Goal: Task Accomplishment & Management: Use online tool/utility

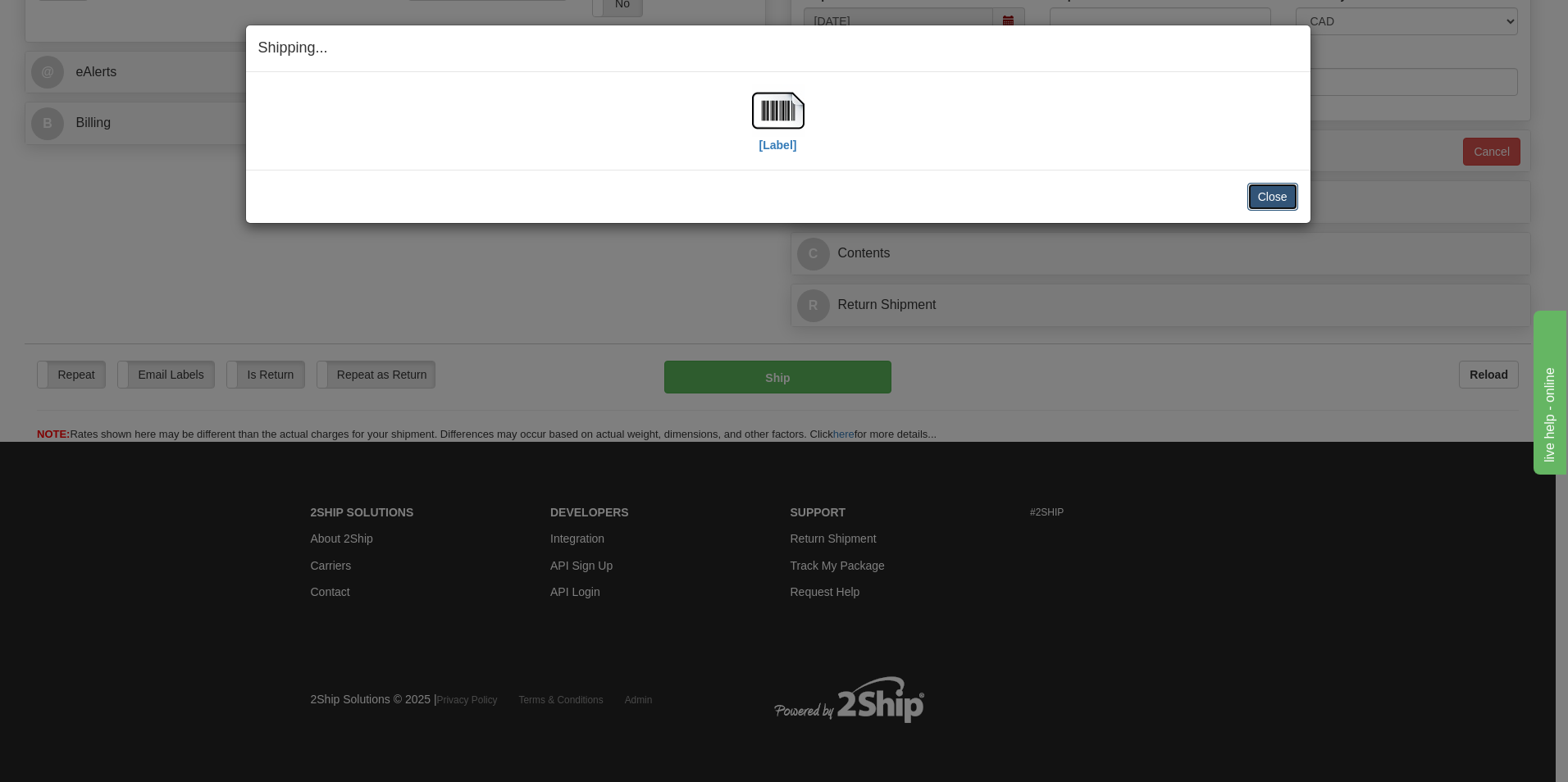
click at [1263, 203] on button "Close" at bounding box center [1273, 197] width 51 height 28
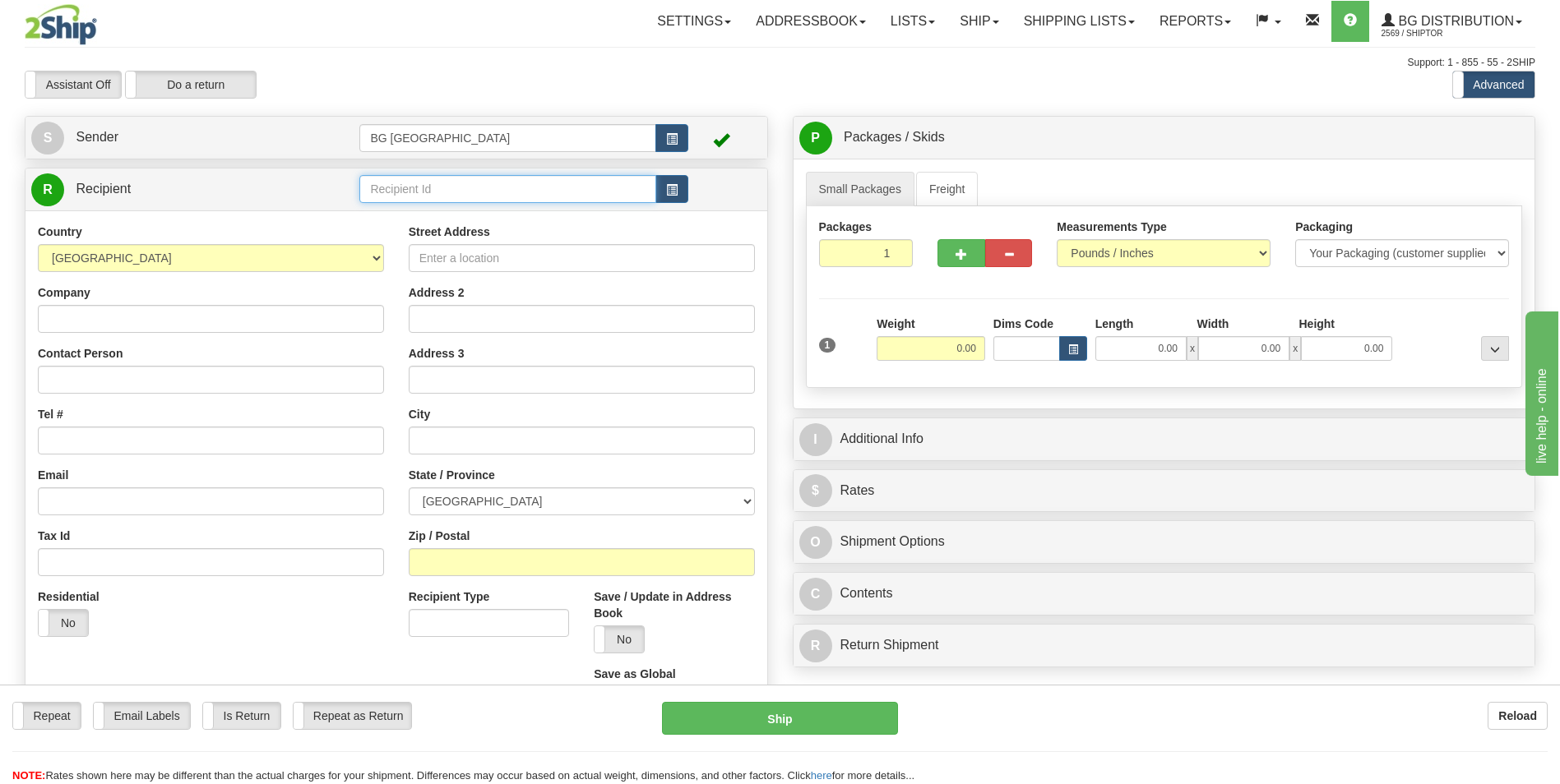
click at [495, 185] on input "text" at bounding box center [507, 189] width 296 height 28
click at [468, 212] on div "60053" at bounding box center [504, 214] width 280 height 18
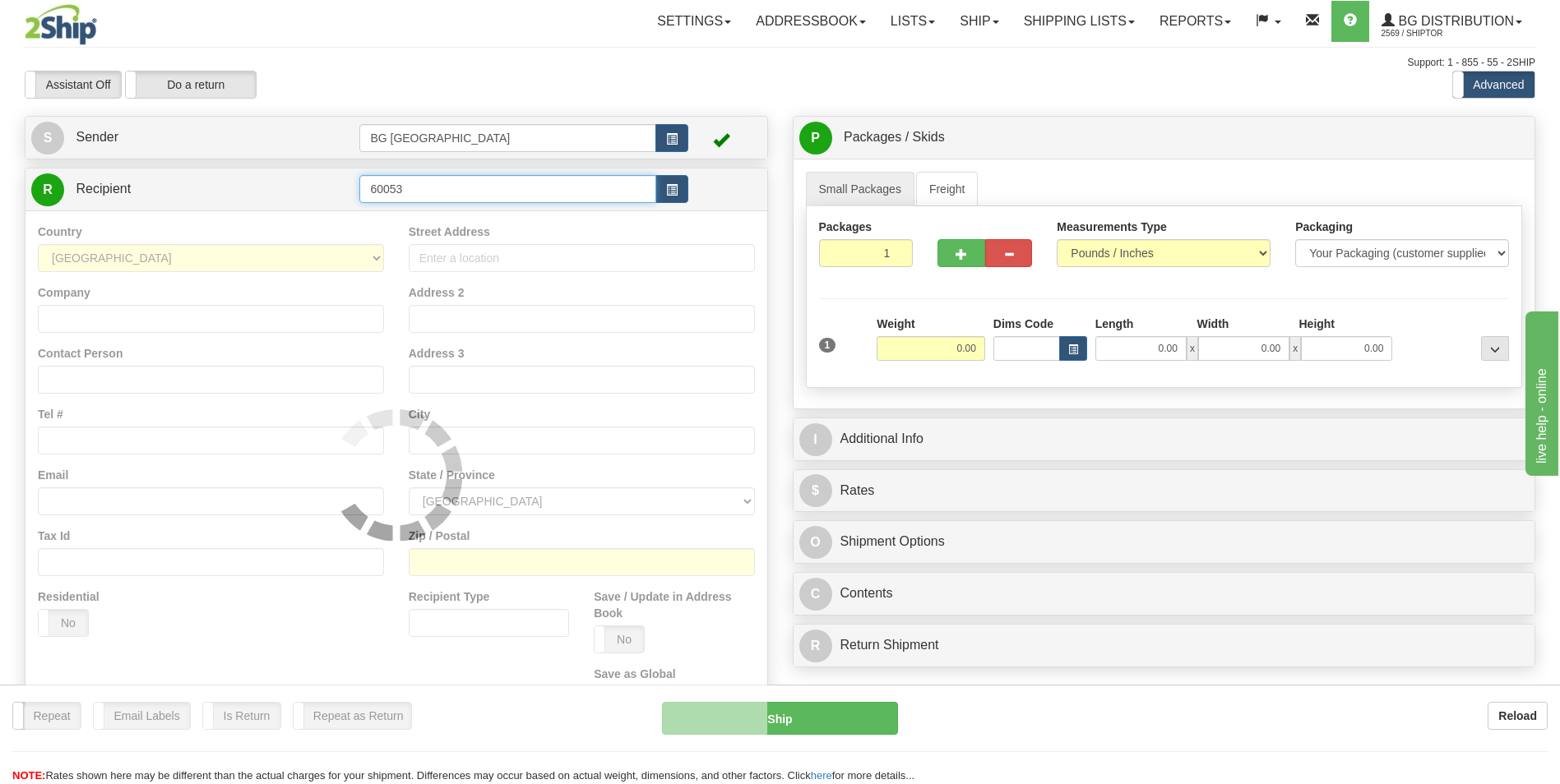
type input "60053"
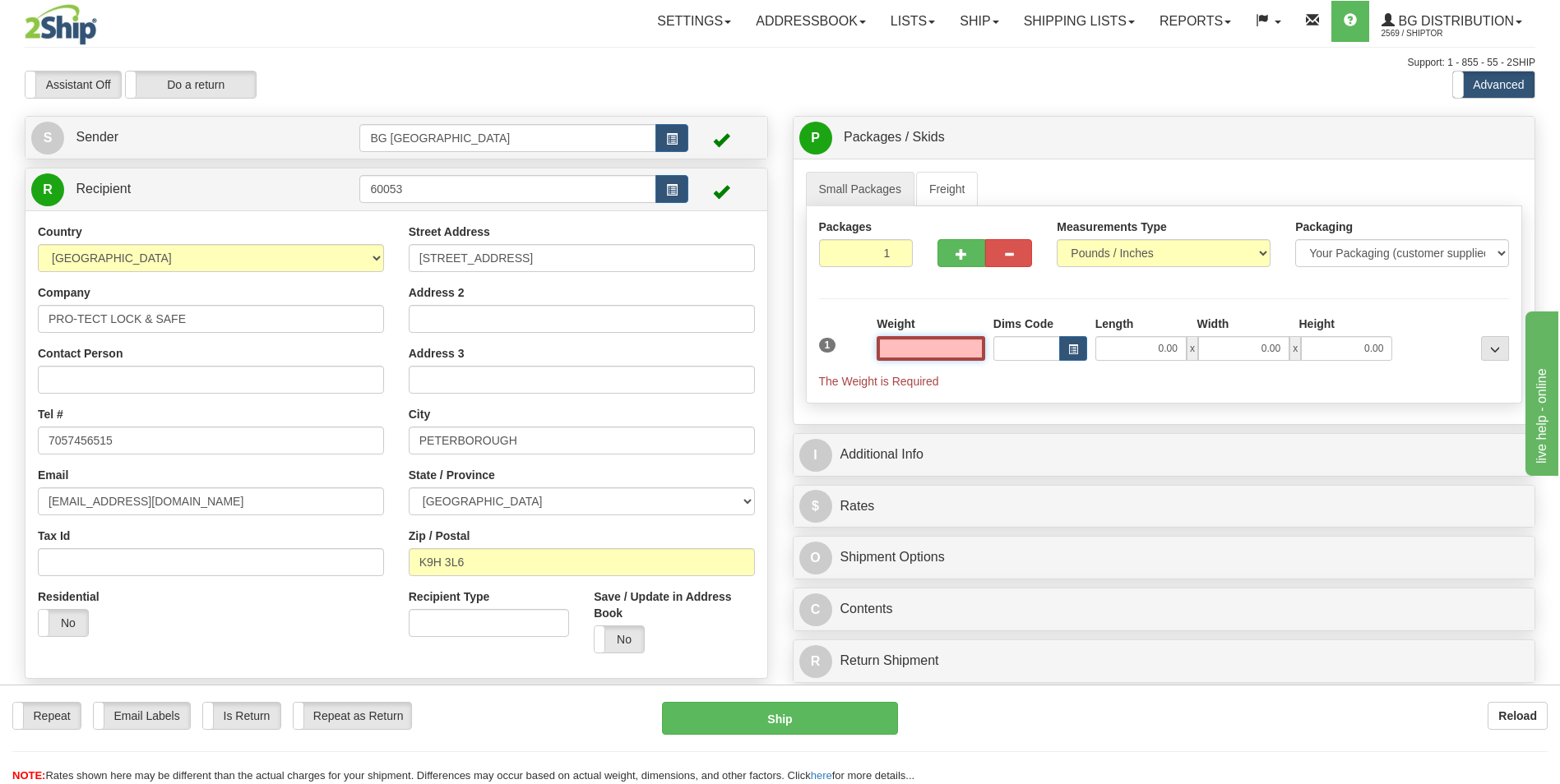
click at [910, 339] on input "text" at bounding box center [930, 349] width 108 height 24
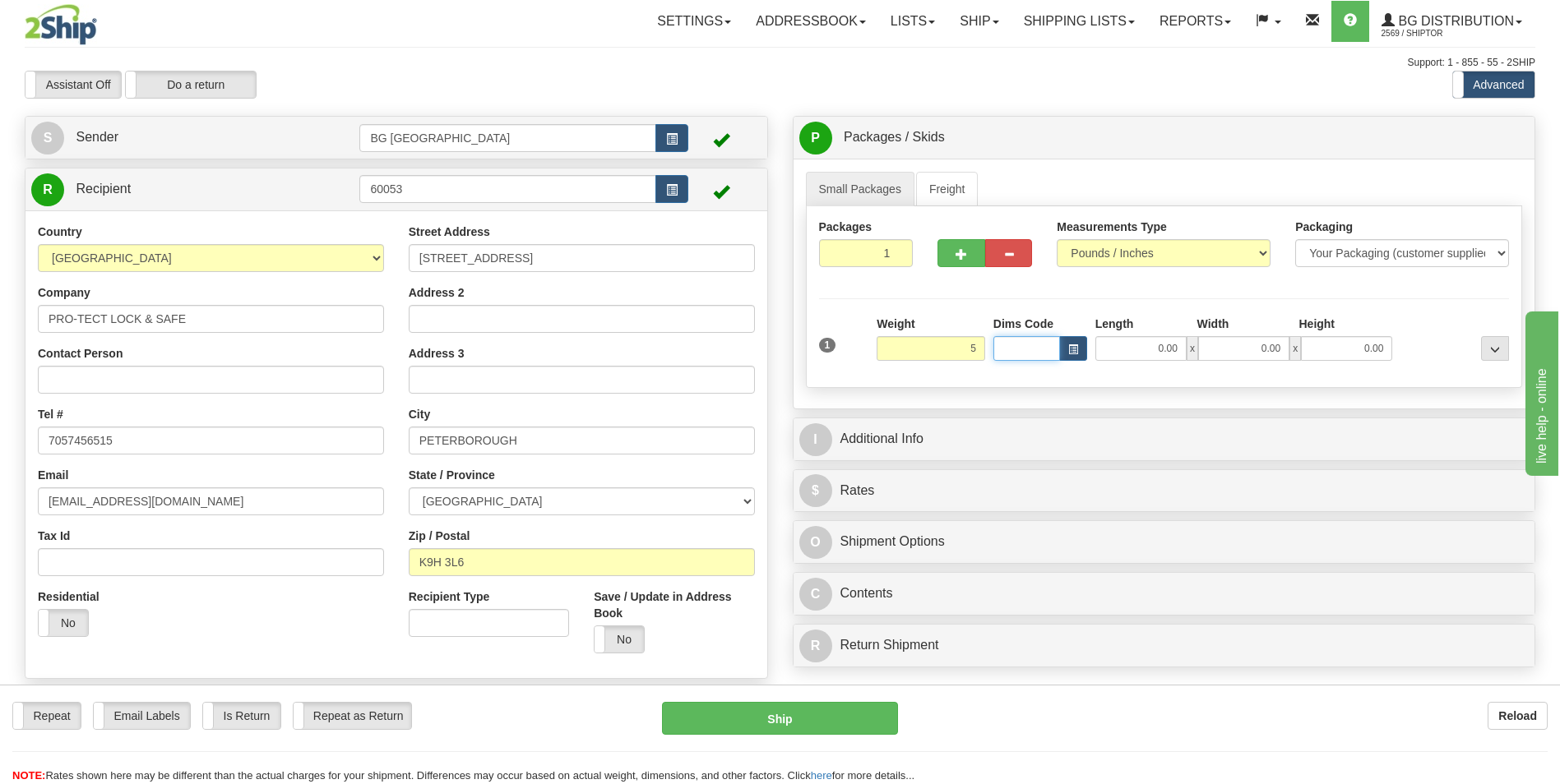
type input "5.00"
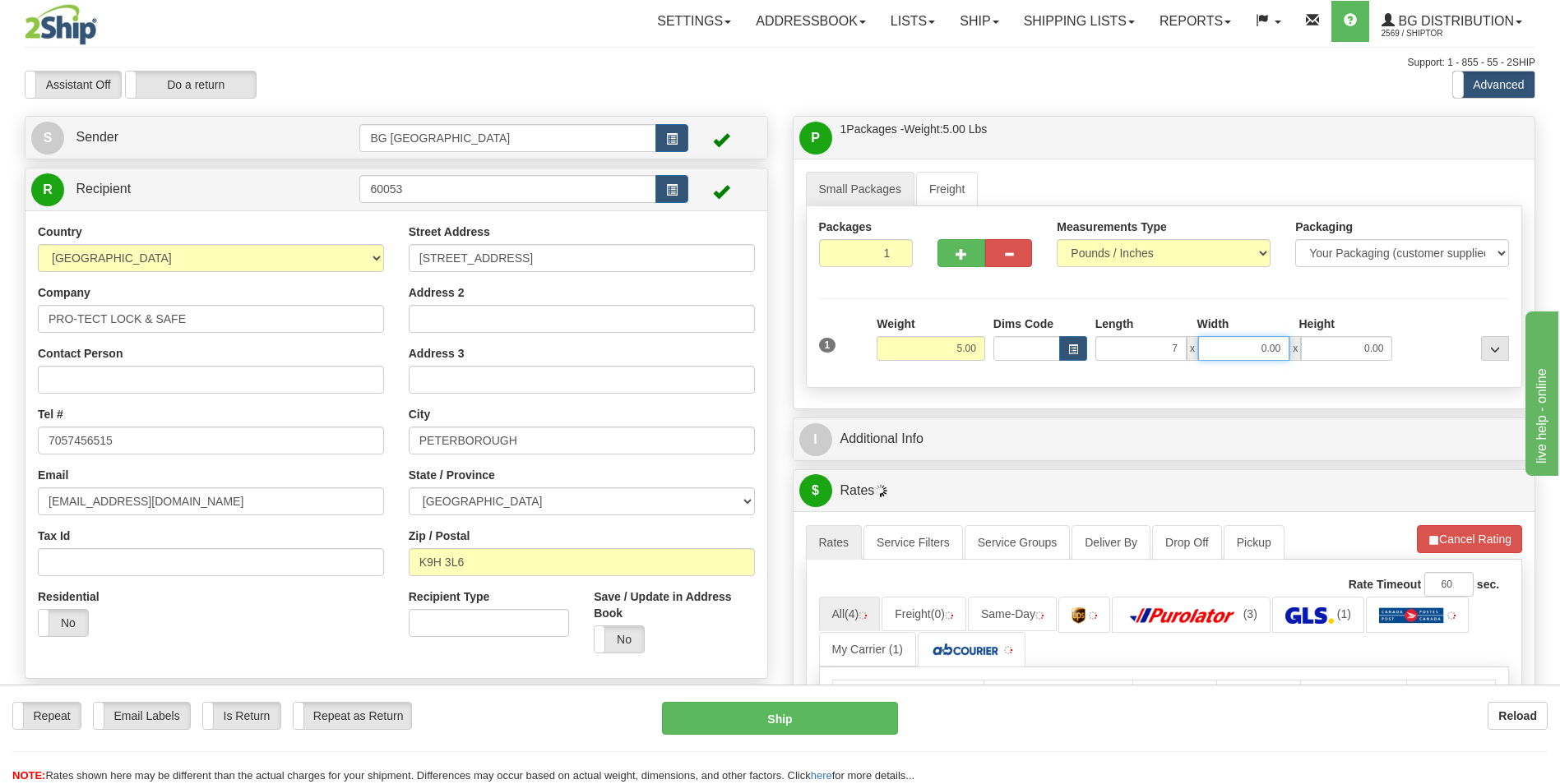
type input "7.00"
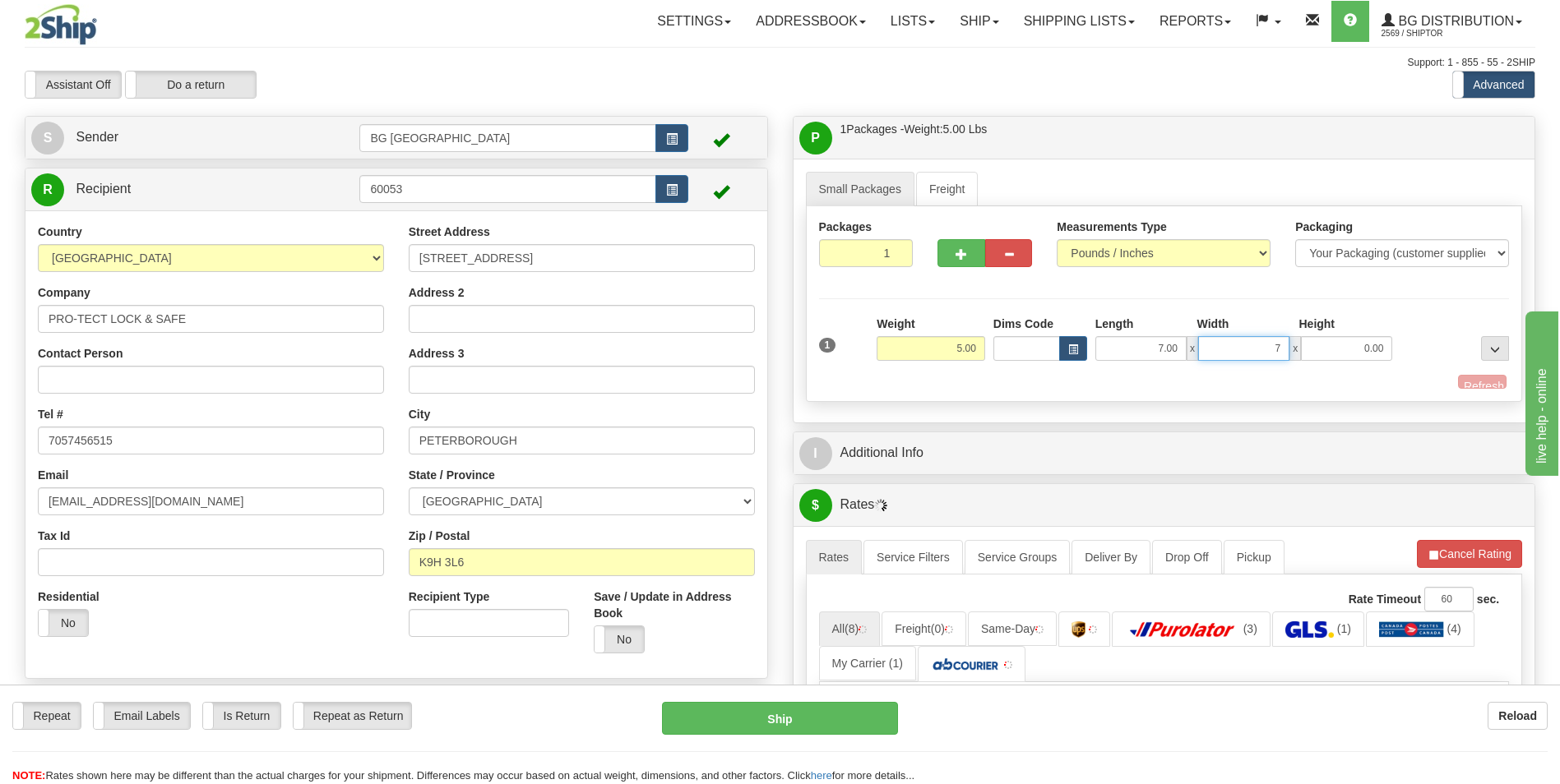
type input "7.00"
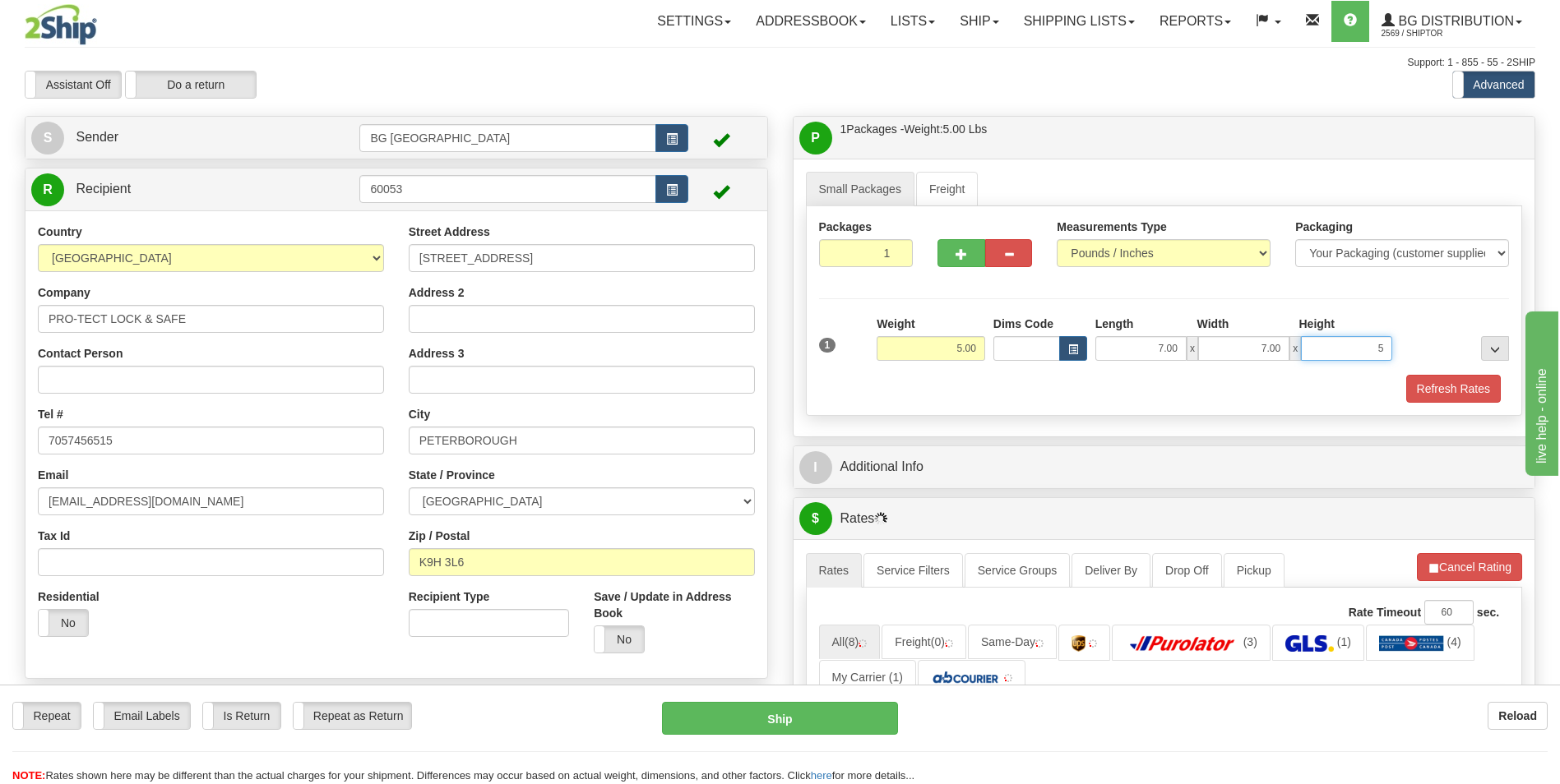
type input "5.00"
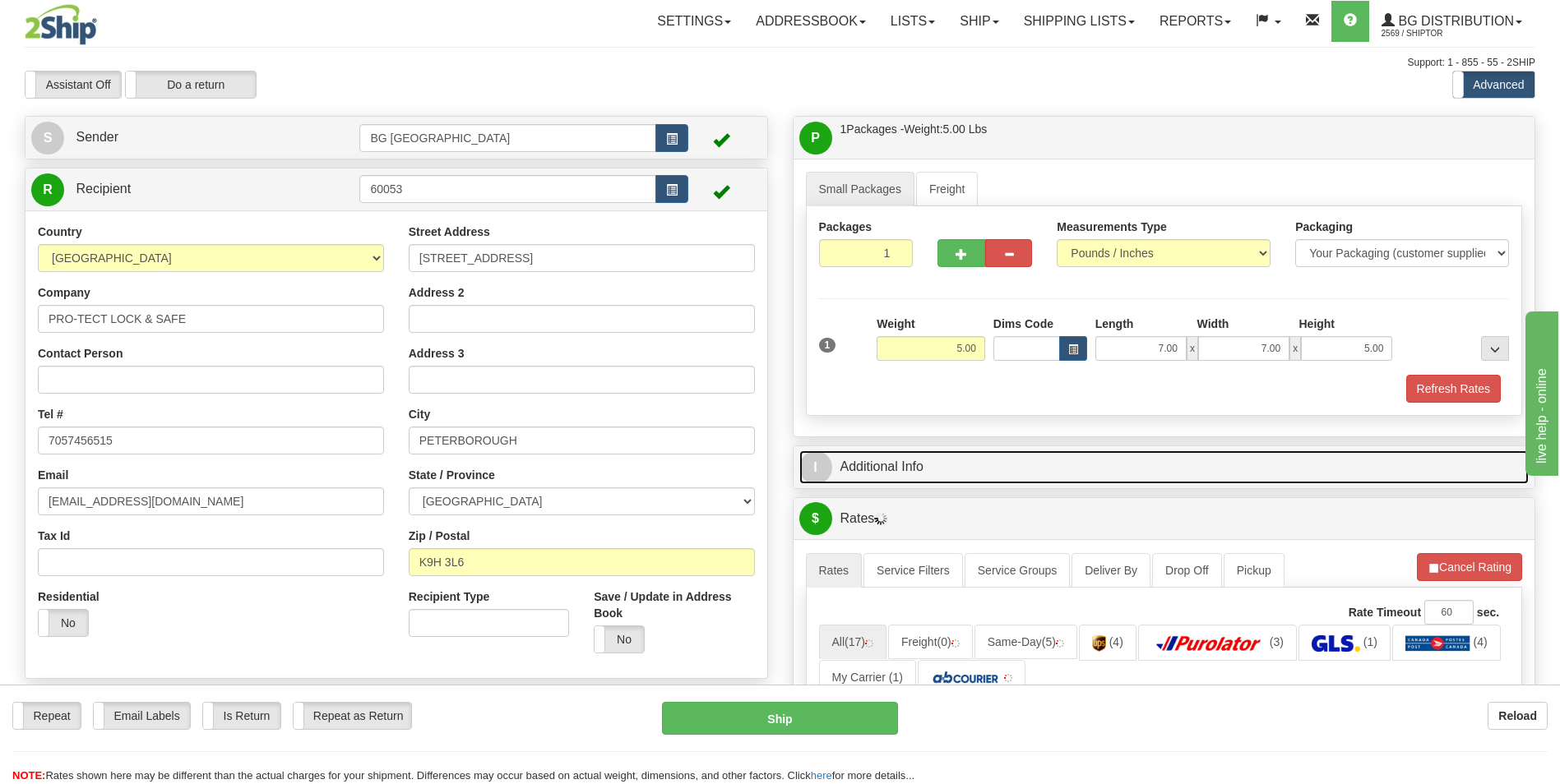
click at [884, 455] on link "I Additional Info" at bounding box center [1164, 467] width 731 height 34
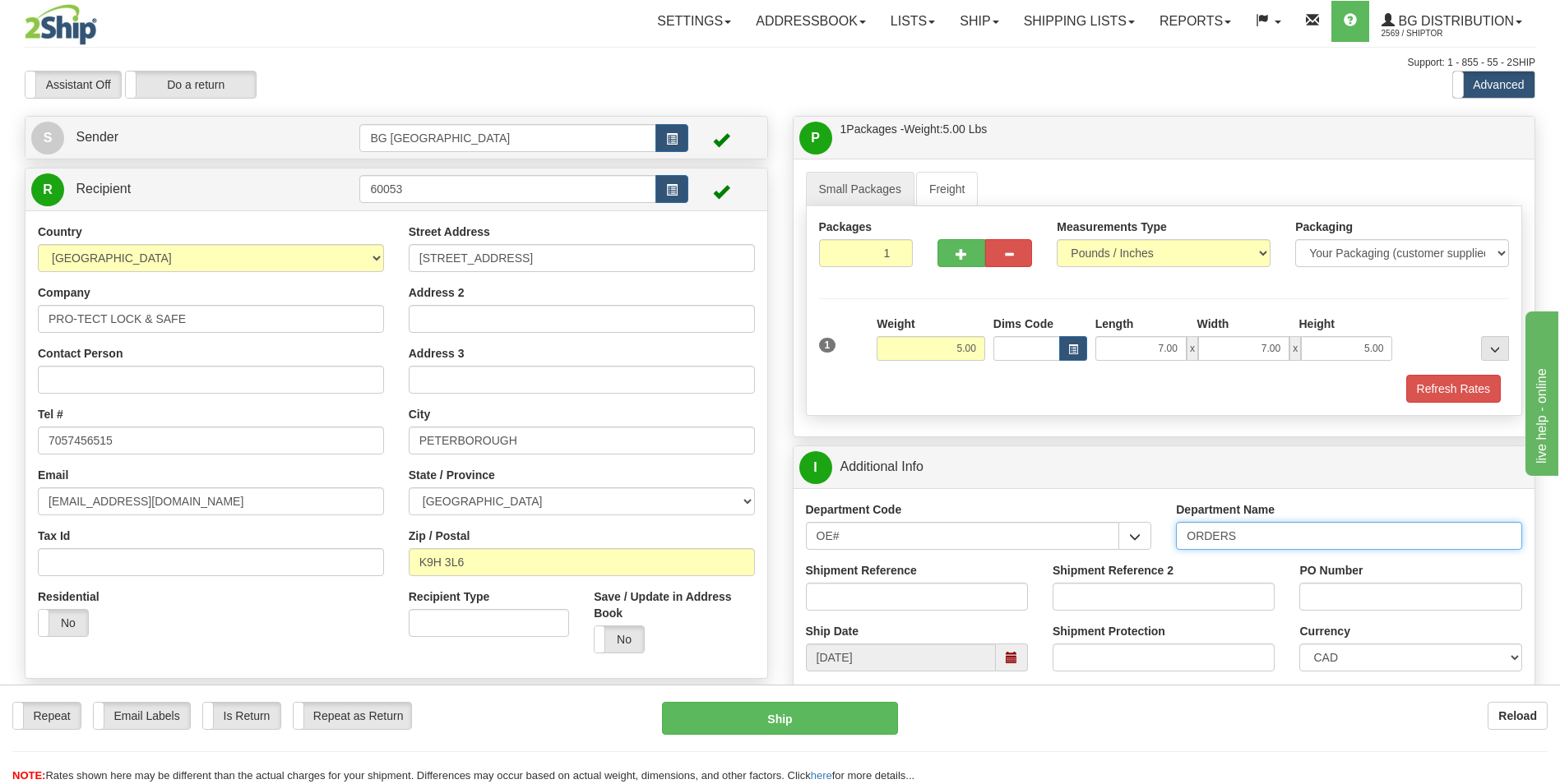
click at [1256, 540] on input "ORDERS" at bounding box center [1349, 536] width 346 height 28
type input "70183176-00"
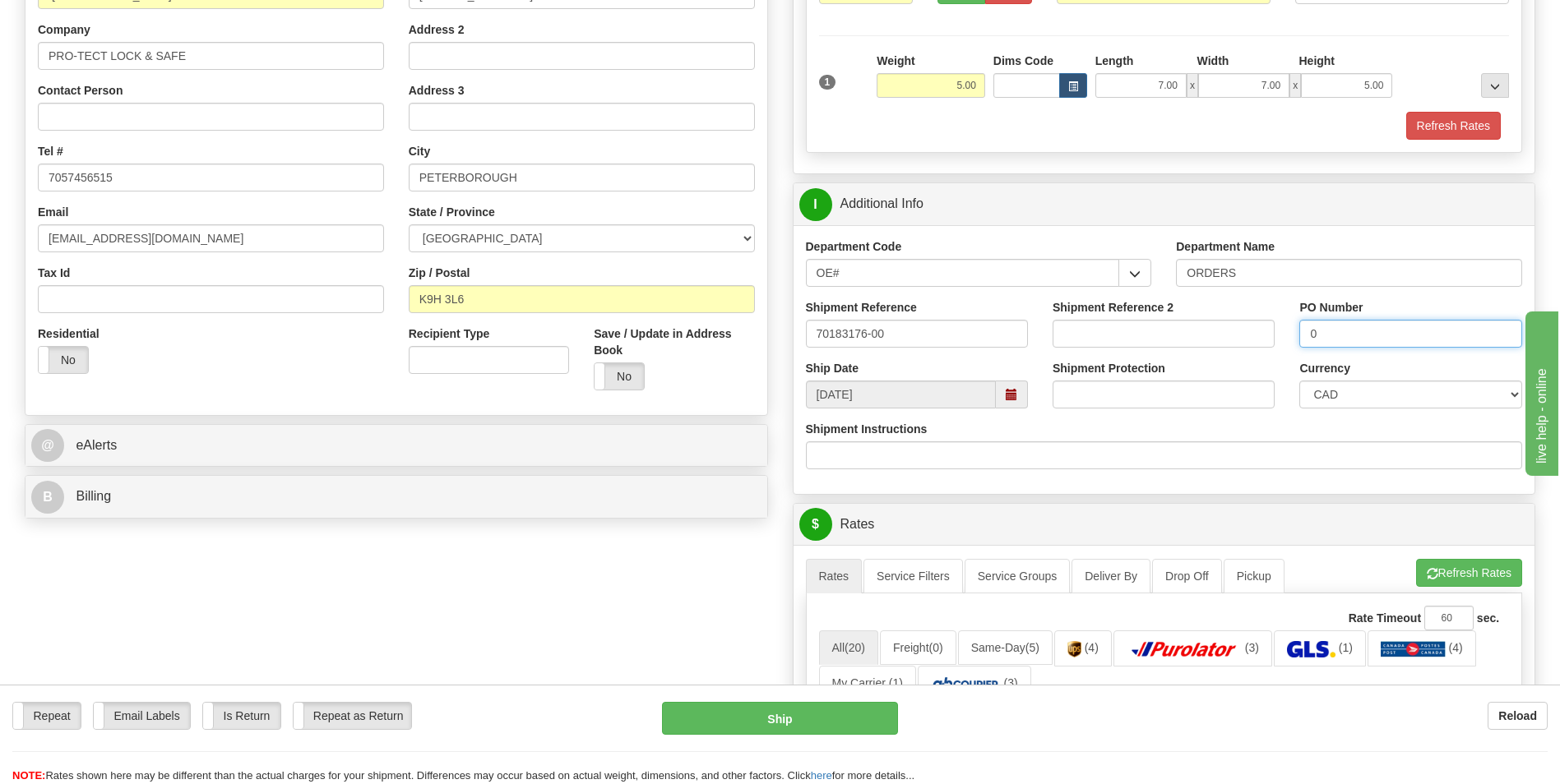
scroll to position [411, 0]
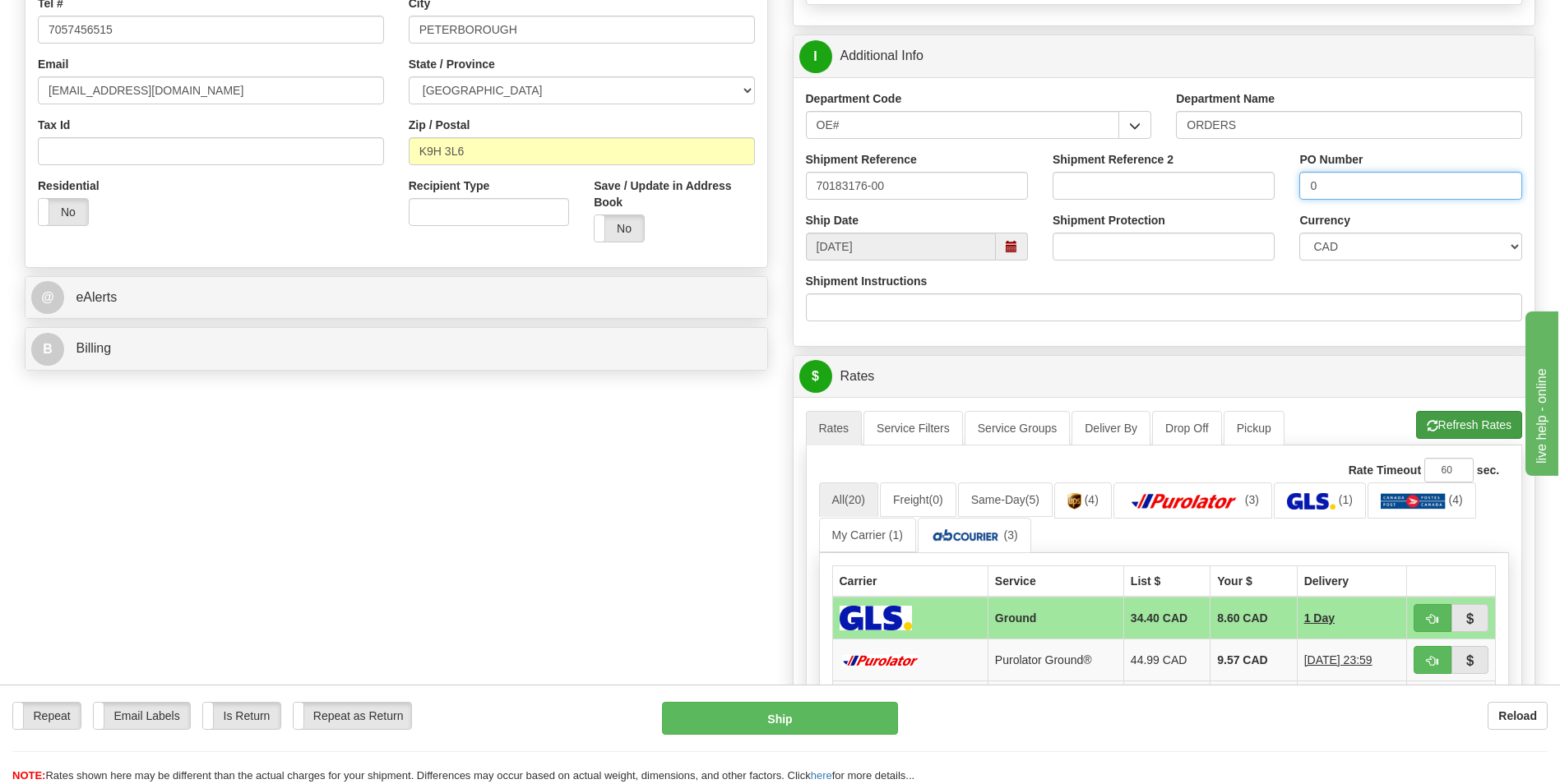
type input "0"
click at [1422, 425] on button "Refresh Rates" at bounding box center [1469, 425] width 106 height 28
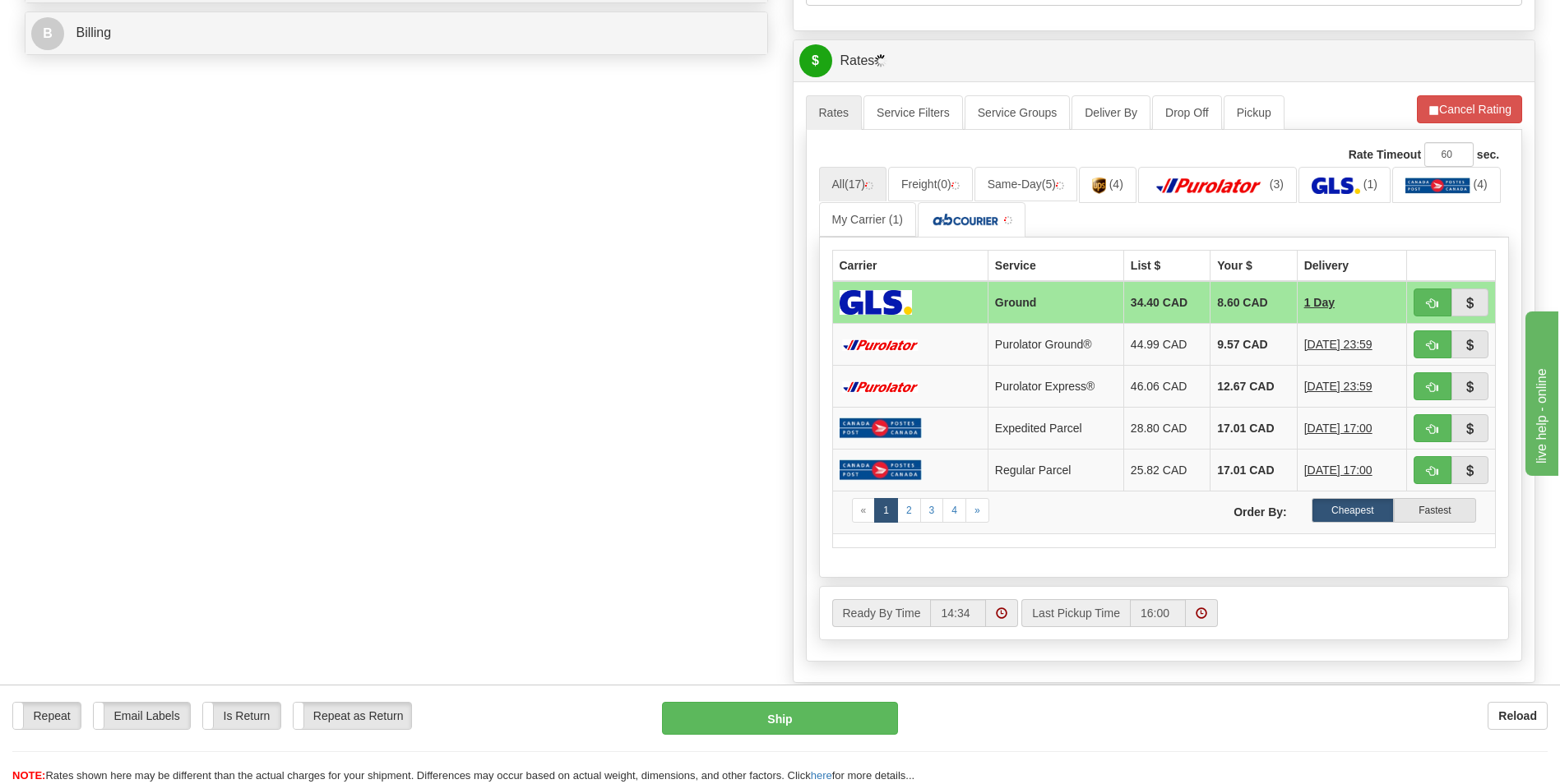
scroll to position [740, 0]
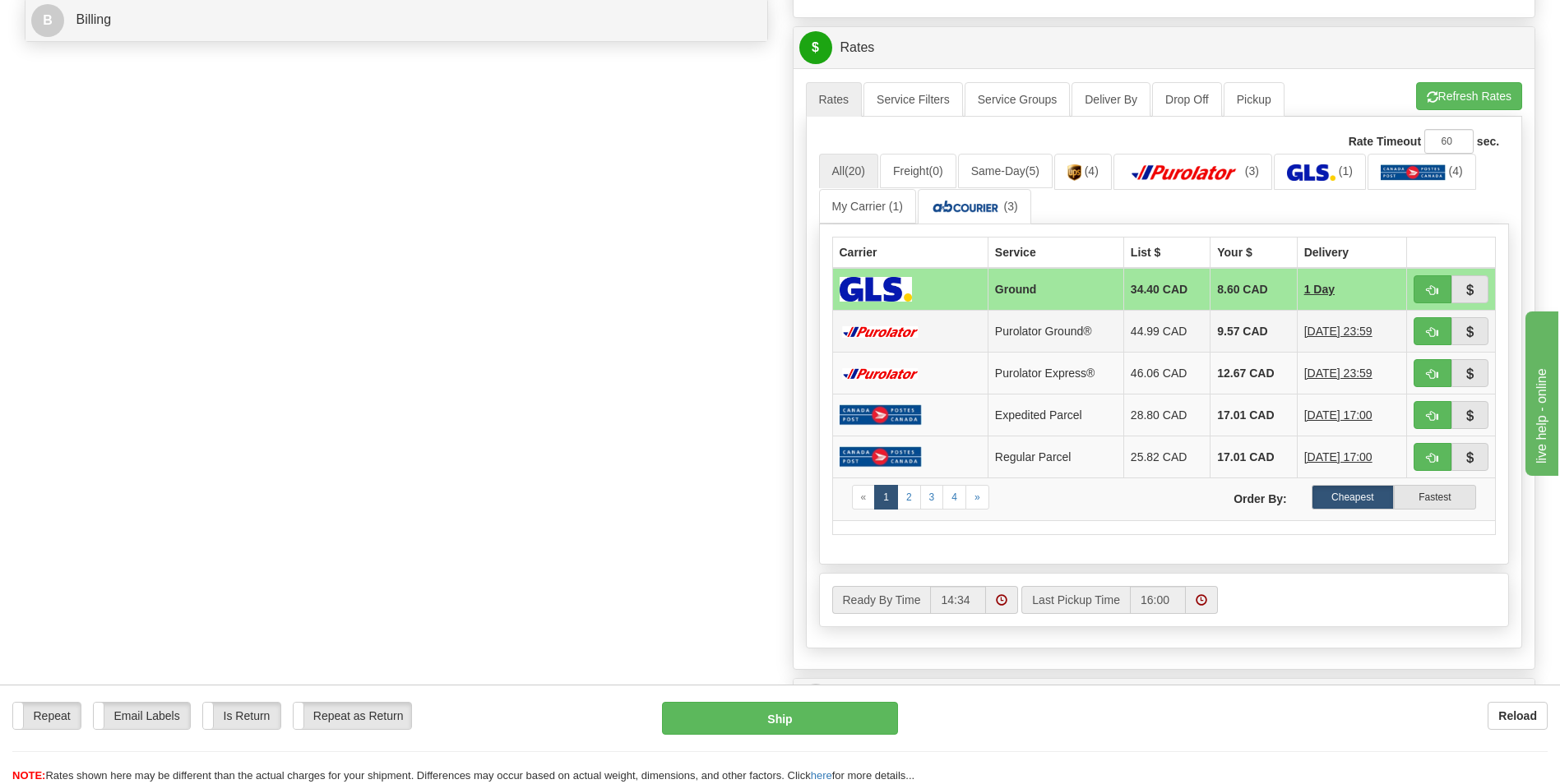
click at [1210, 326] on td "9.57 CAD" at bounding box center [1253, 332] width 87 height 42
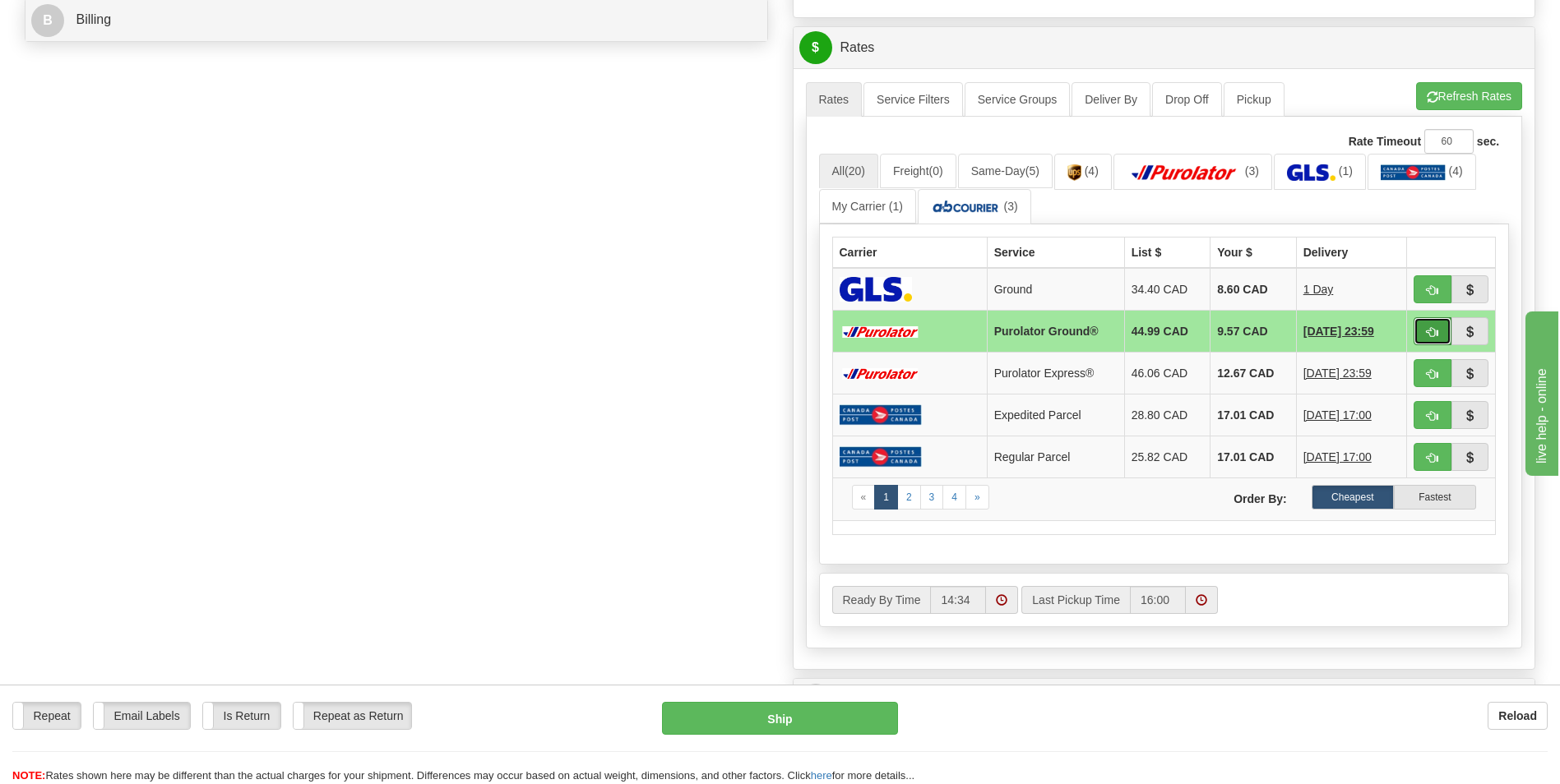
click at [1434, 327] on span "button" at bounding box center [1432, 332] width 11 height 10
type input "260"
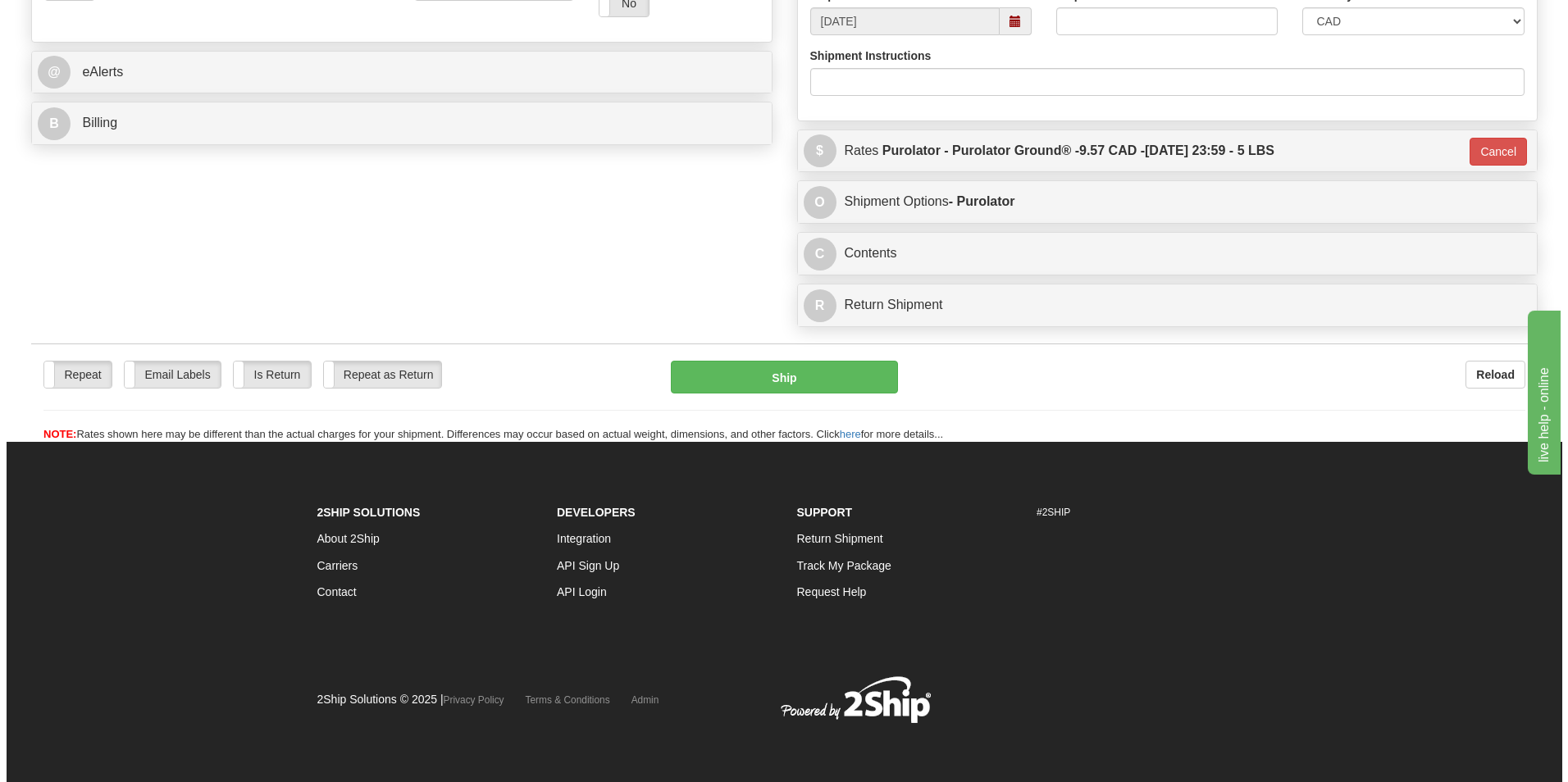
scroll to position [635, 0]
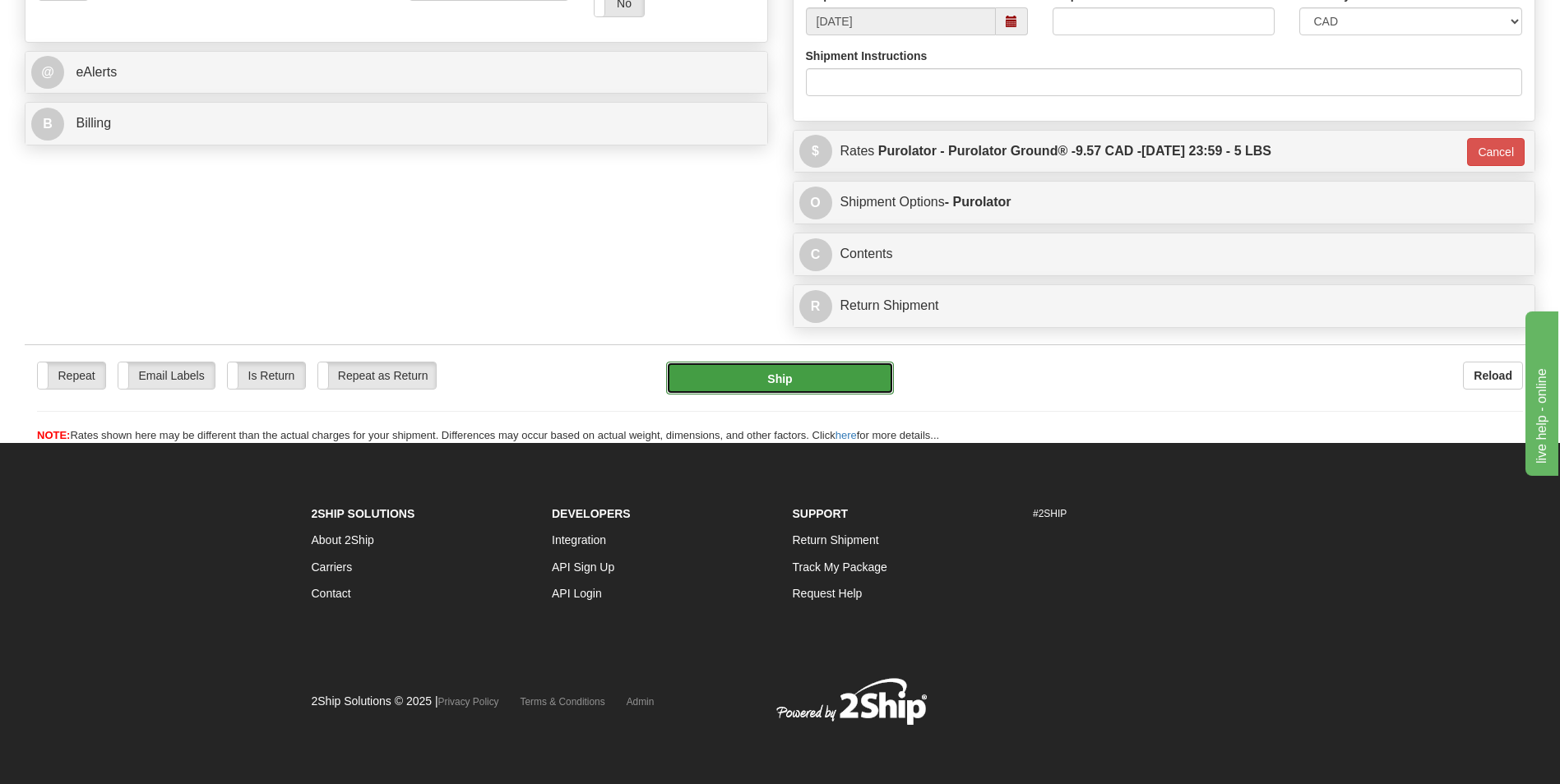
click at [854, 381] on button "Ship" at bounding box center [779, 378] width 227 height 33
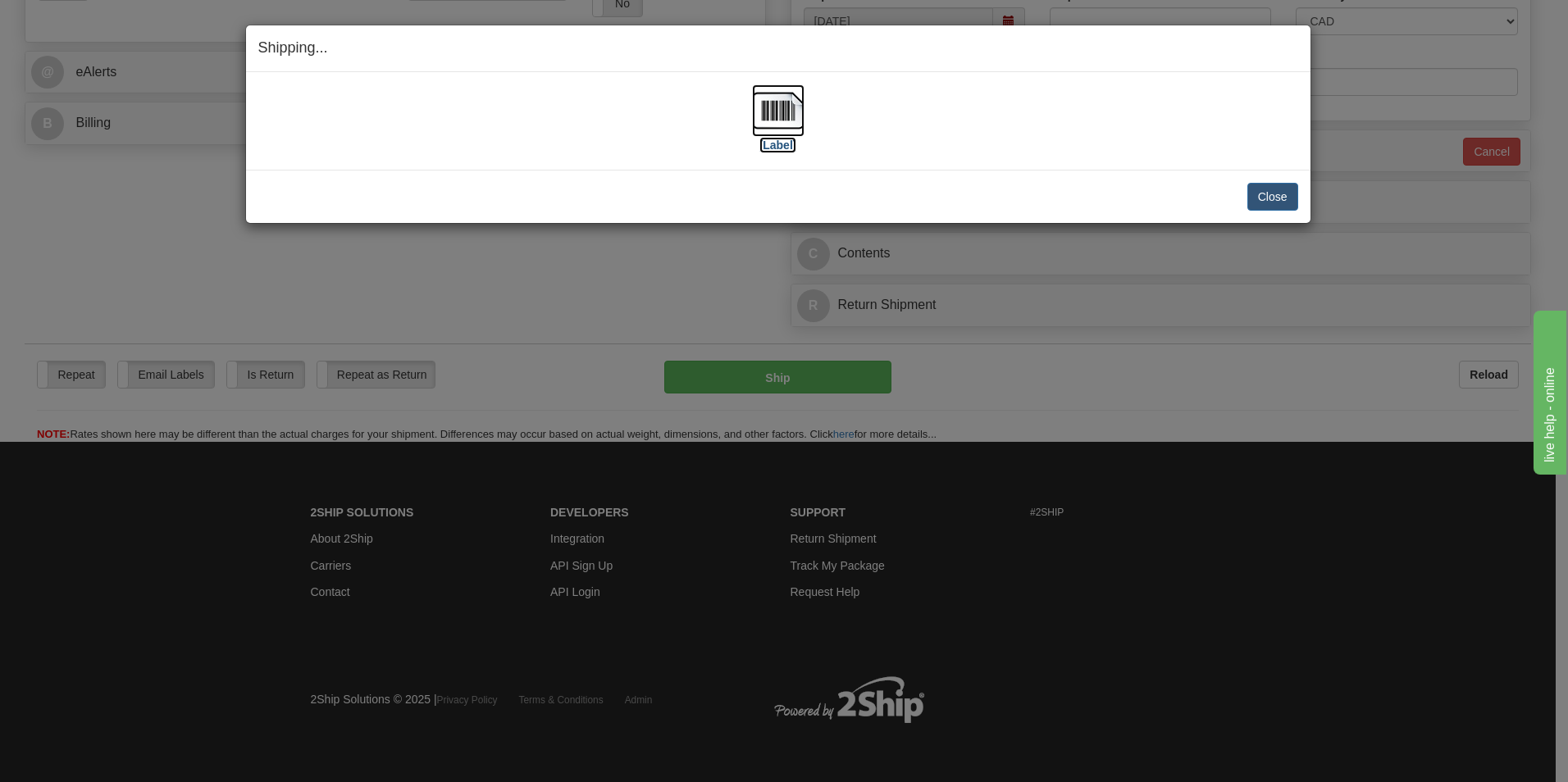
click at [760, 104] on img at bounding box center [778, 111] width 53 height 53
click at [1254, 187] on button "Close" at bounding box center [1273, 197] width 51 height 28
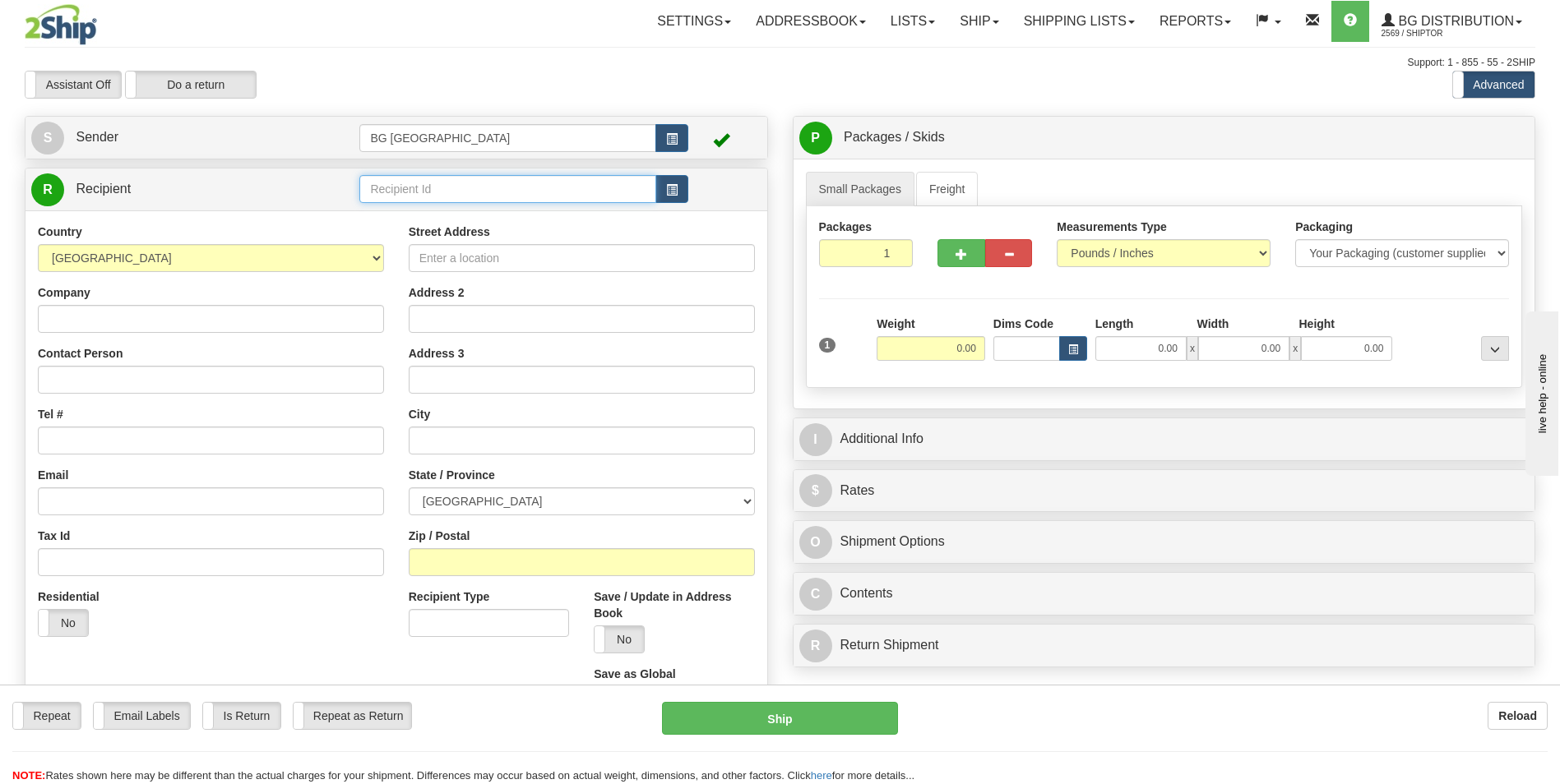
click at [386, 180] on input "text" at bounding box center [507, 189] width 296 height 28
click at [380, 207] on div "60111" at bounding box center [504, 214] width 280 height 18
type input "60111"
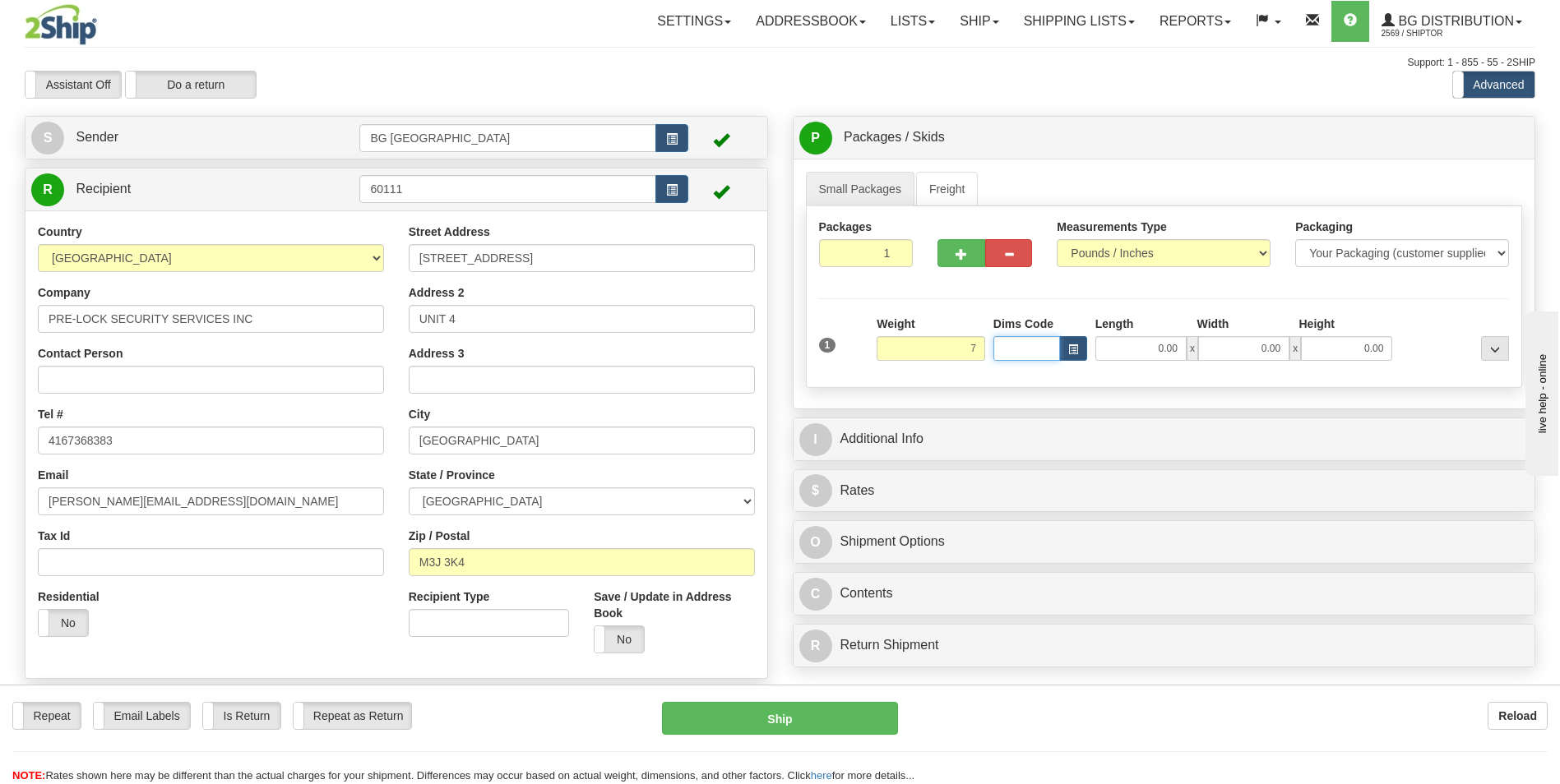
type input "7.00"
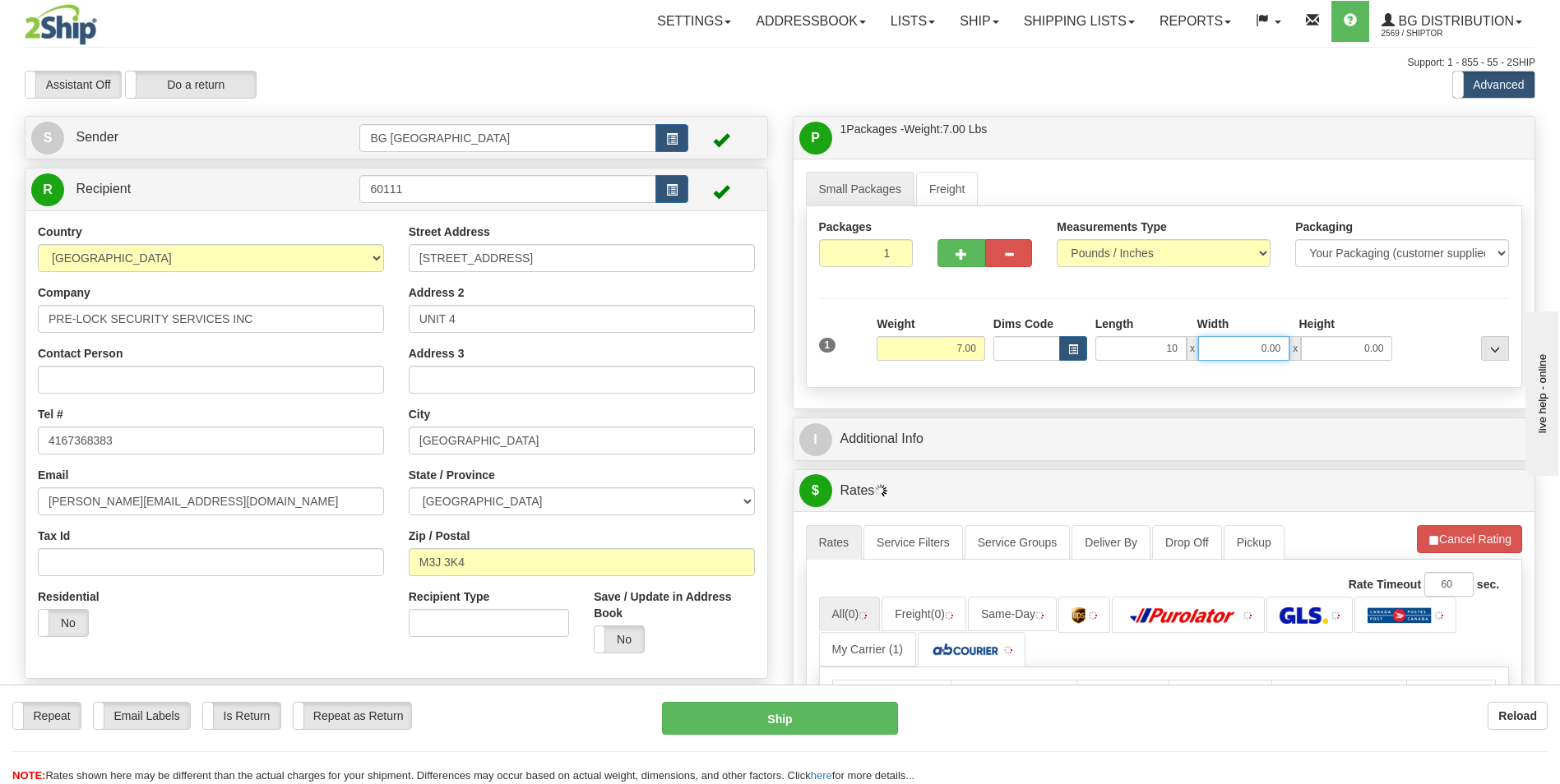
type input "10.00"
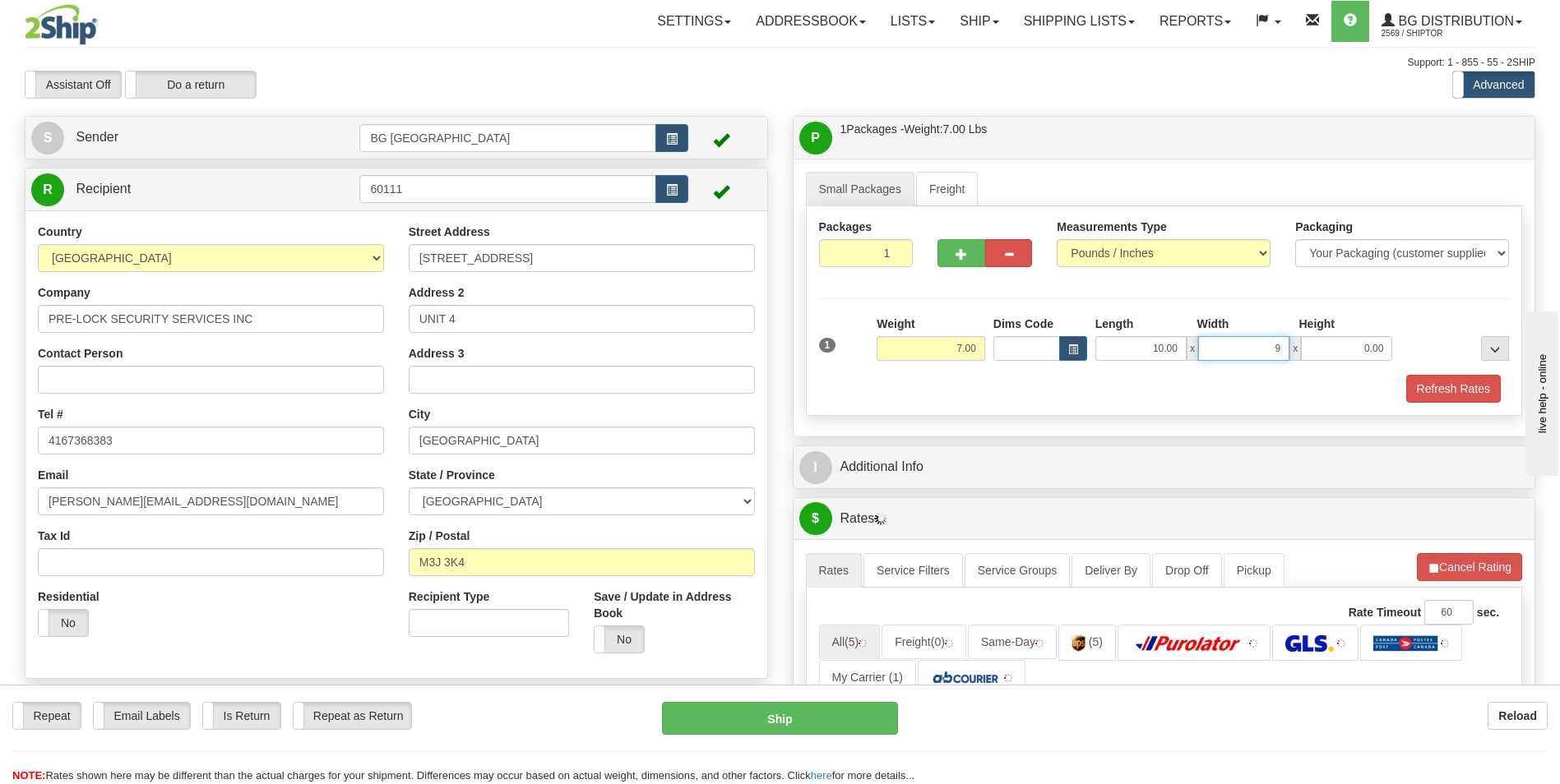
type input "9.00"
type input "6.00"
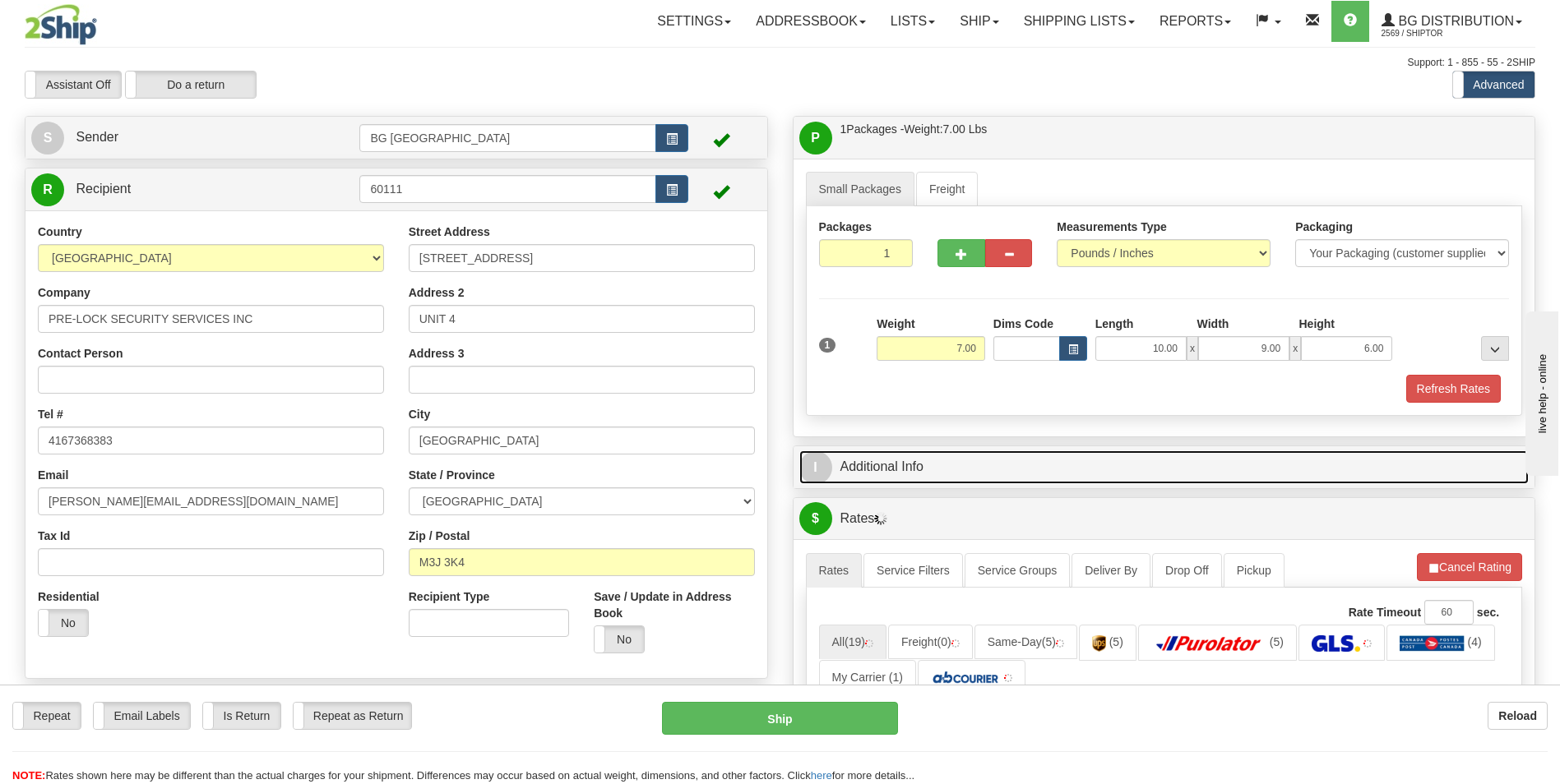
click at [930, 480] on link "I Additional Info" at bounding box center [1164, 467] width 731 height 34
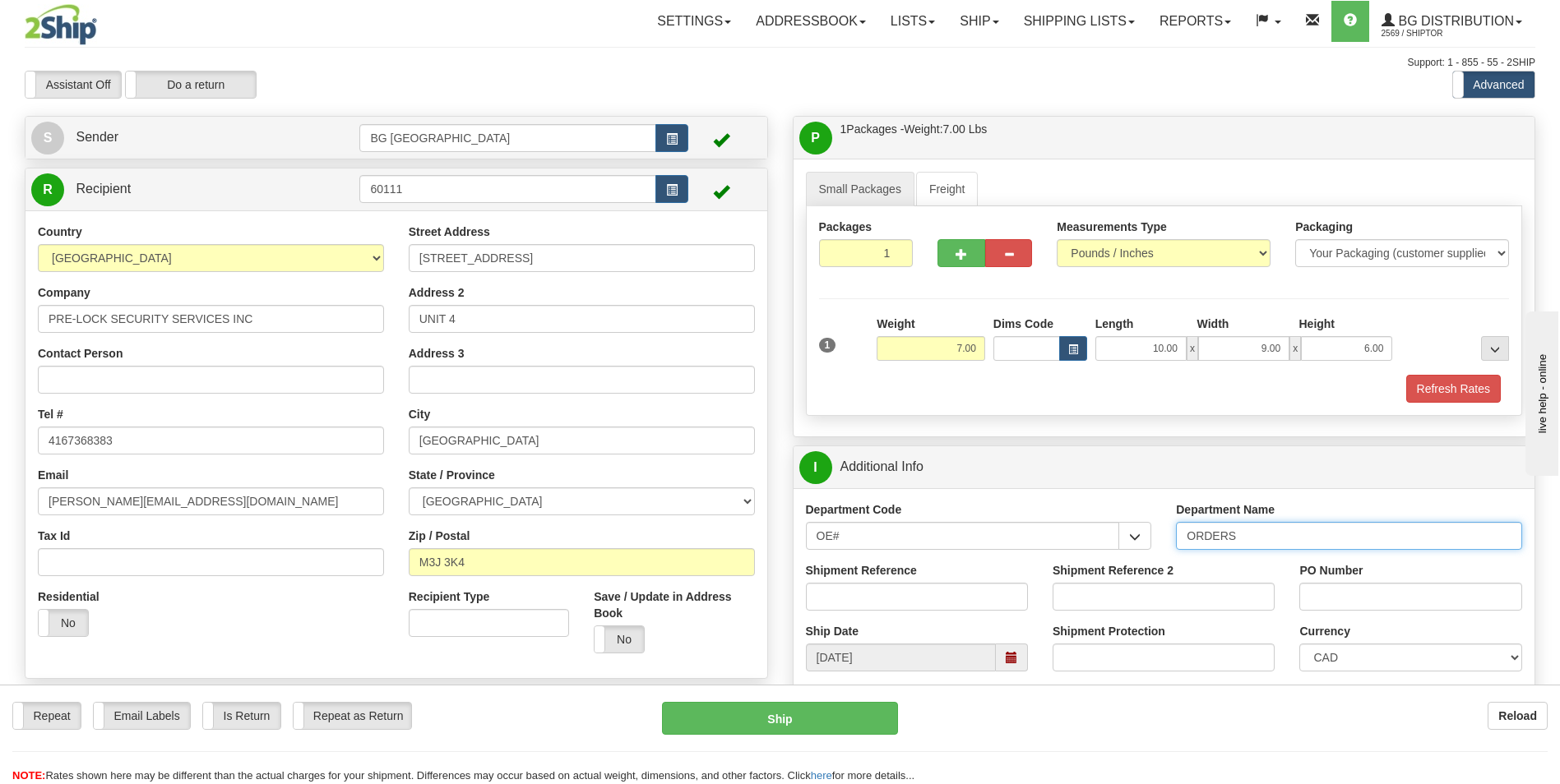
click at [1250, 541] on input "ORDERS" at bounding box center [1349, 536] width 346 height 28
type input "70183161-00"
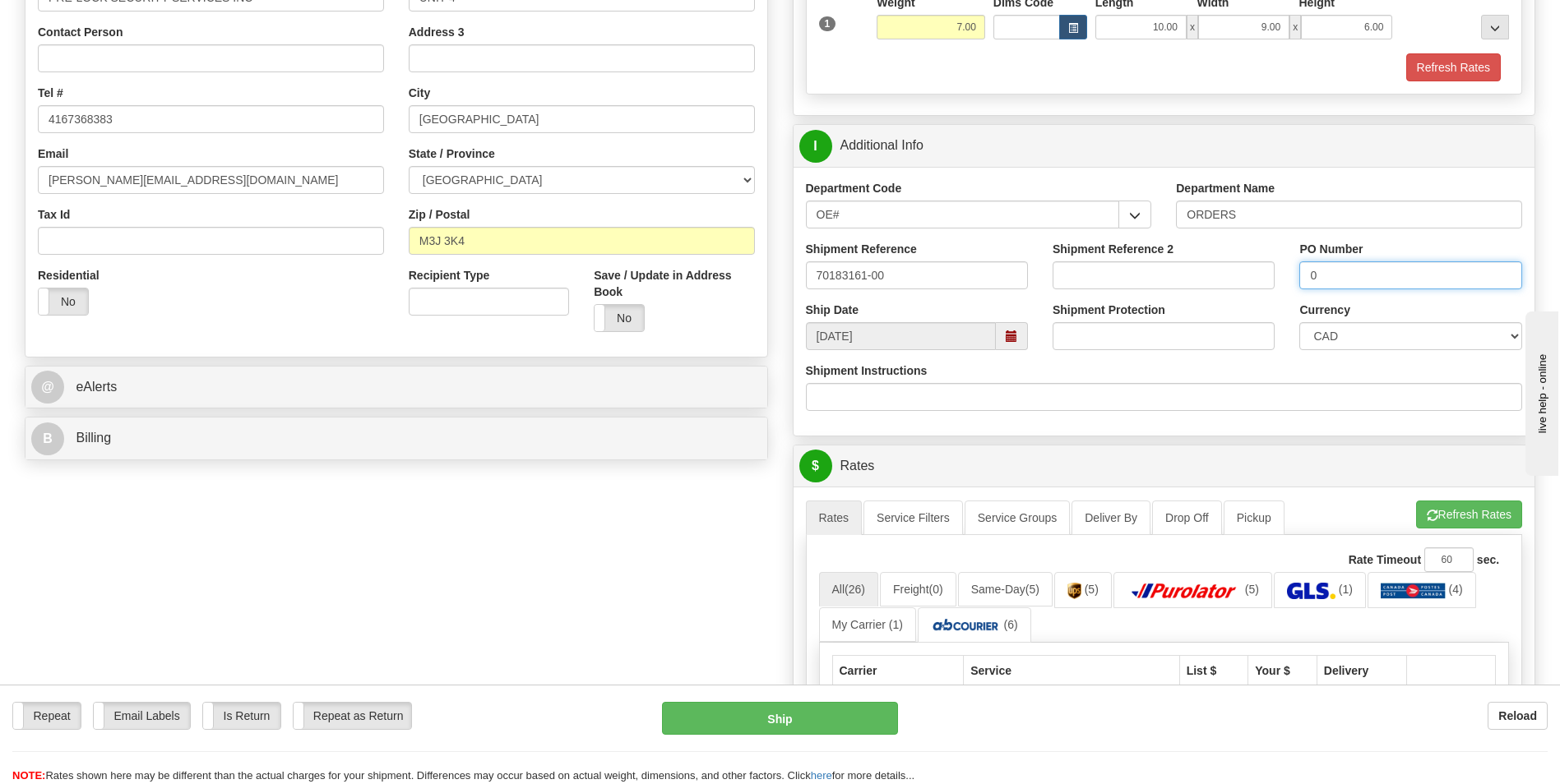
scroll to position [329, 0]
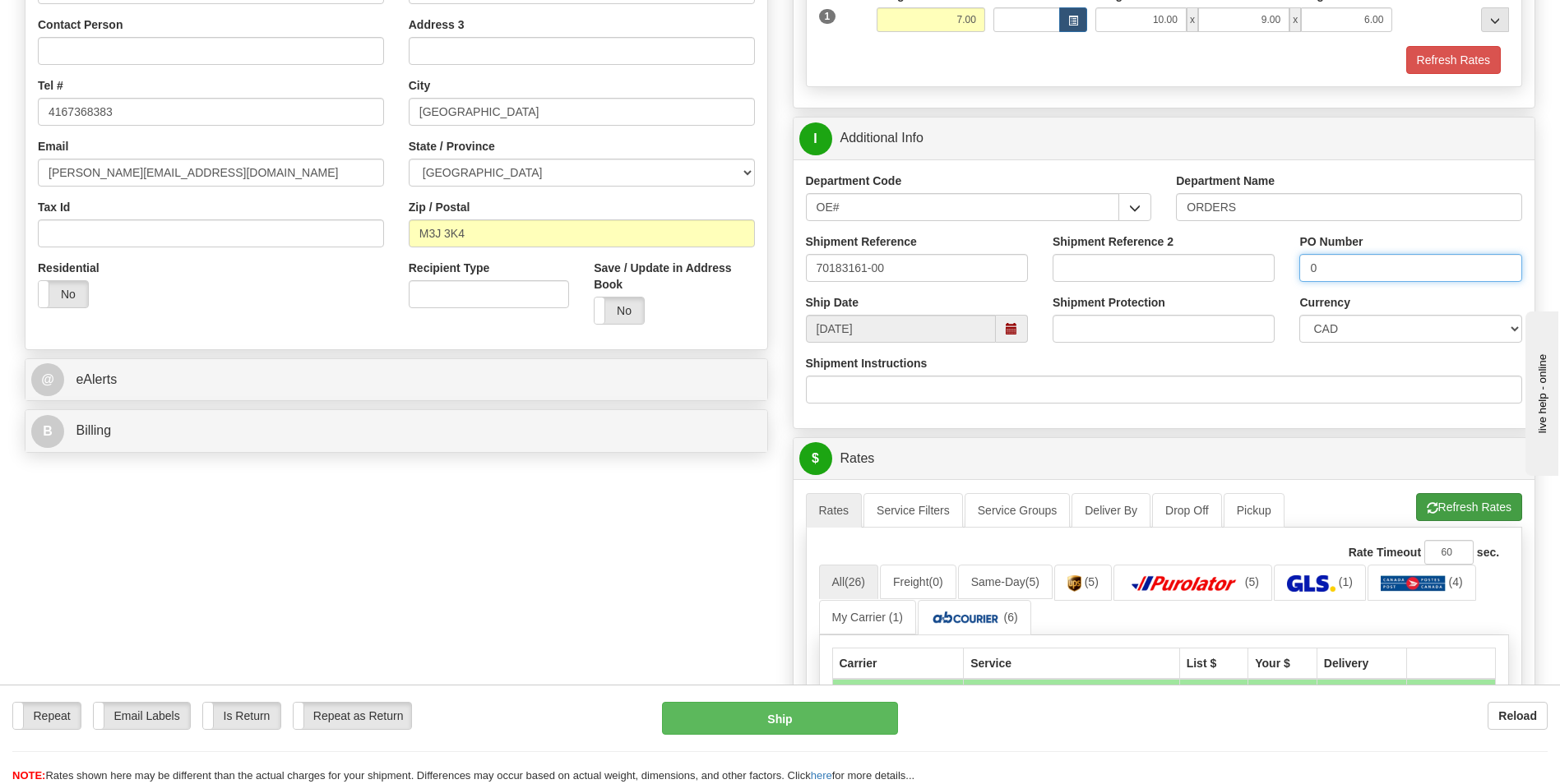
type input "0"
click at [1442, 508] on button "Refresh Rates" at bounding box center [1469, 508] width 106 height 28
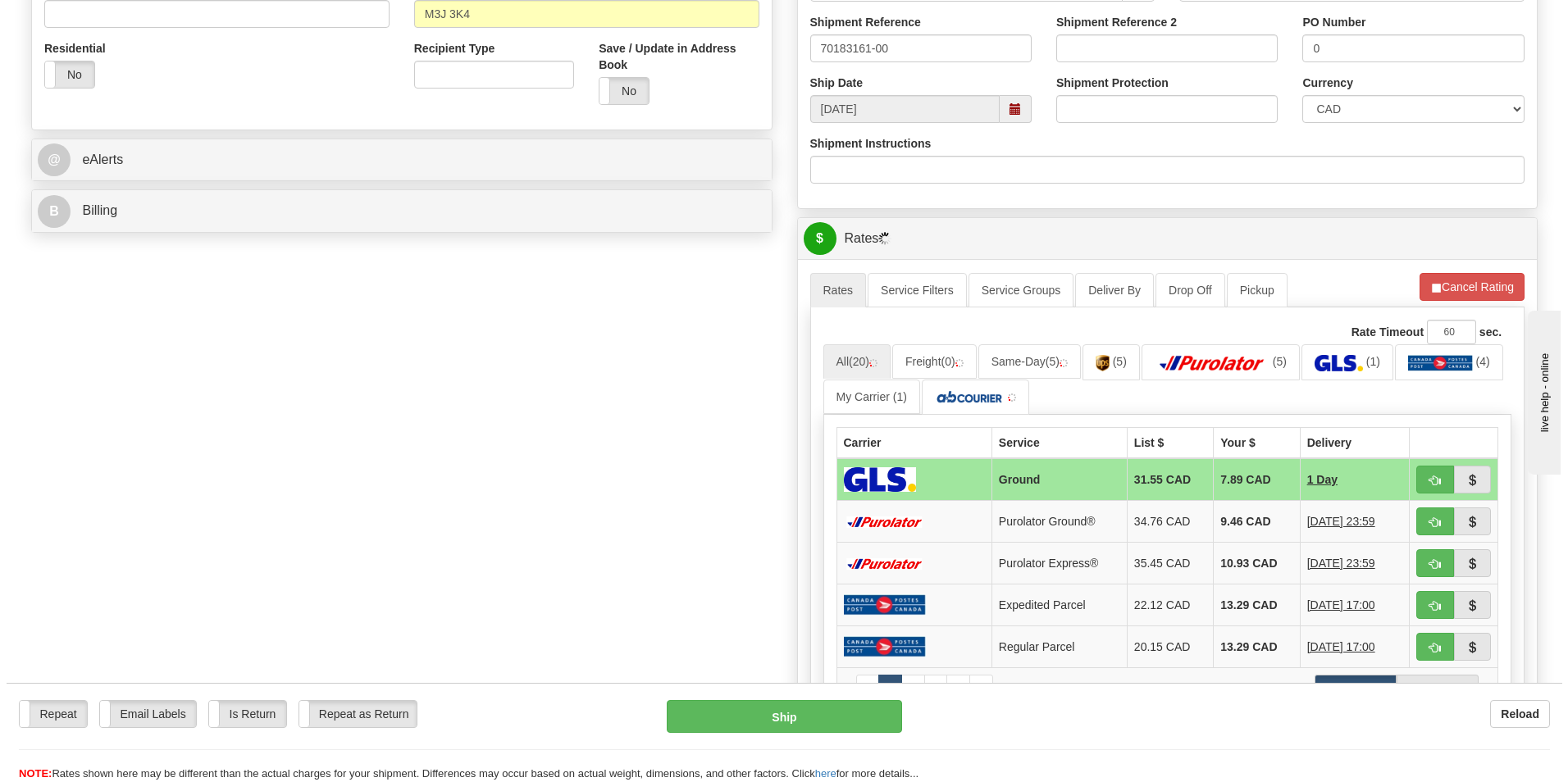
scroll to position [574, 0]
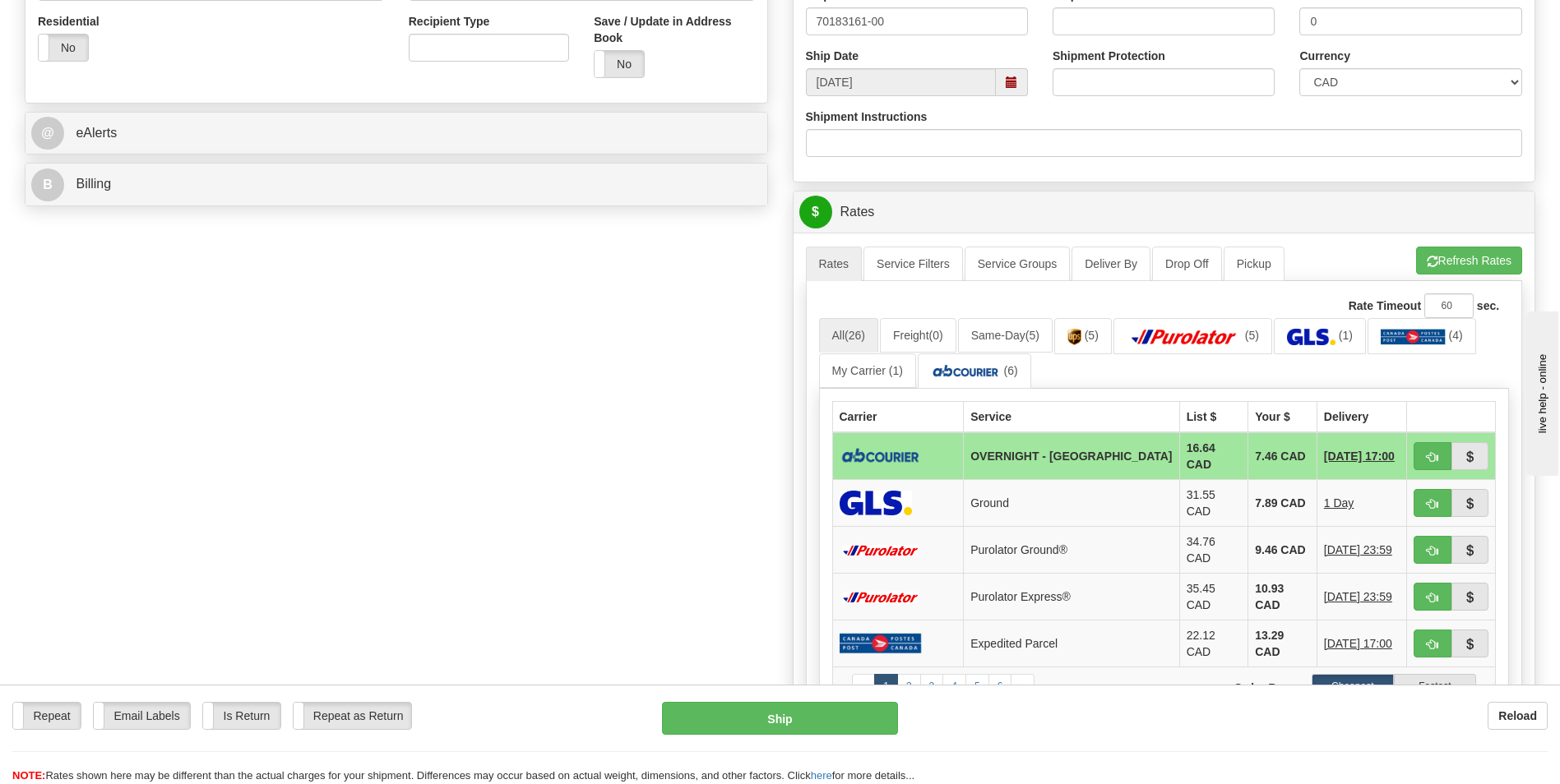
click at [1267, 456] on td "7.46 CAD" at bounding box center [1282, 456] width 69 height 48
click at [1425, 455] on button "button" at bounding box center [1432, 456] width 38 height 28
type input "4"
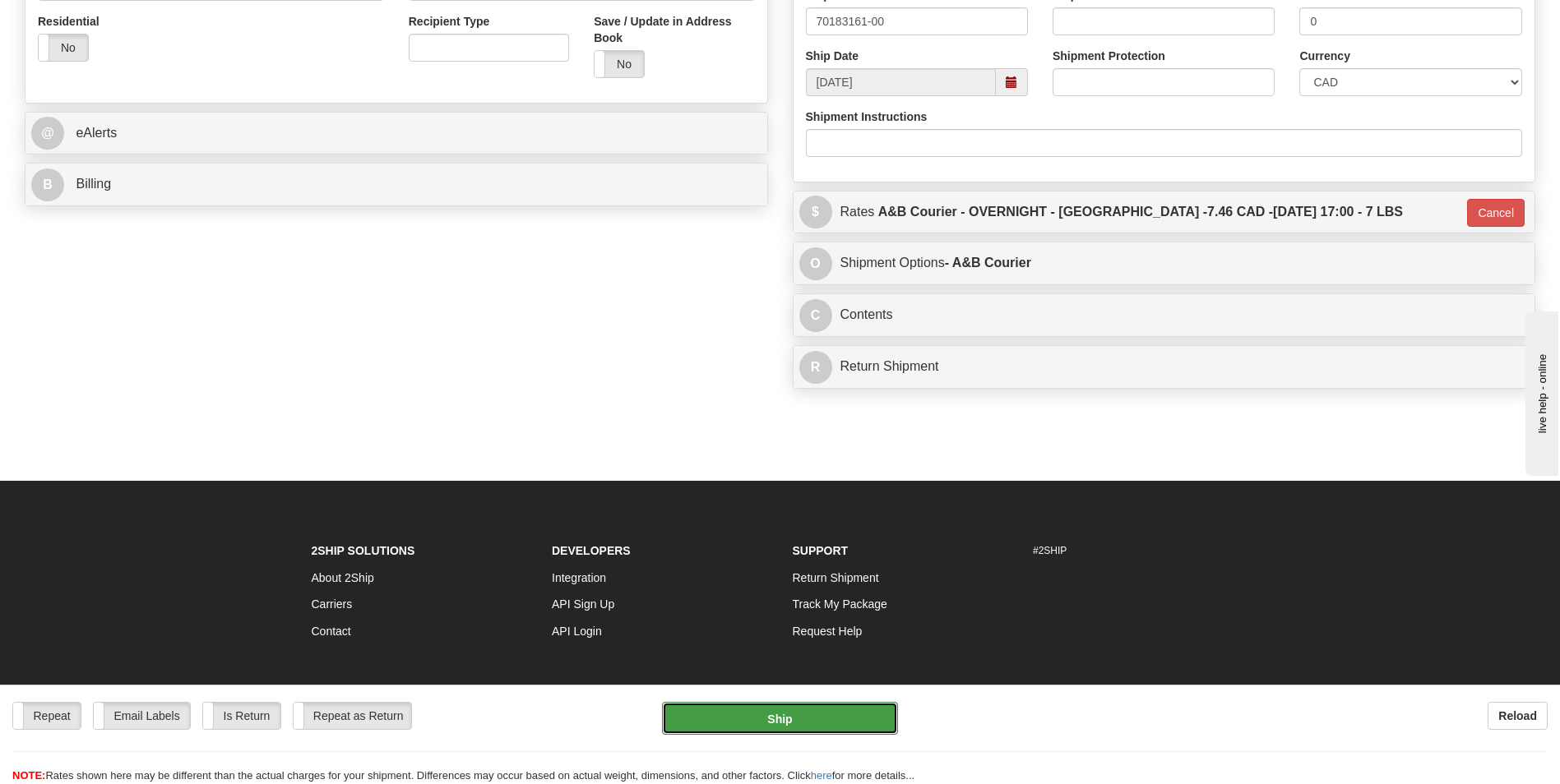
click at [790, 715] on button "Ship" at bounding box center [780, 718] width 235 height 33
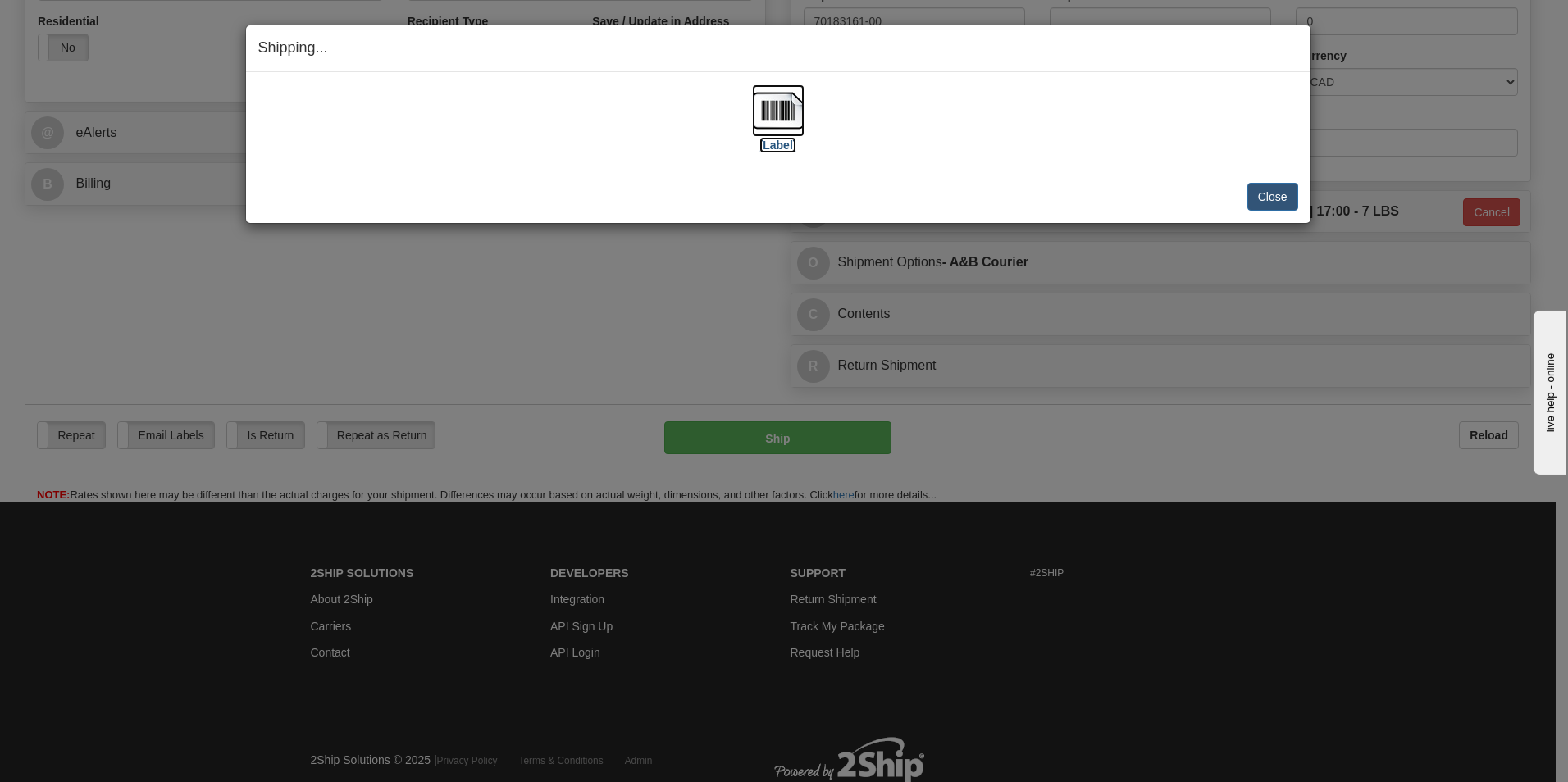
click at [775, 106] on img at bounding box center [778, 111] width 53 height 53
drag, startPoint x: 1289, startPoint y: 191, endPoint x: 1278, endPoint y: 187, distance: 11.7
click at [1289, 191] on button "Close" at bounding box center [1273, 197] width 51 height 28
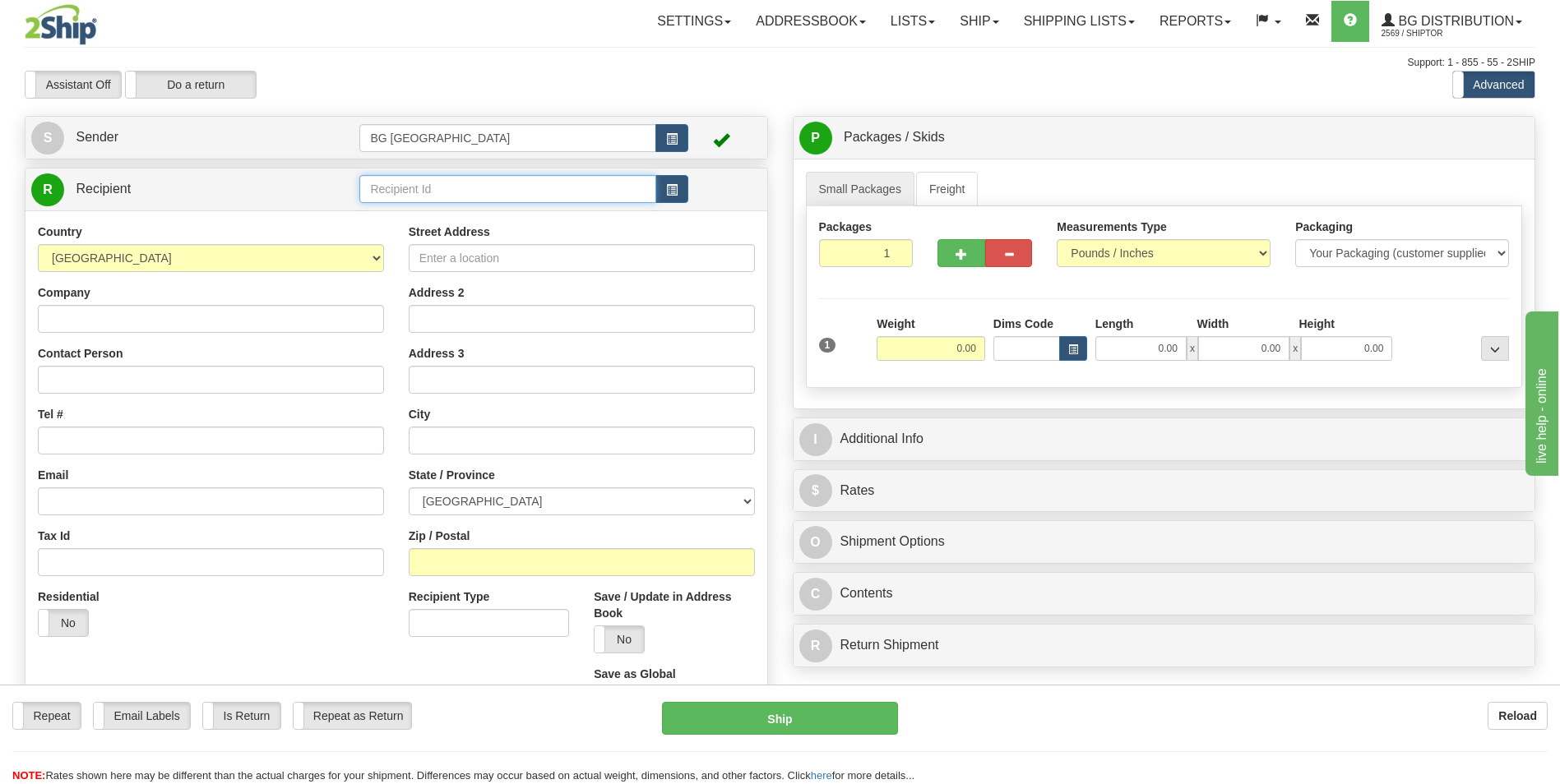
click at [411, 187] on input "text" at bounding box center [507, 189] width 296 height 28
click at [394, 209] on div "60235" at bounding box center [504, 214] width 280 height 18
type input "60235"
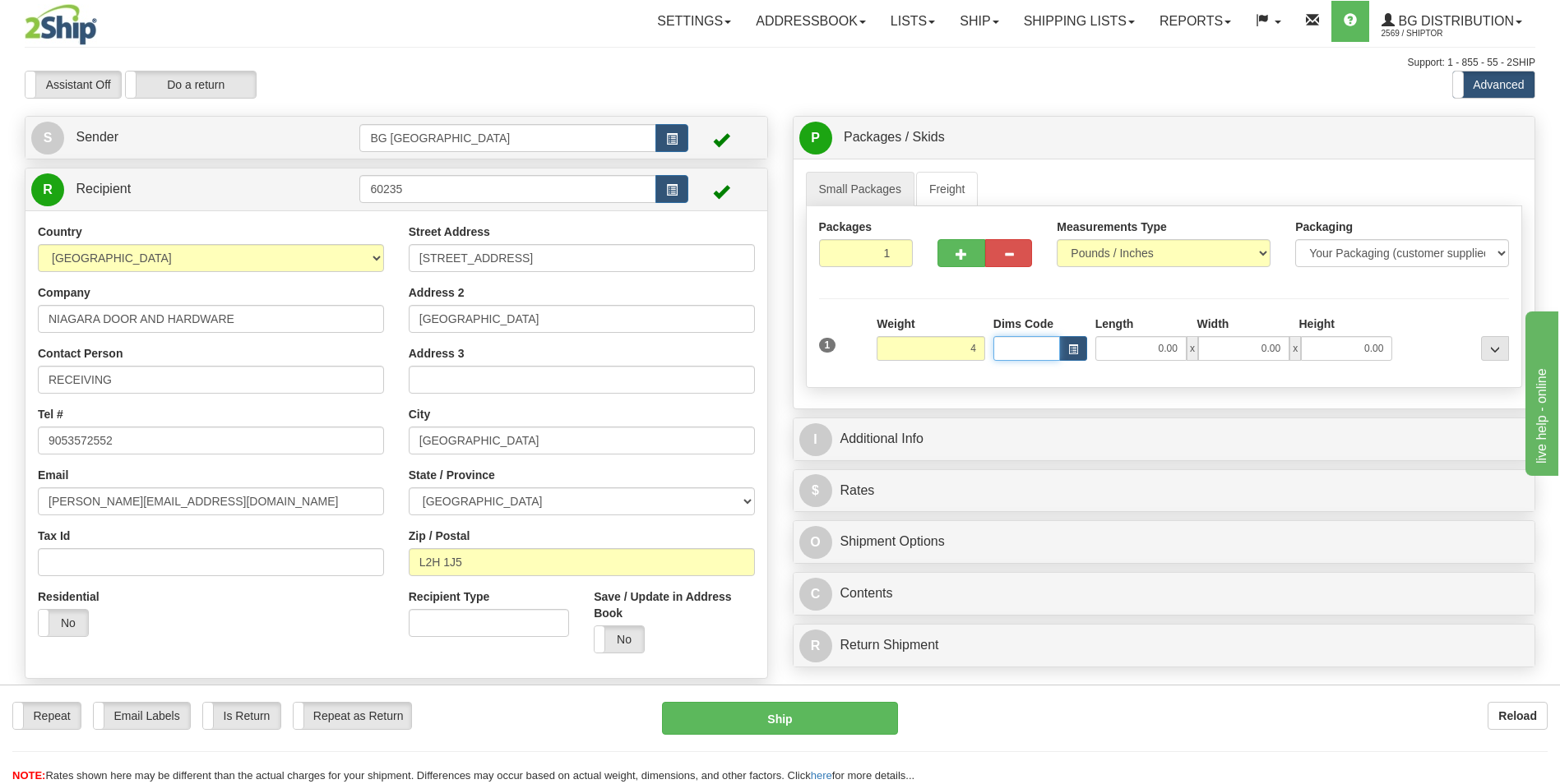
type input "4.00"
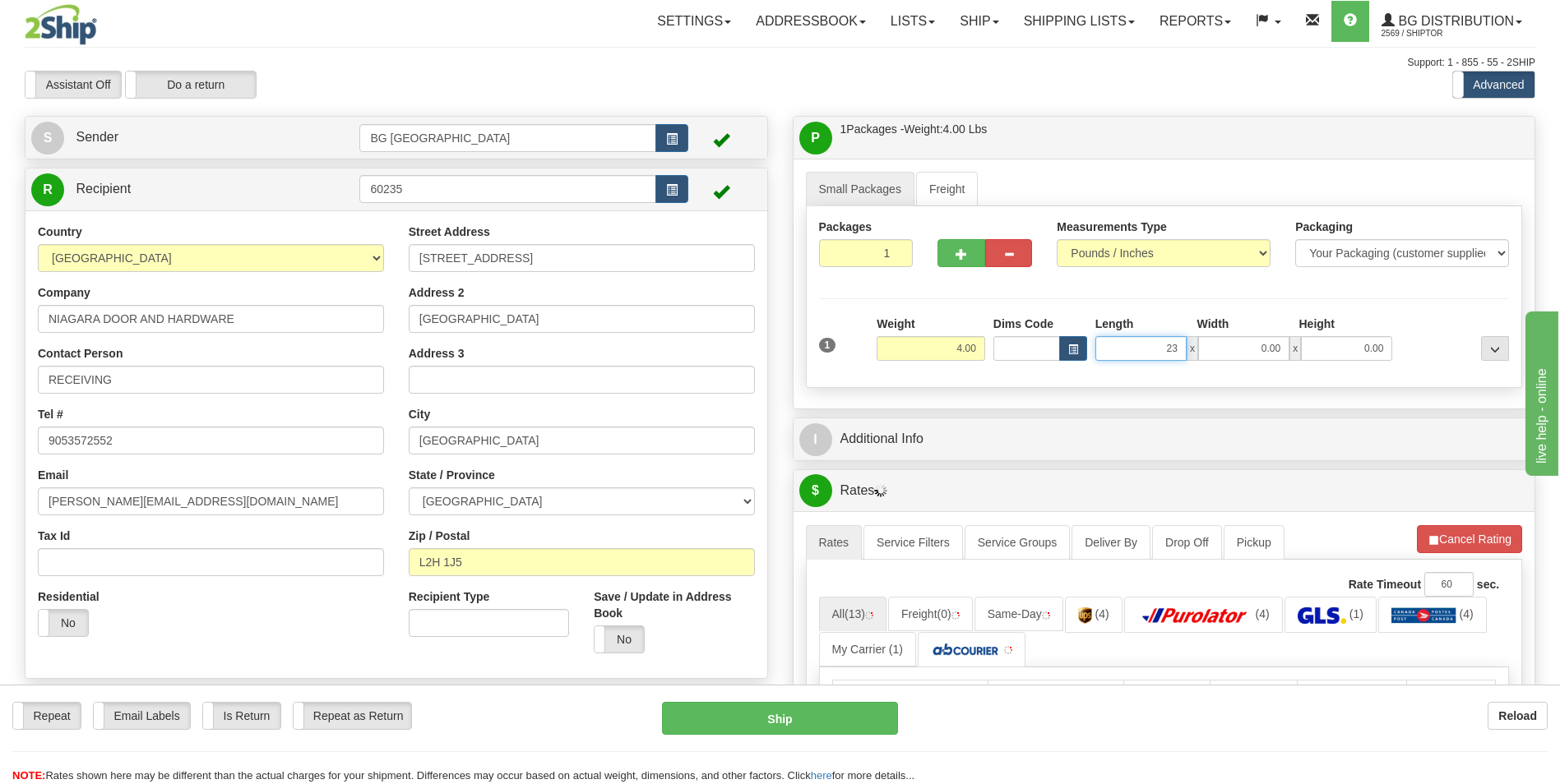
type input "23.00"
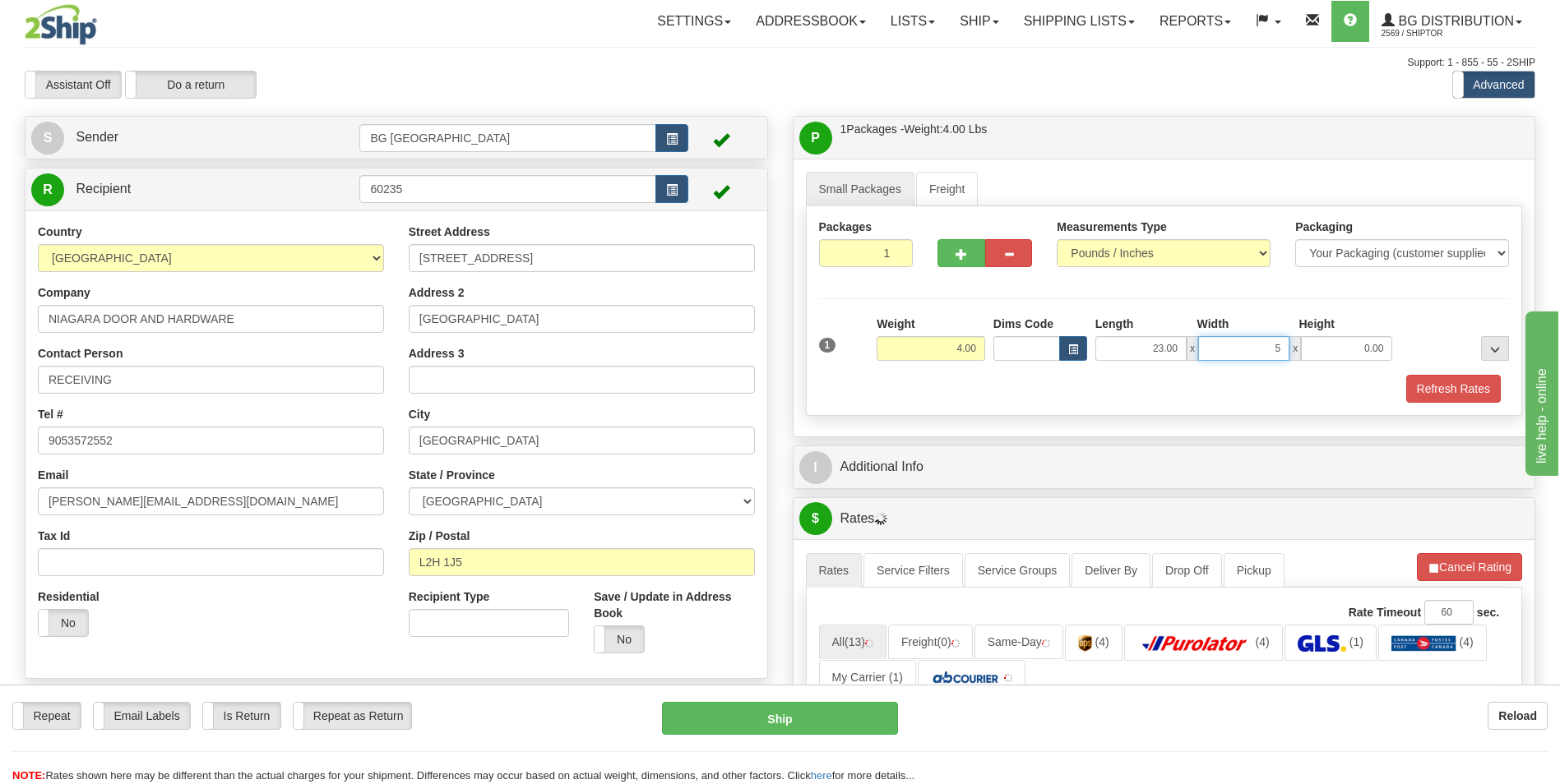
type input "5.00"
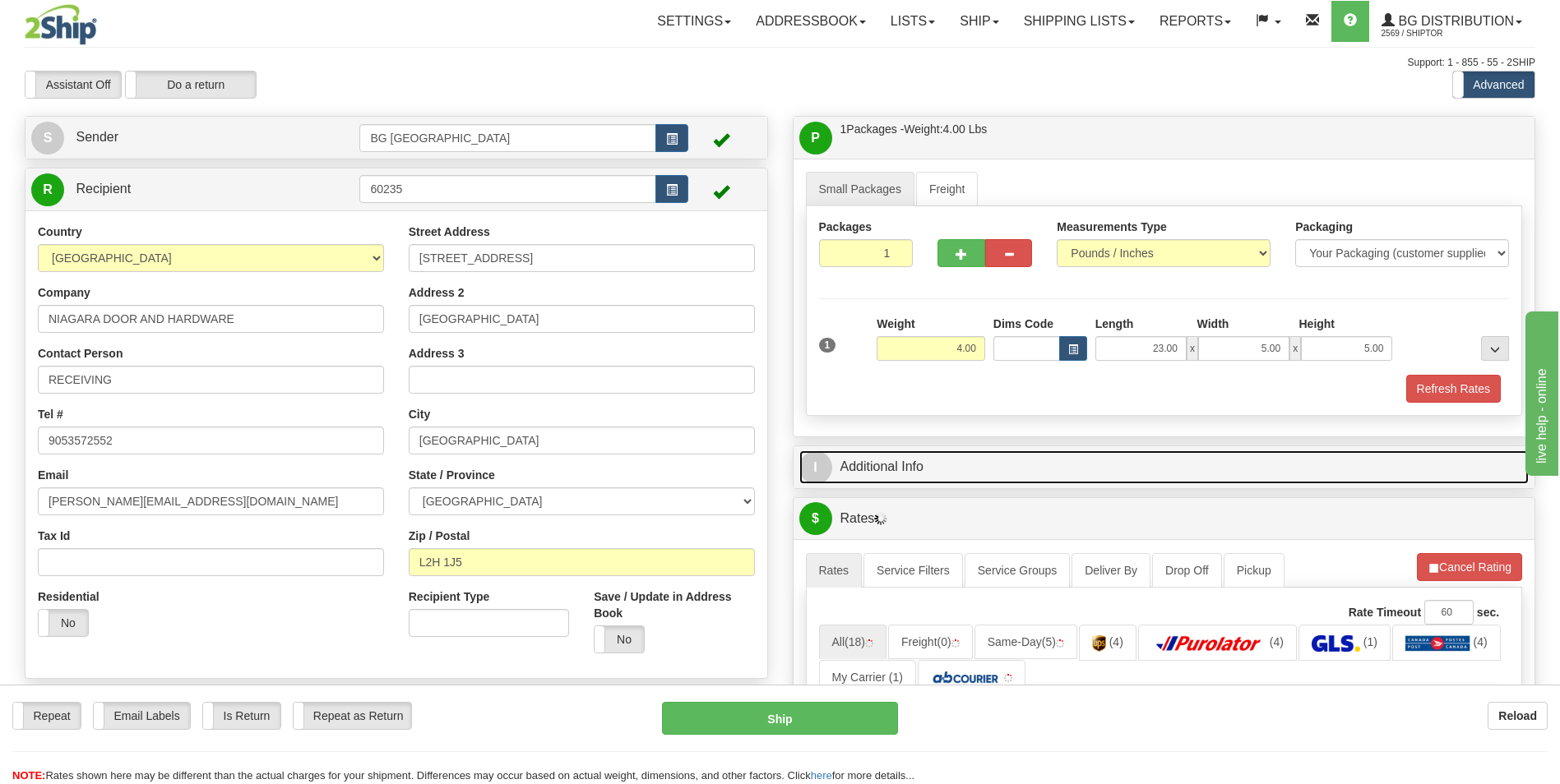
click at [908, 462] on link "I Additional Info" at bounding box center [1164, 467] width 731 height 34
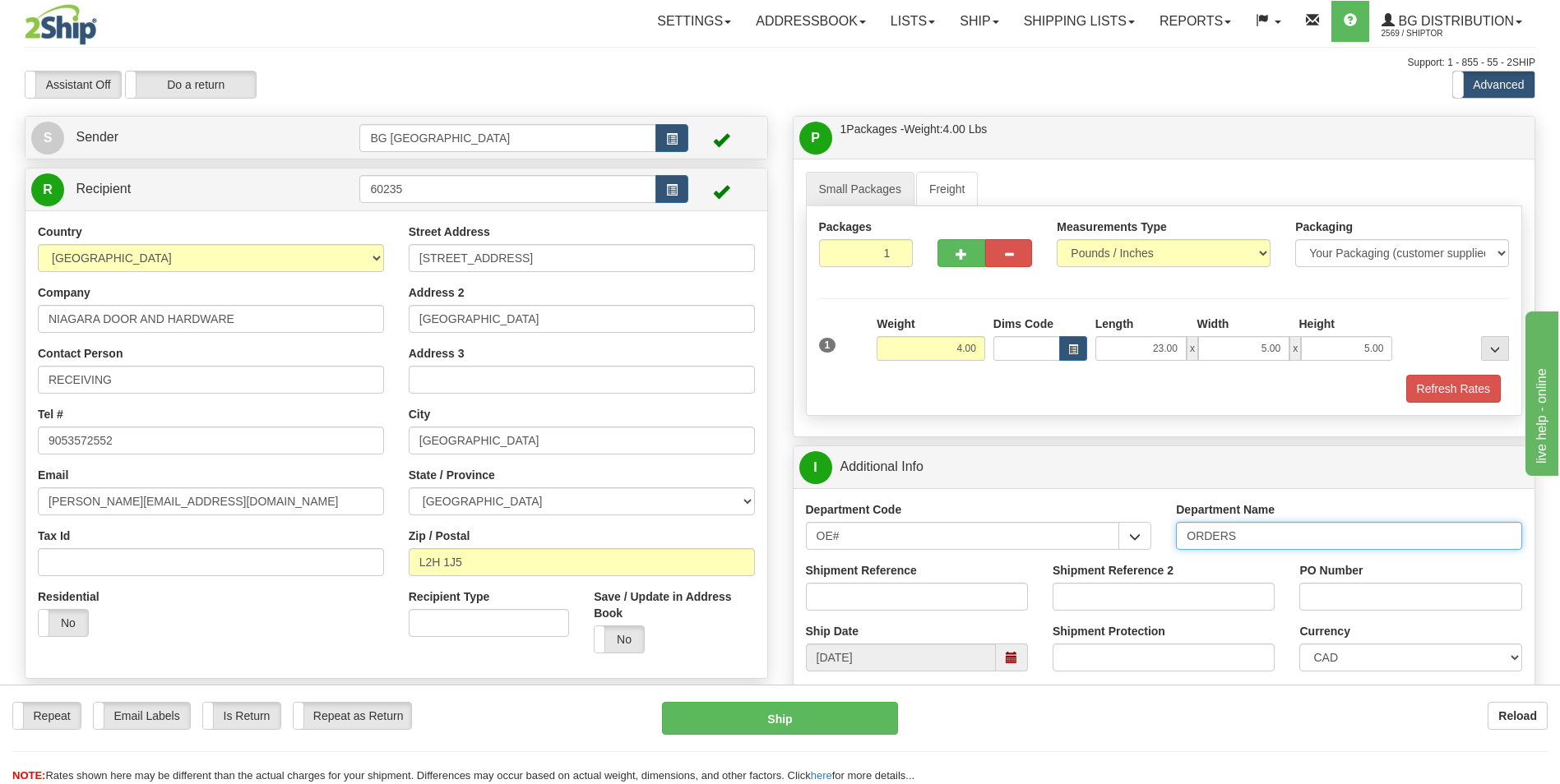
click at [1265, 531] on input "ORDERS" at bounding box center [1349, 536] width 346 height 28
type input "70182535-01"
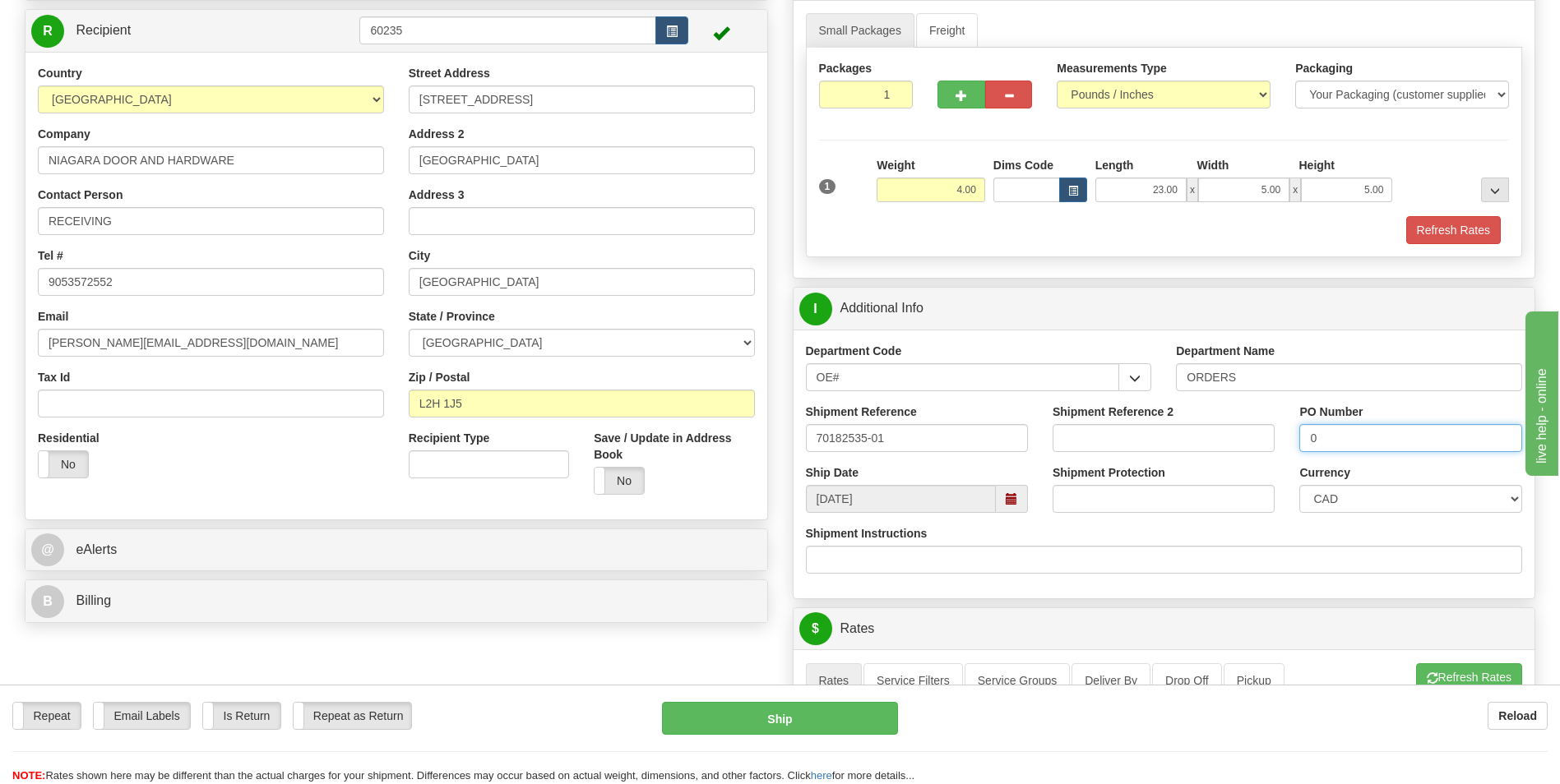
scroll to position [411, 0]
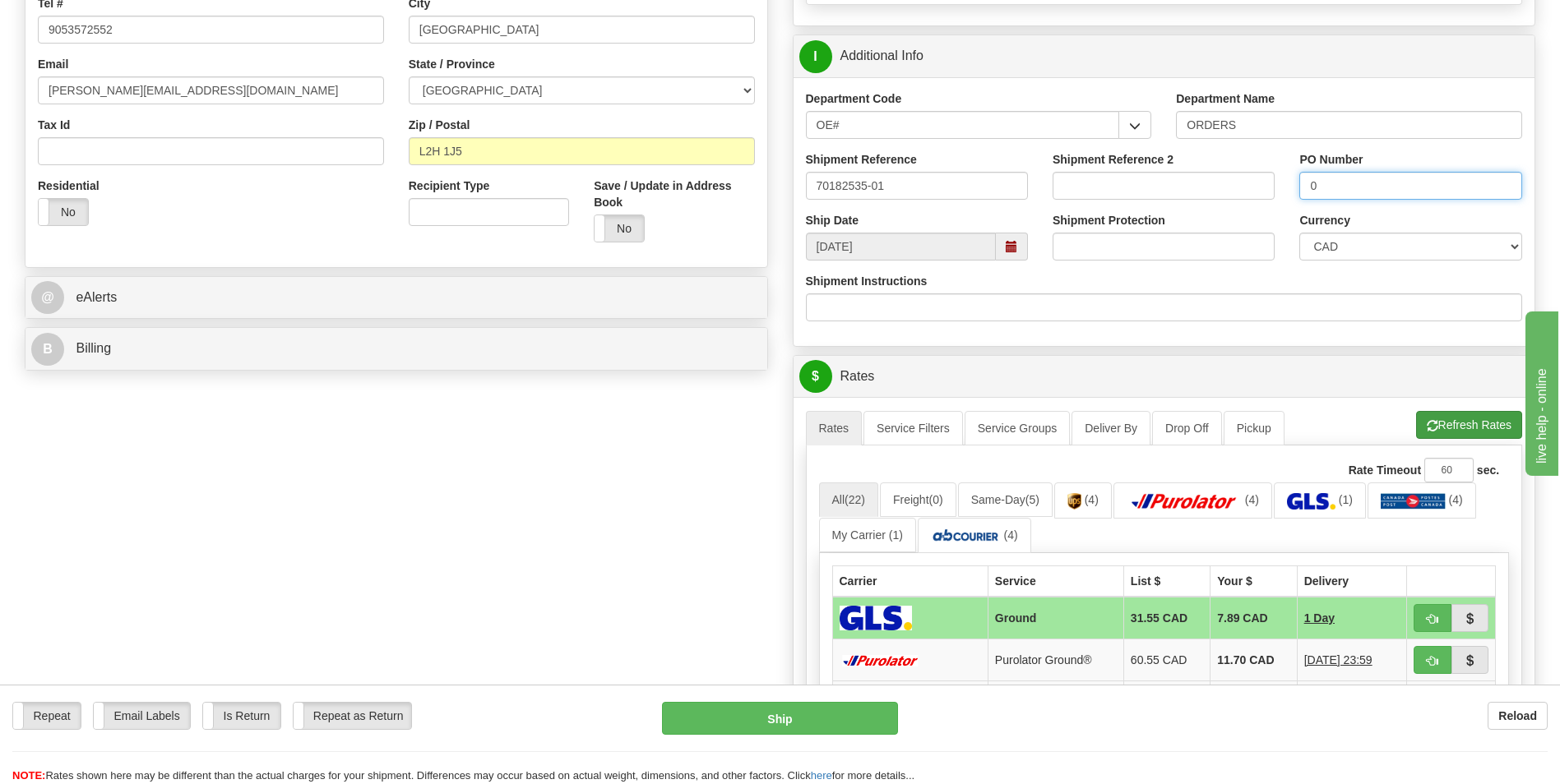
type input "0"
click at [1451, 435] on button "Refresh Rates" at bounding box center [1469, 425] width 106 height 28
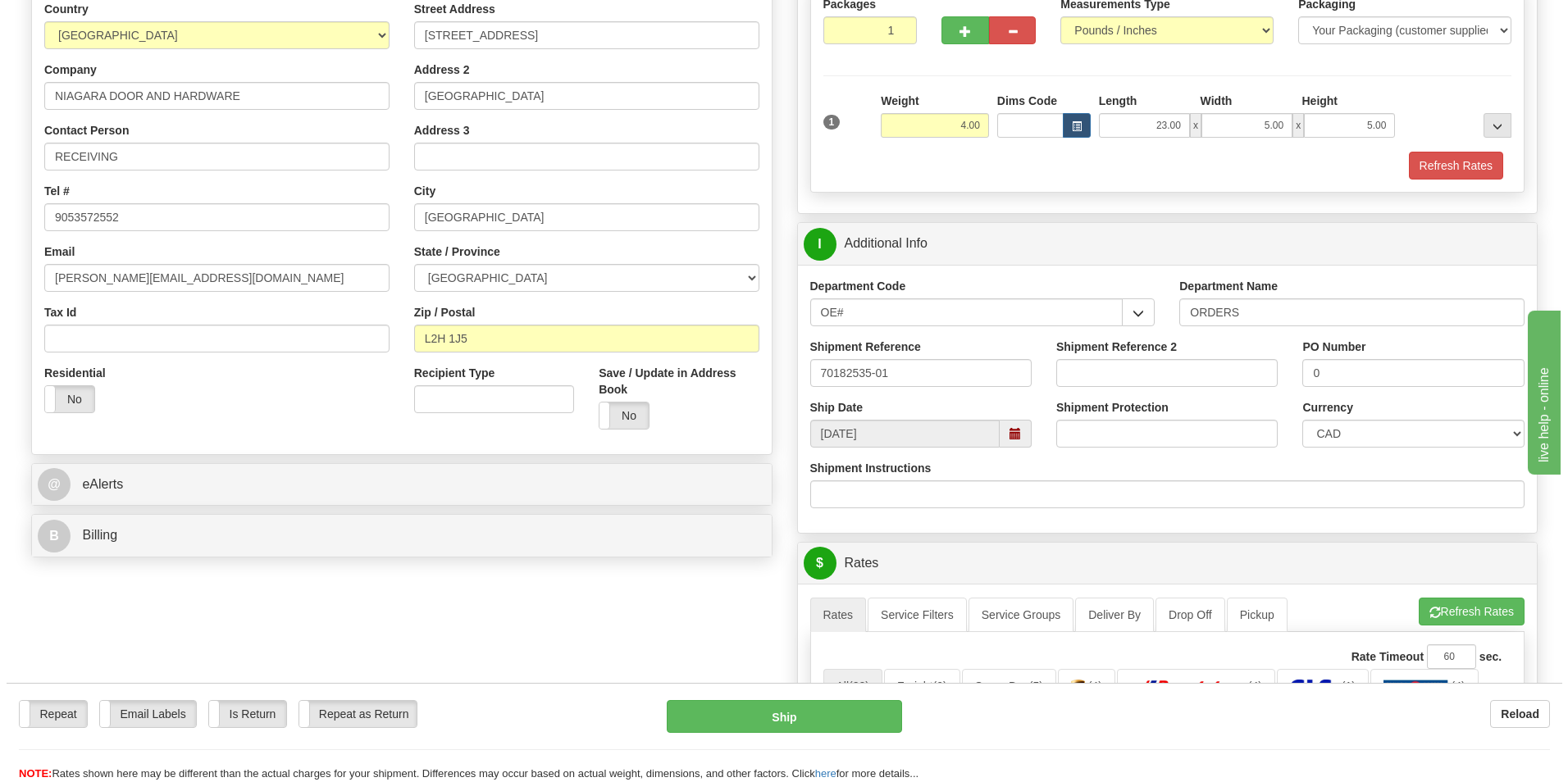
scroll to position [492, 0]
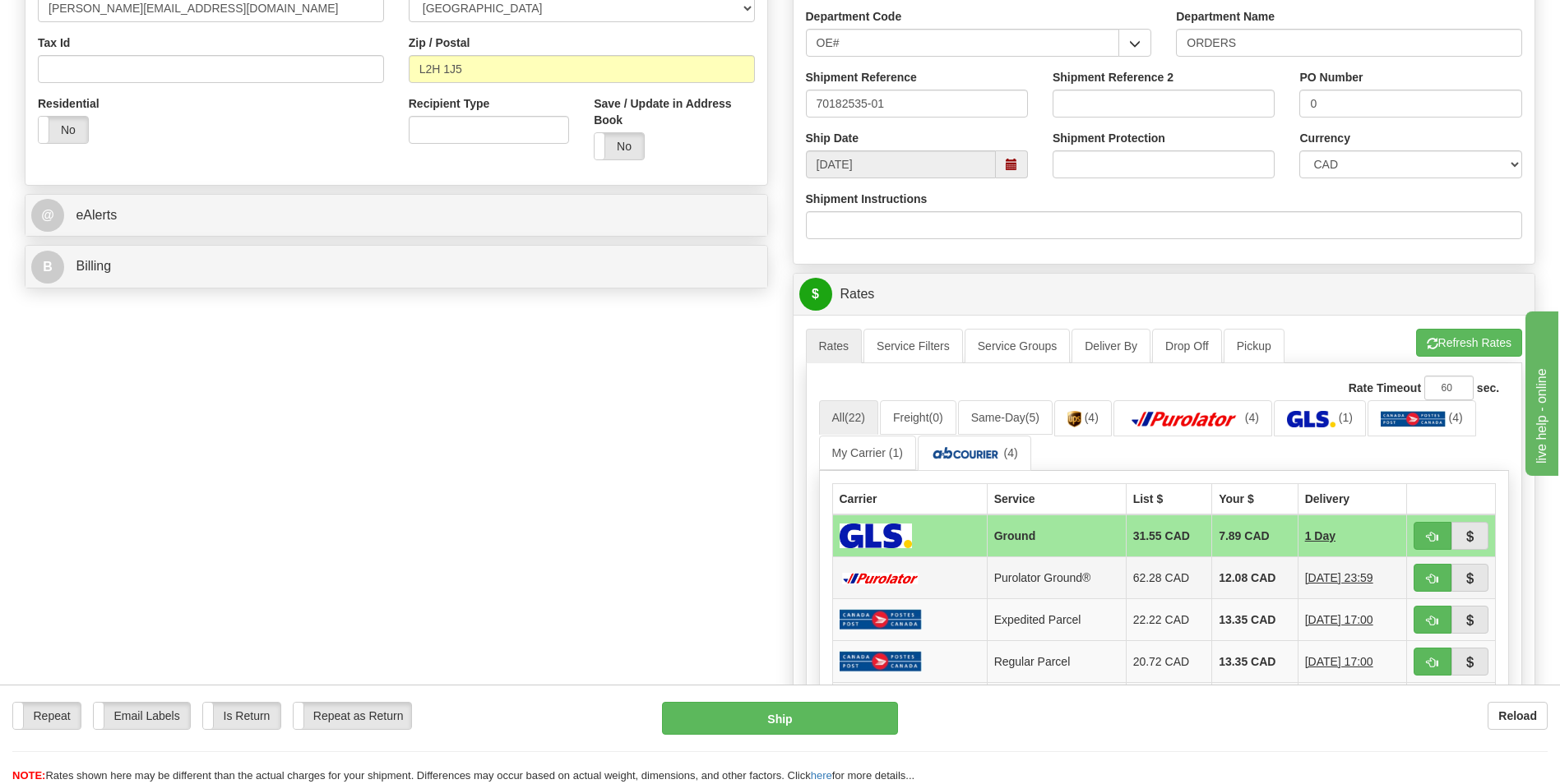
click at [1236, 573] on td "12.08 CAD" at bounding box center [1255, 578] width 87 height 42
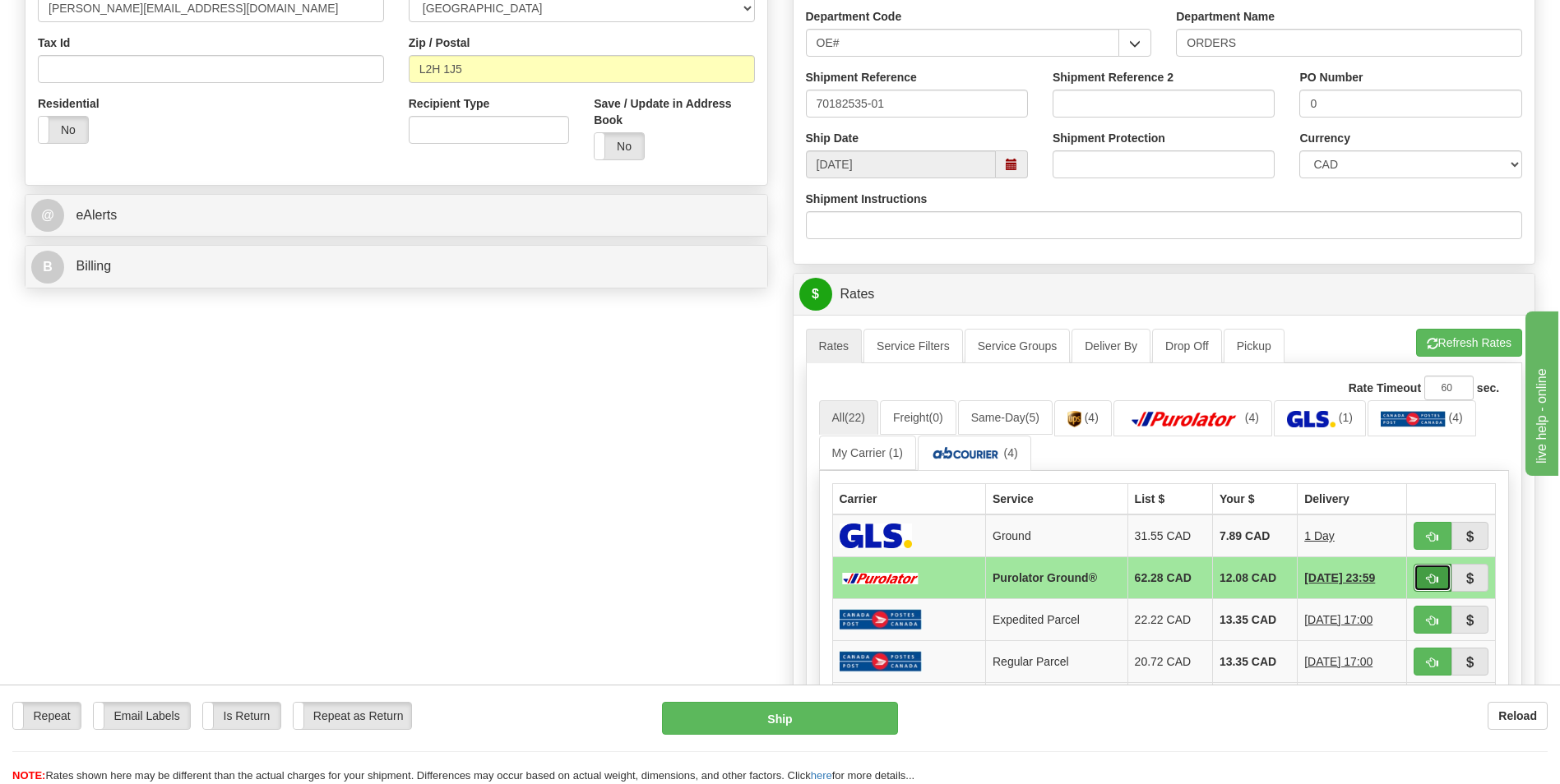
click at [1442, 581] on button "button" at bounding box center [1432, 578] width 38 height 28
type input "260"
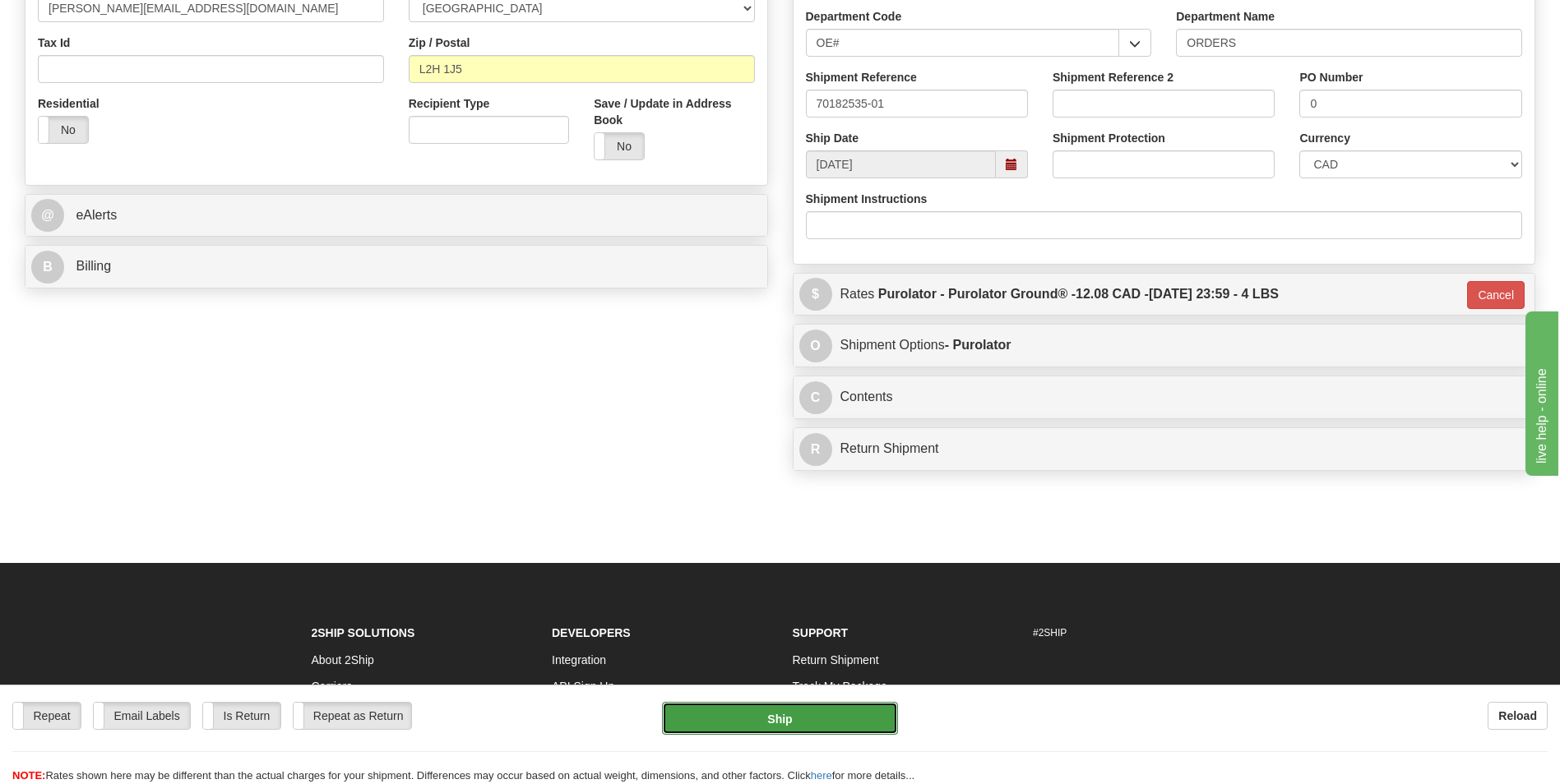
click at [796, 717] on button "Ship" at bounding box center [780, 718] width 235 height 33
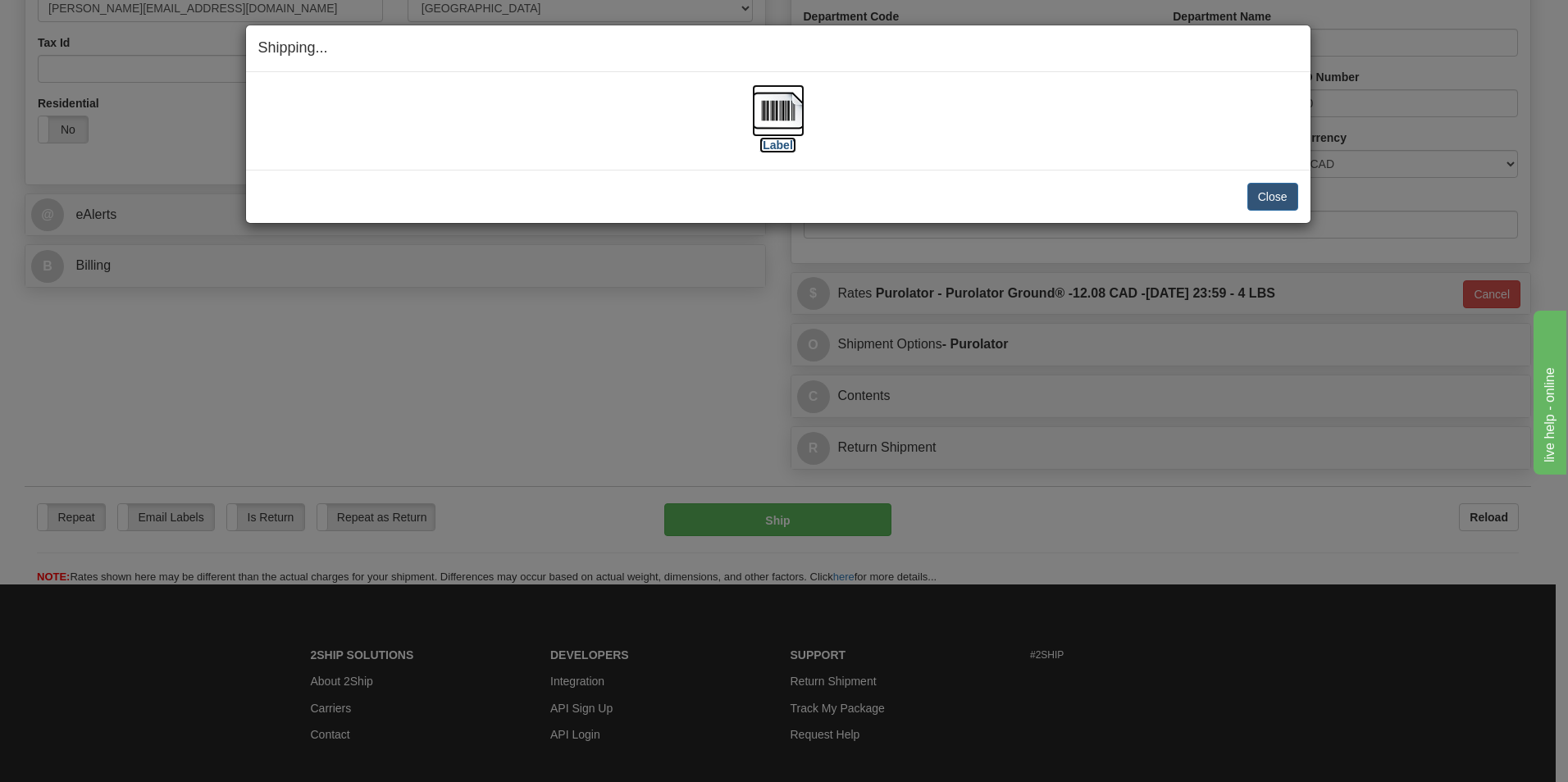
click at [789, 120] on img at bounding box center [778, 111] width 53 height 53
click at [1264, 186] on button "Close" at bounding box center [1273, 197] width 51 height 28
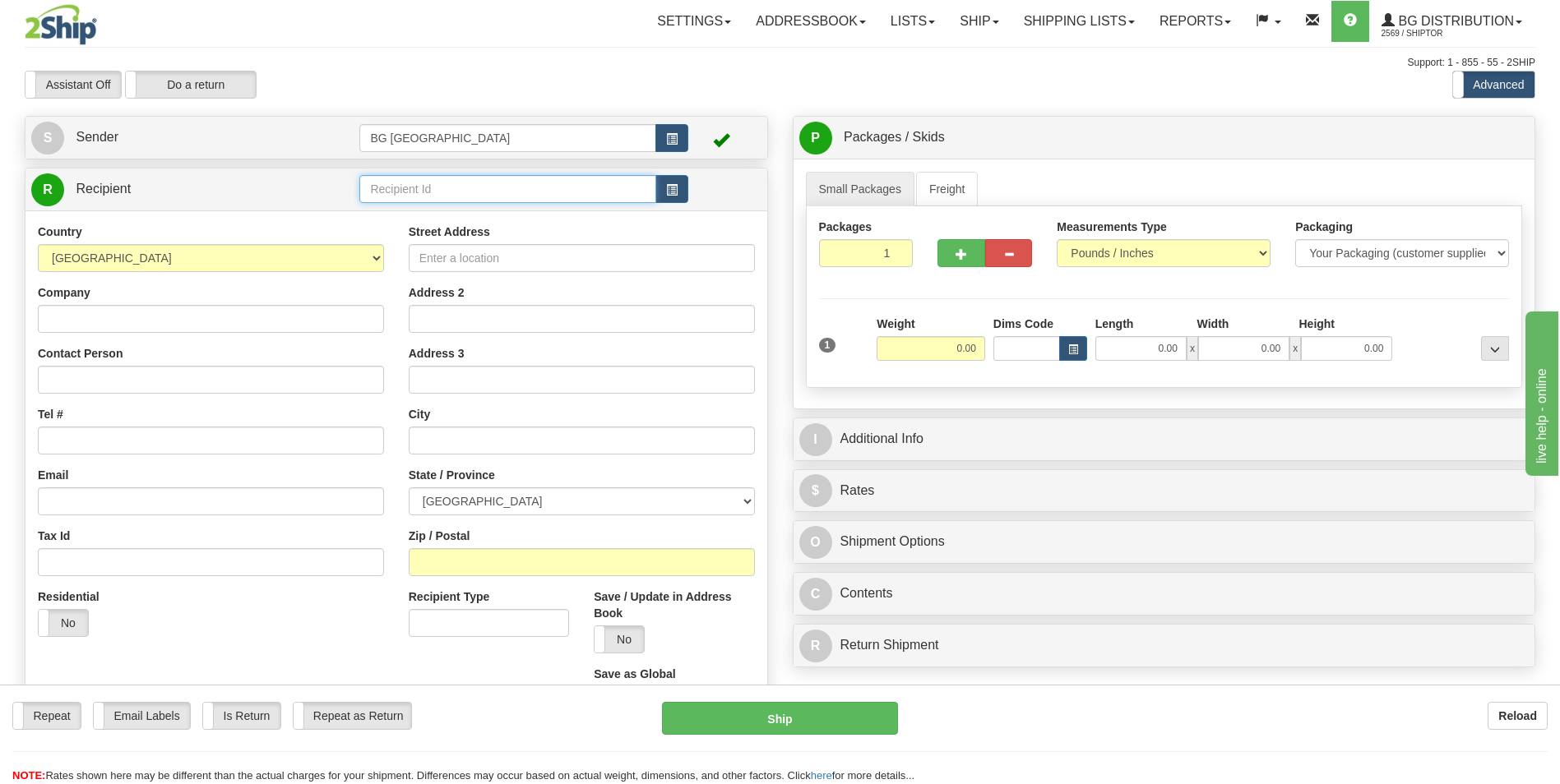
click at [423, 177] on input "text" at bounding box center [507, 189] width 296 height 28
click at [407, 206] on div "60154" at bounding box center [504, 214] width 280 height 18
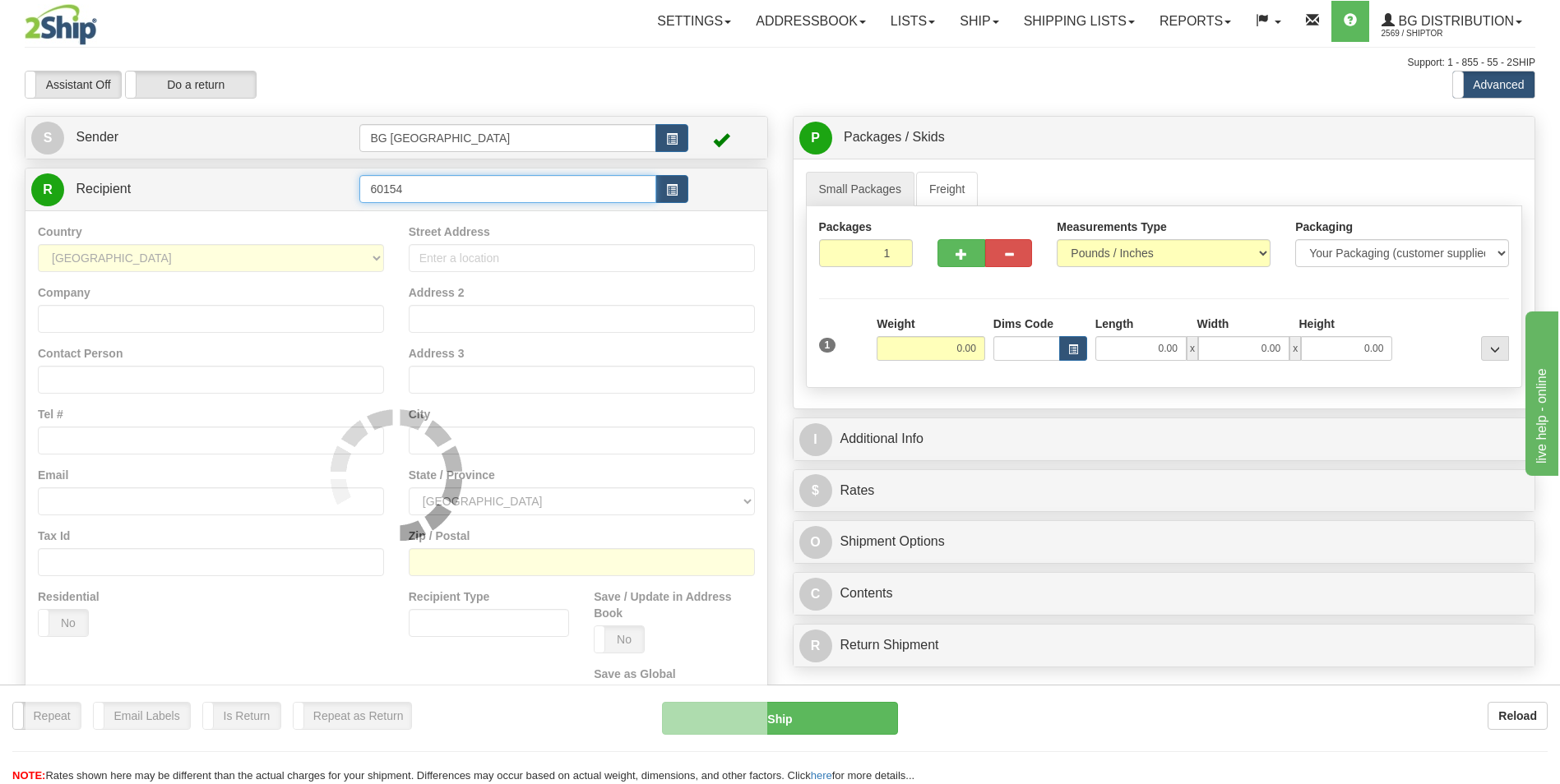
type input "60154"
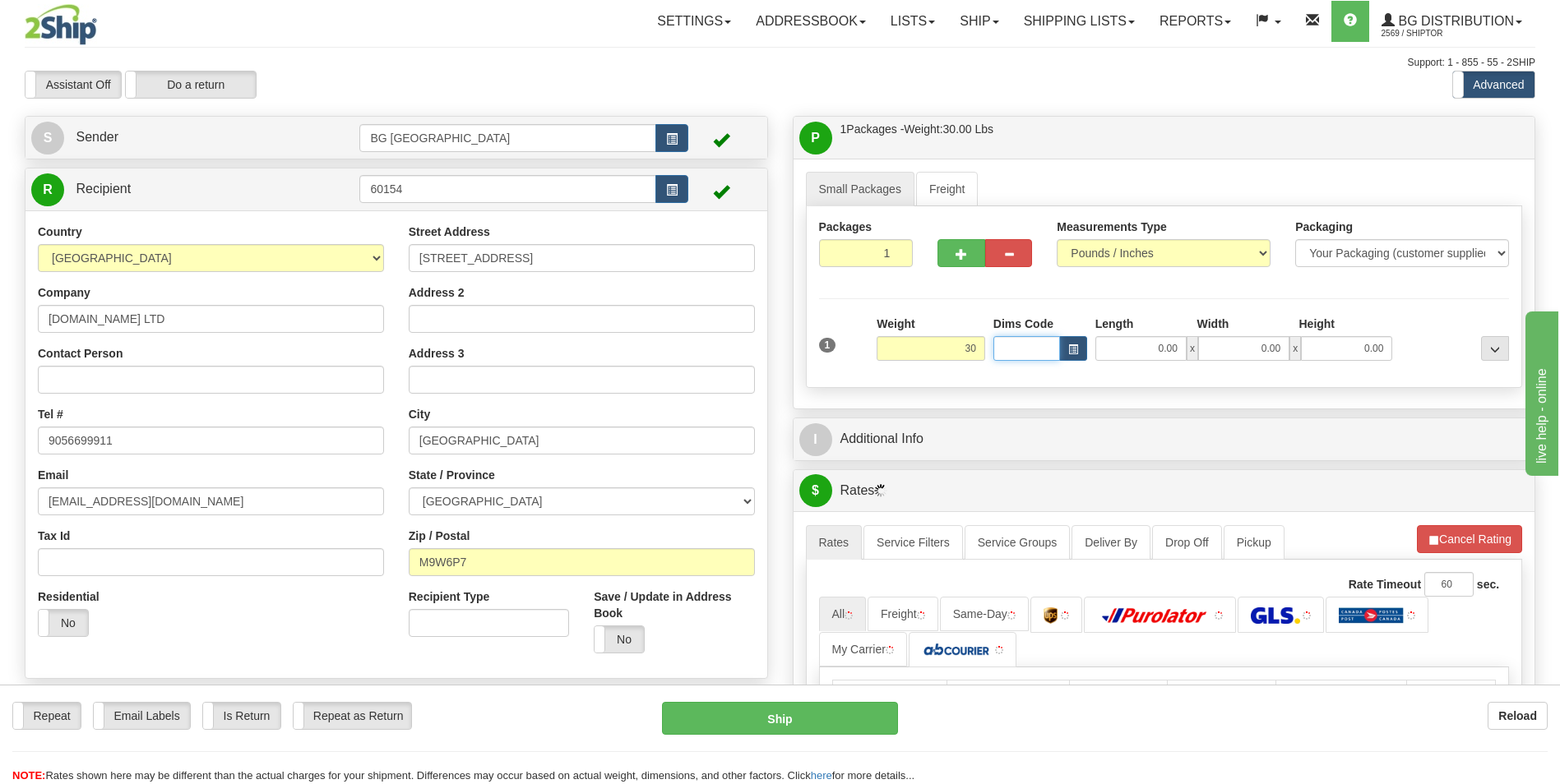
type input "30.00"
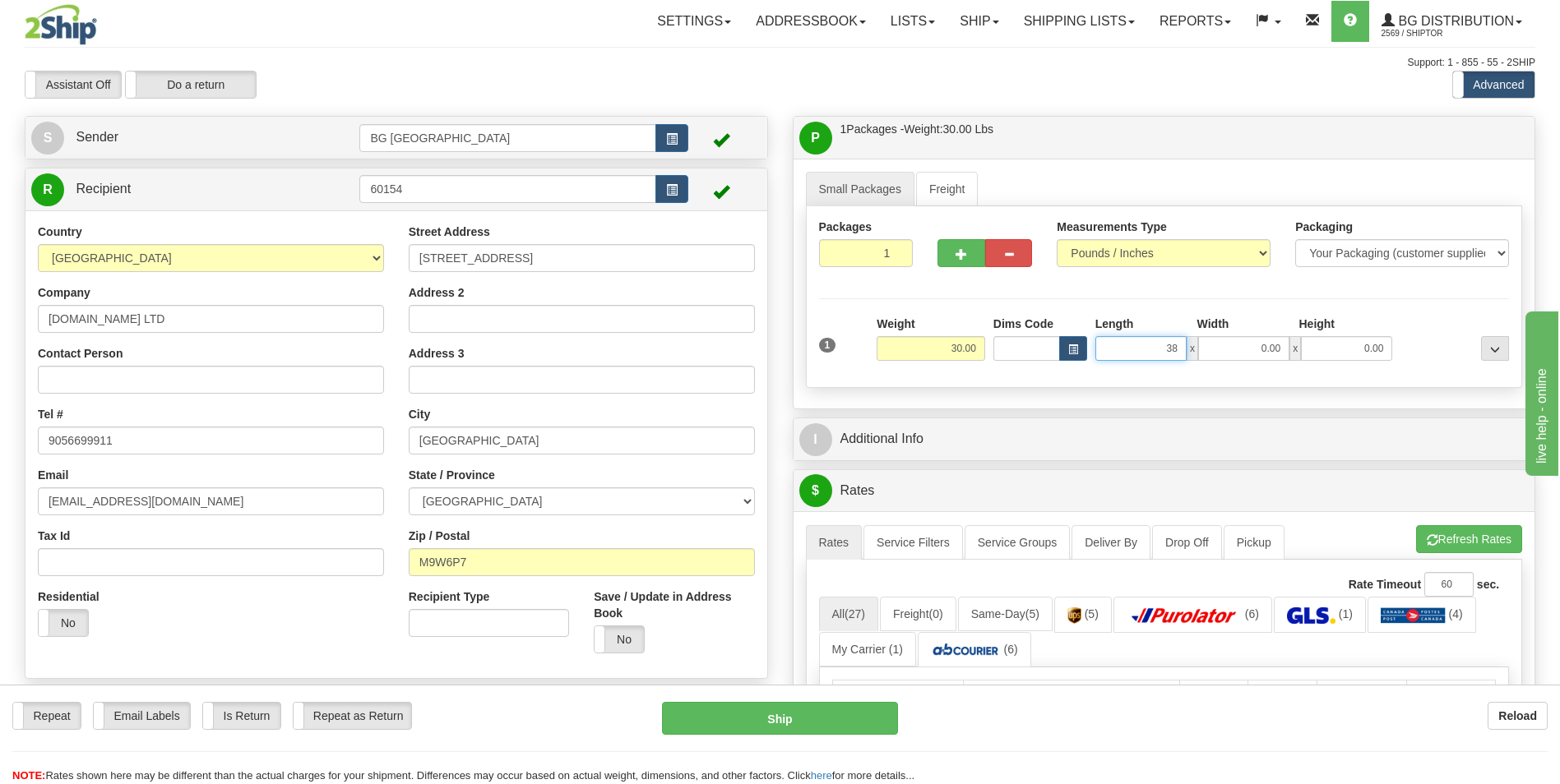
type input "38.00"
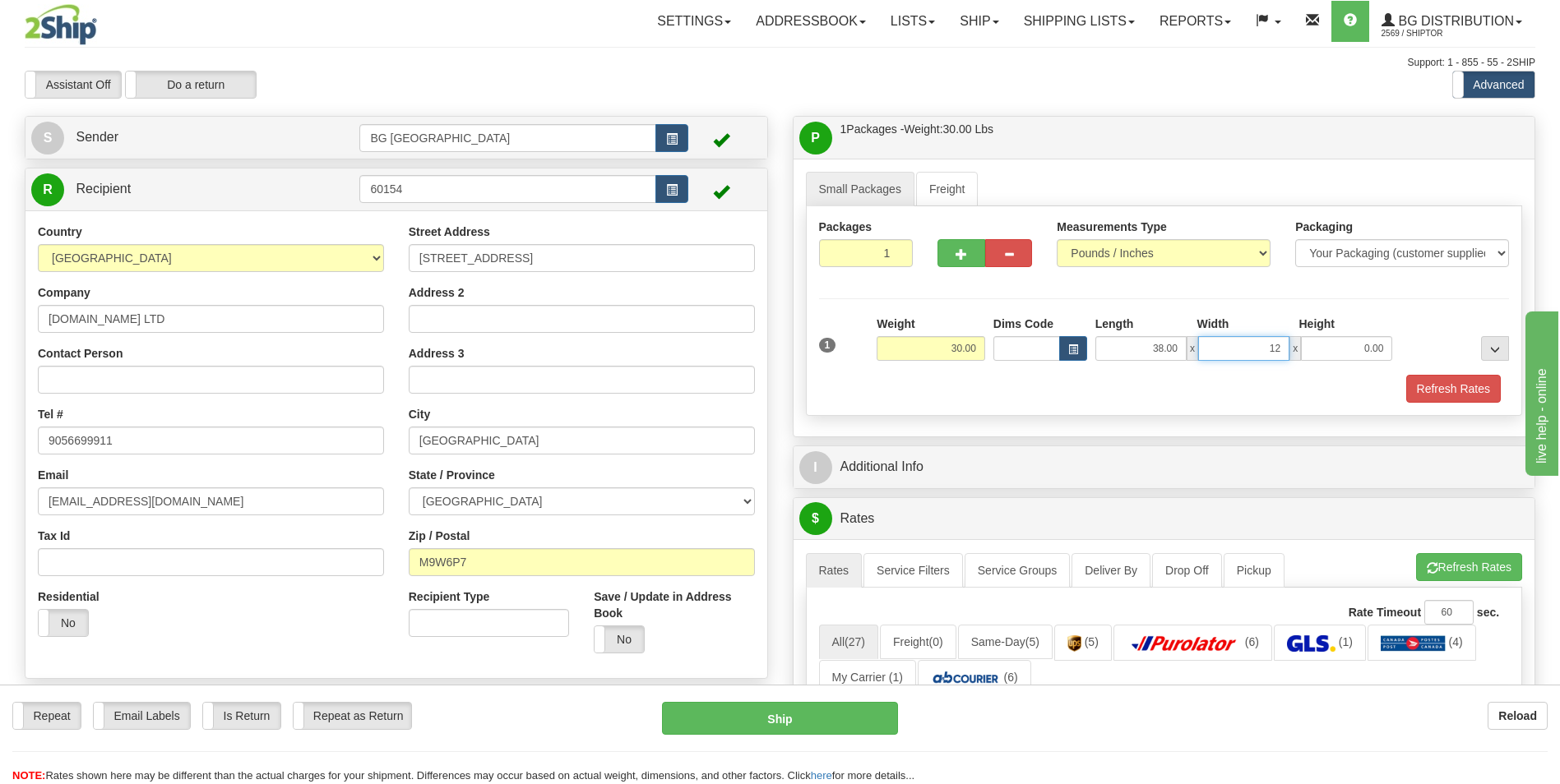
type input "12.00"
type input "8.00"
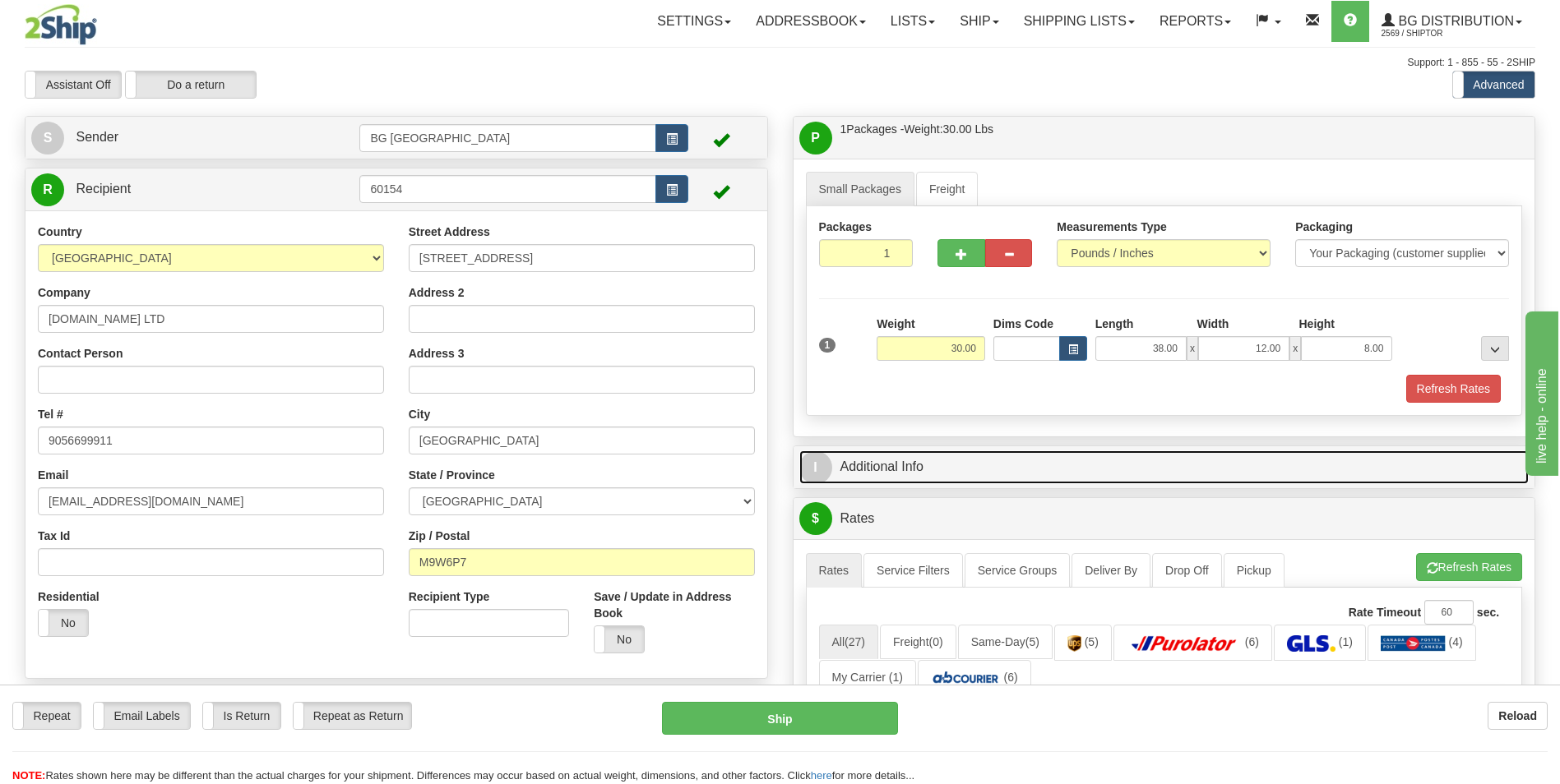
click at [917, 475] on link "I Additional Info" at bounding box center [1164, 467] width 731 height 34
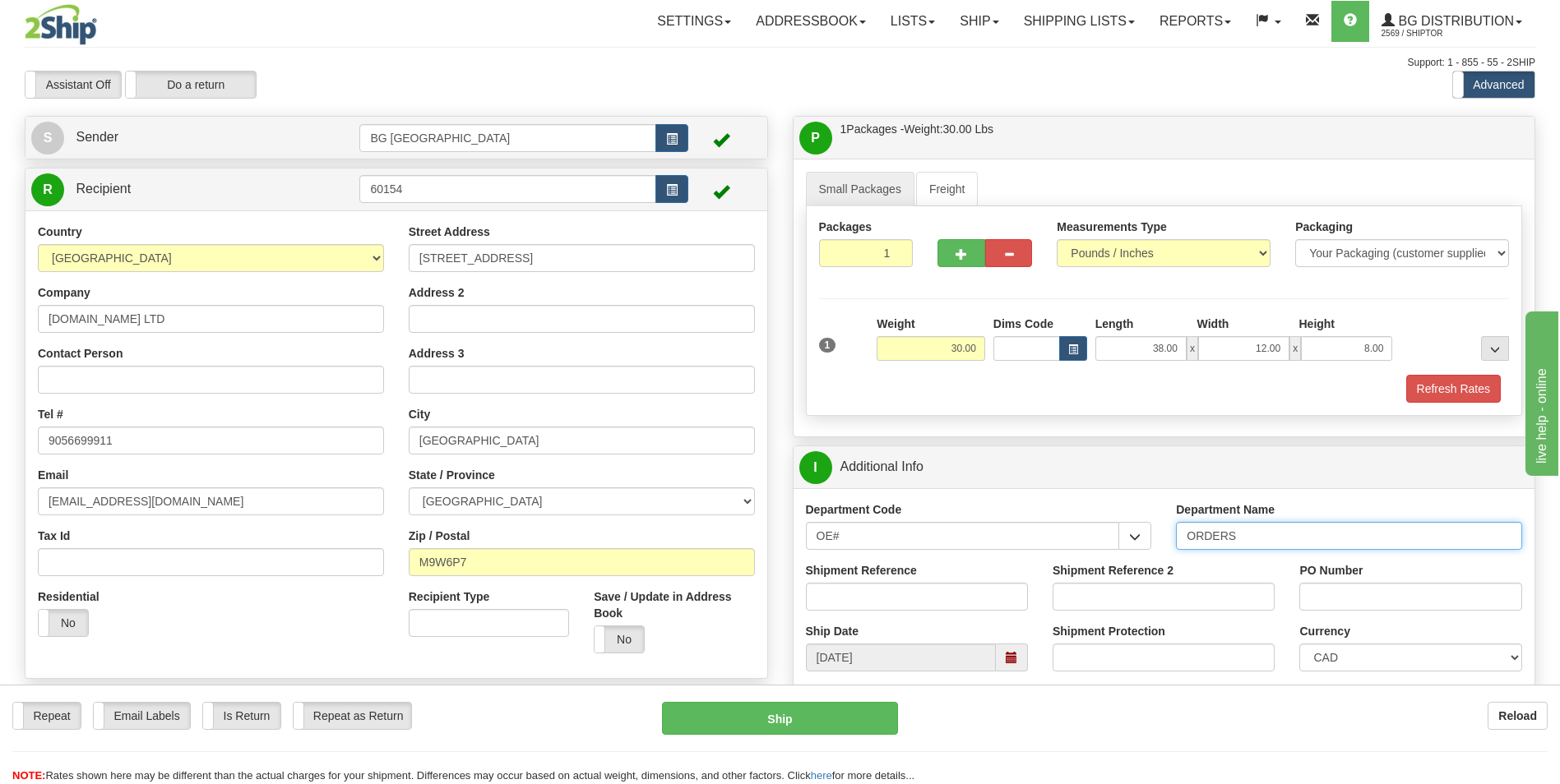
click at [1252, 534] on input "ORDERS" at bounding box center [1349, 536] width 346 height 28
type input "70180696-00"
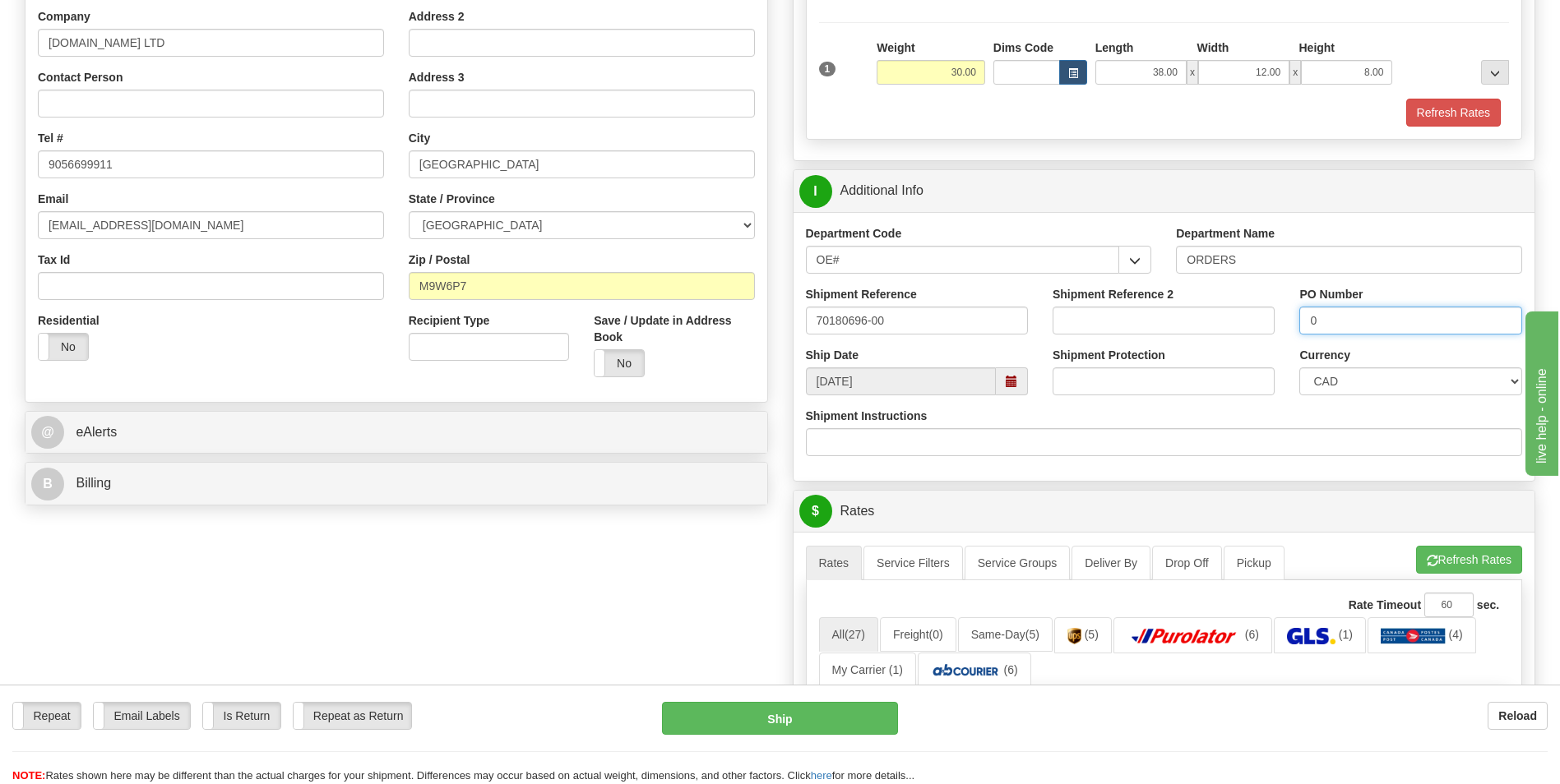
scroll to position [329, 0]
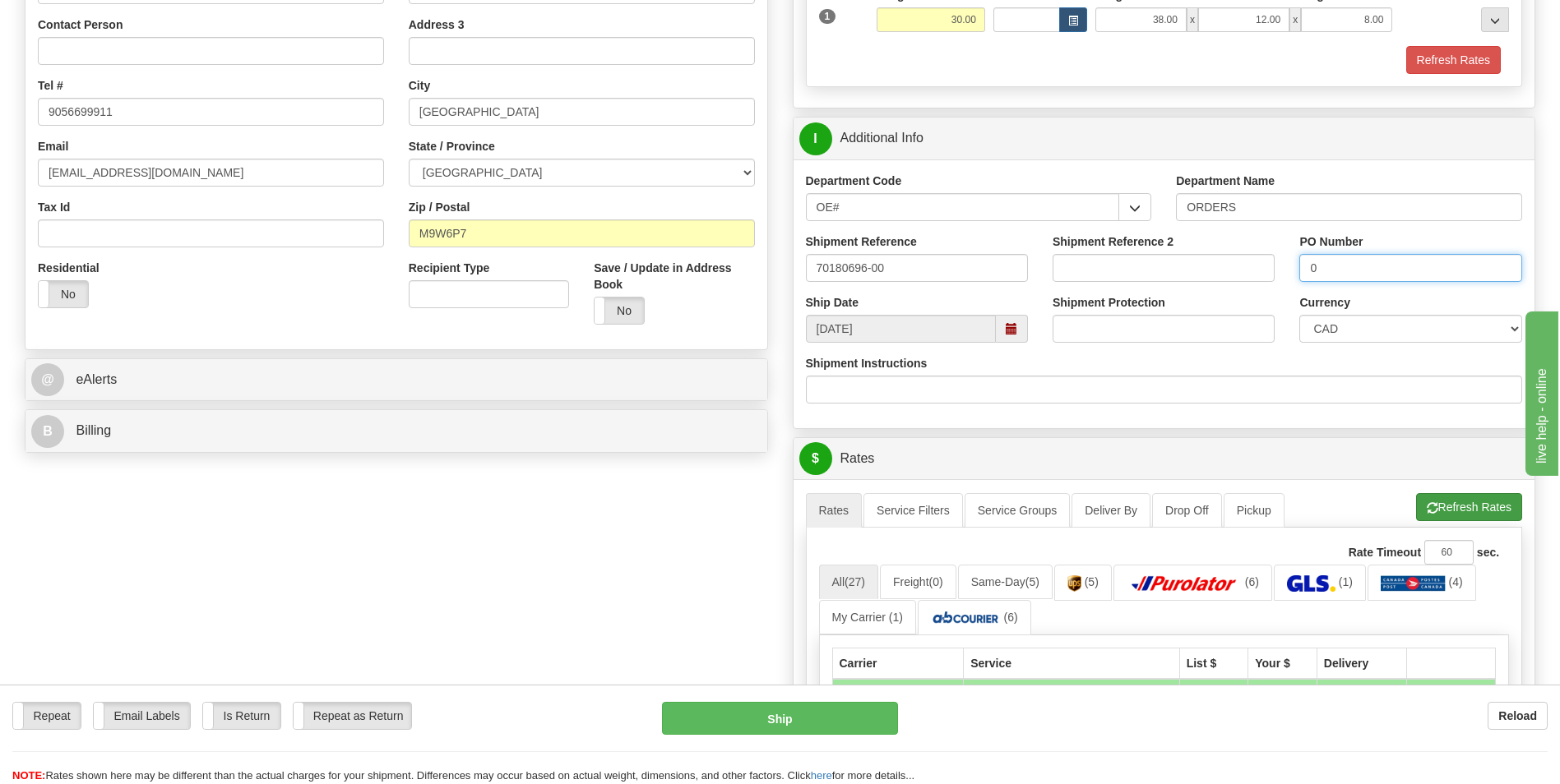
type input "0"
click at [1453, 520] on button "Refresh Rates" at bounding box center [1469, 508] width 106 height 28
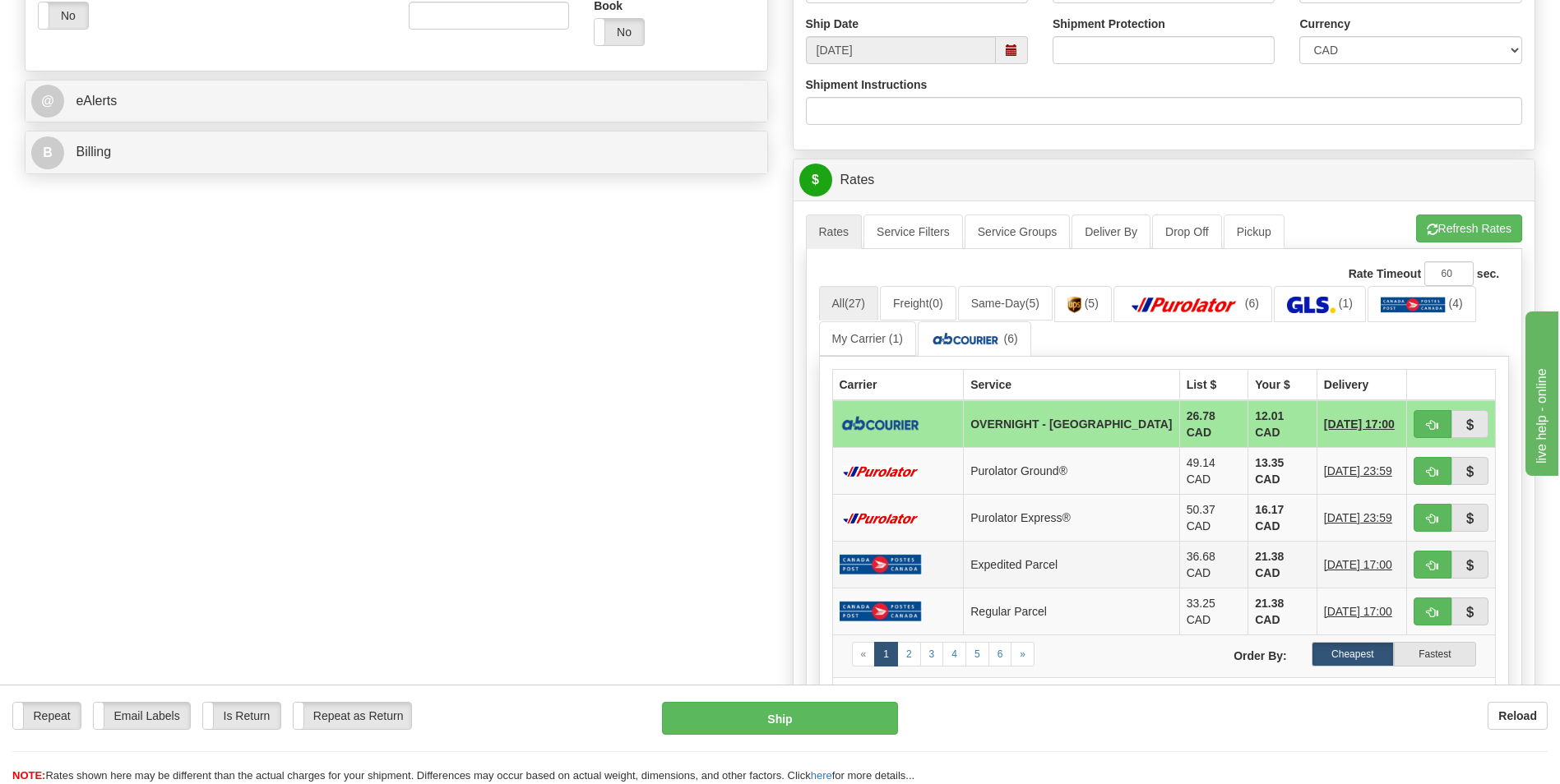
scroll to position [658, 0]
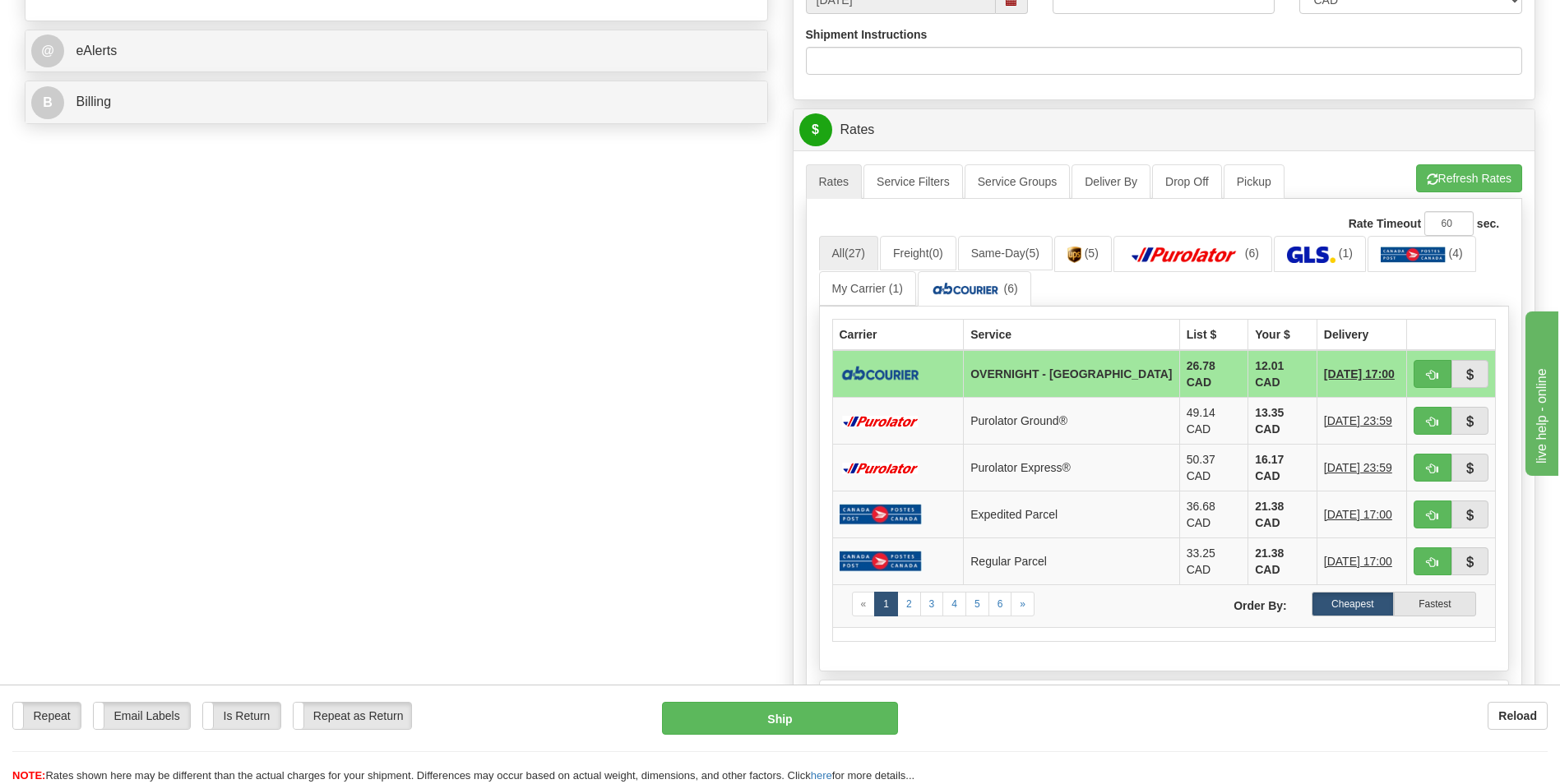
click at [1258, 370] on td "12.01 CAD" at bounding box center [1282, 374] width 69 height 48
click at [1417, 364] on button "button" at bounding box center [1432, 374] width 38 height 28
type input "4"
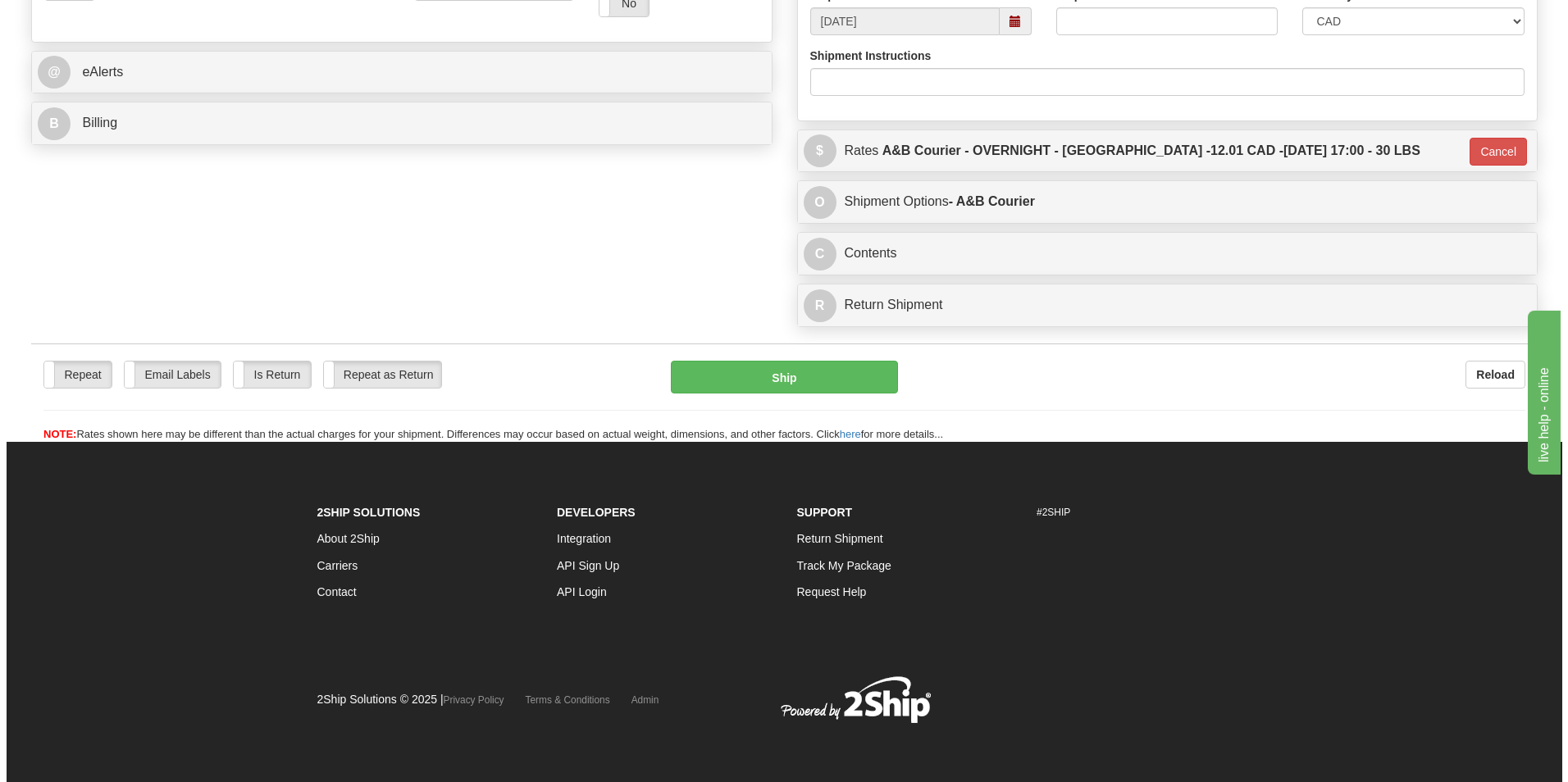
scroll to position [635, 0]
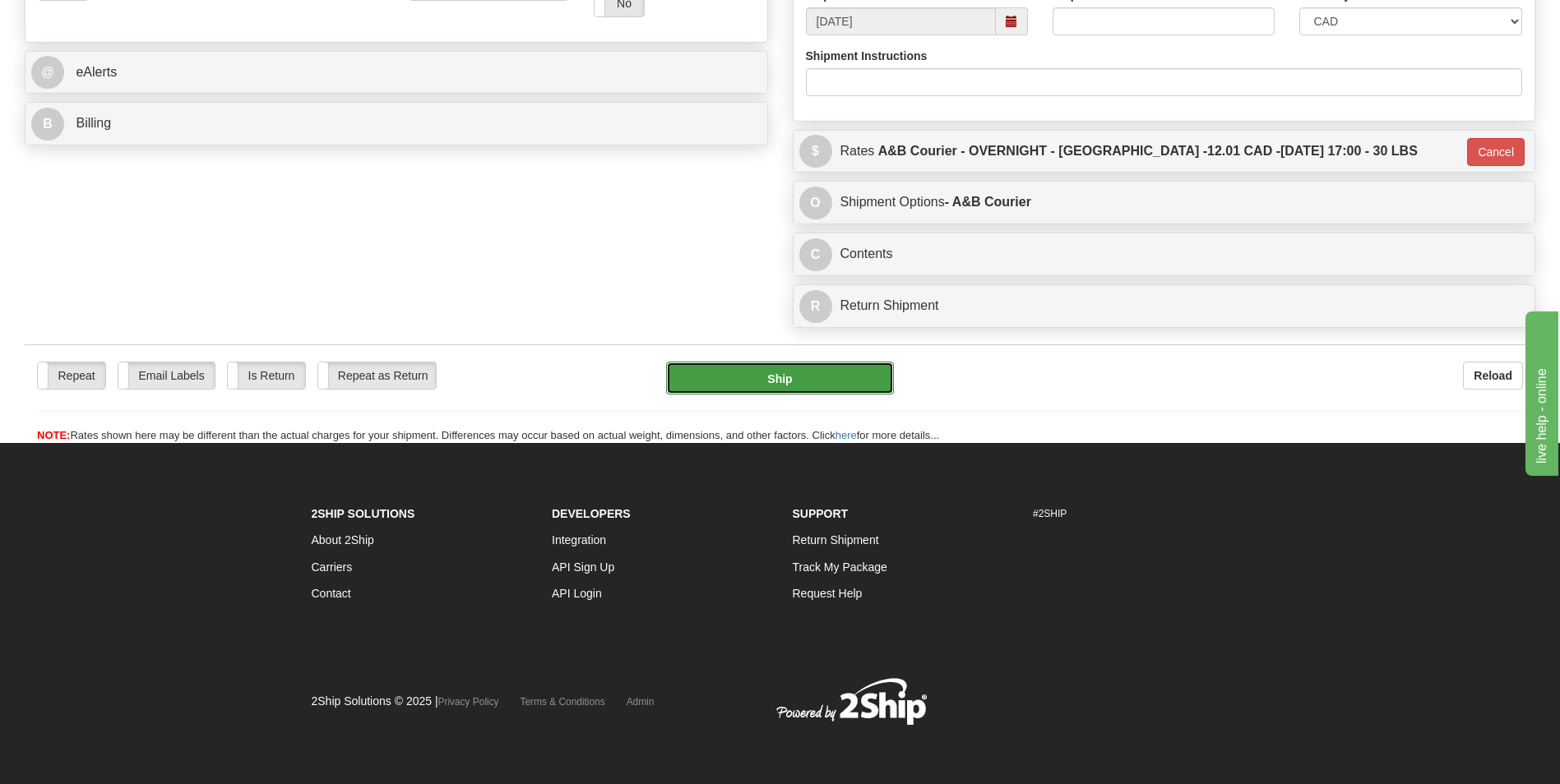
click at [791, 376] on button "Ship" at bounding box center [779, 378] width 227 height 33
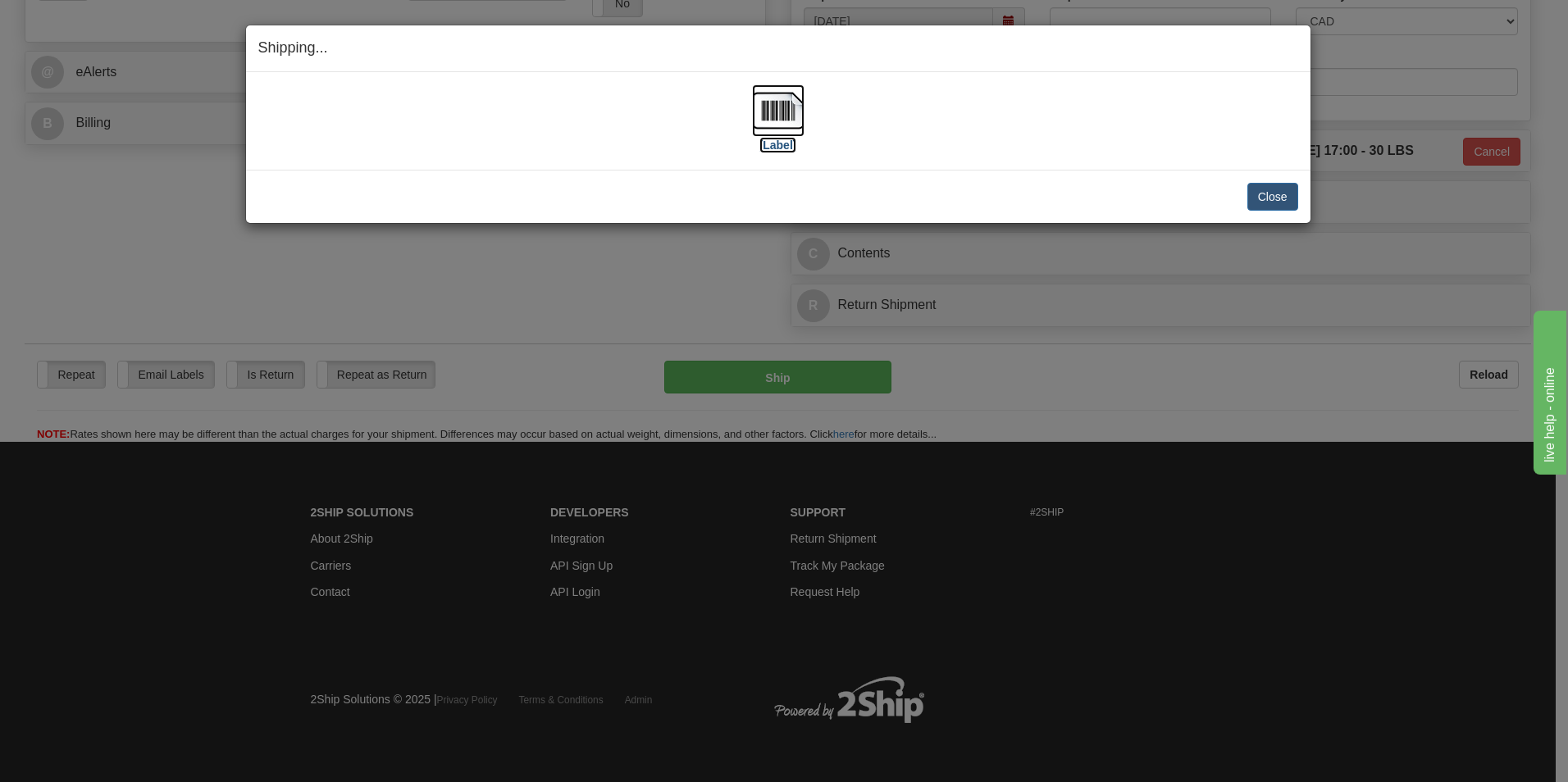
click at [794, 119] on img at bounding box center [778, 111] width 53 height 53
click at [1258, 192] on button "Close" at bounding box center [1273, 197] width 51 height 28
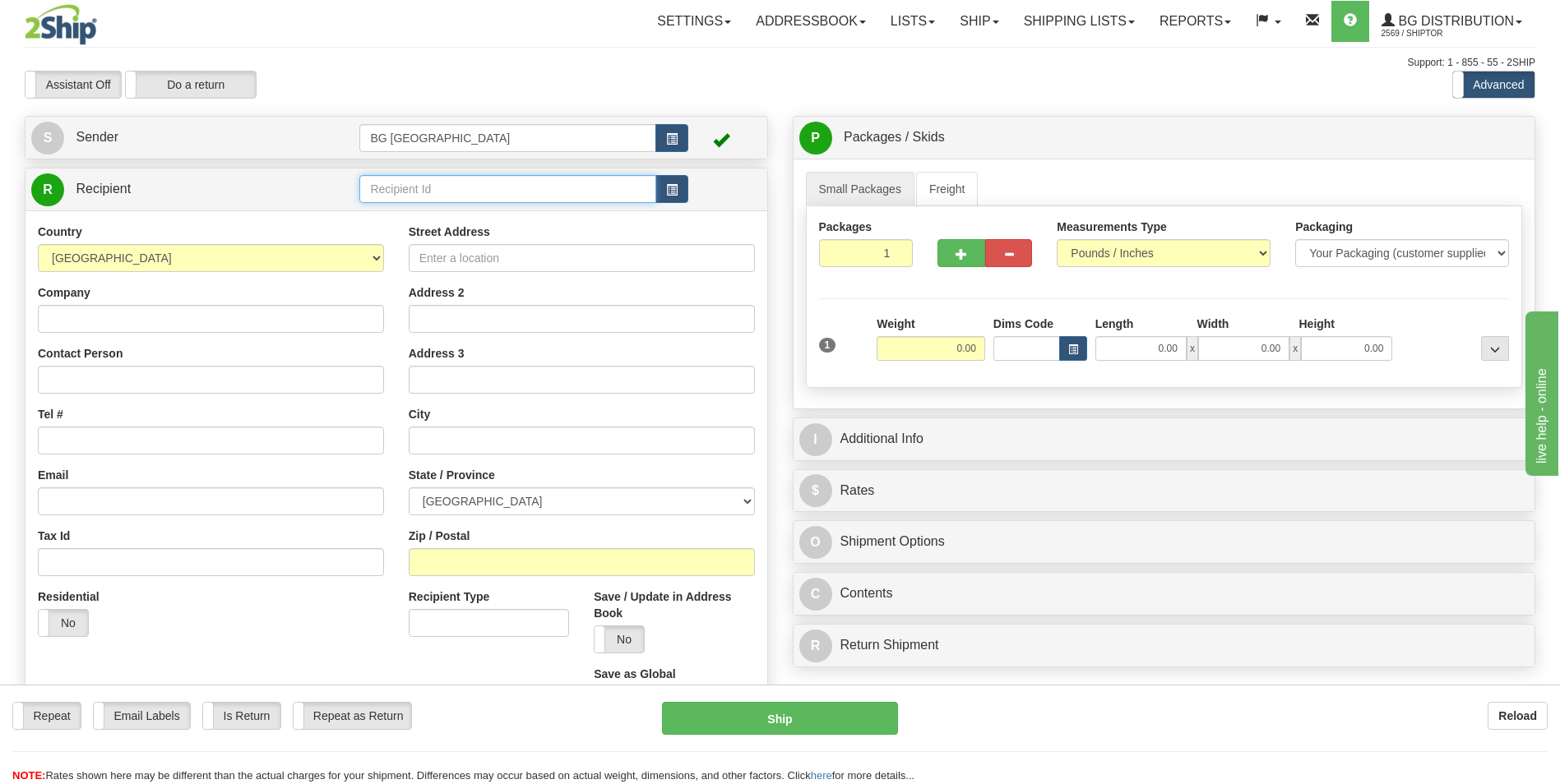
click at [416, 196] on input "text" at bounding box center [507, 189] width 296 height 28
click at [413, 217] on div "60682" at bounding box center [504, 214] width 280 height 18
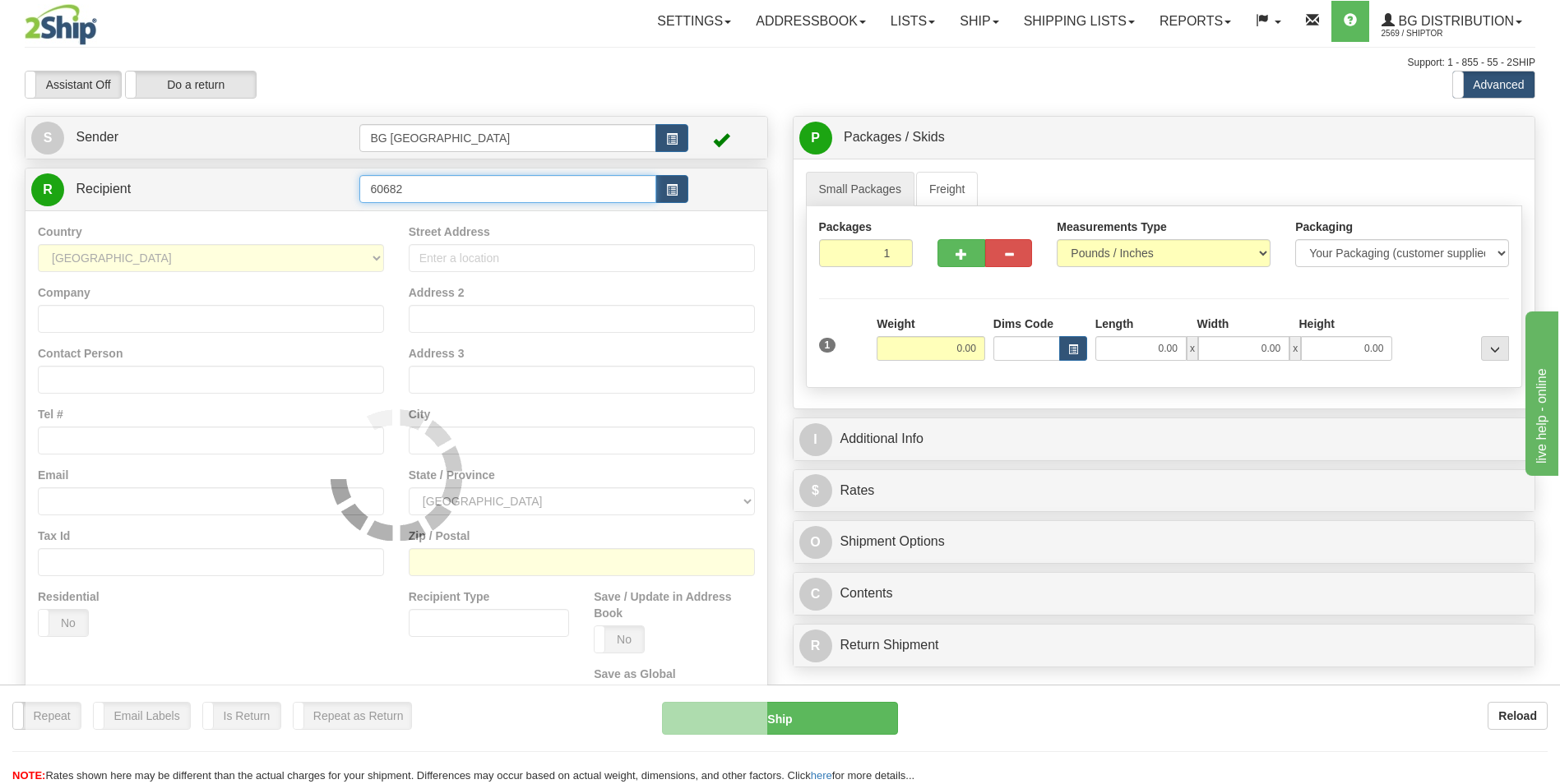
type input "60682"
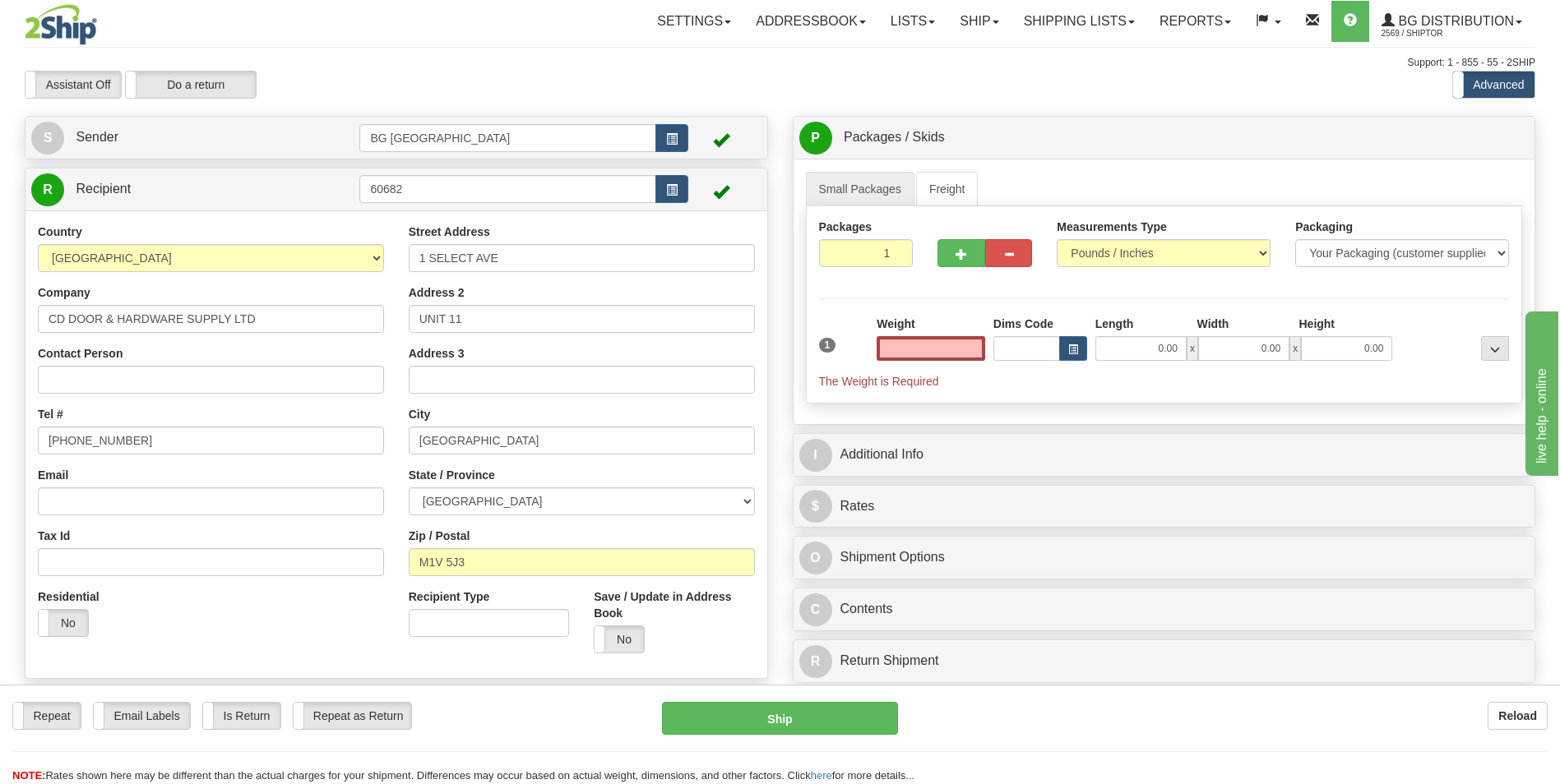
type input "0.00"
click at [957, 348] on input "0.00" at bounding box center [930, 349] width 108 height 24
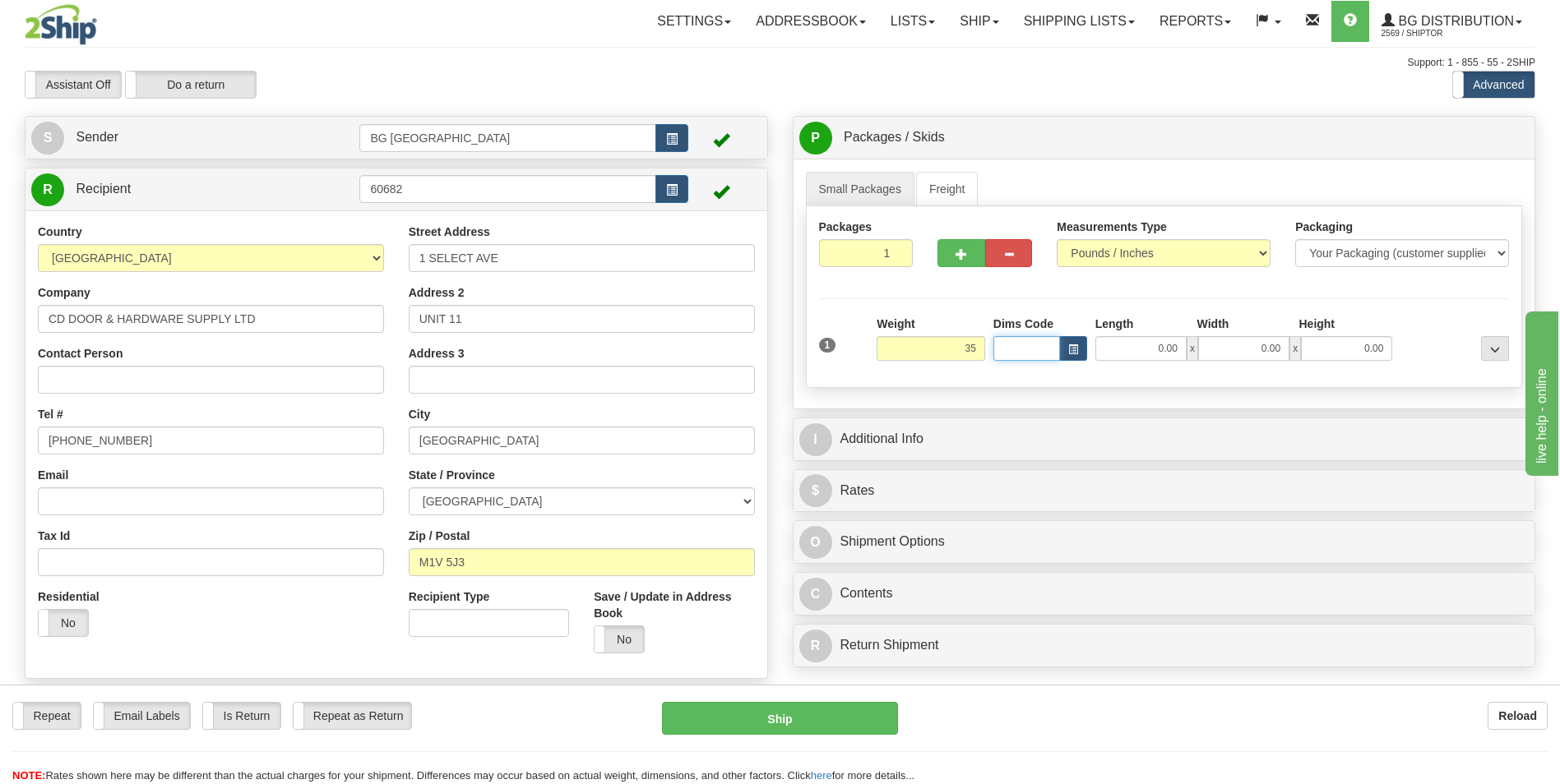
type input "35.00"
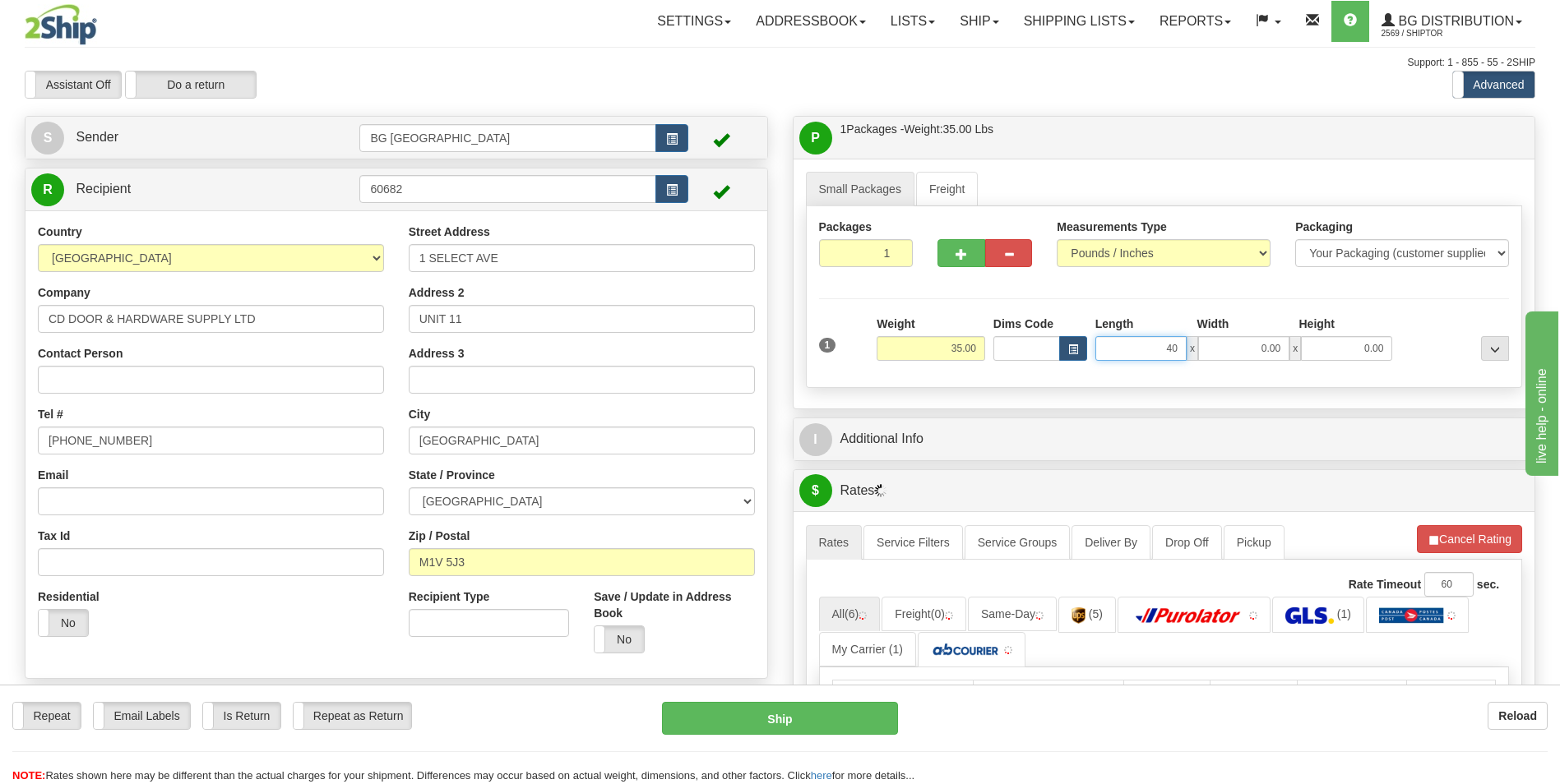
type input "40.00"
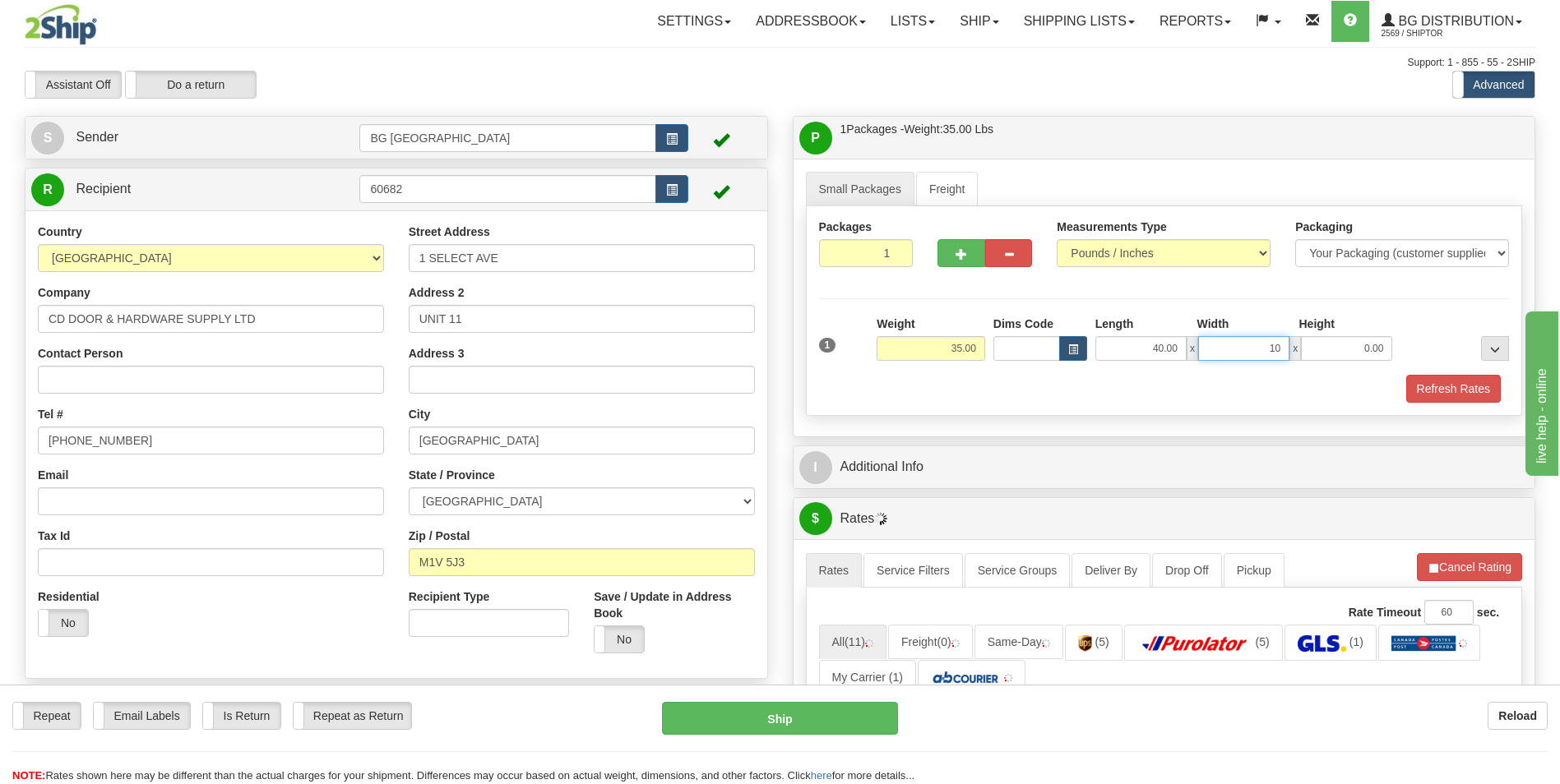
type input "10.00"
type input "5.00"
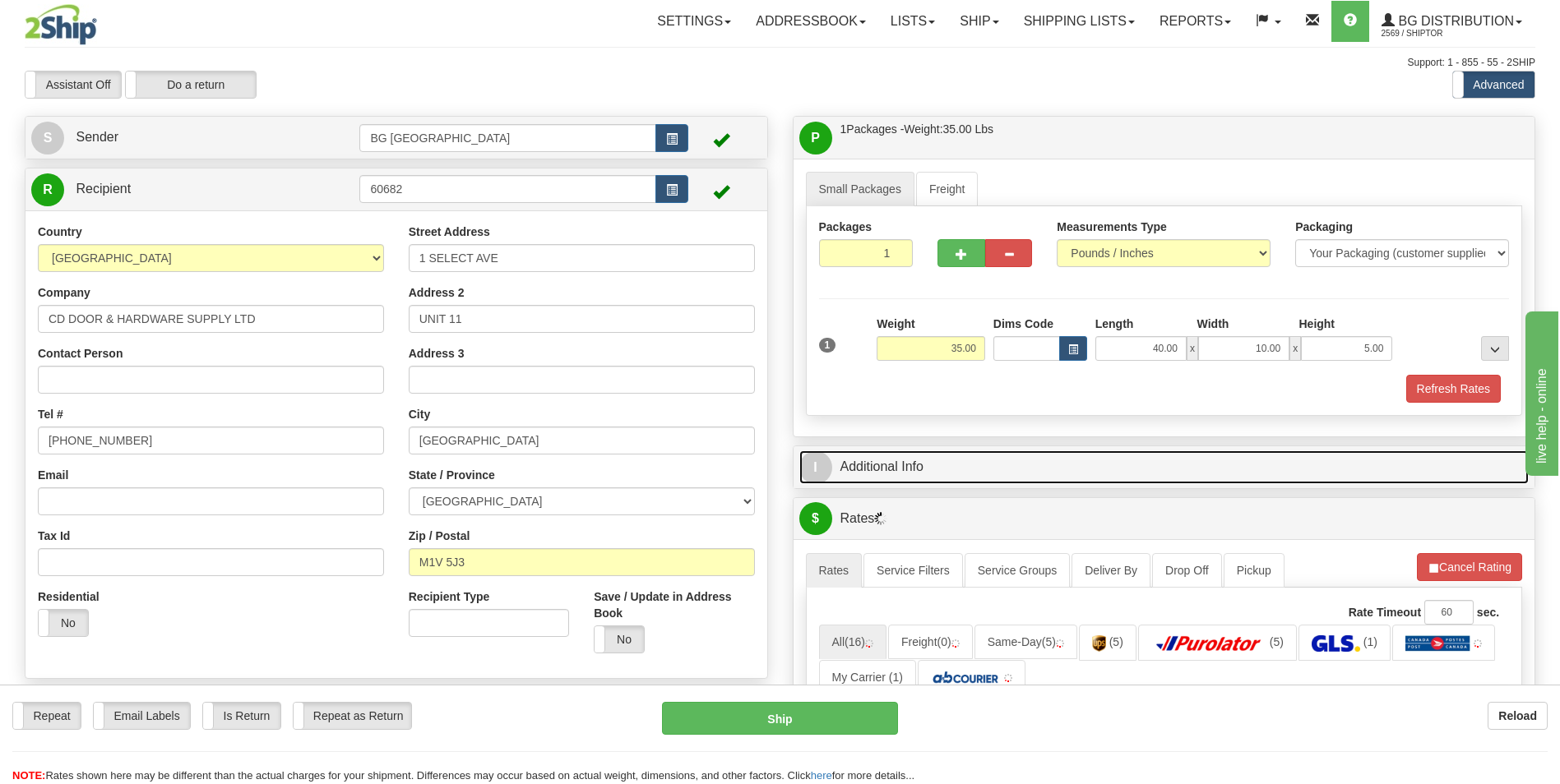
click at [928, 469] on link "I Additional Info" at bounding box center [1164, 467] width 731 height 34
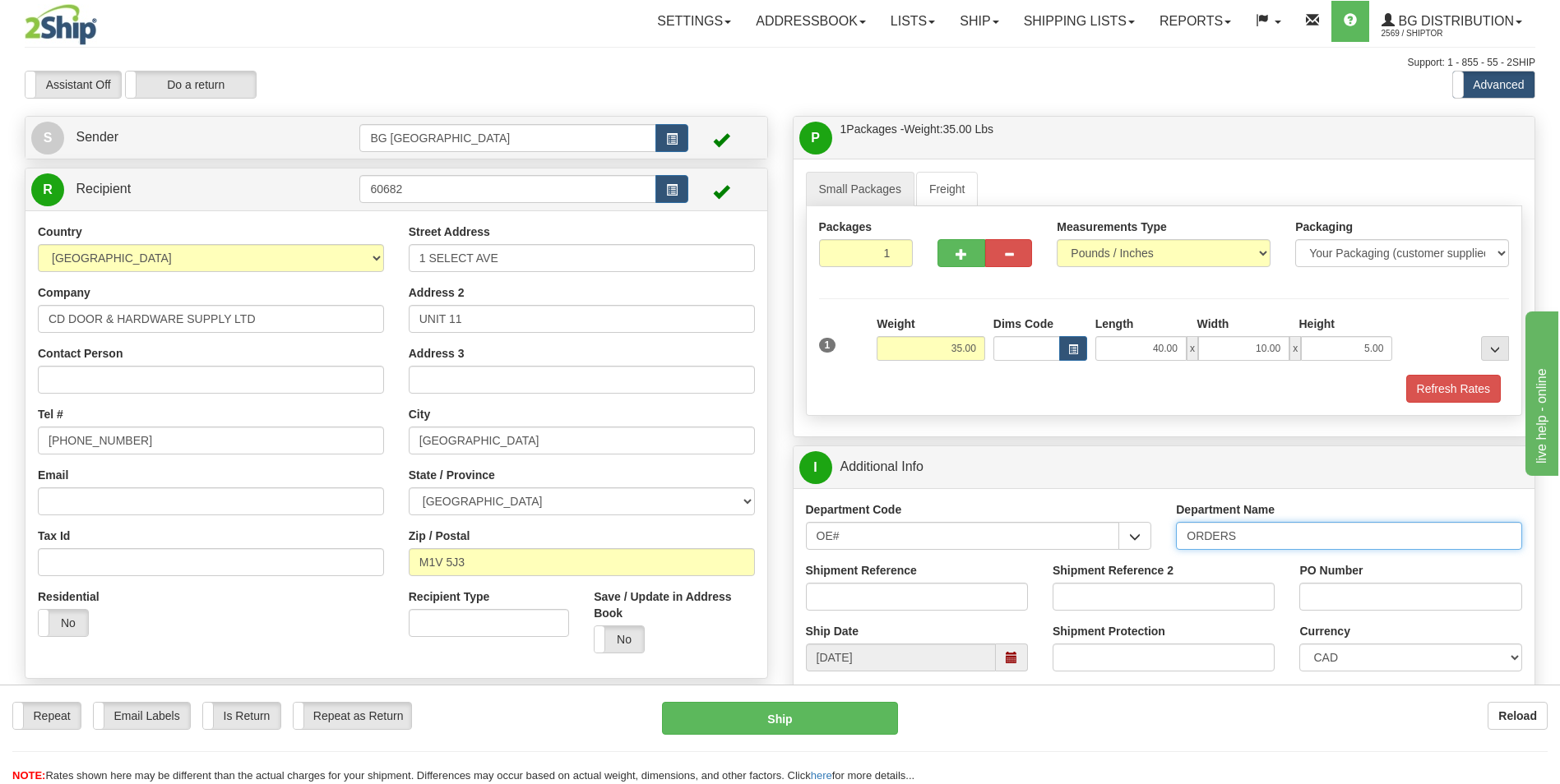
click at [1279, 541] on input "ORDERS" at bounding box center [1349, 536] width 346 height 28
type input "70183136-00"
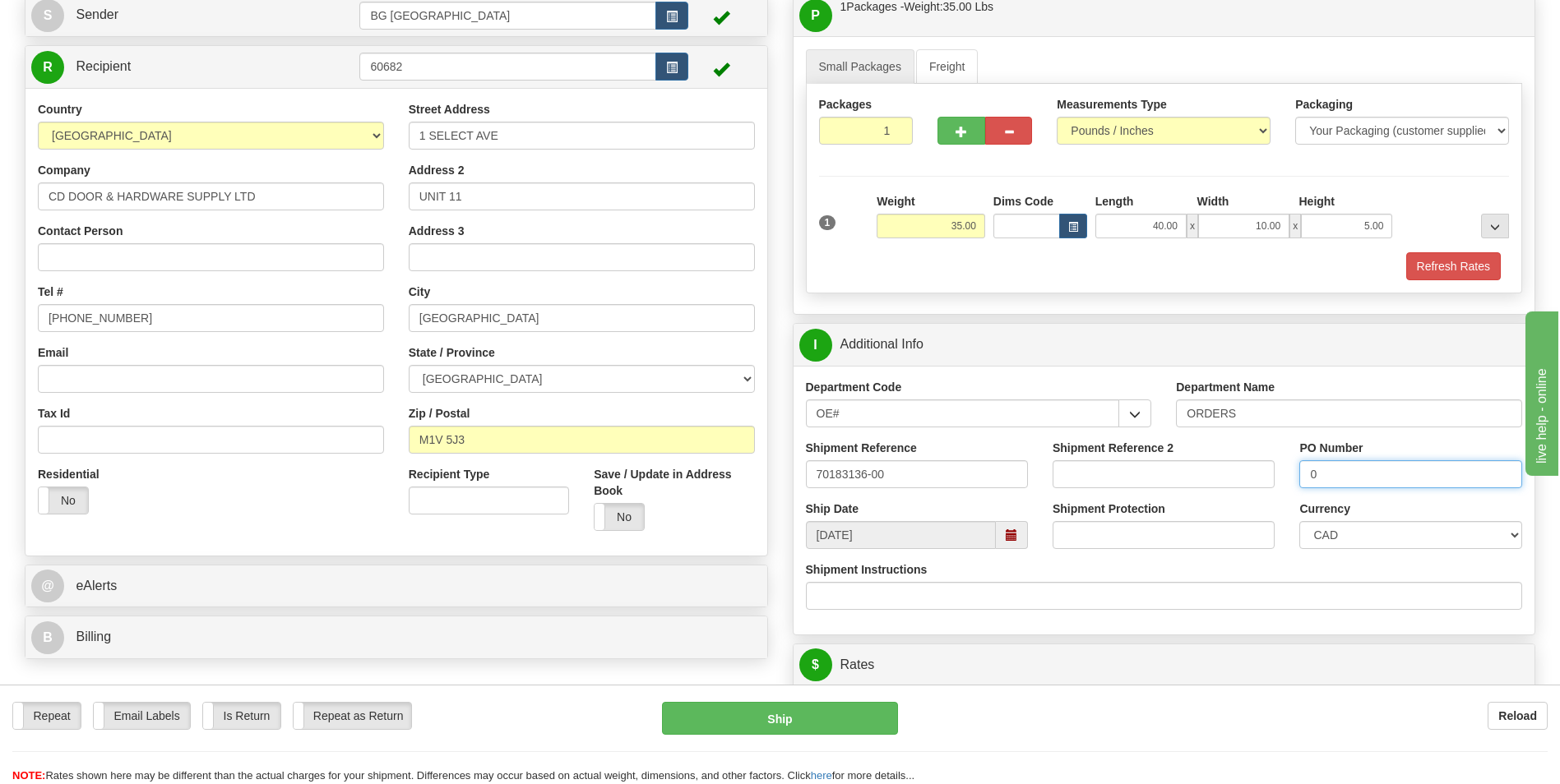
scroll to position [329, 0]
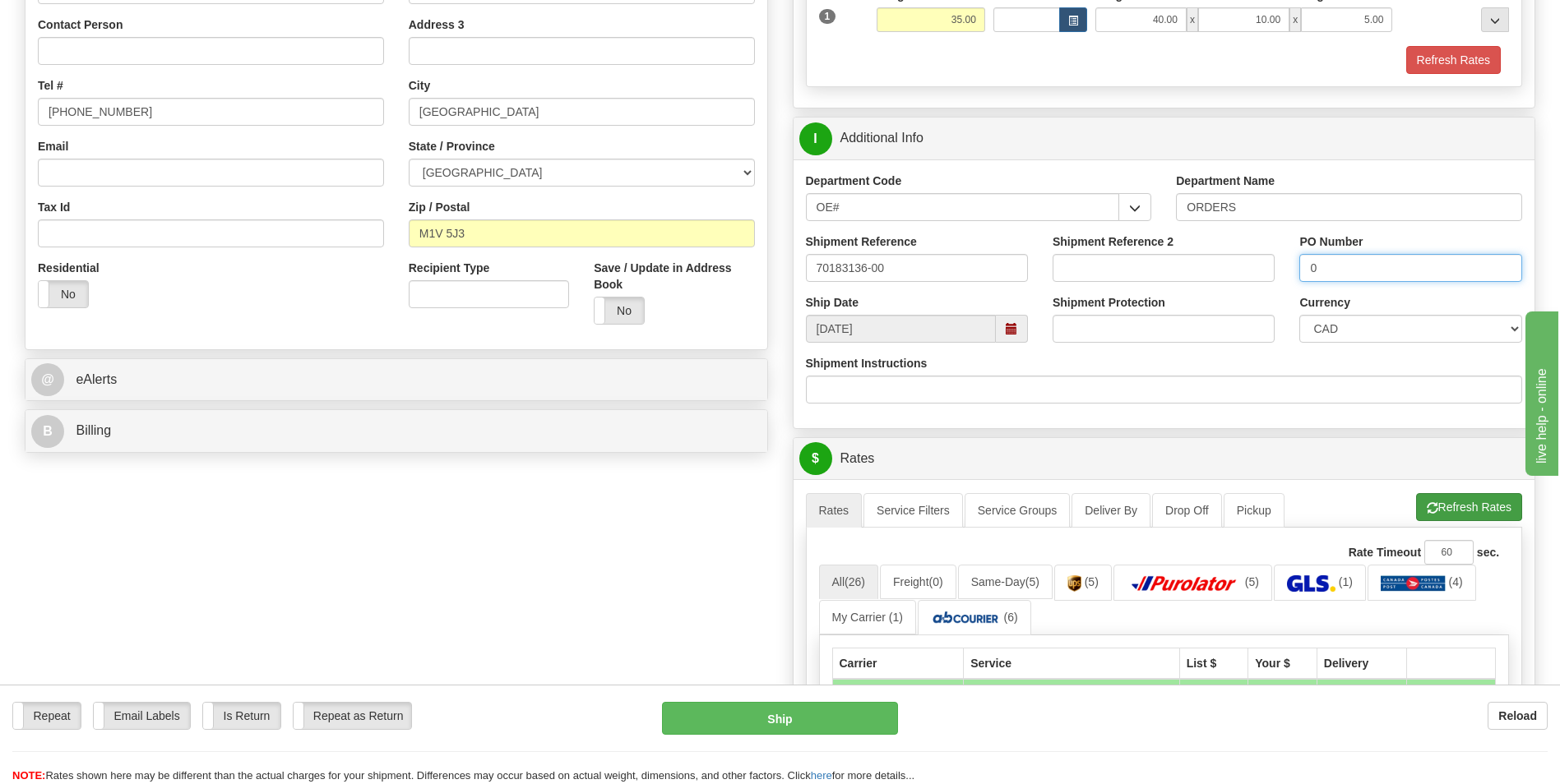
type input "0"
click at [1448, 518] on button "Refresh Rates" at bounding box center [1469, 508] width 106 height 28
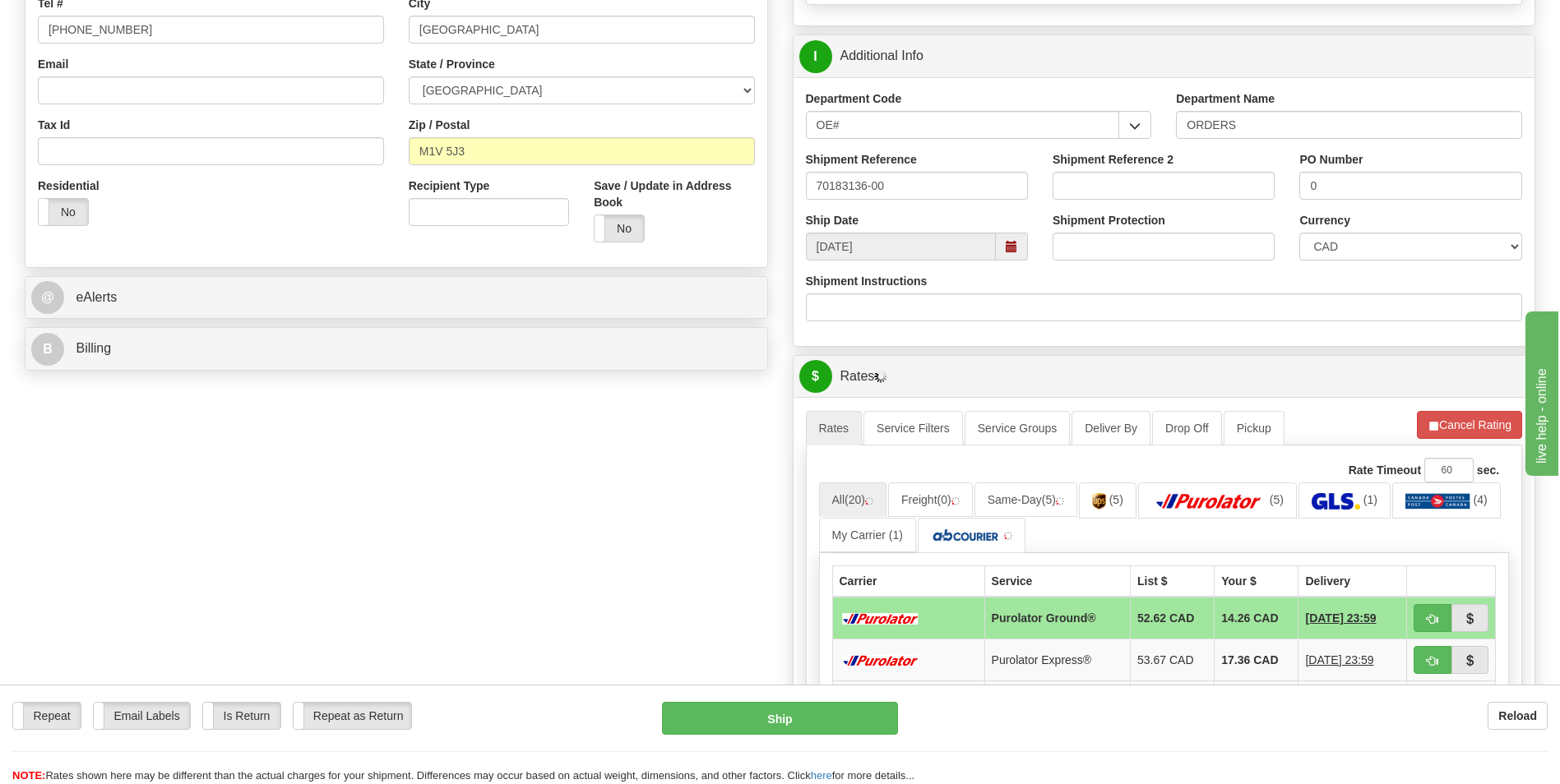
scroll to position [658, 0]
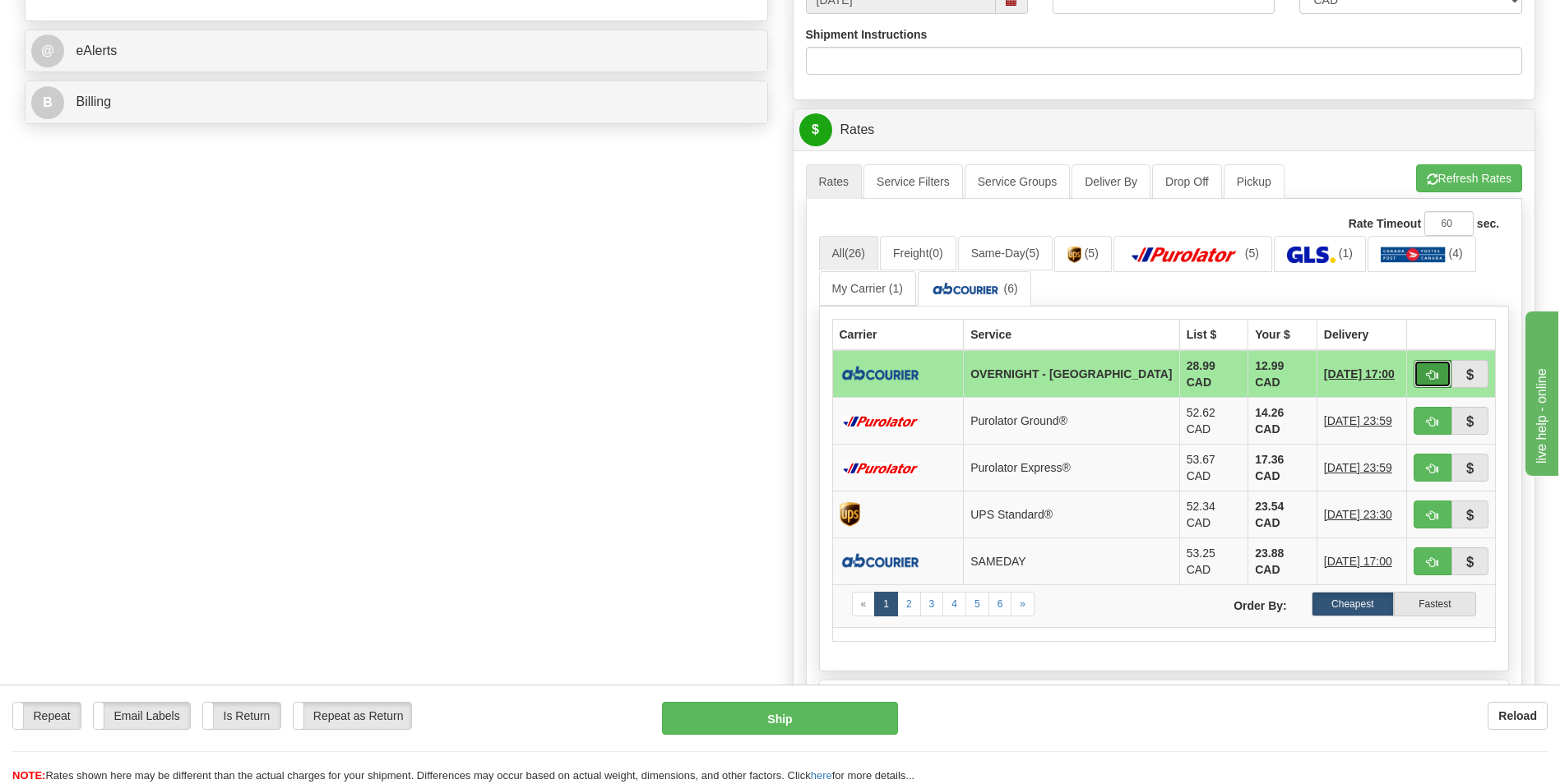
click at [1426, 371] on span "button" at bounding box center [1432, 375] width 11 height 10
type input "4"
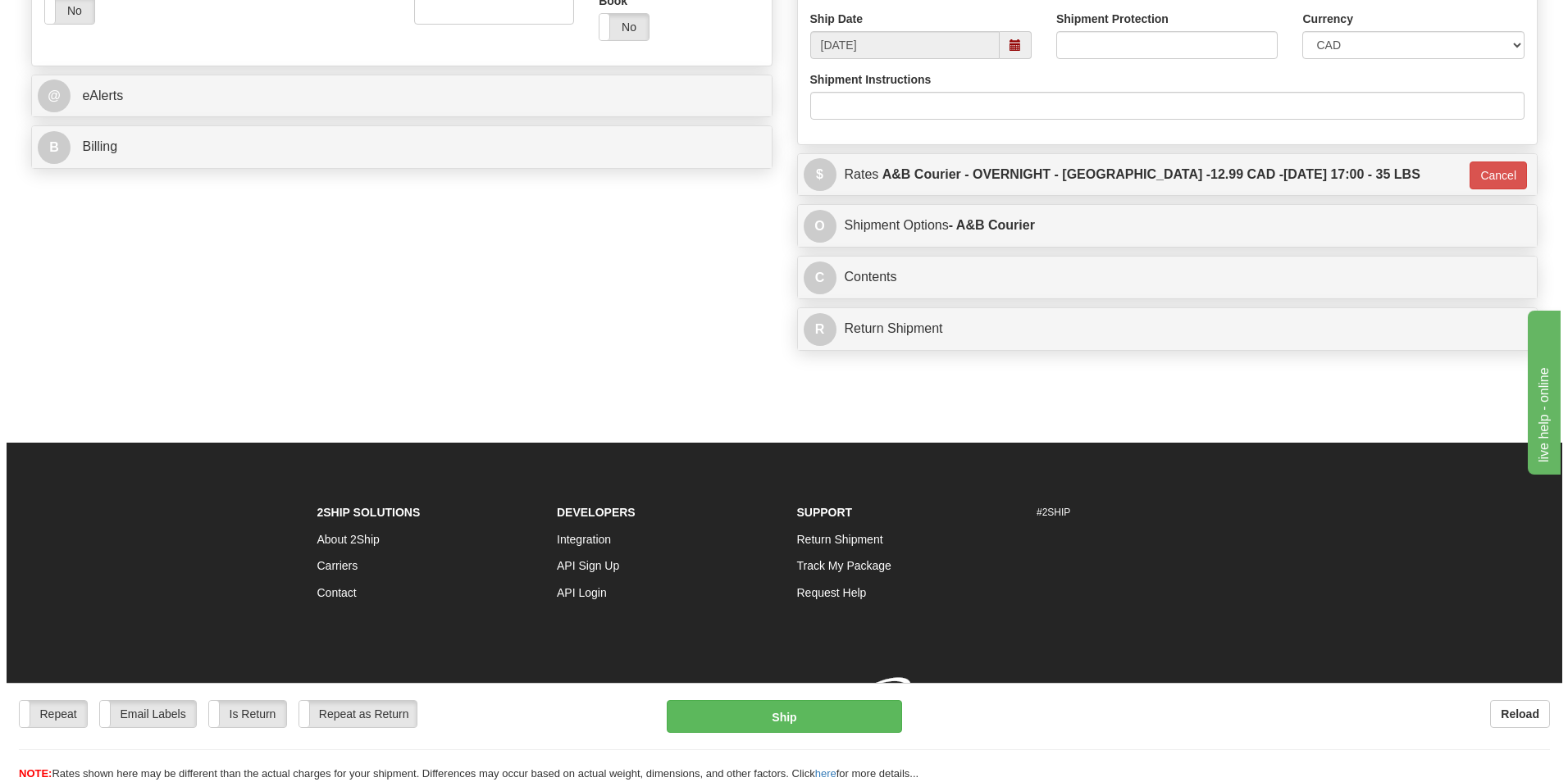
scroll to position [633, 0]
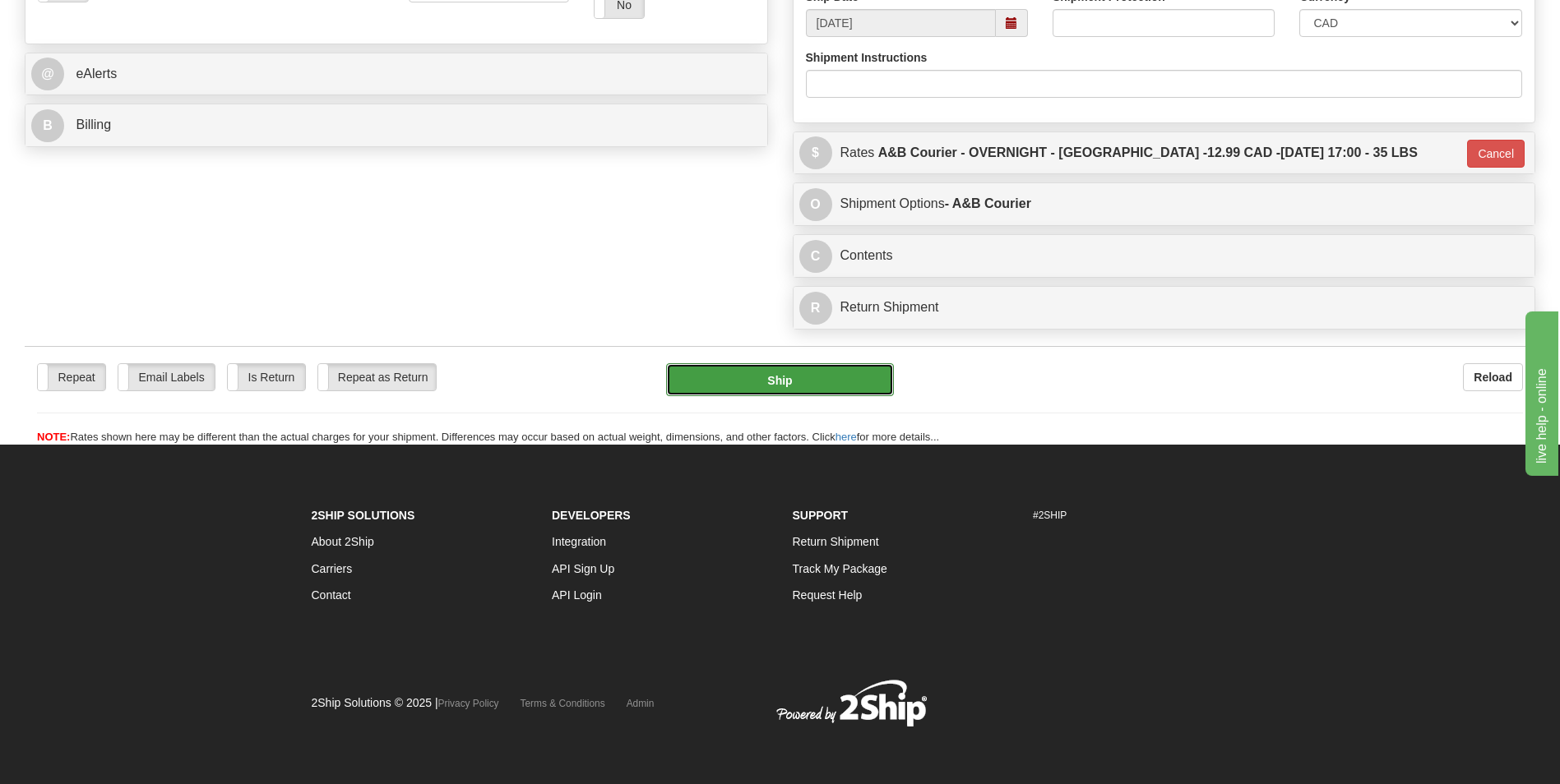
click at [753, 396] on button "Ship" at bounding box center [779, 380] width 227 height 33
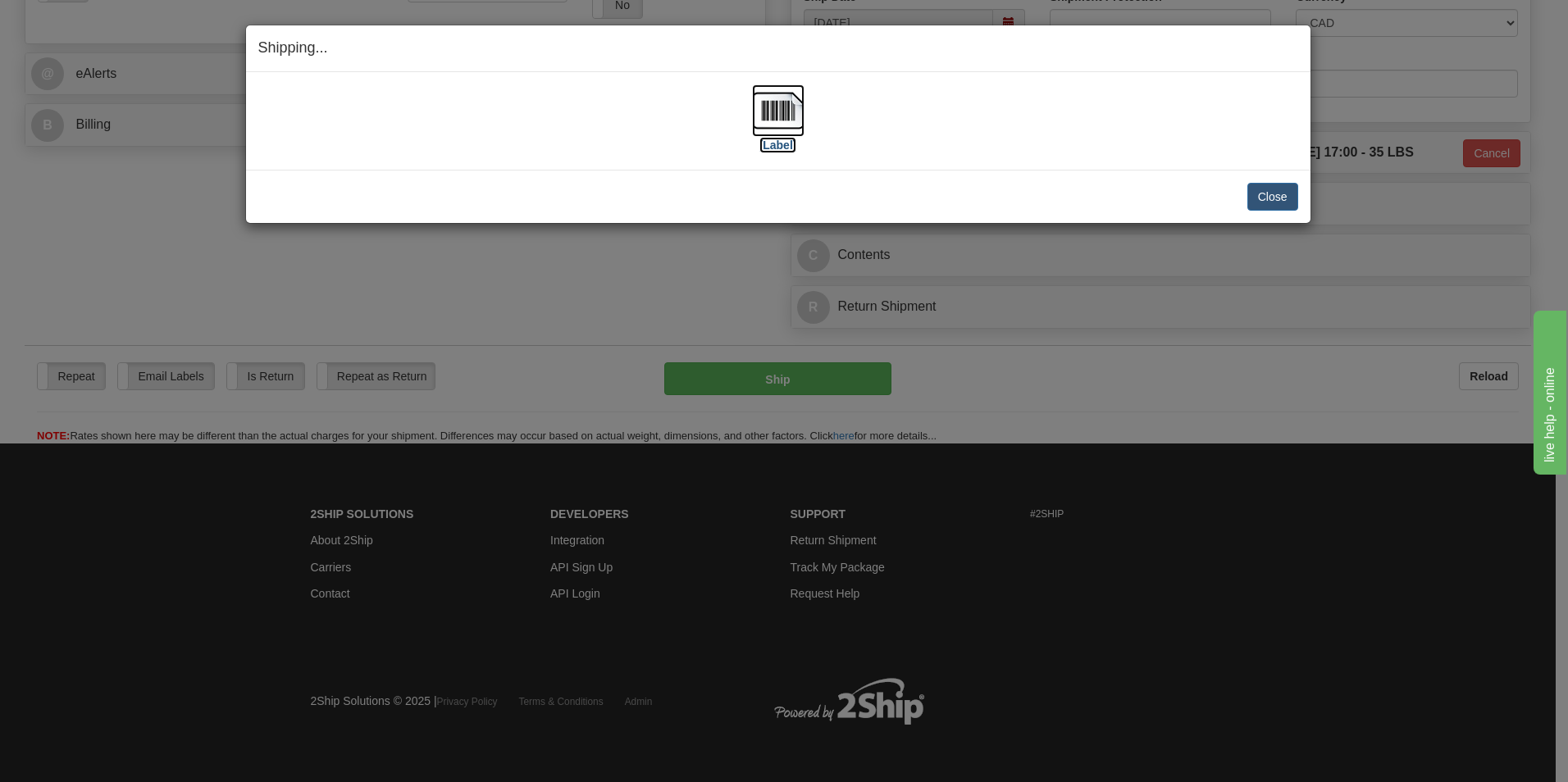
click at [776, 104] on img at bounding box center [778, 111] width 53 height 53
click at [786, 111] on img at bounding box center [778, 111] width 53 height 53
click at [1260, 195] on button "Close" at bounding box center [1273, 197] width 51 height 28
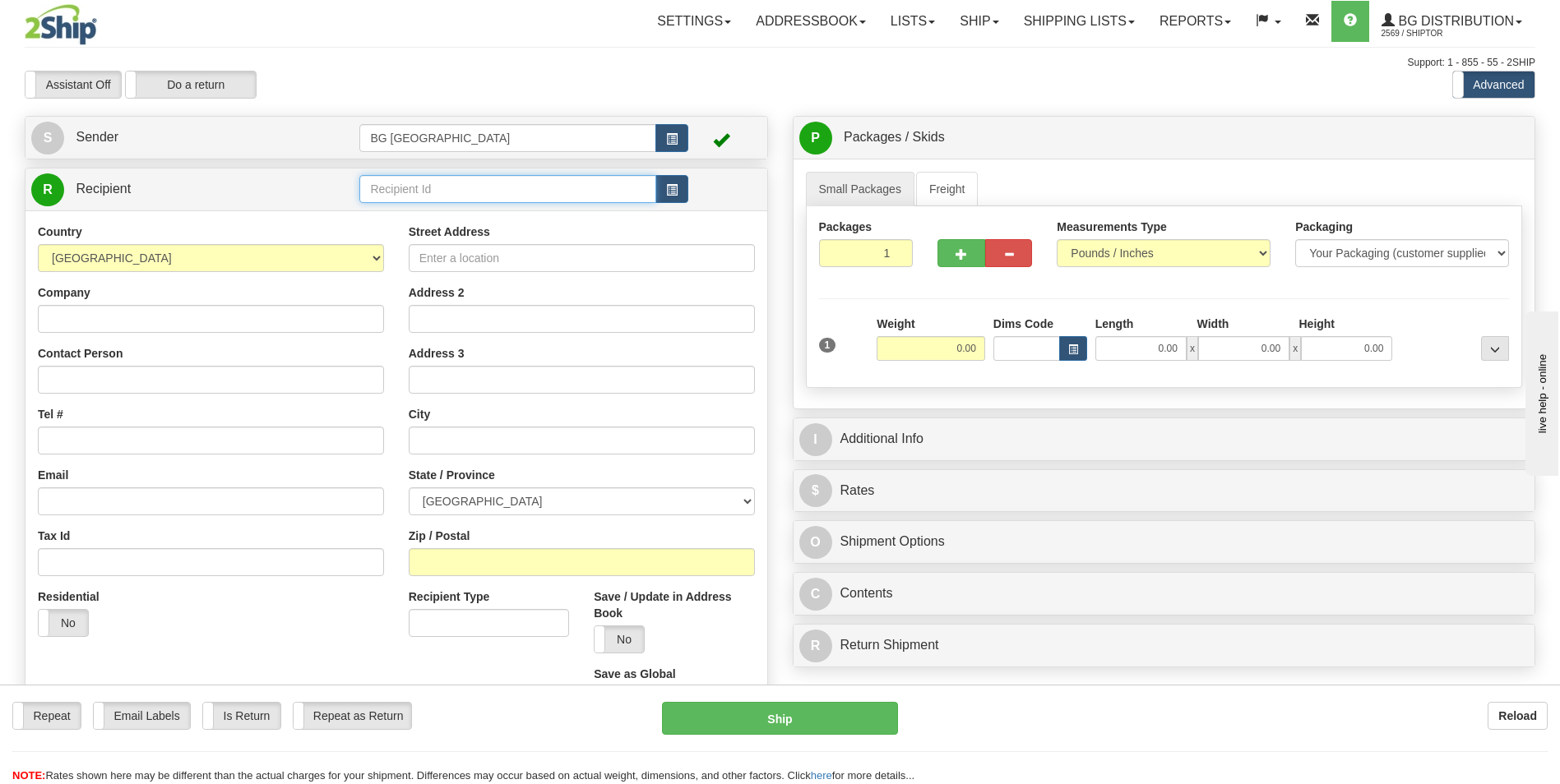
click at [493, 186] on input "text" at bounding box center [507, 189] width 296 height 28
click at [409, 214] on div "60016" at bounding box center [504, 214] width 280 height 18
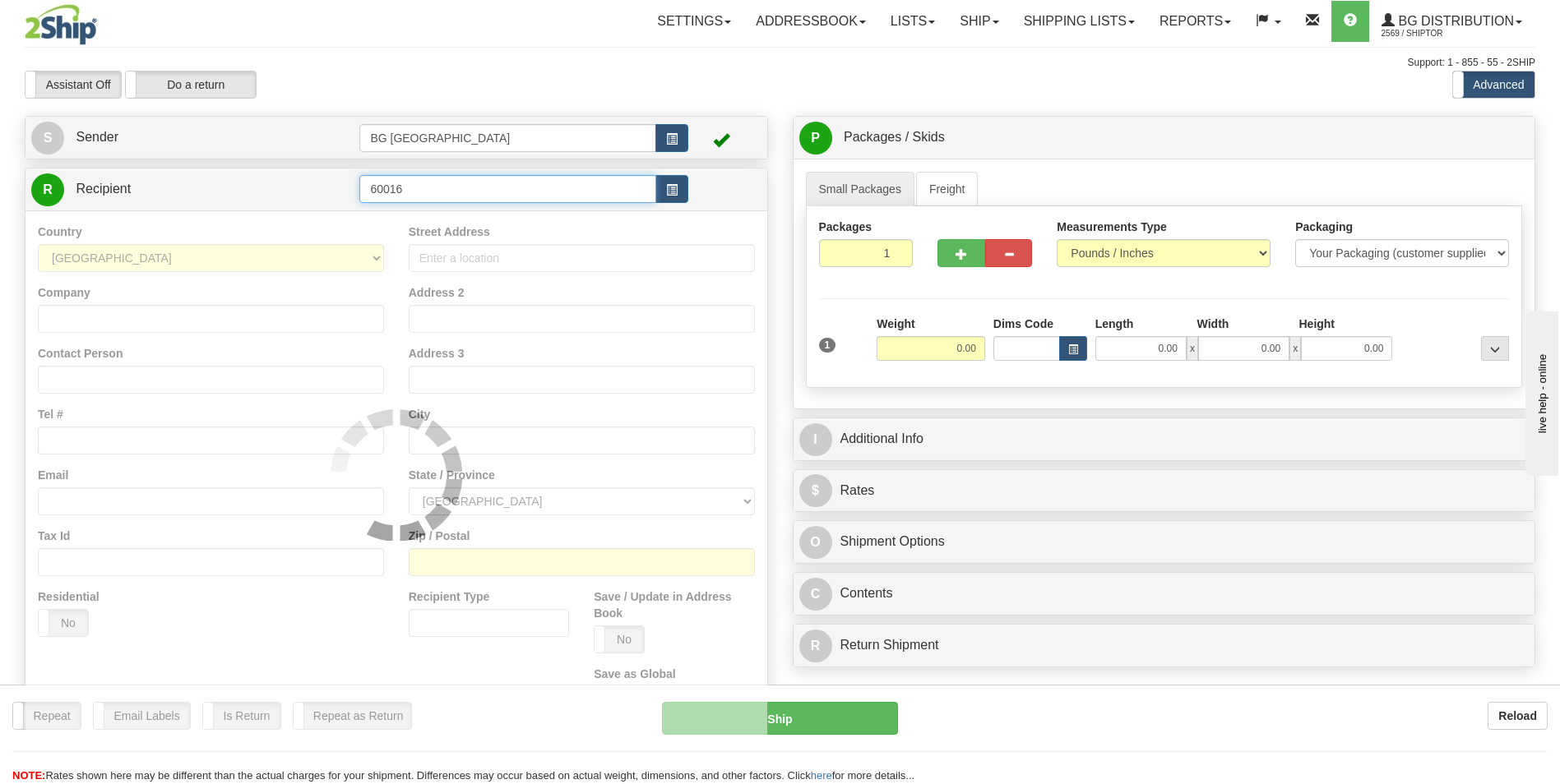
type input "60016"
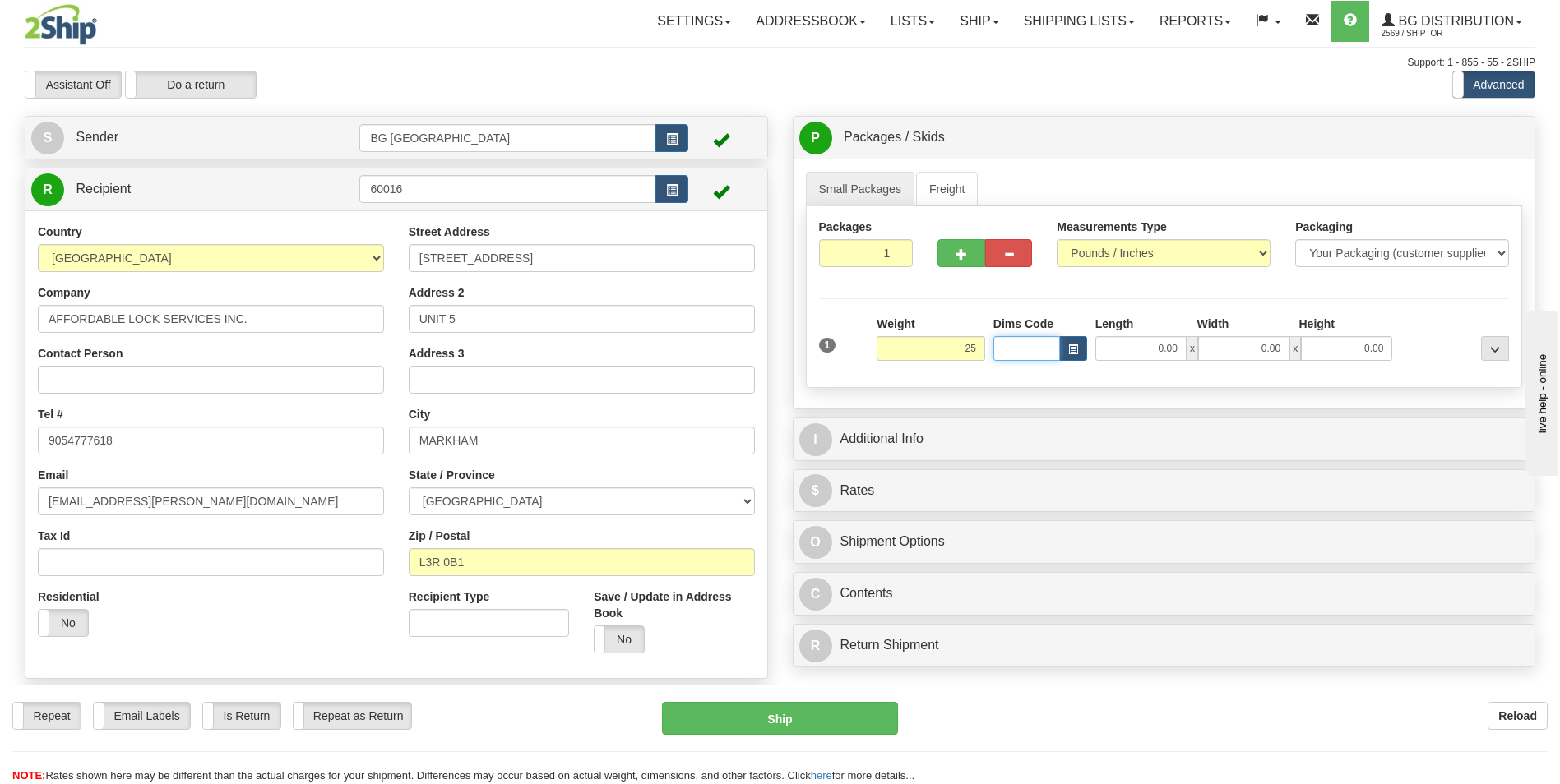
type input "25.00"
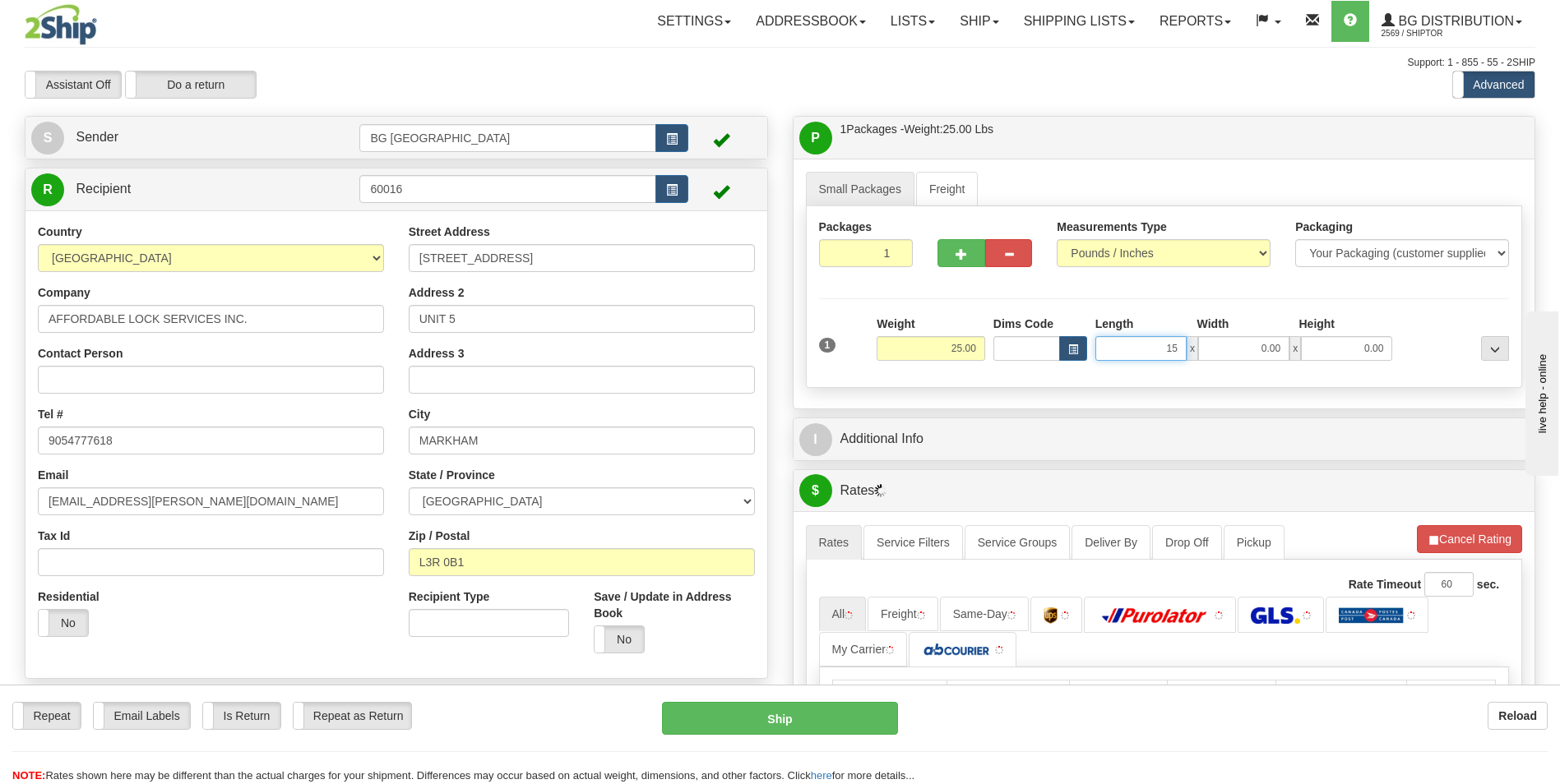
type input "15.00"
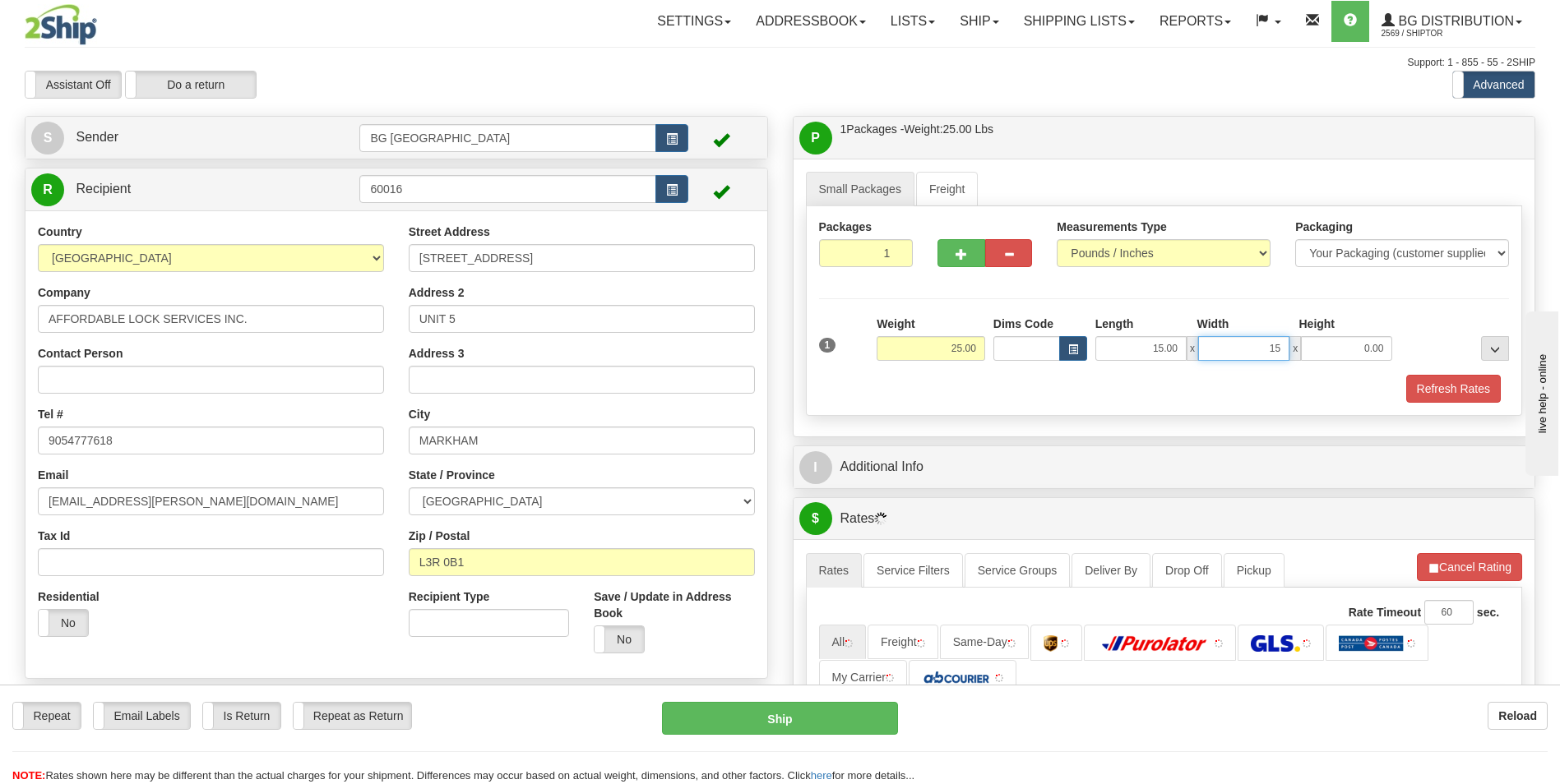
type input "15.00"
type input "10.00"
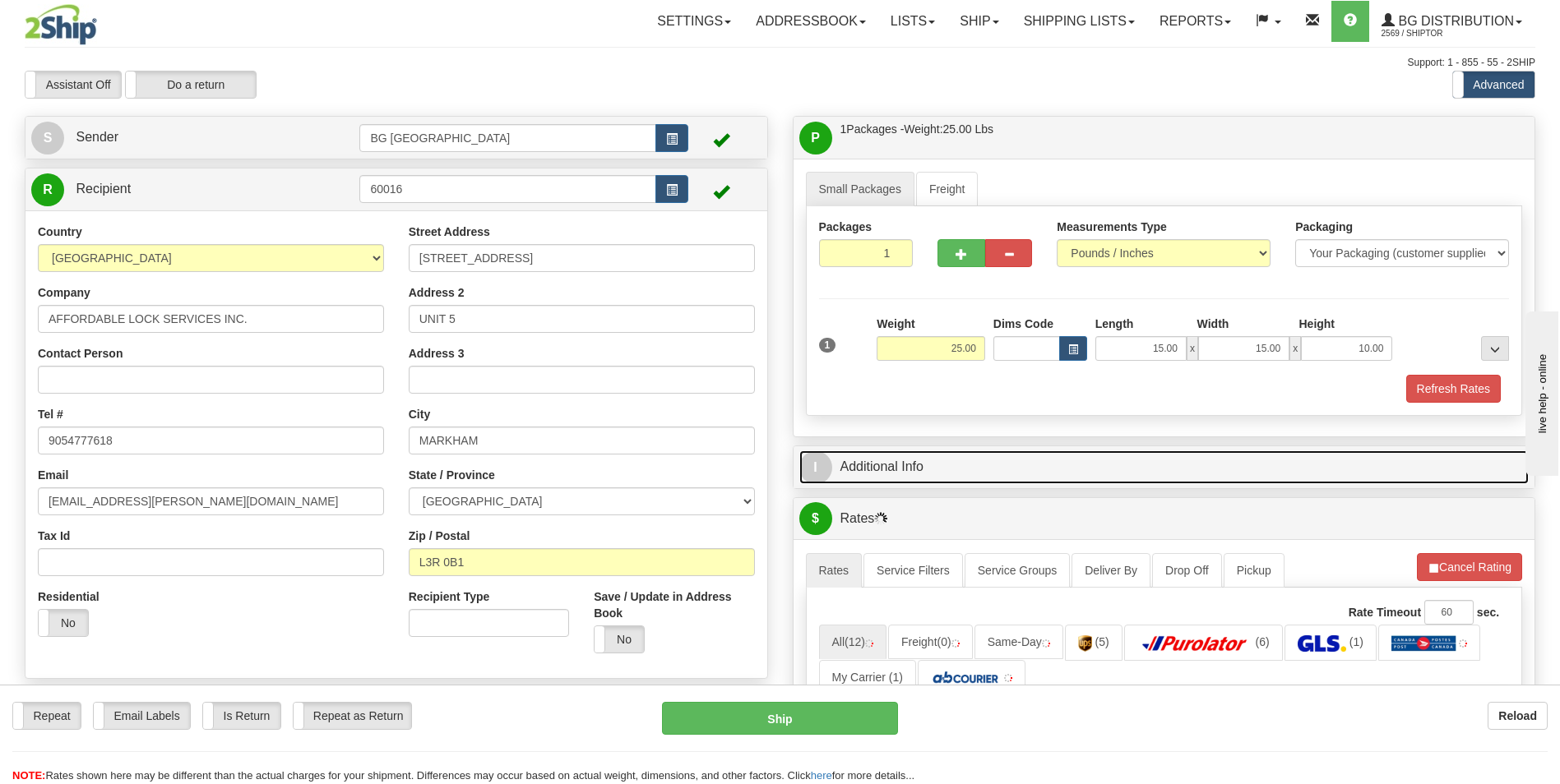
click at [907, 462] on link "I Additional Info" at bounding box center [1164, 467] width 731 height 34
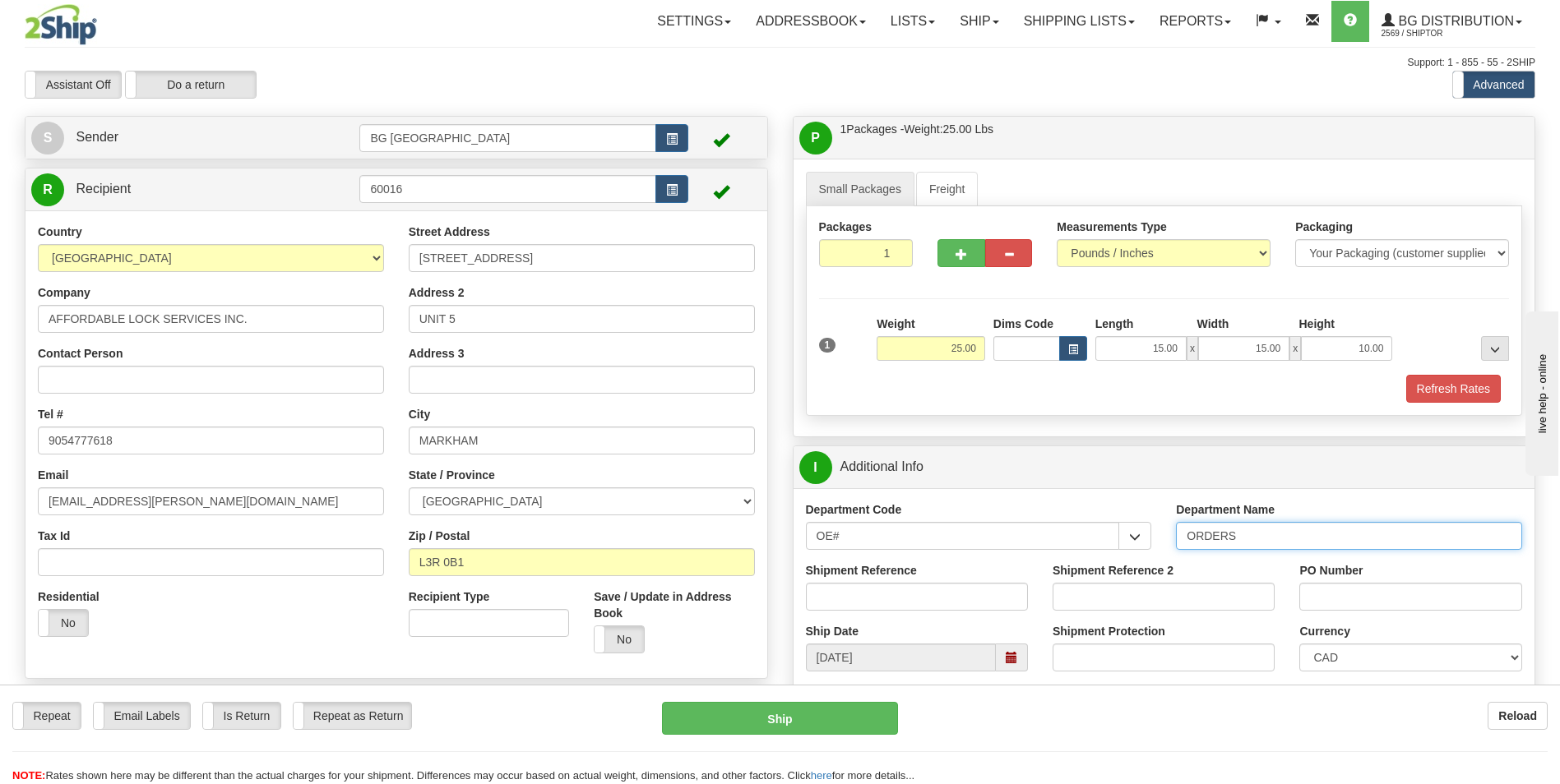
click at [1259, 541] on input "ORDERS" at bounding box center [1349, 536] width 346 height 28
type input "70183199-00"
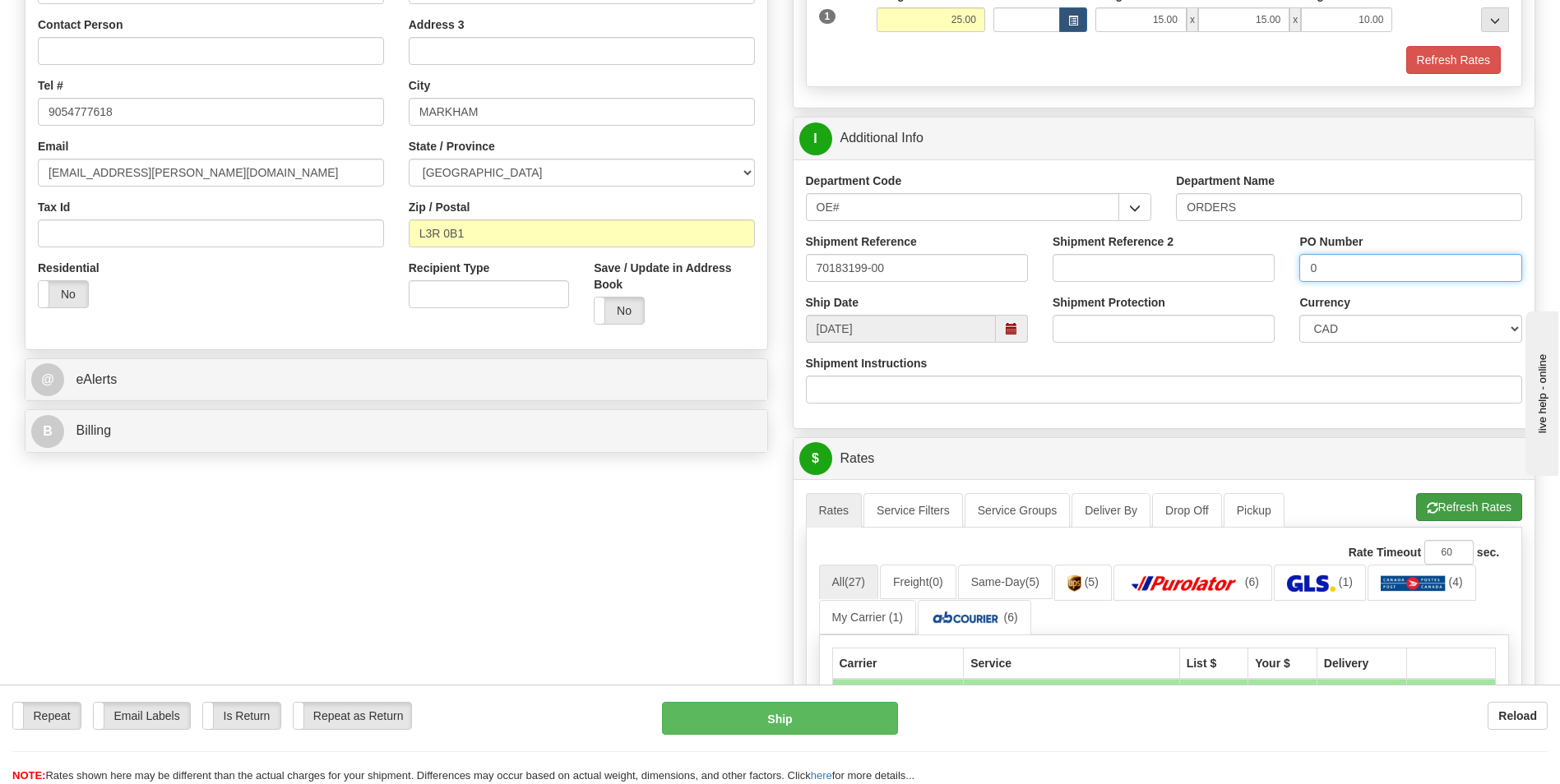
type input "0"
click at [1460, 514] on button "Refresh Rates" at bounding box center [1469, 508] width 106 height 28
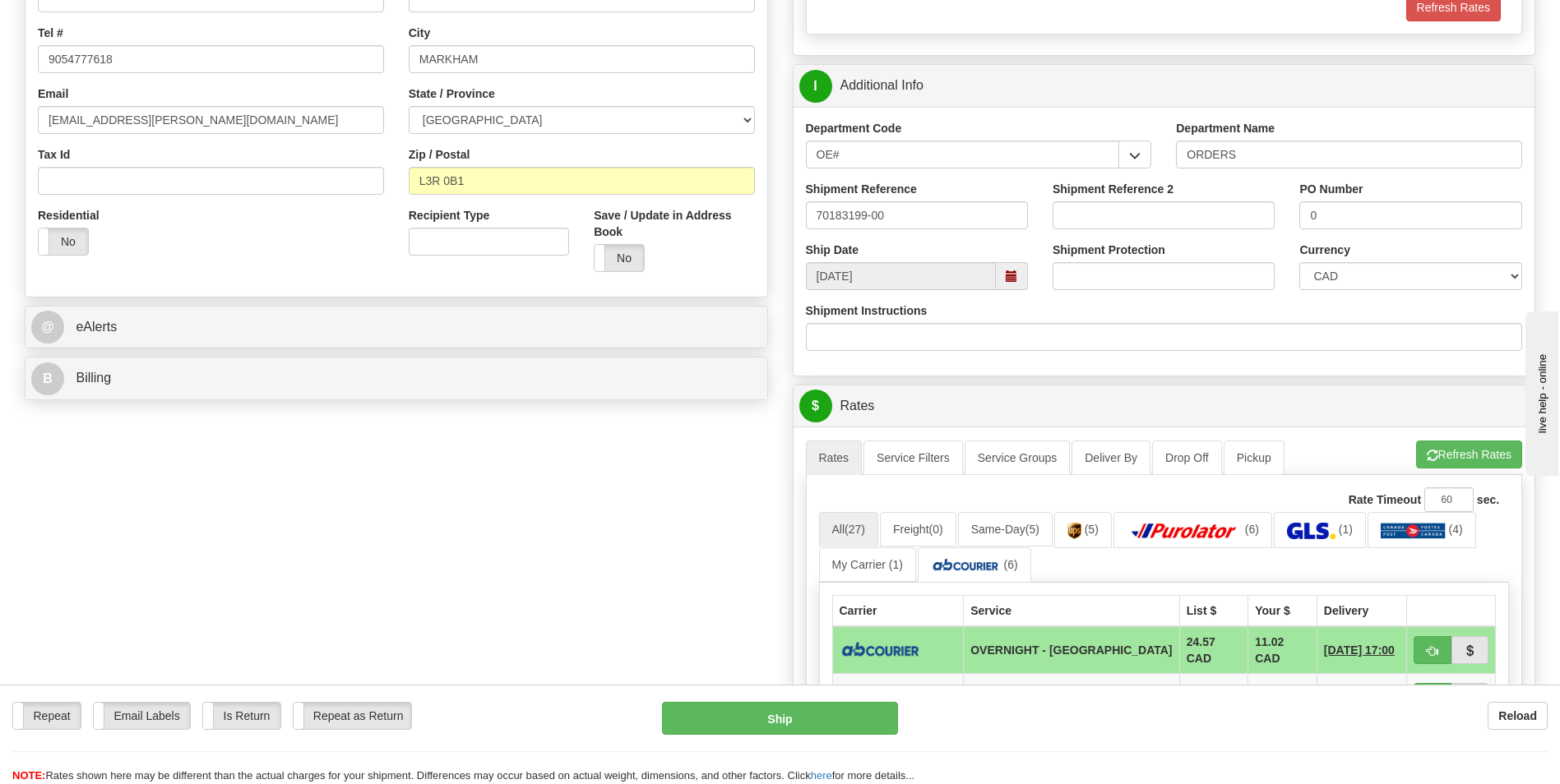
scroll to position [575, 0]
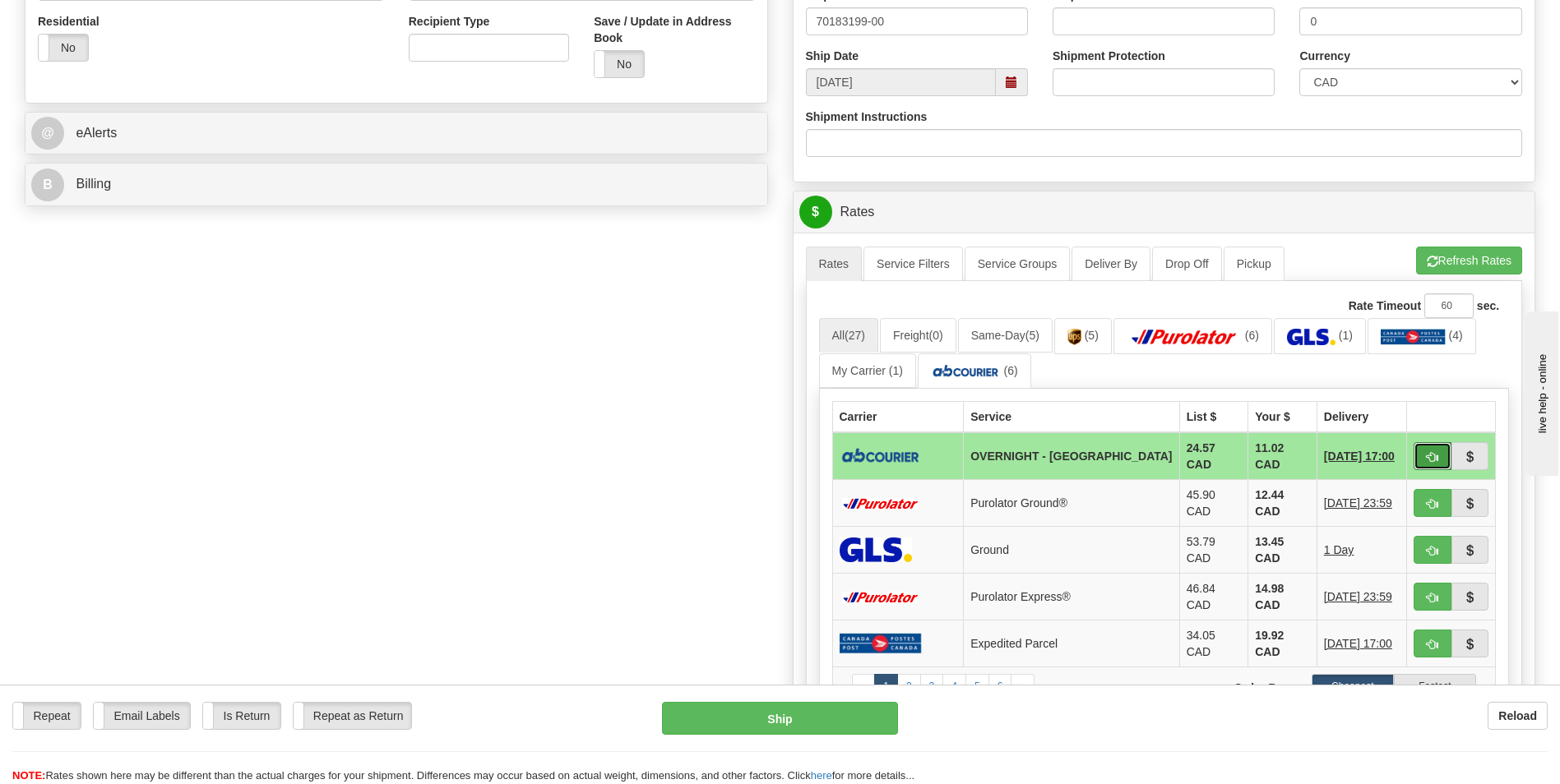
click at [1435, 454] on span "button" at bounding box center [1432, 457] width 11 height 10
type input "4"
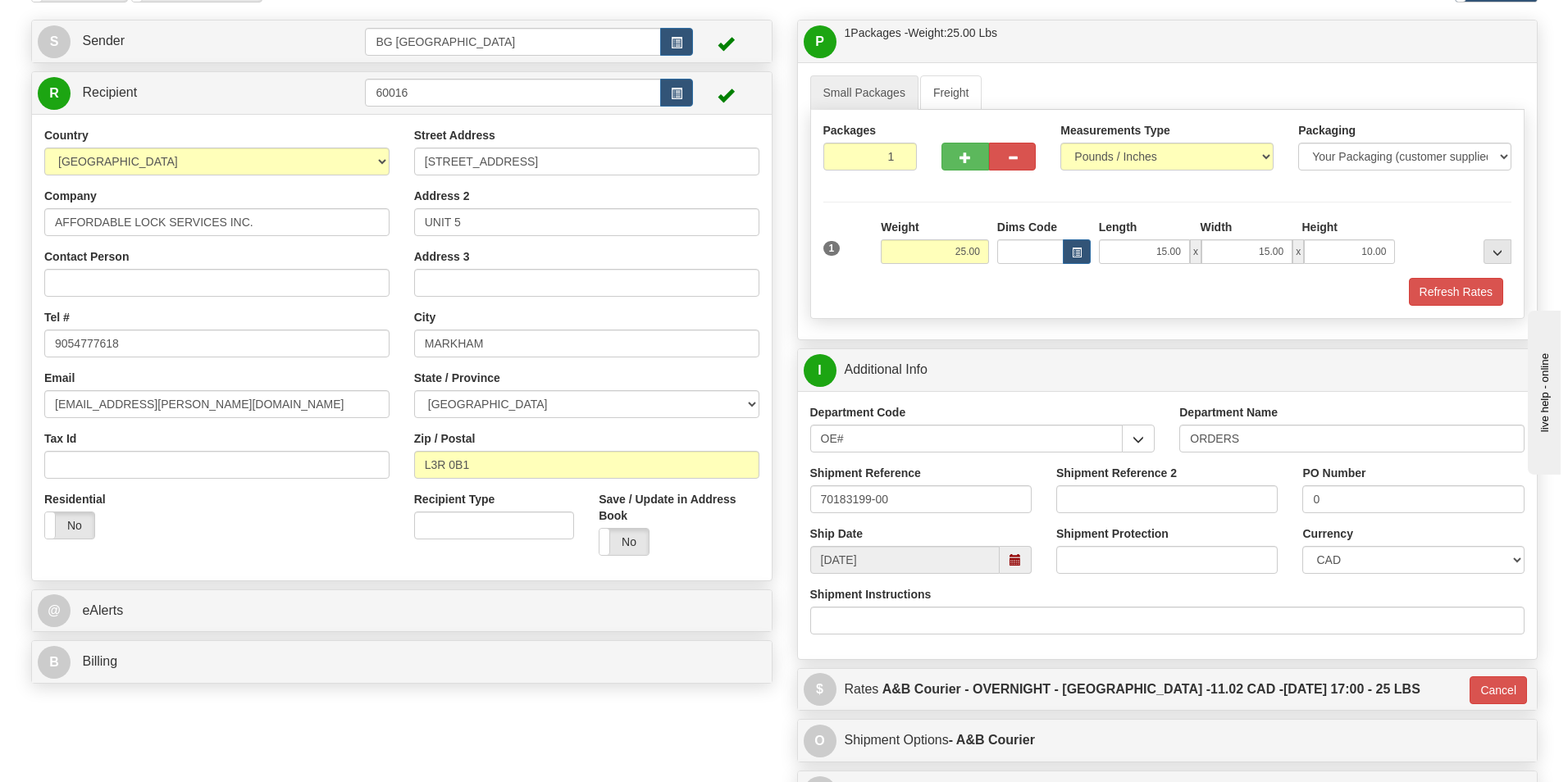
scroll to position [82, 0]
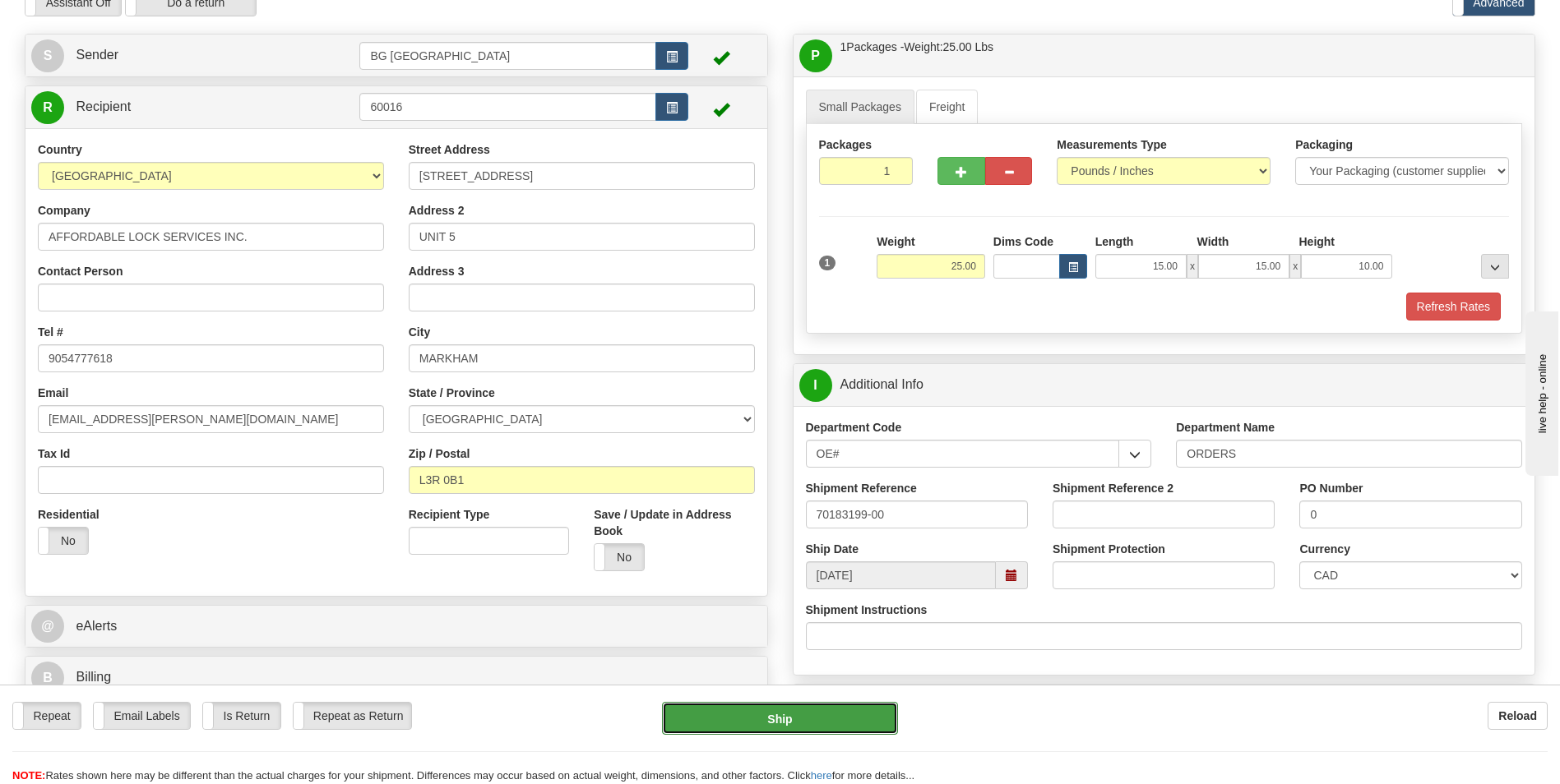
click at [725, 711] on button "Ship" at bounding box center [780, 718] width 235 height 33
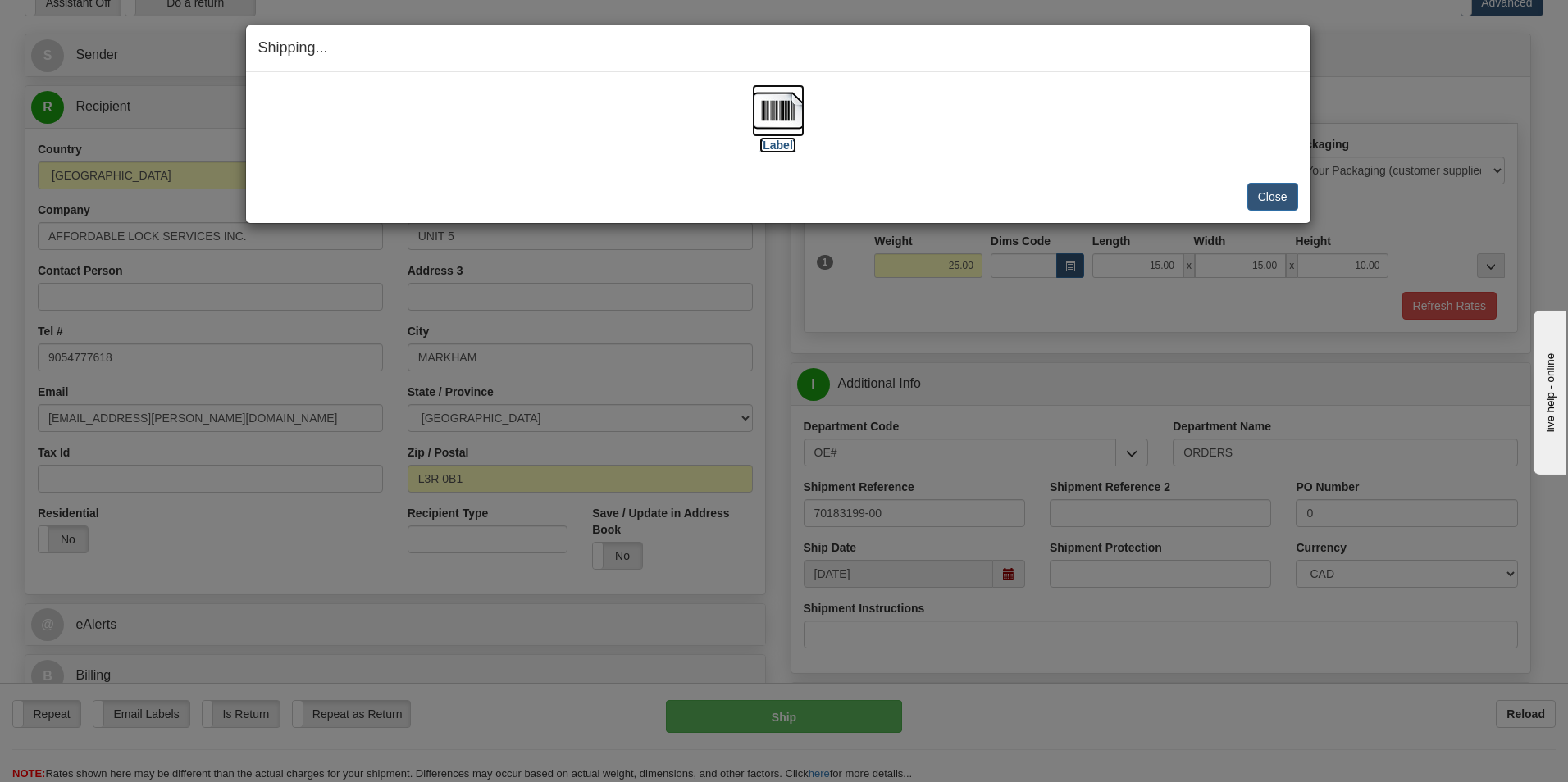
click at [788, 114] on img at bounding box center [778, 111] width 53 height 53
click at [1274, 200] on button "Close" at bounding box center [1273, 197] width 51 height 28
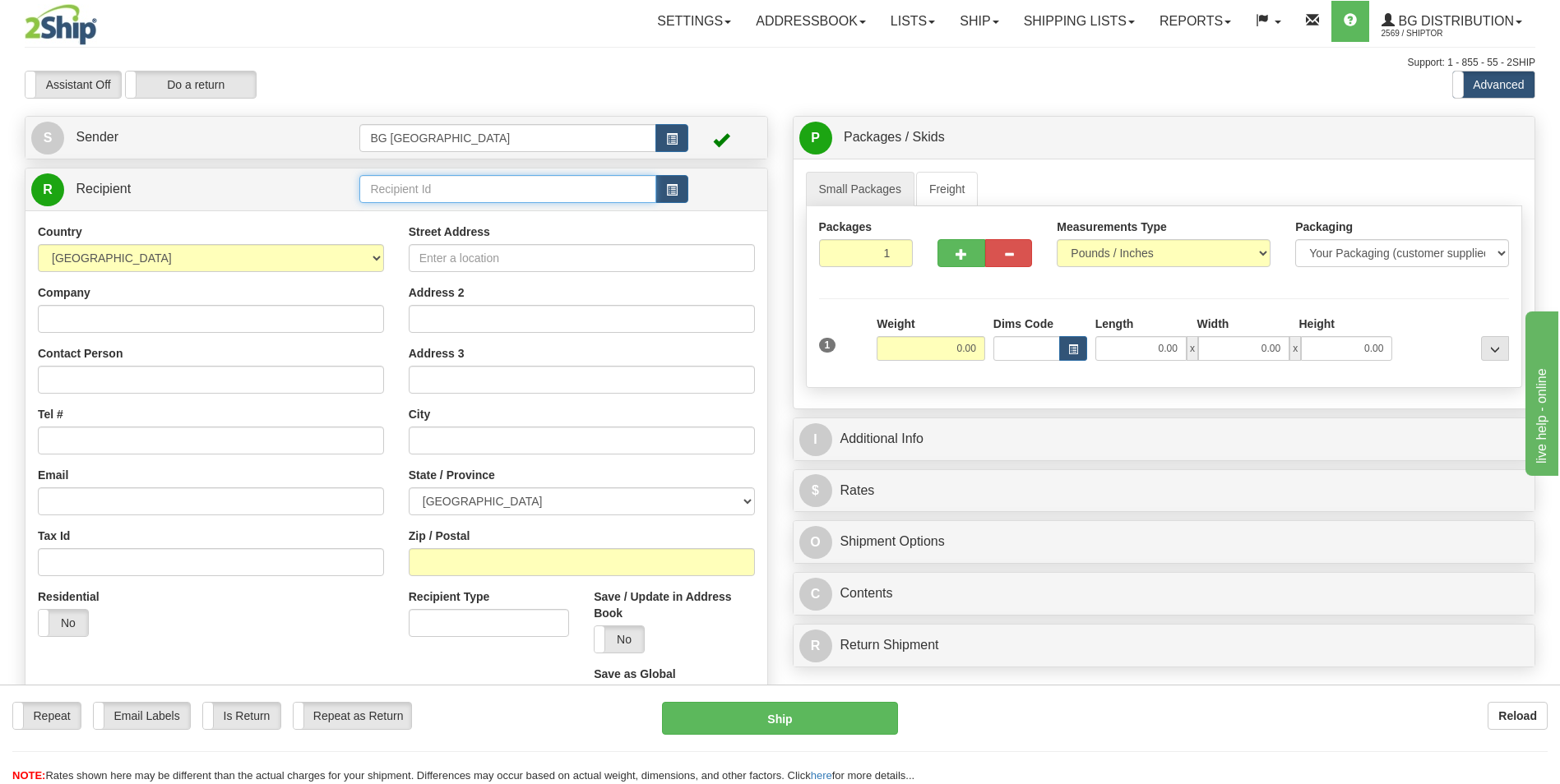
click at [408, 176] on input "text" at bounding box center [507, 189] width 296 height 28
click at [401, 207] on div "910406" at bounding box center [504, 214] width 280 height 18
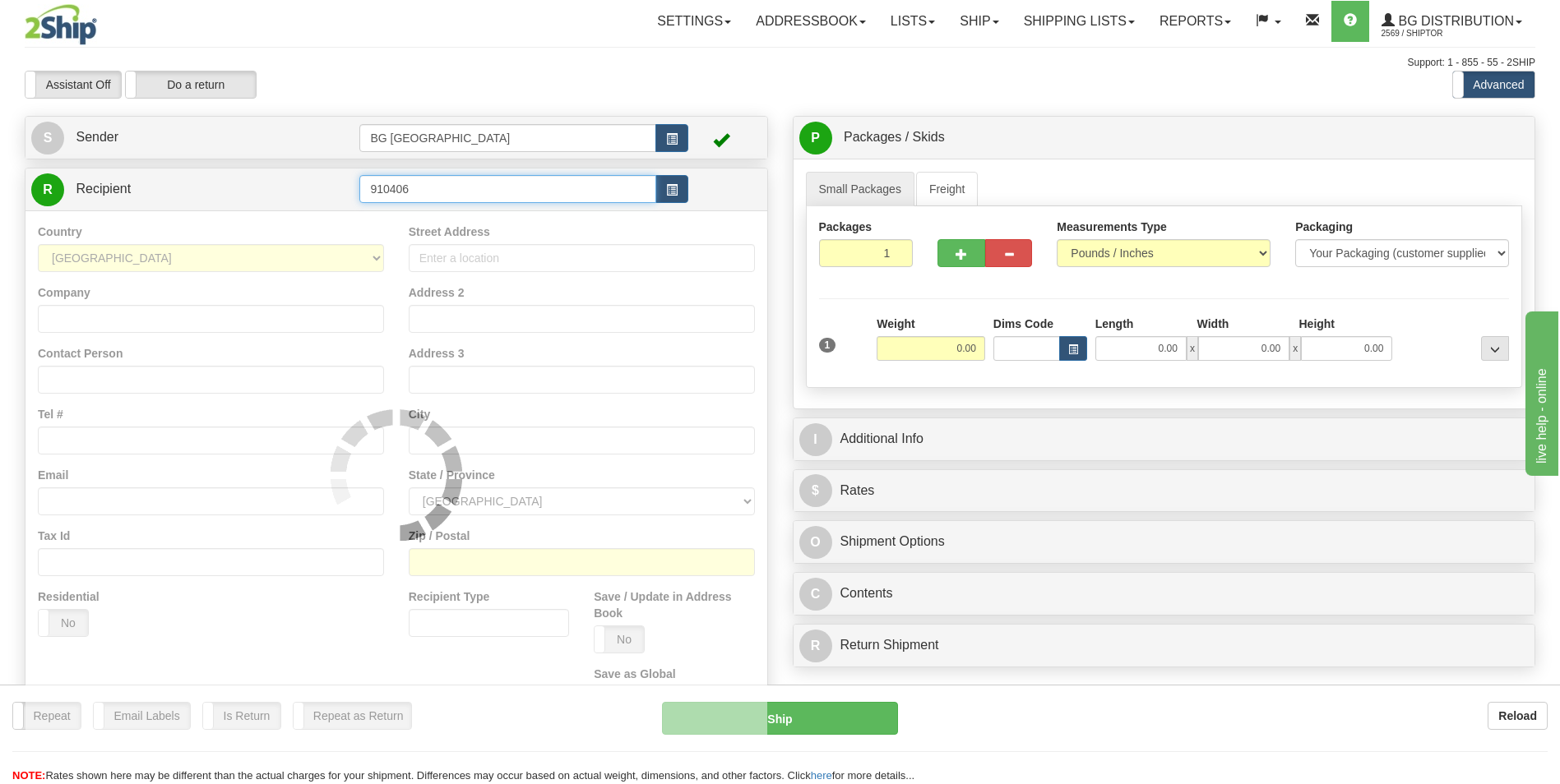
type input "910406"
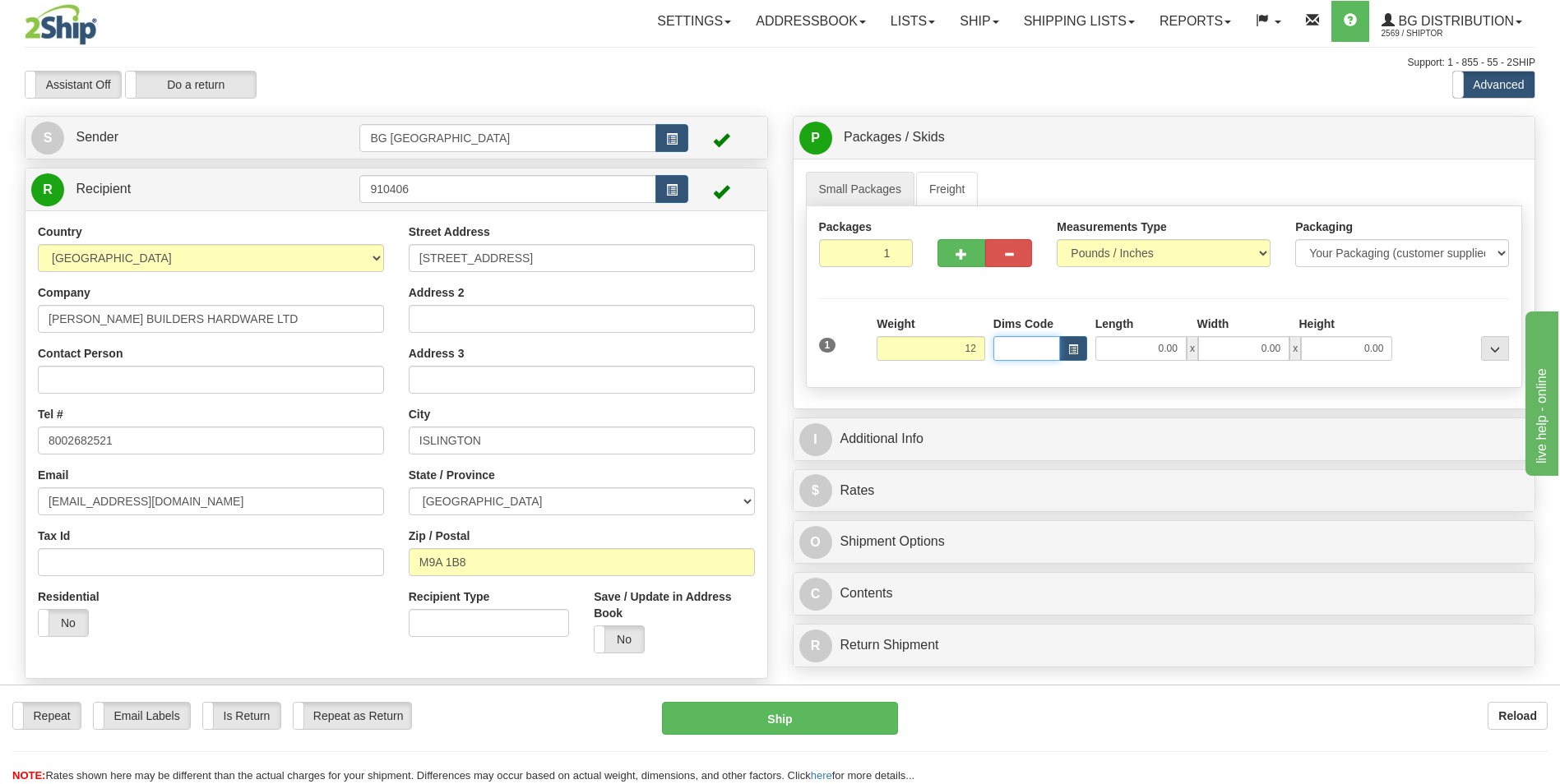
type input "12.00"
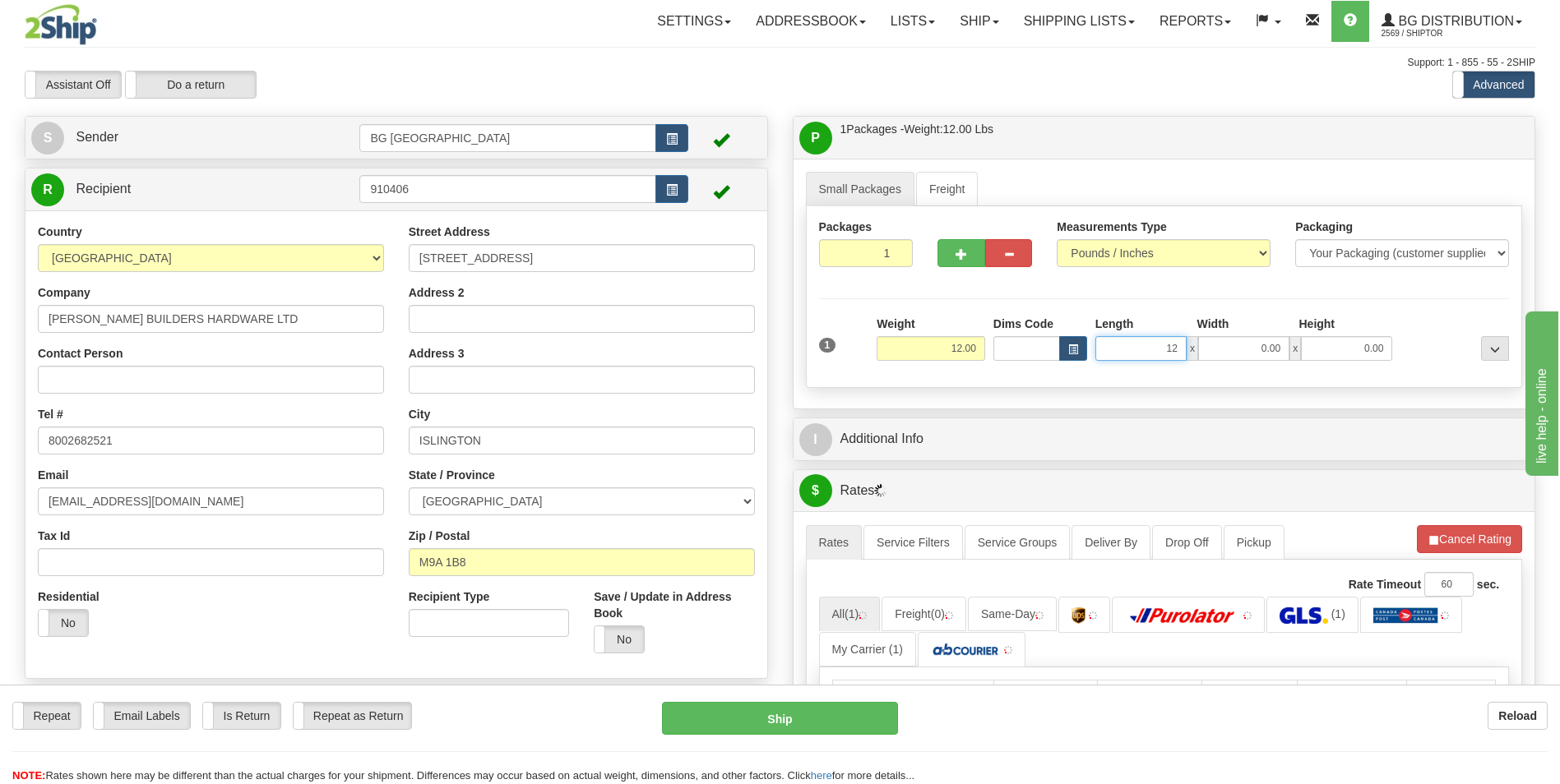
type input "12.00"
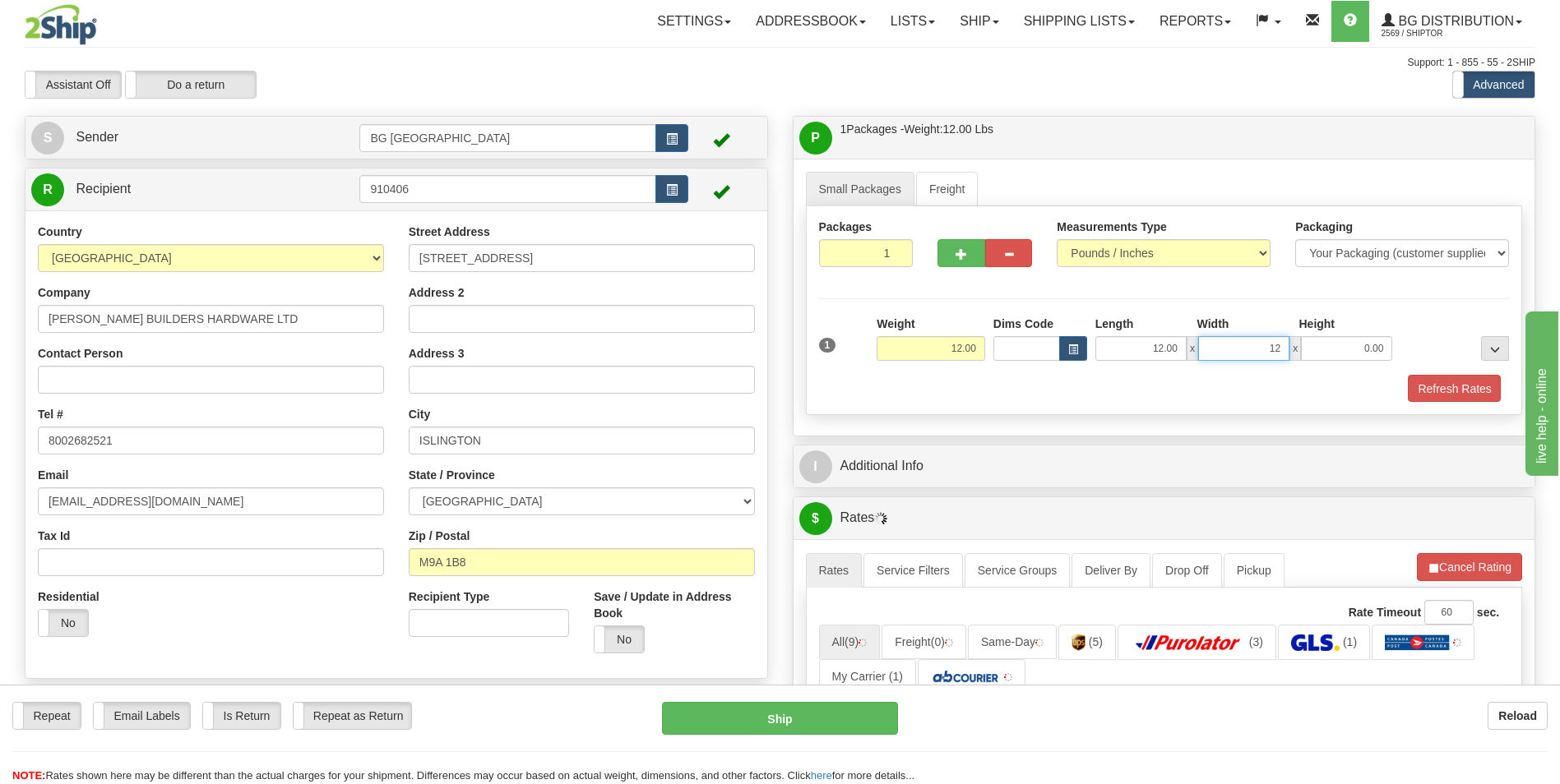
type input "12.00"
type input "10.00"
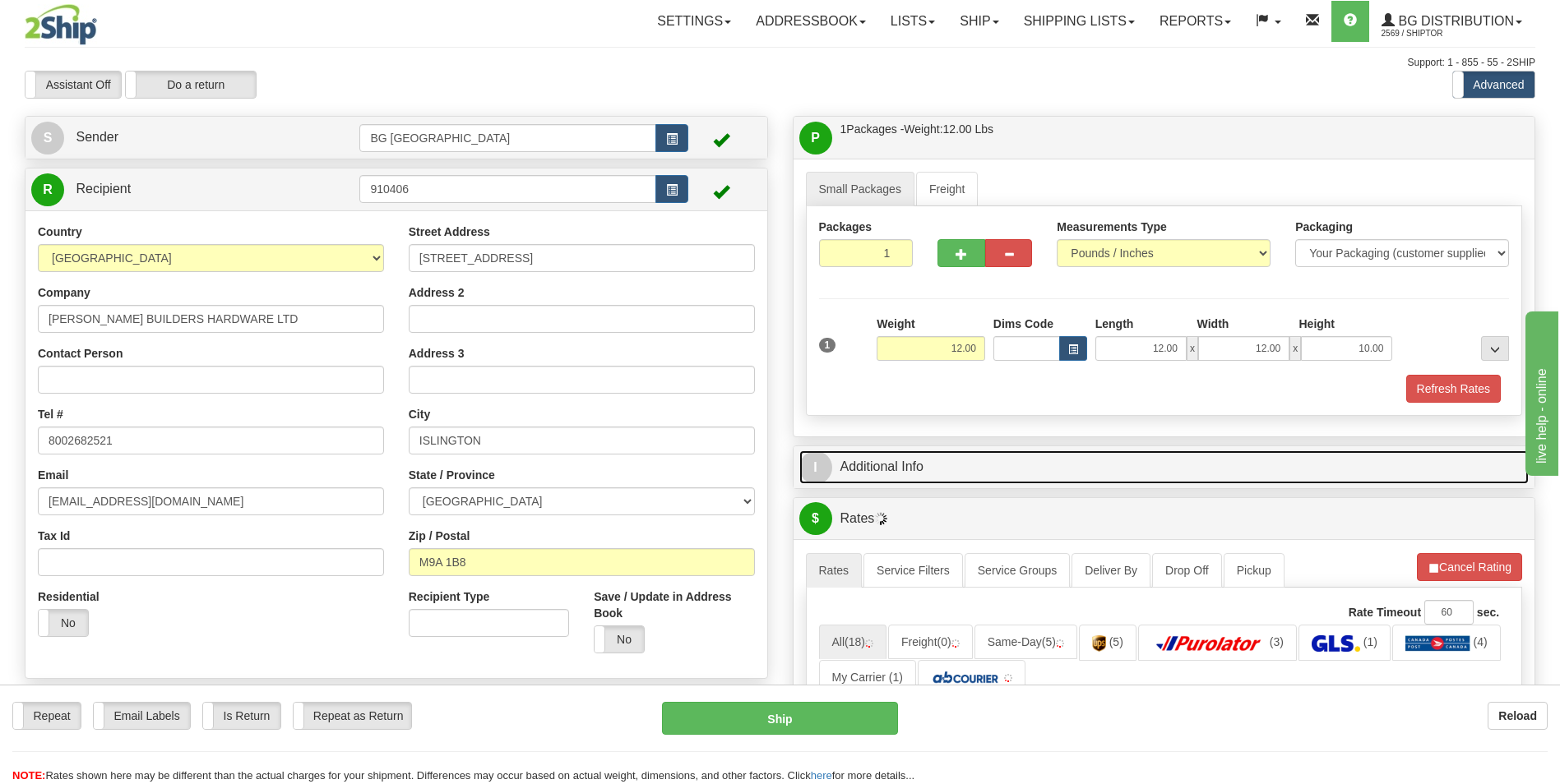
click at [881, 451] on link "I Additional Info" at bounding box center [1164, 467] width 731 height 34
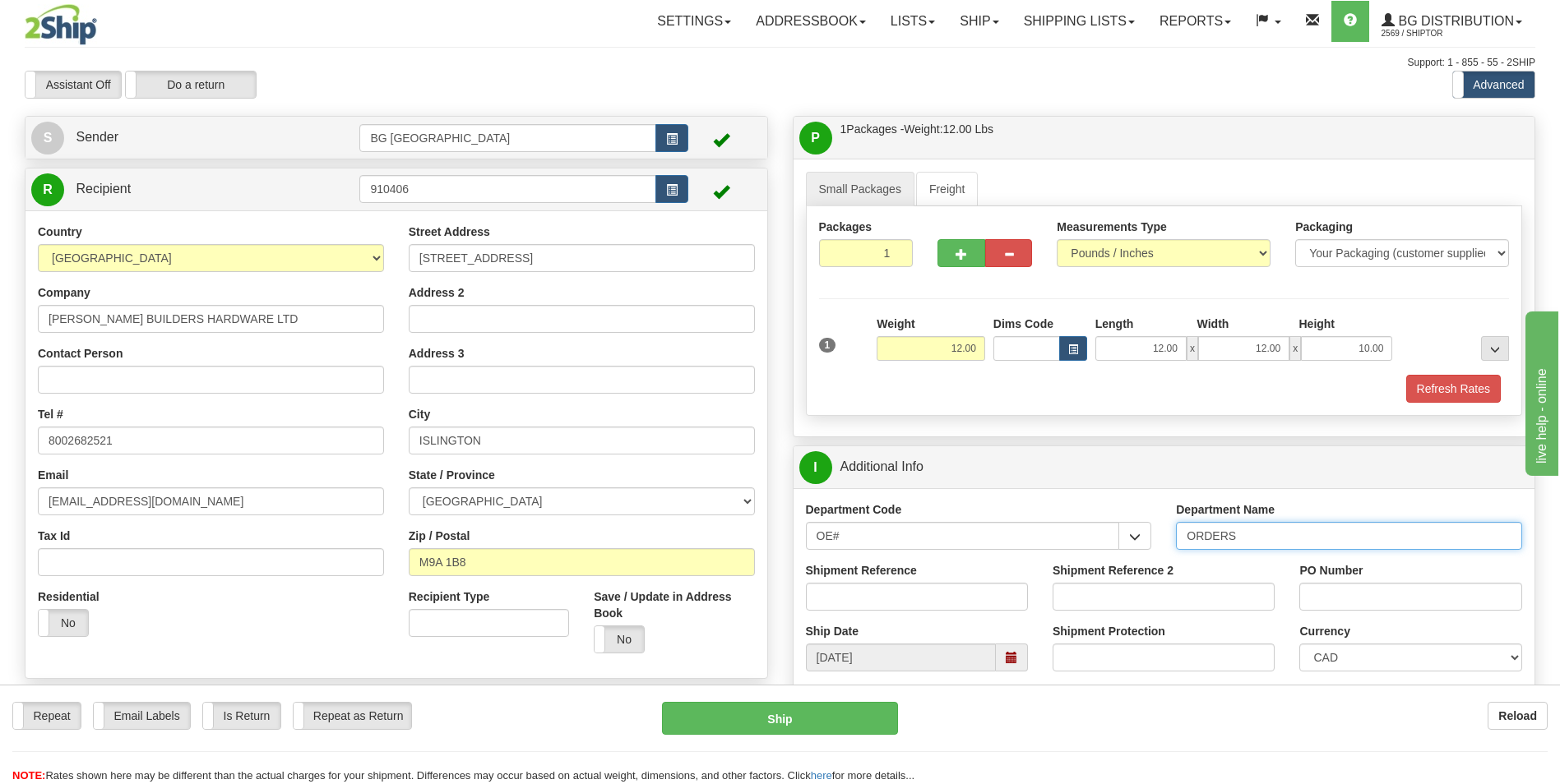
click at [1271, 539] on input "ORDERS" at bounding box center [1349, 536] width 346 height 28
type input "70183196-00"
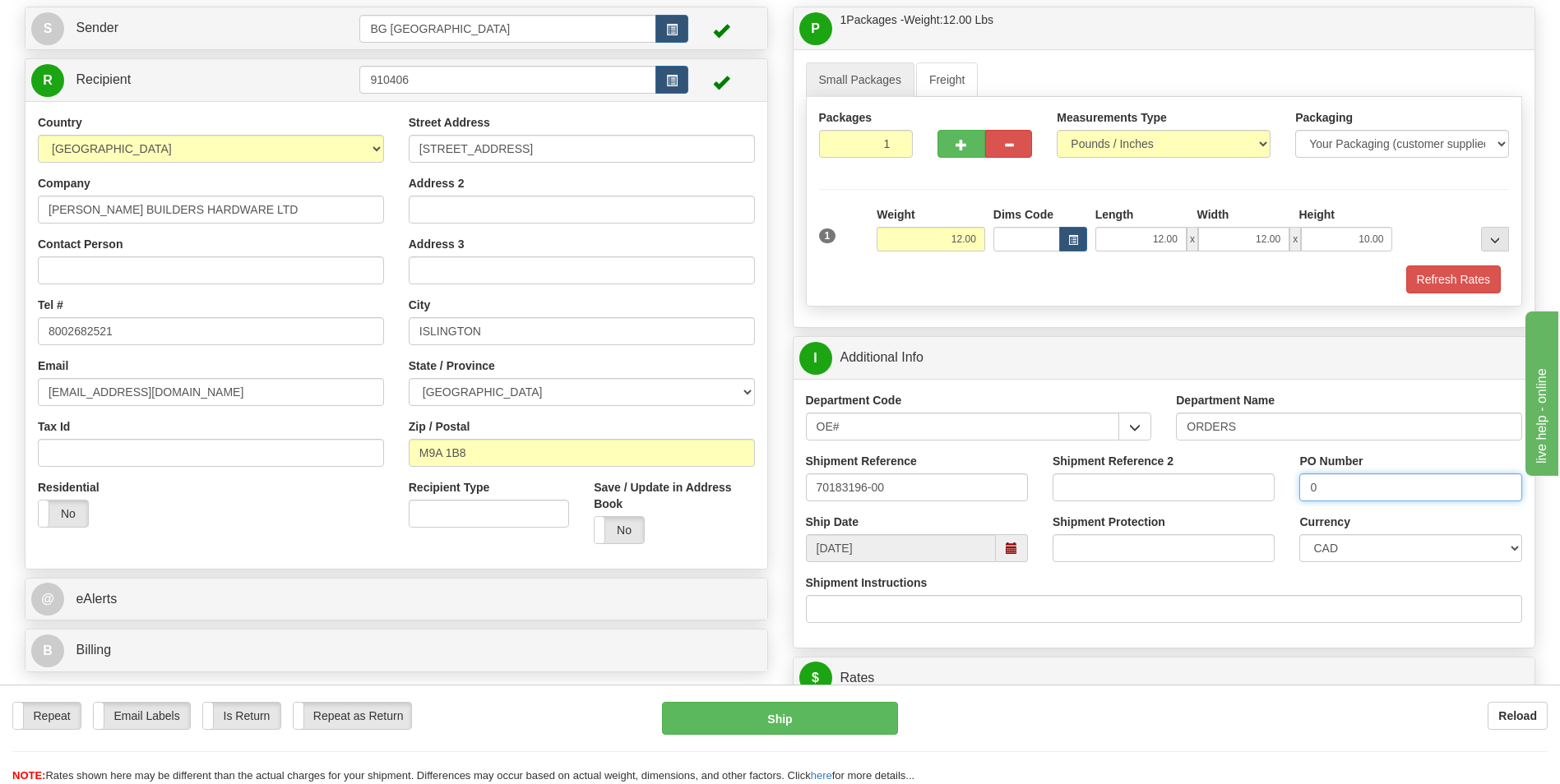
scroll to position [411, 0]
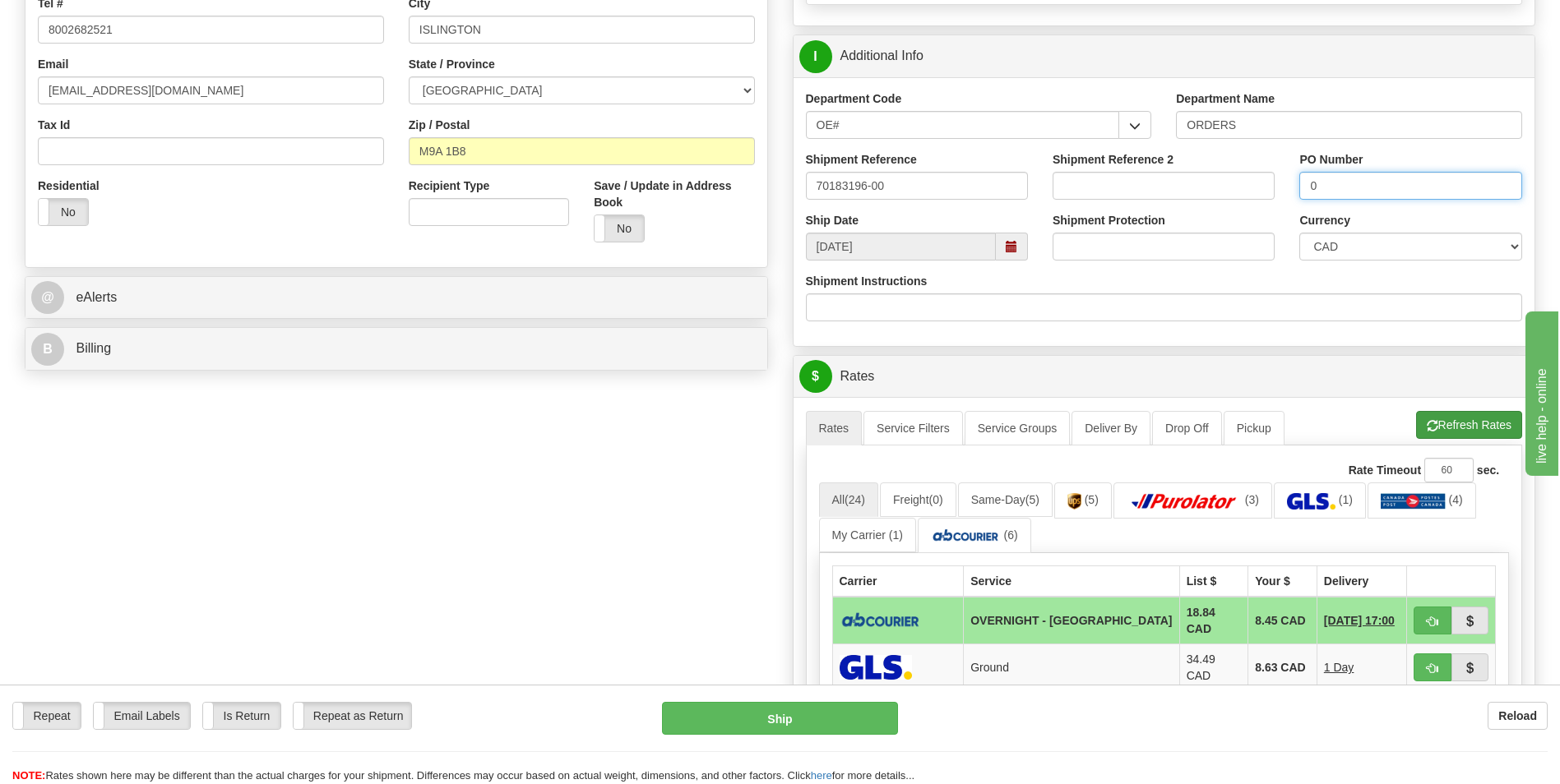
type input "0"
click at [1463, 424] on button "Refresh Rates" at bounding box center [1469, 425] width 106 height 28
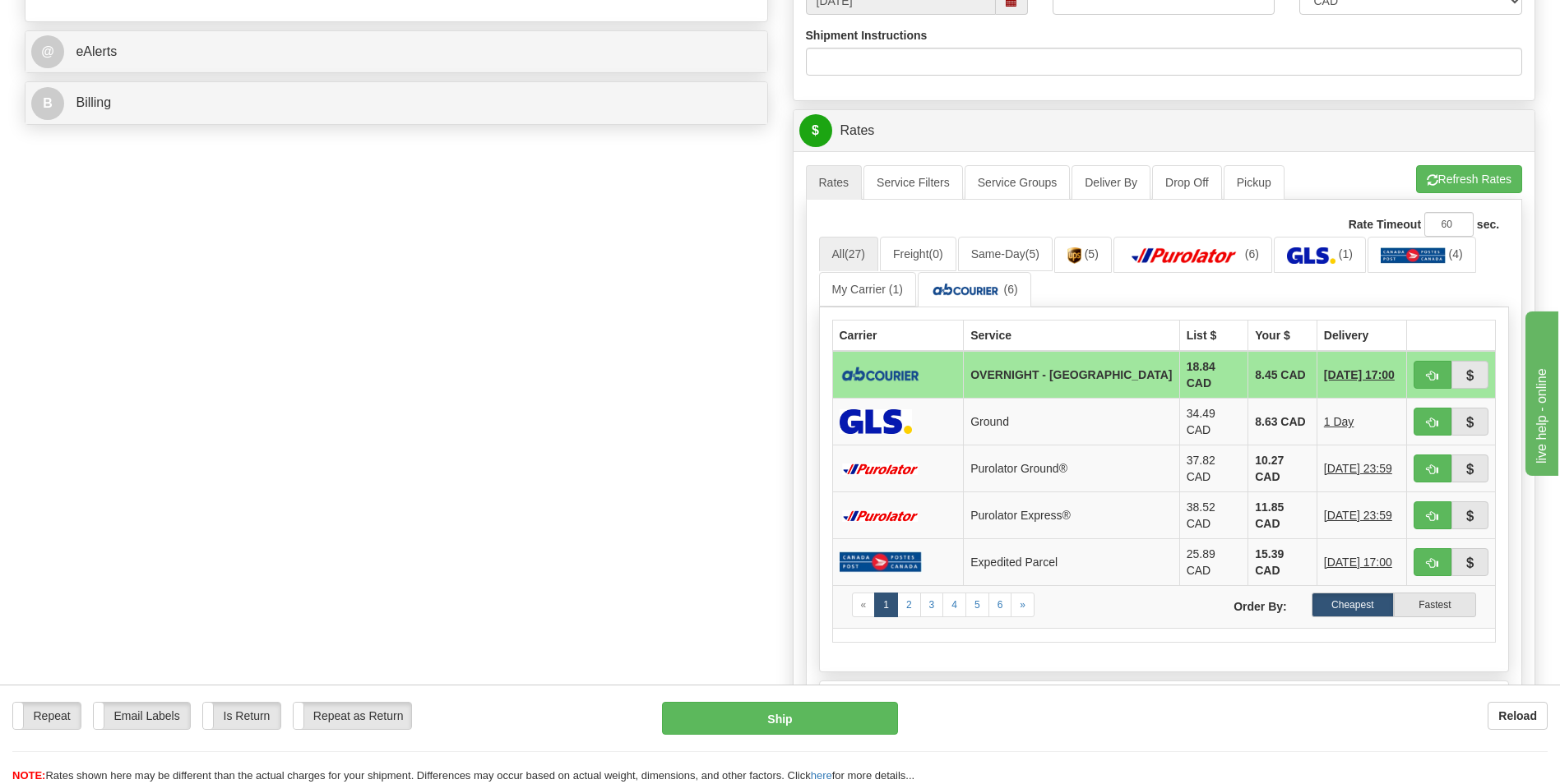
scroll to position [658, 0]
click at [1264, 351] on td "8.45 CAD" at bounding box center [1282, 374] width 69 height 48
click at [1455, 377] on button "button" at bounding box center [1471, 374] width 38 height 28
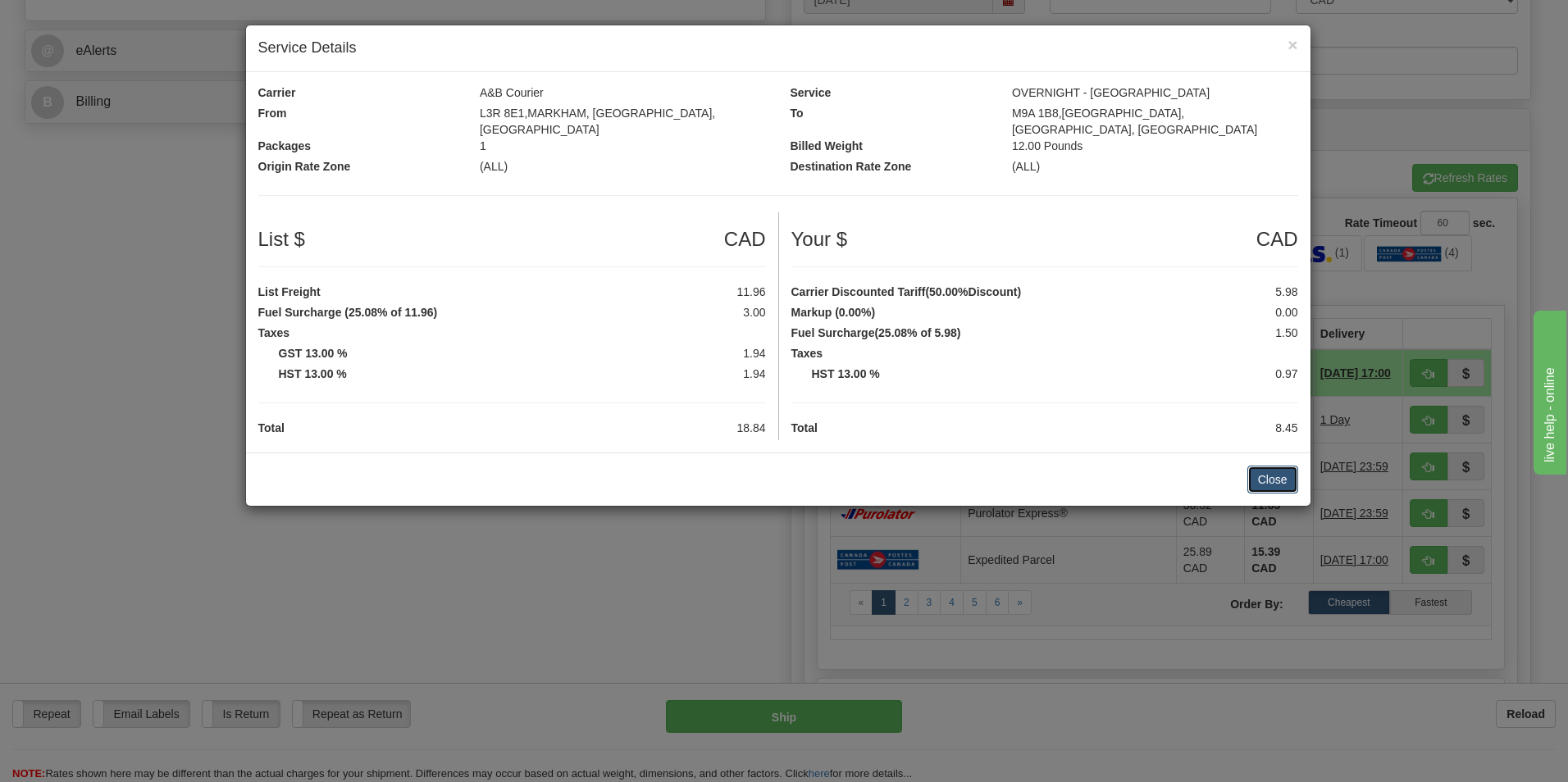
click at [1261, 466] on button "Close" at bounding box center [1273, 480] width 51 height 28
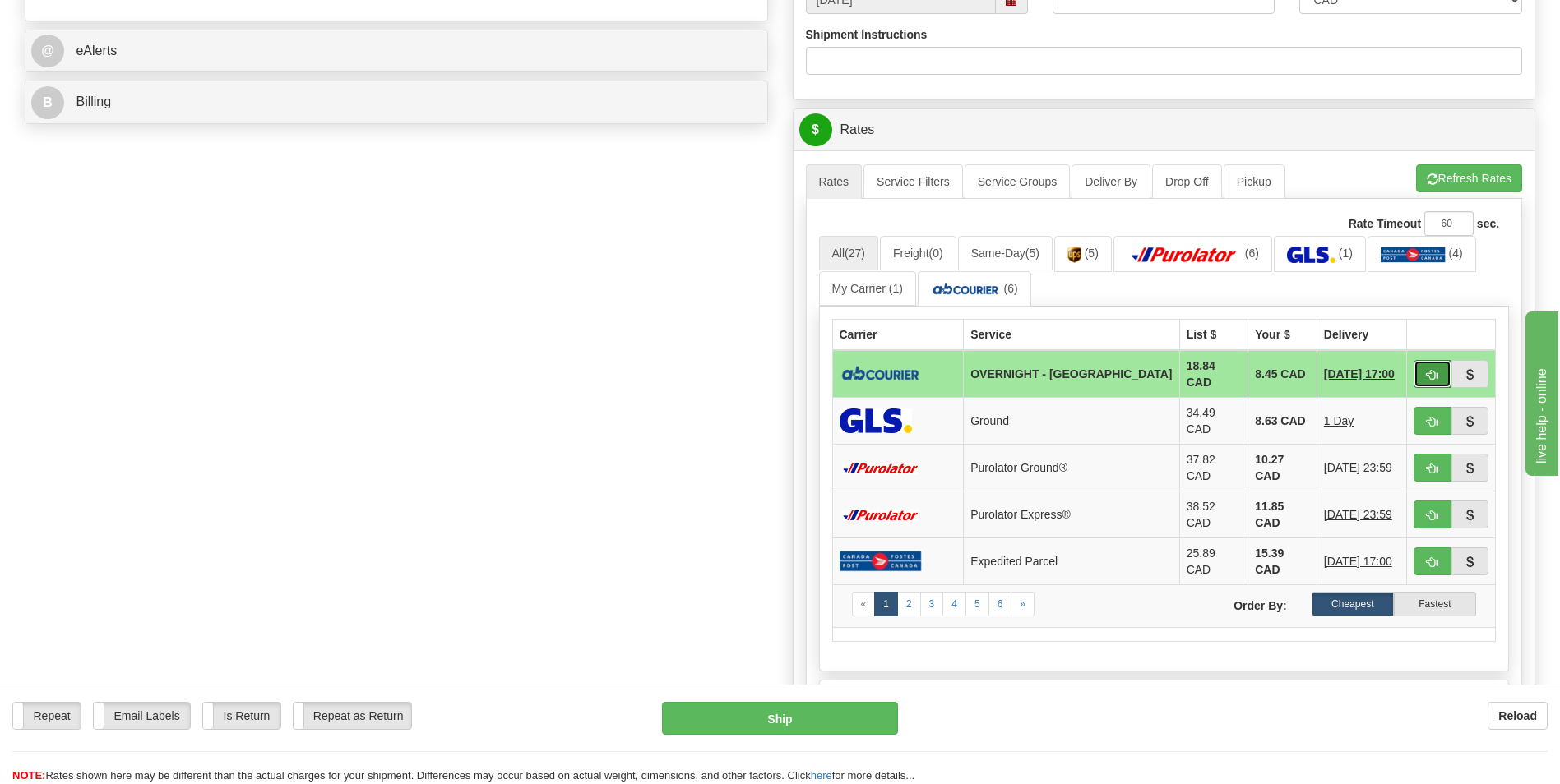
click at [1439, 380] on button "button" at bounding box center [1432, 374] width 38 height 28
type input "4"
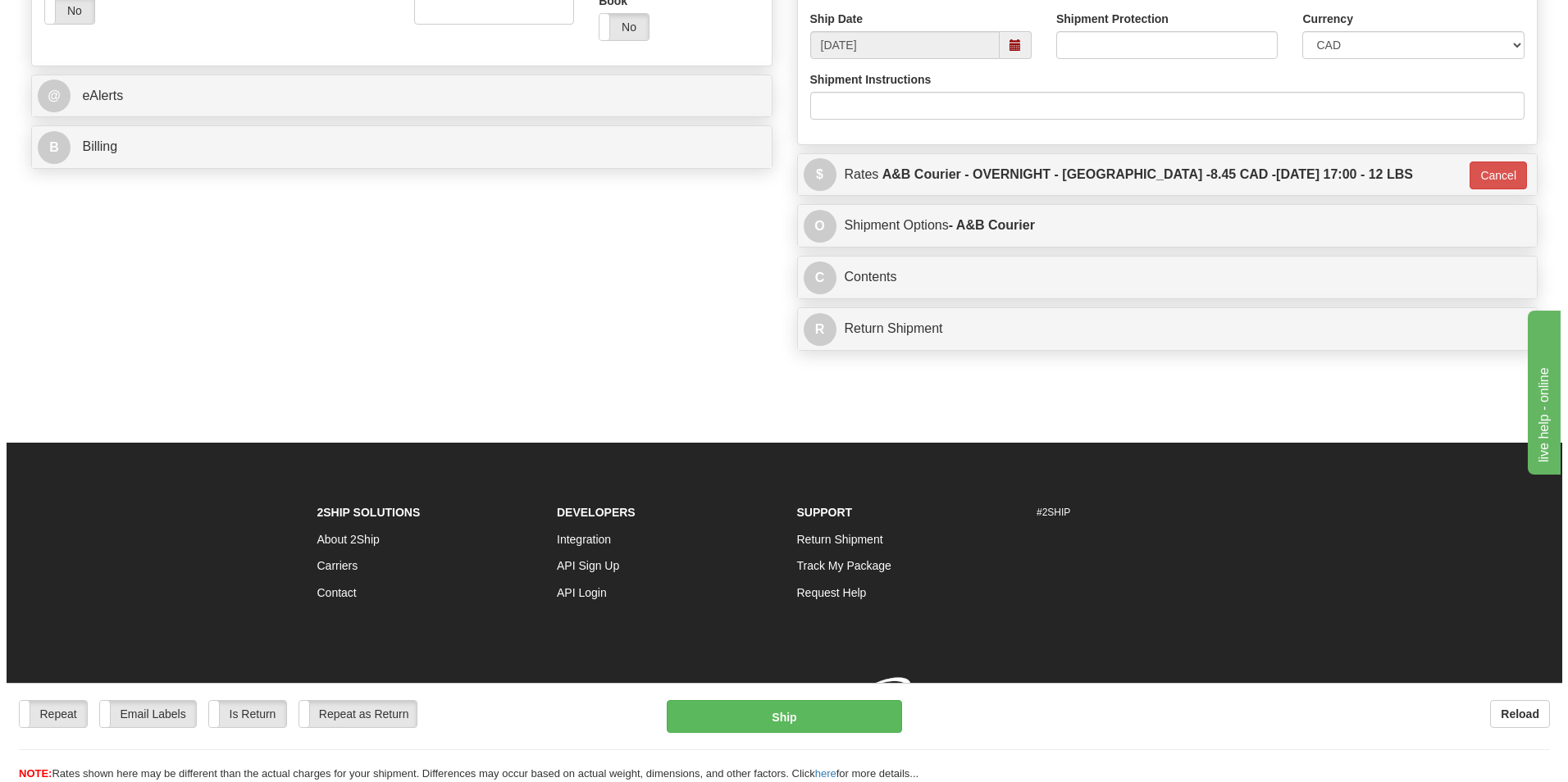
scroll to position [635, 0]
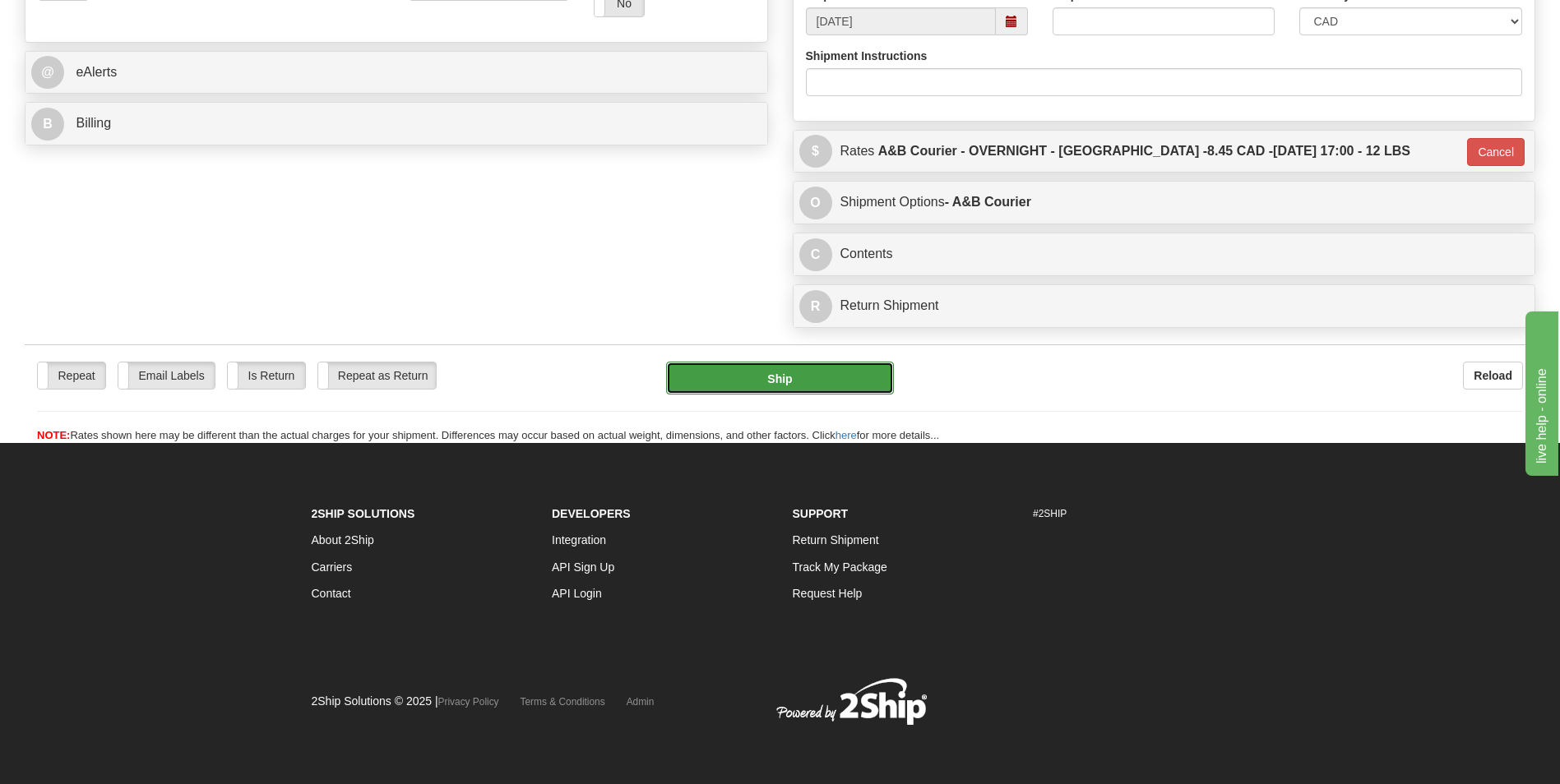
click at [708, 375] on button "Ship" at bounding box center [779, 378] width 227 height 33
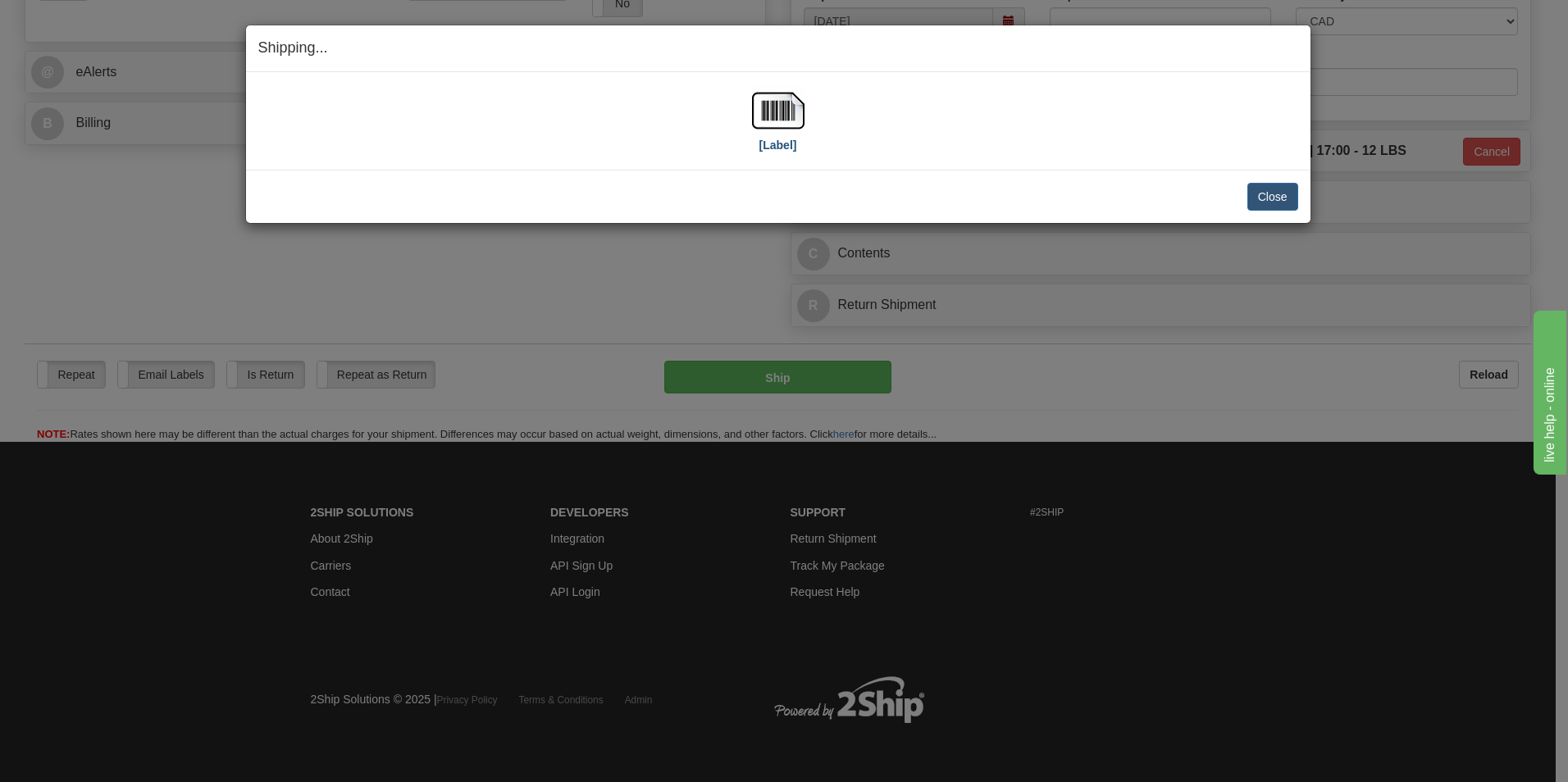
drag, startPoint x: 811, startPoint y: 104, endPoint x: 800, endPoint y: 110, distance: 12.5
click at [811, 104] on div "[Label]" at bounding box center [777, 121] width 1040 height 73
click at [784, 115] on img at bounding box center [778, 111] width 53 height 53
click at [1257, 193] on button "Close" at bounding box center [1273, 197] width 51 height 28
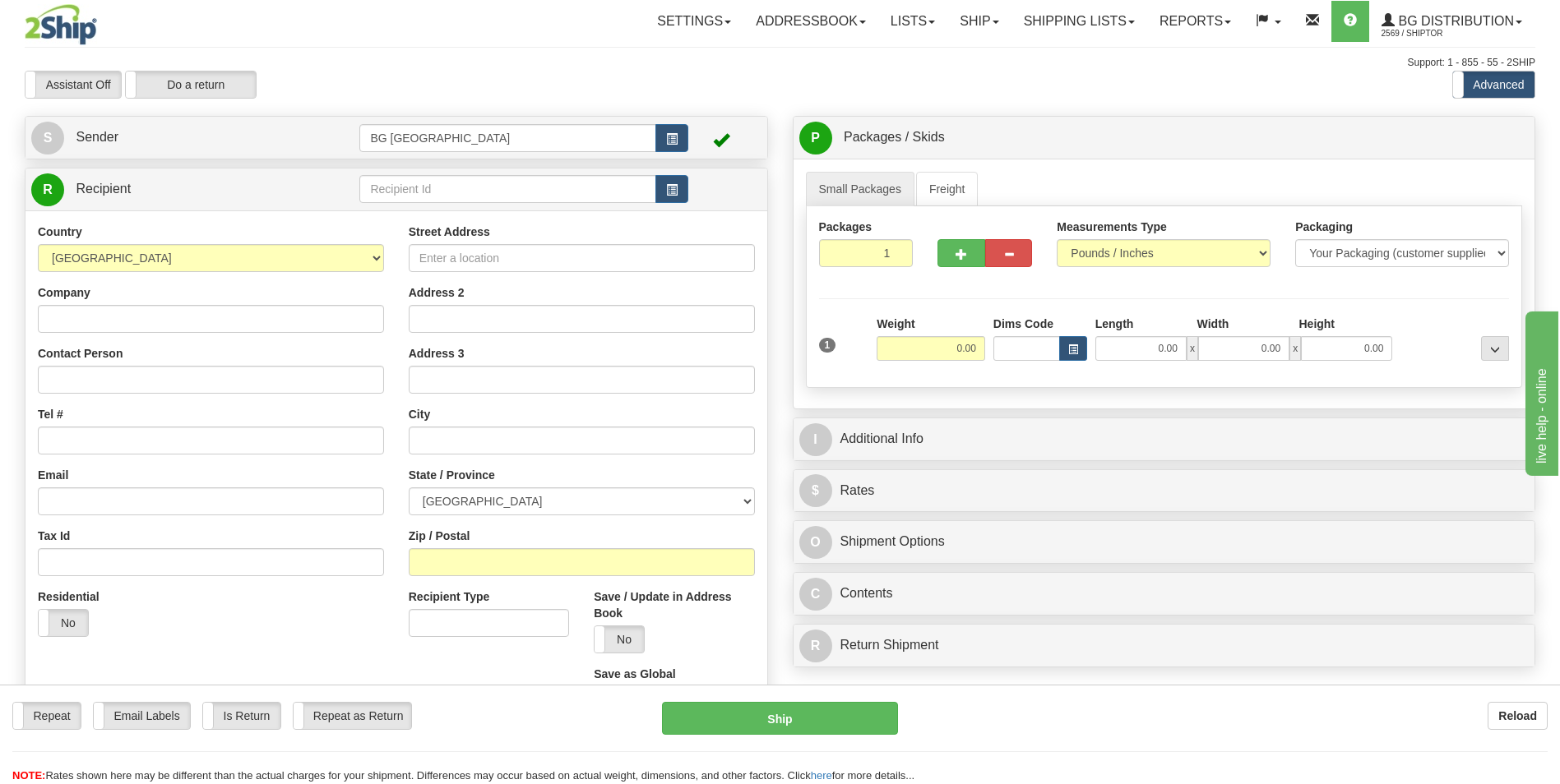
click at [519, 204] on td at bounding box center [523, 190] width 328 height 34
click at [518, 194] on input "text" at bounding box center [507, 189] width 296 height 28
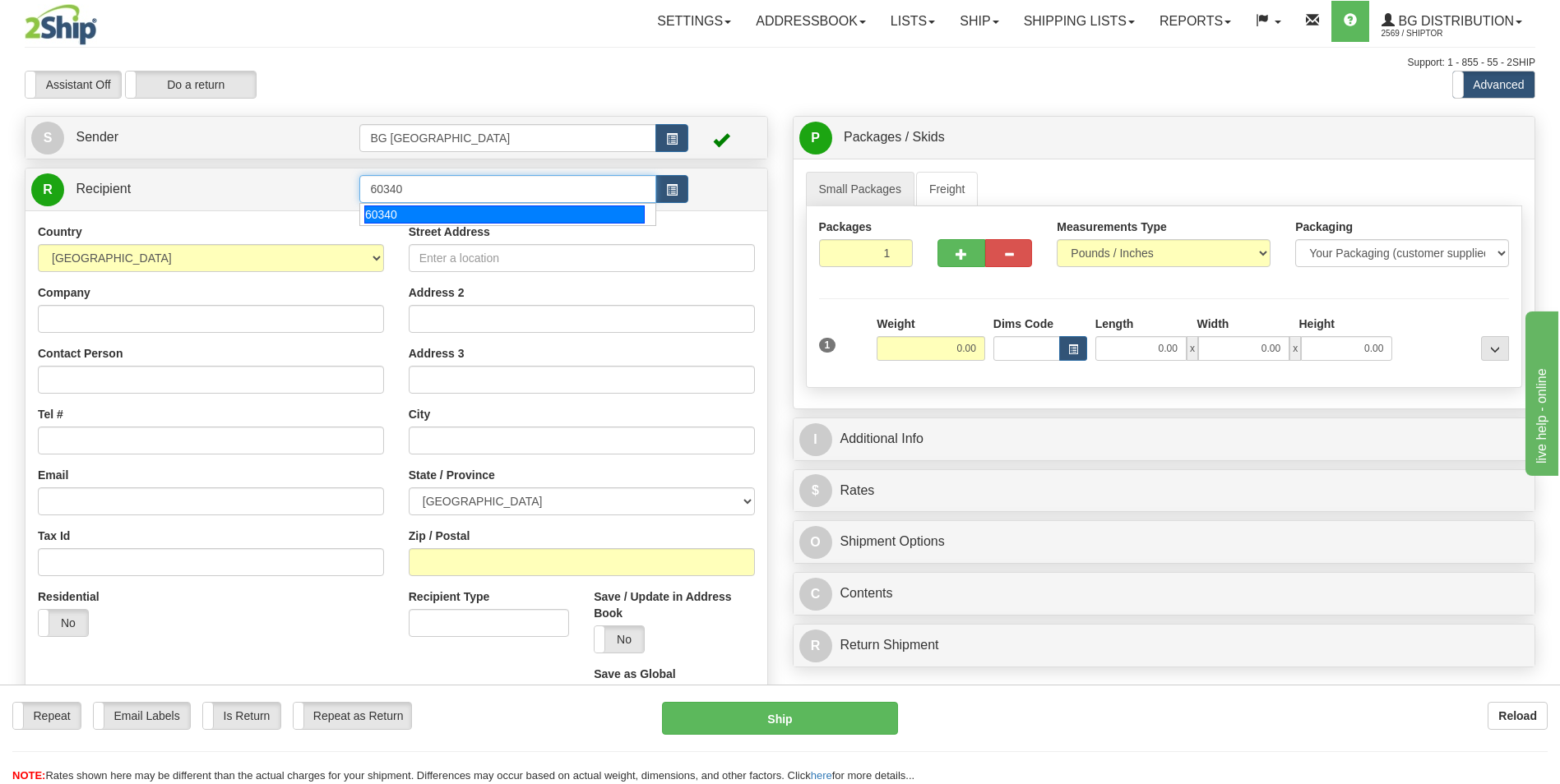
click at [407, 222] on div "60340" at bounding box center [504, 214] width 280 height 18
type input "60340"
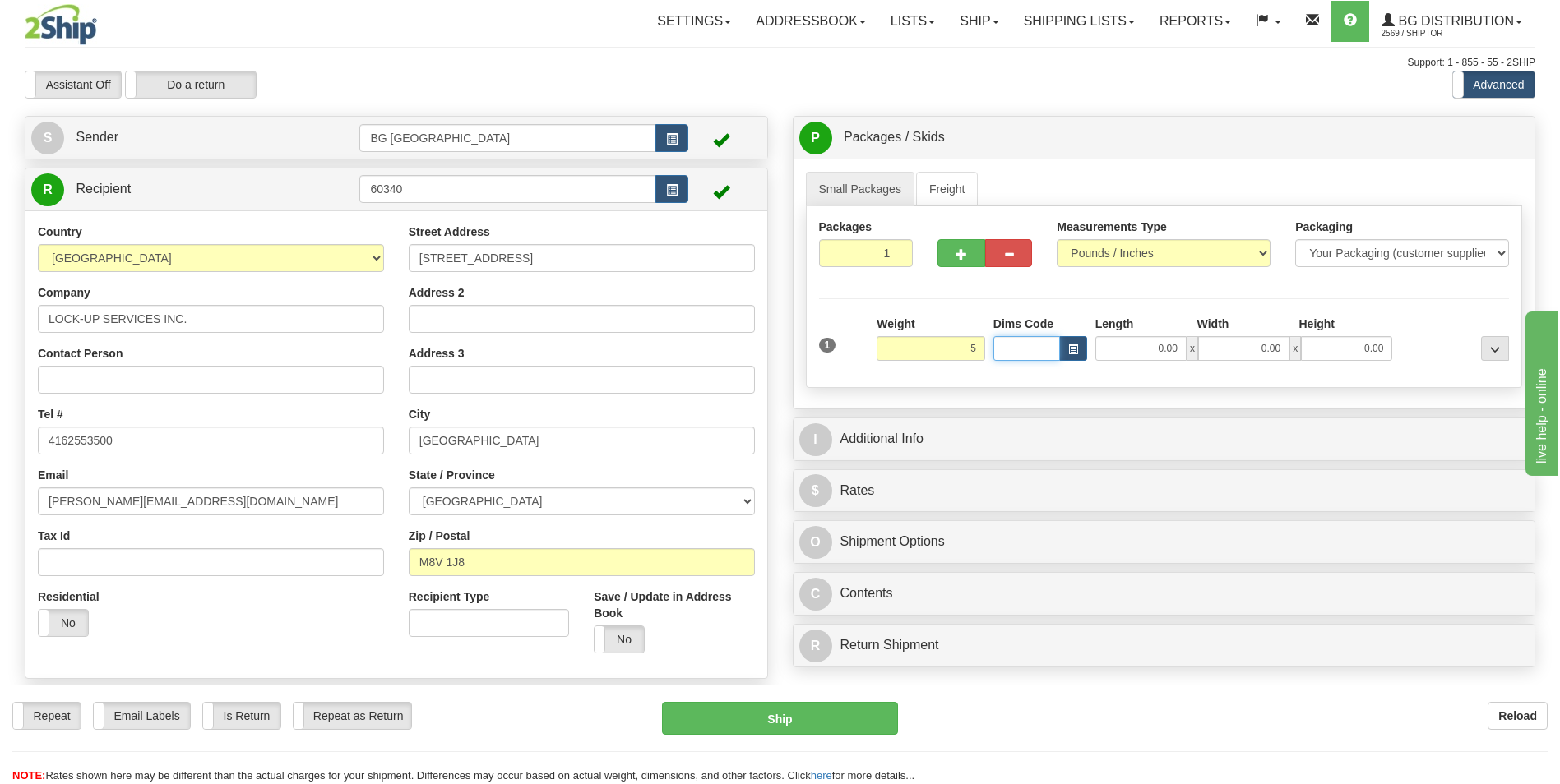
type input "5.00"
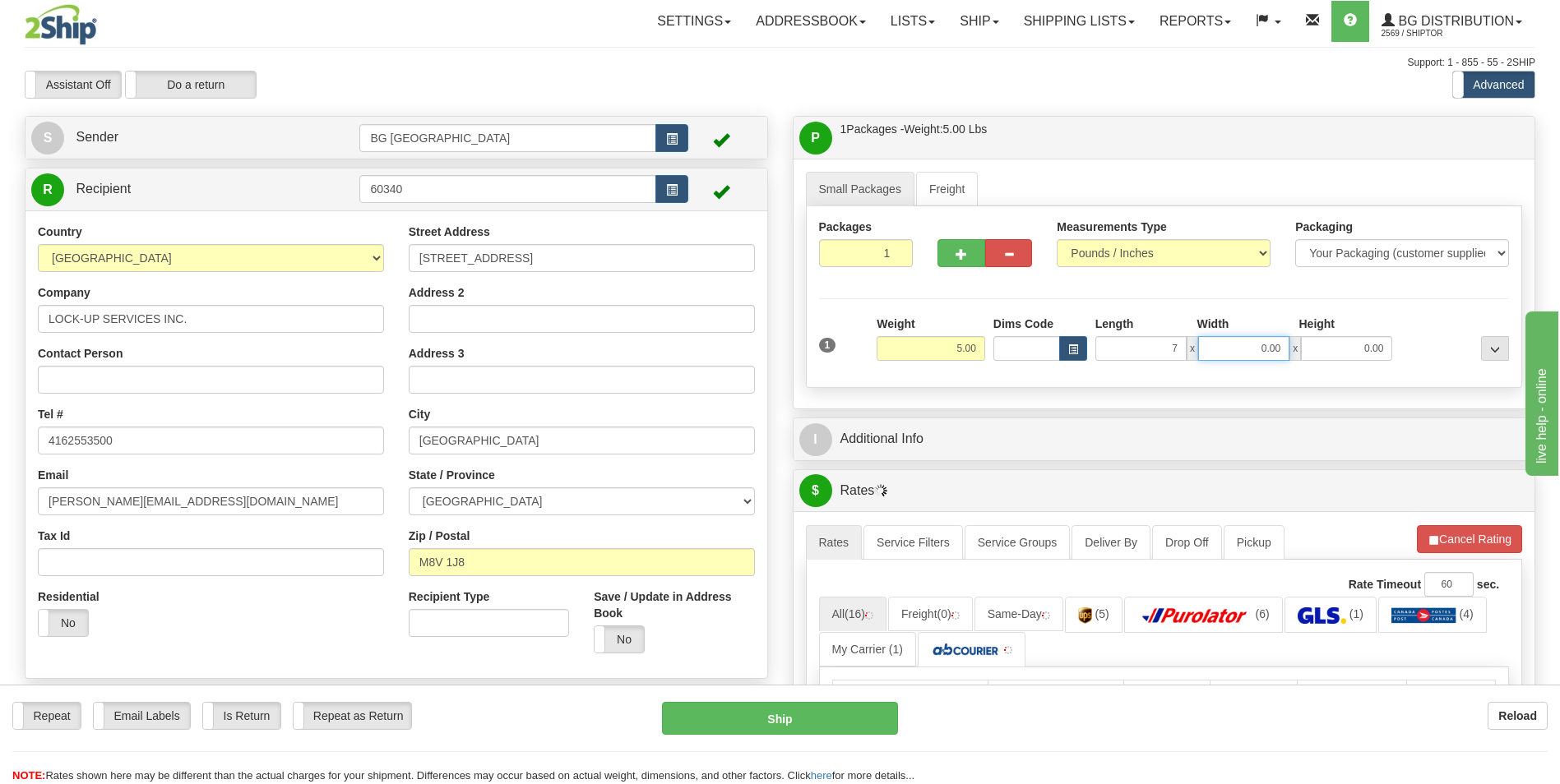
type input "7.00"
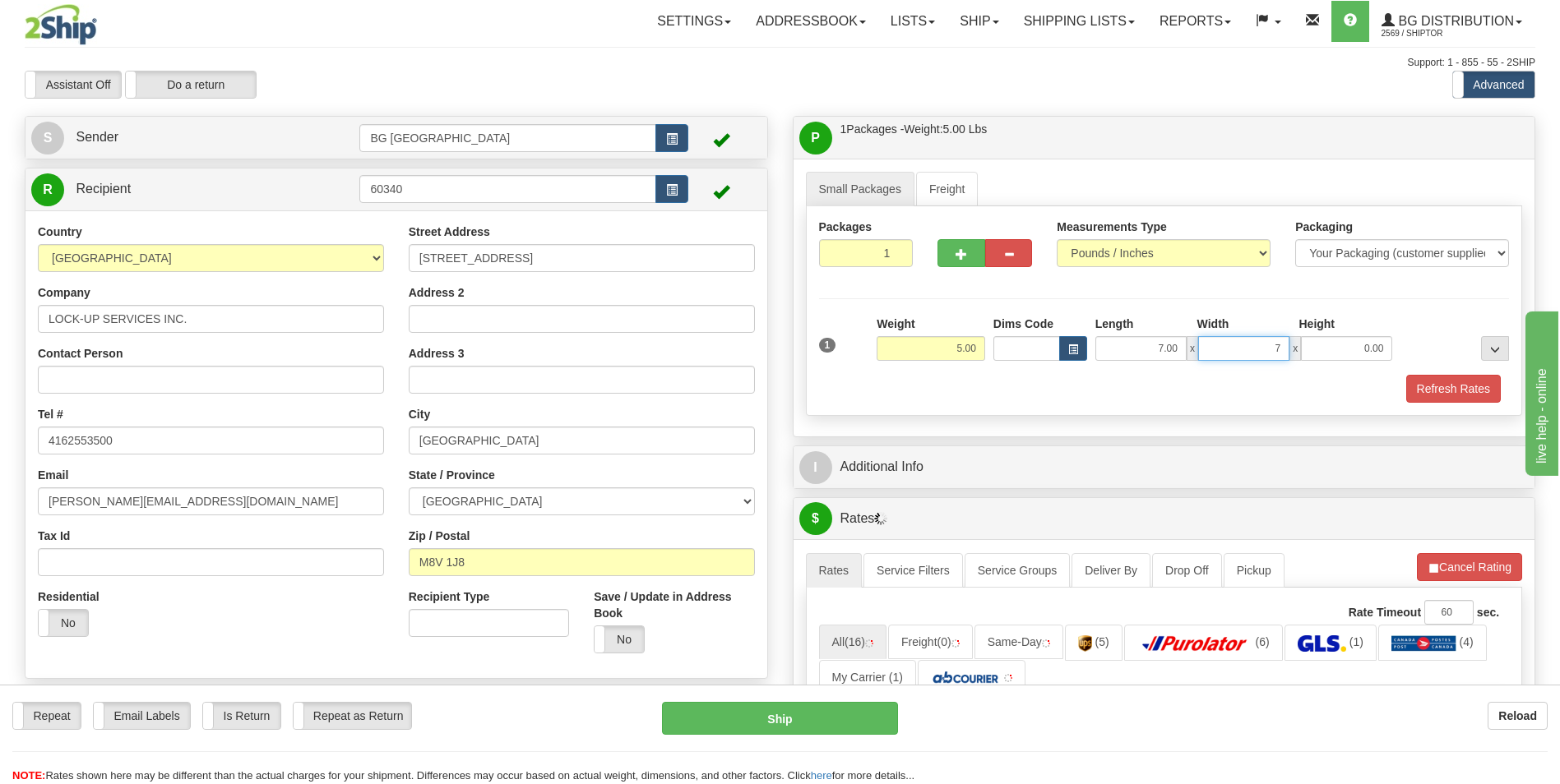
type input "7.00"
type input "5.00"
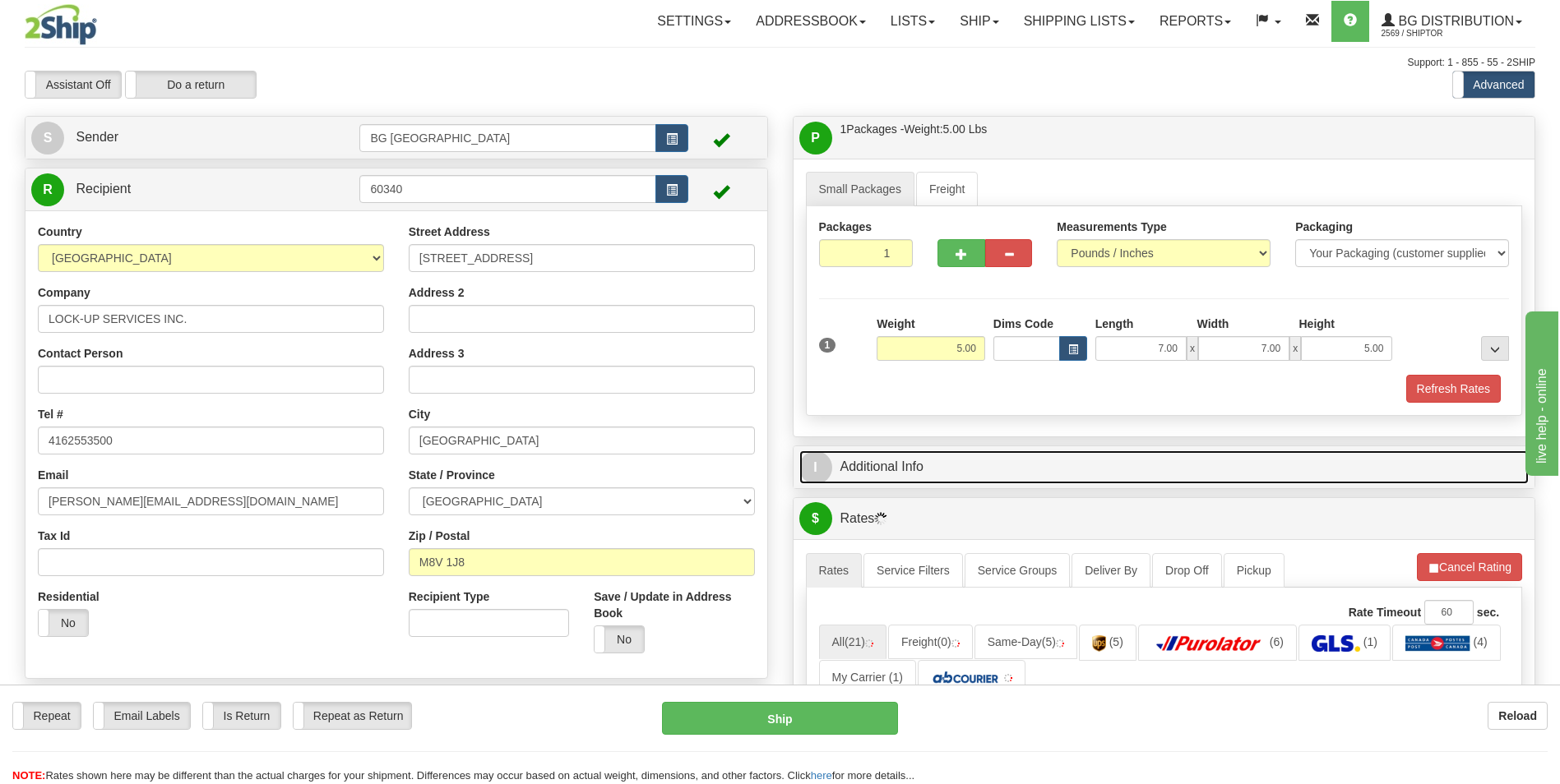
click at [877, 454] on link "I Additional Info" at bounding box center [1164, 467] width 731 height 34
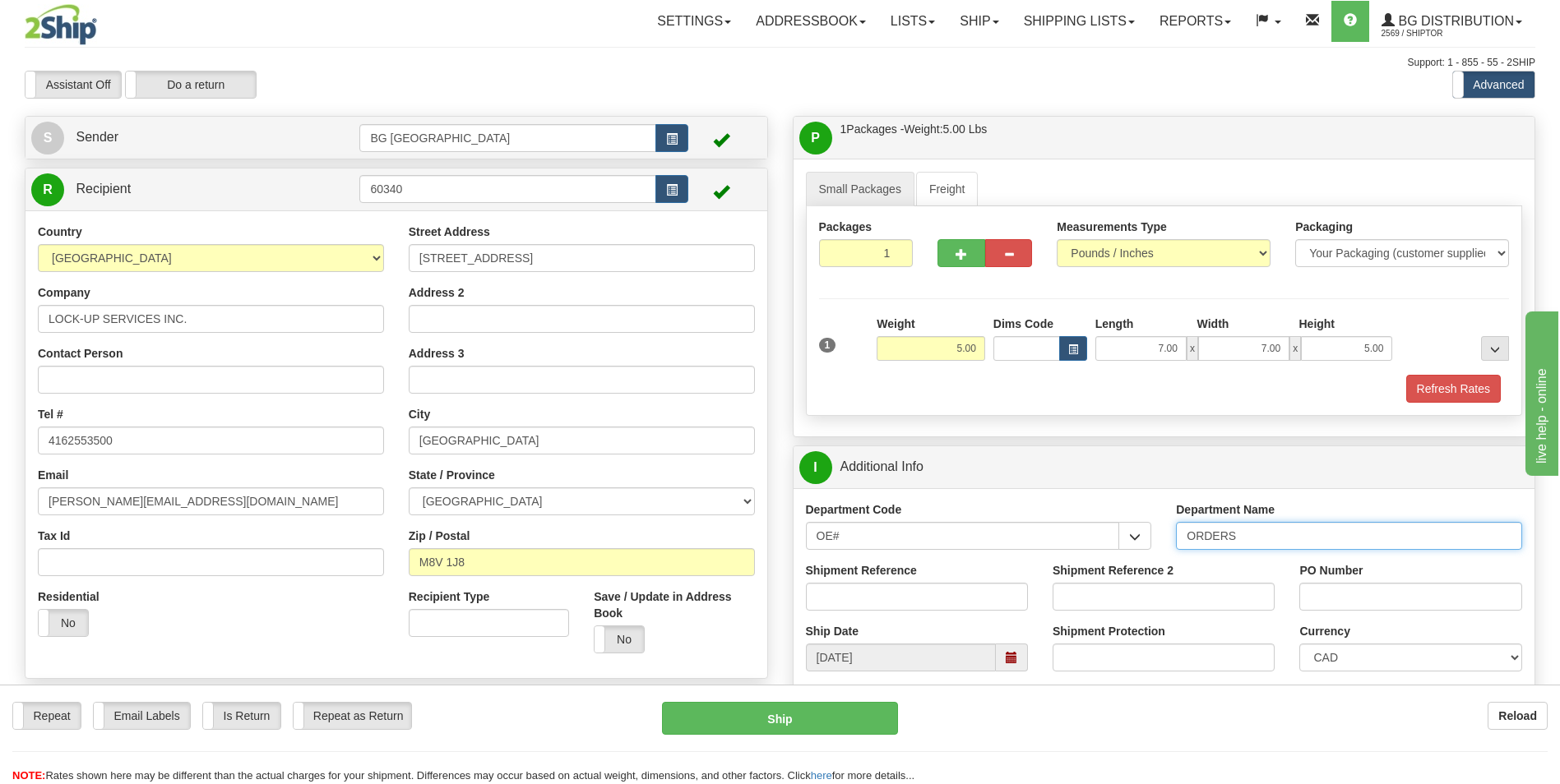
click at [1279, 541] on input "ORDERS" at bounding box center [1349, 536] width 346 height 28
type input "70178228-00"
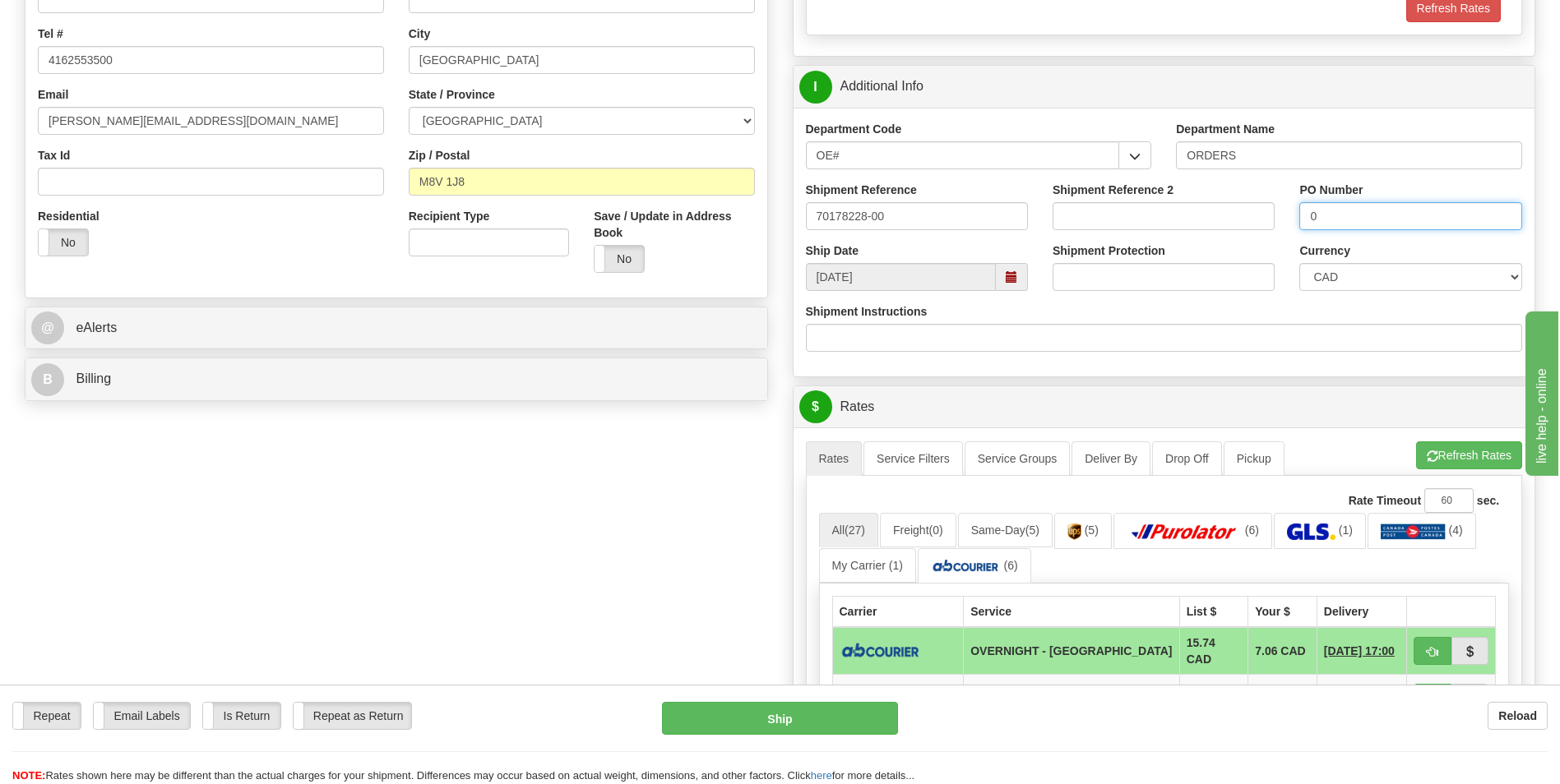
scroll to position [411, 0]
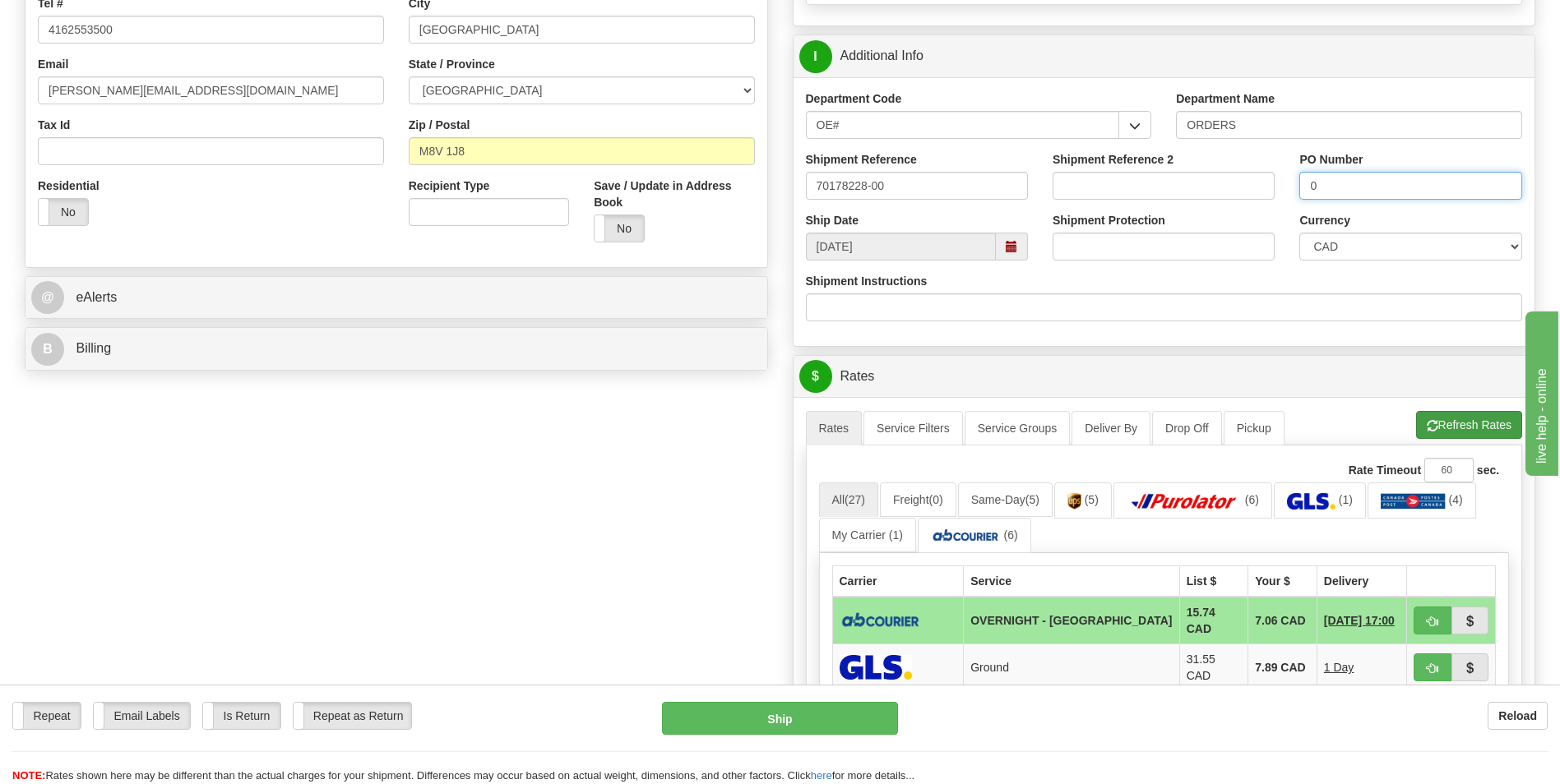
type input "0"
click at [1438, 422] on button "Refresh Rates" at bounding box center [1469, 425] width 106 height 28
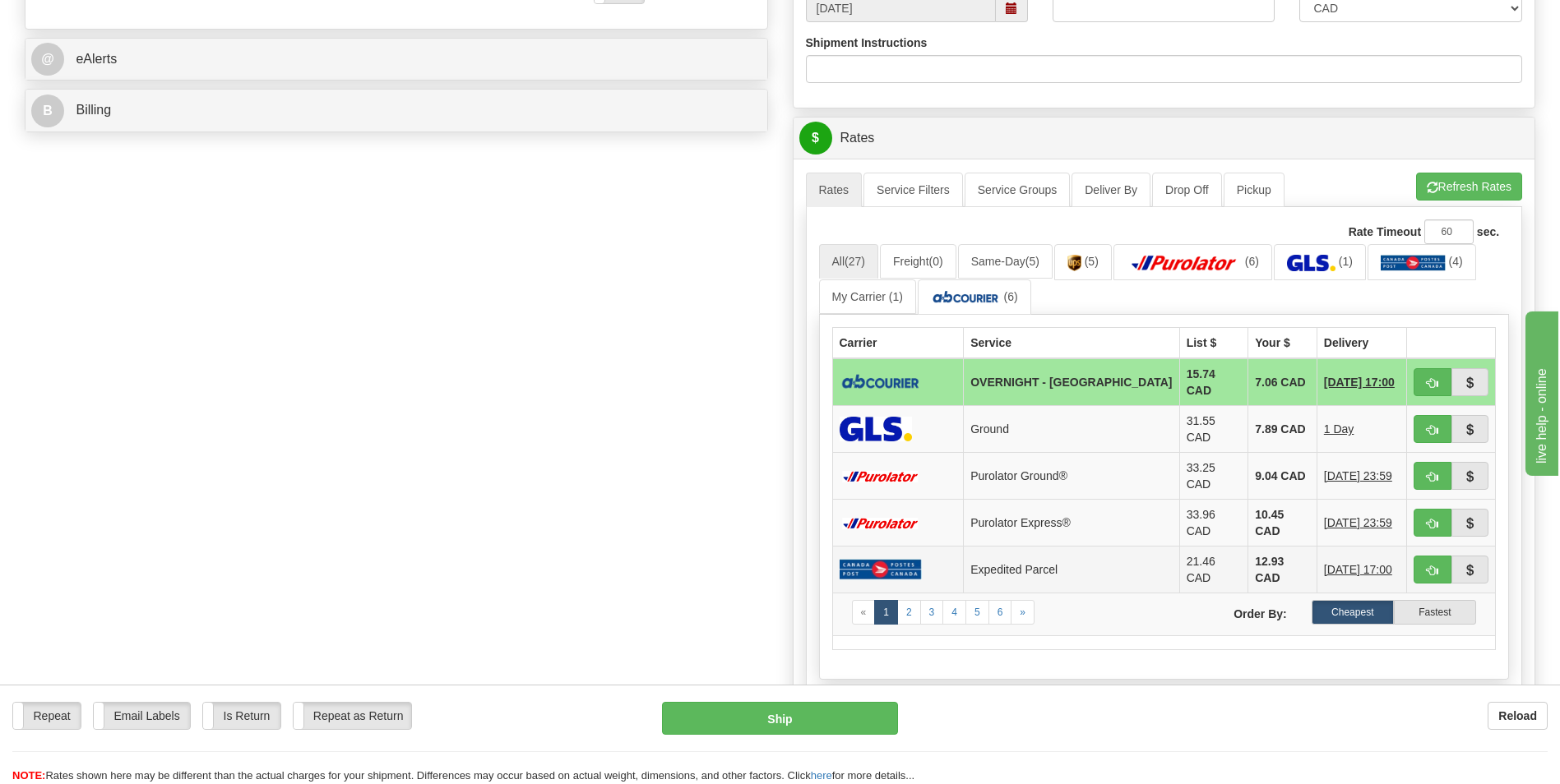
scroll to position [740, 0]
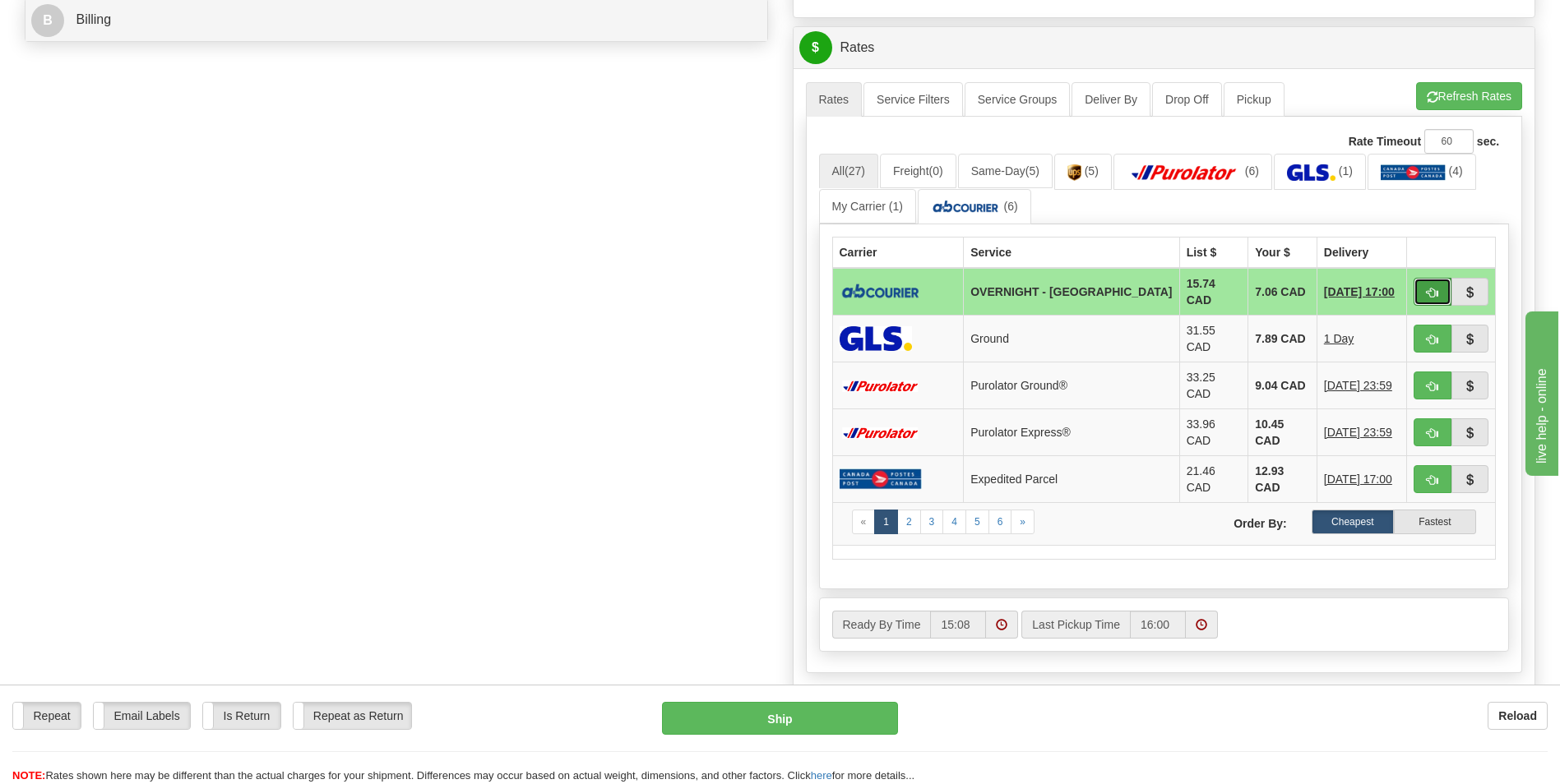
click at [1442, 287] on button "button" at bounding box center [1432, 292] width 38 height 28
type input "4"
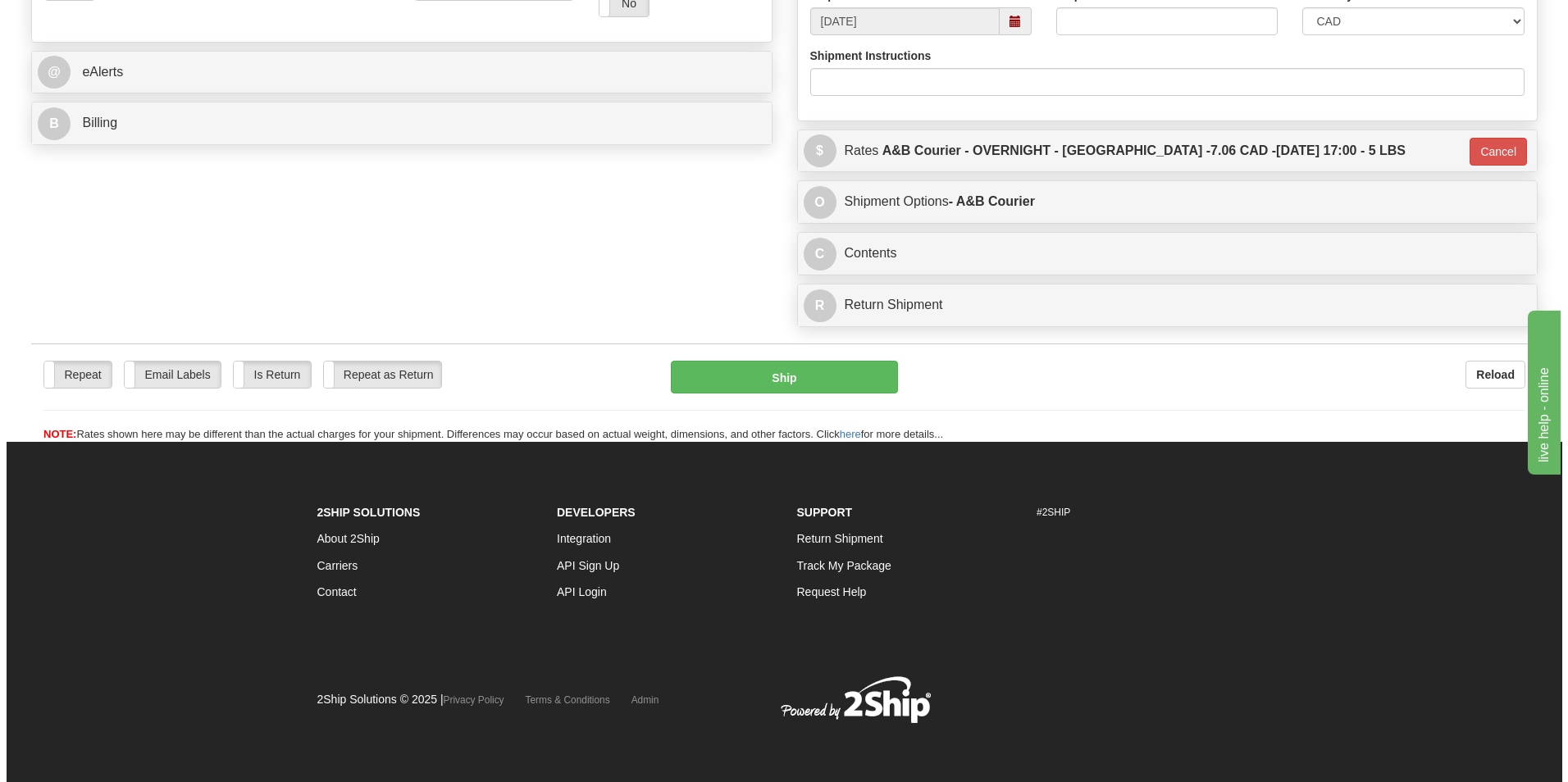
scroll to position [635, 0]
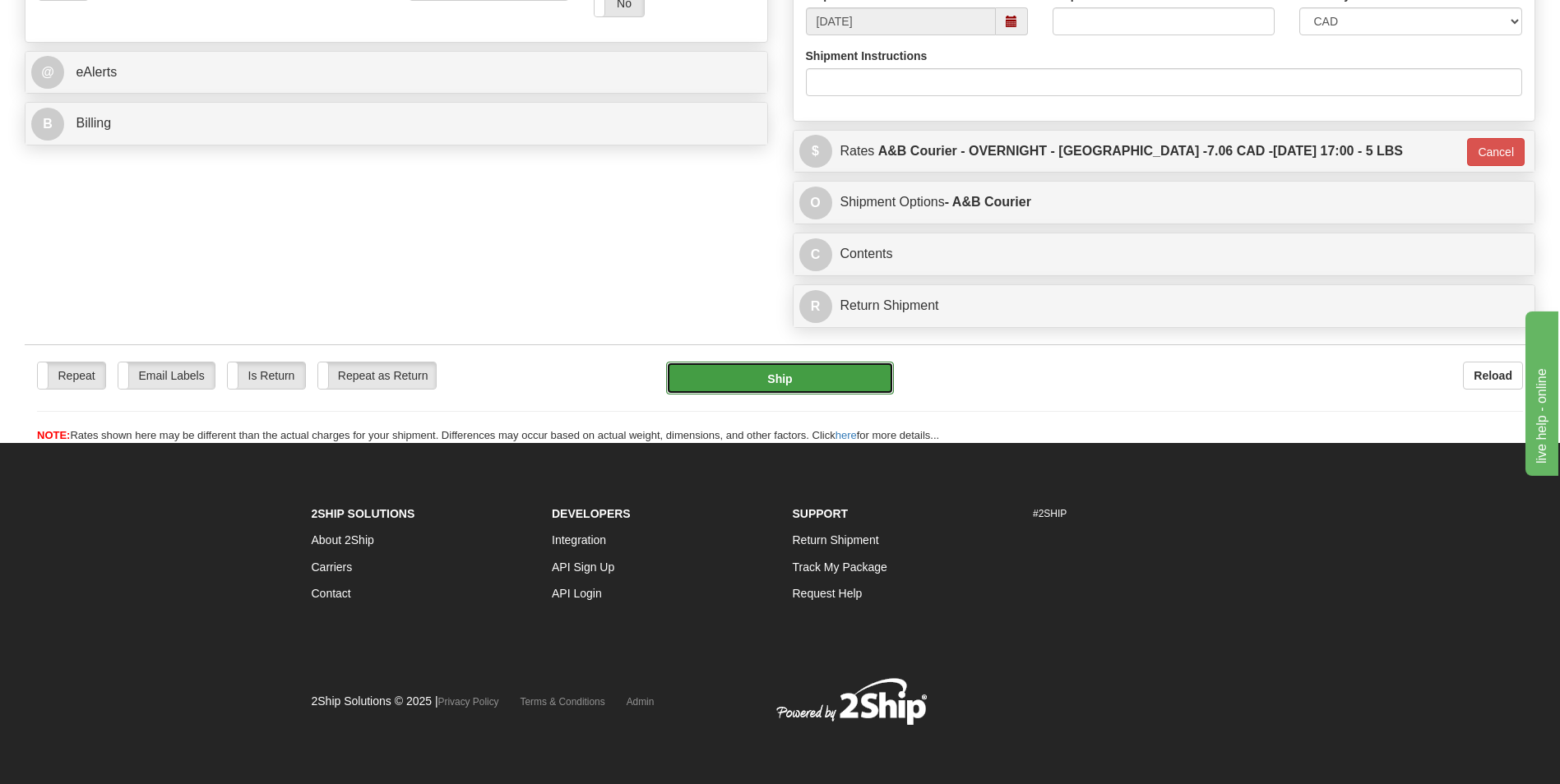
click at [825, 367] on button "Ship" at bounding box center [779, 378] width 227 height 33
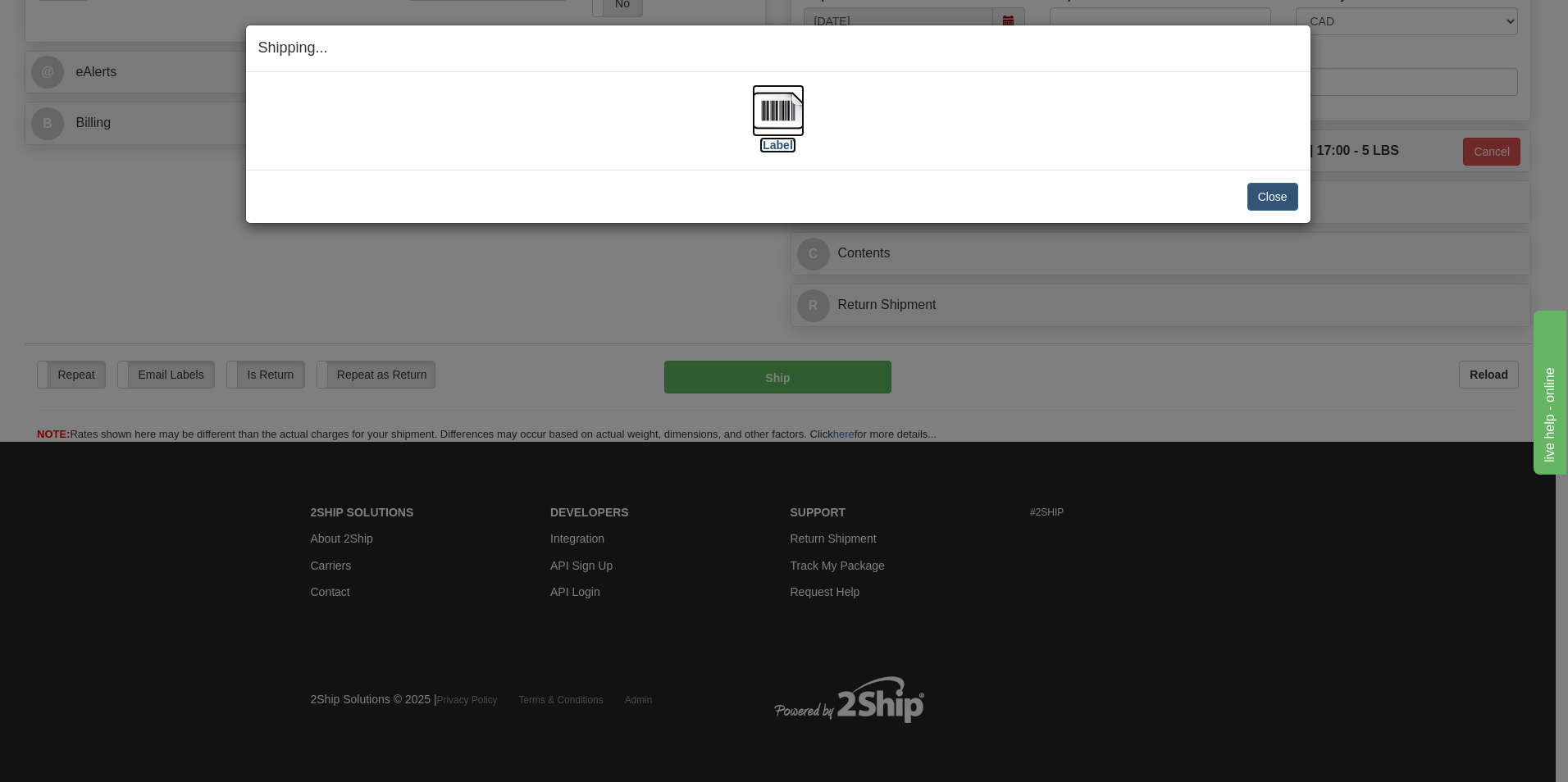
click at [766, 105] on img at bounding box center [778, 111] width 53 height 53
drag, startPoint x: 1263, startPoint y: 191, endPoint x: 1231, endPoint y: 187, distance: 32.2
click at [1263, 191] on button "Close" at bounding box center [1273, 197] width 51 height 28
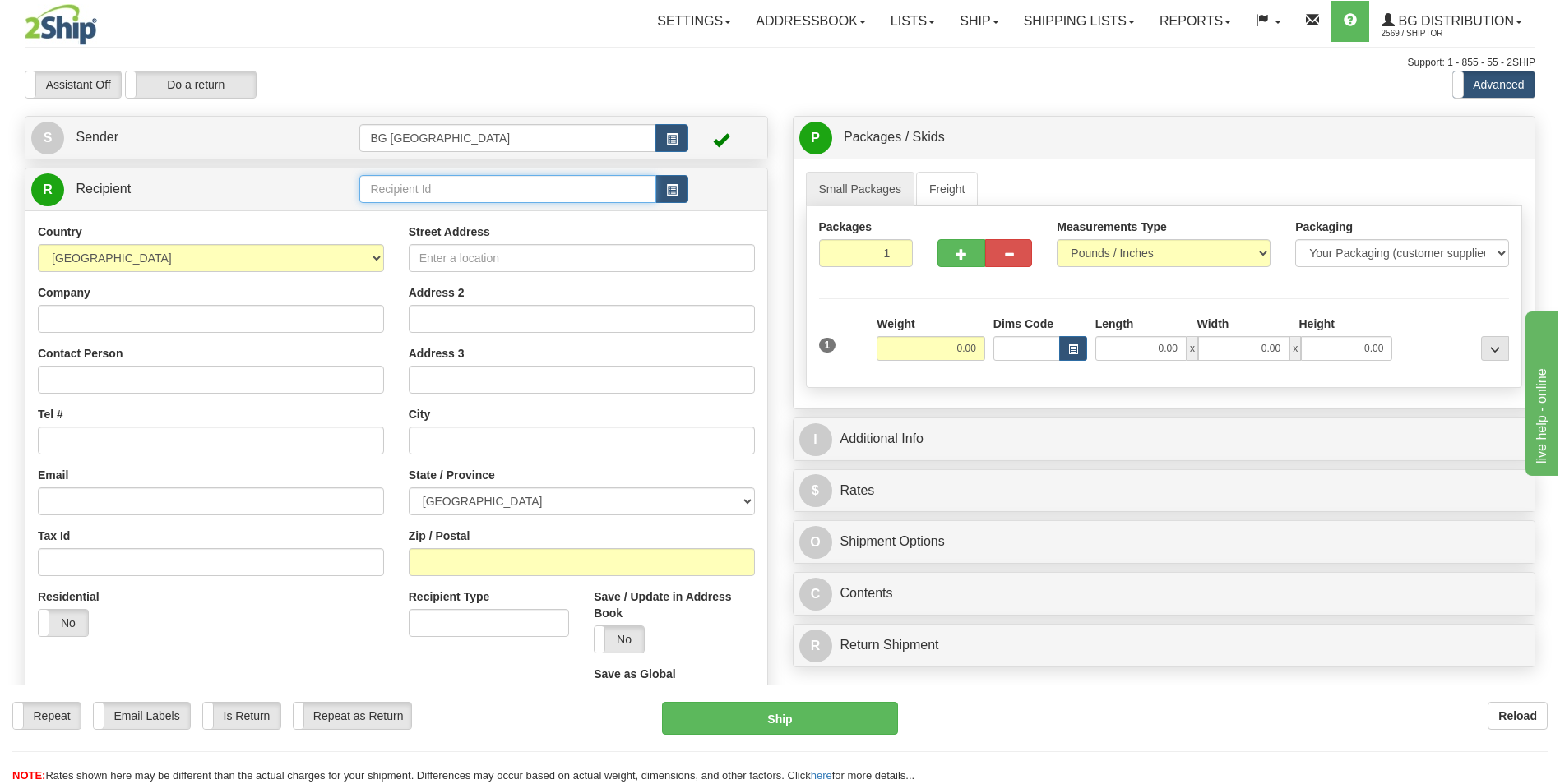
click at [452, 195] on input "text" at bounding box center [507, 189] width 296 height 28
click at [432, 210] on div "60172" at bounding box center [504, 214] width 280 height 18
type input "60172"
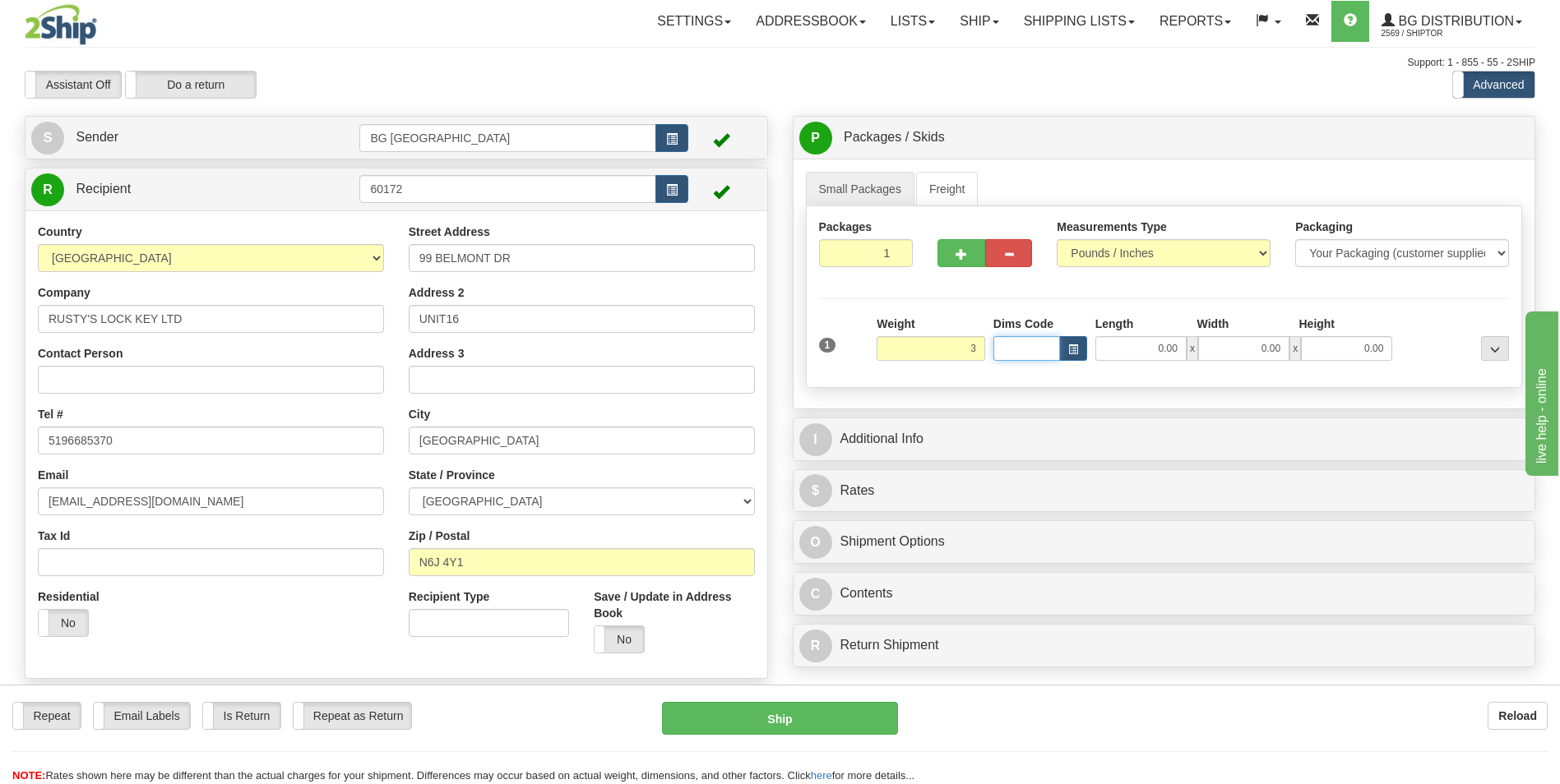
type input "3.00"
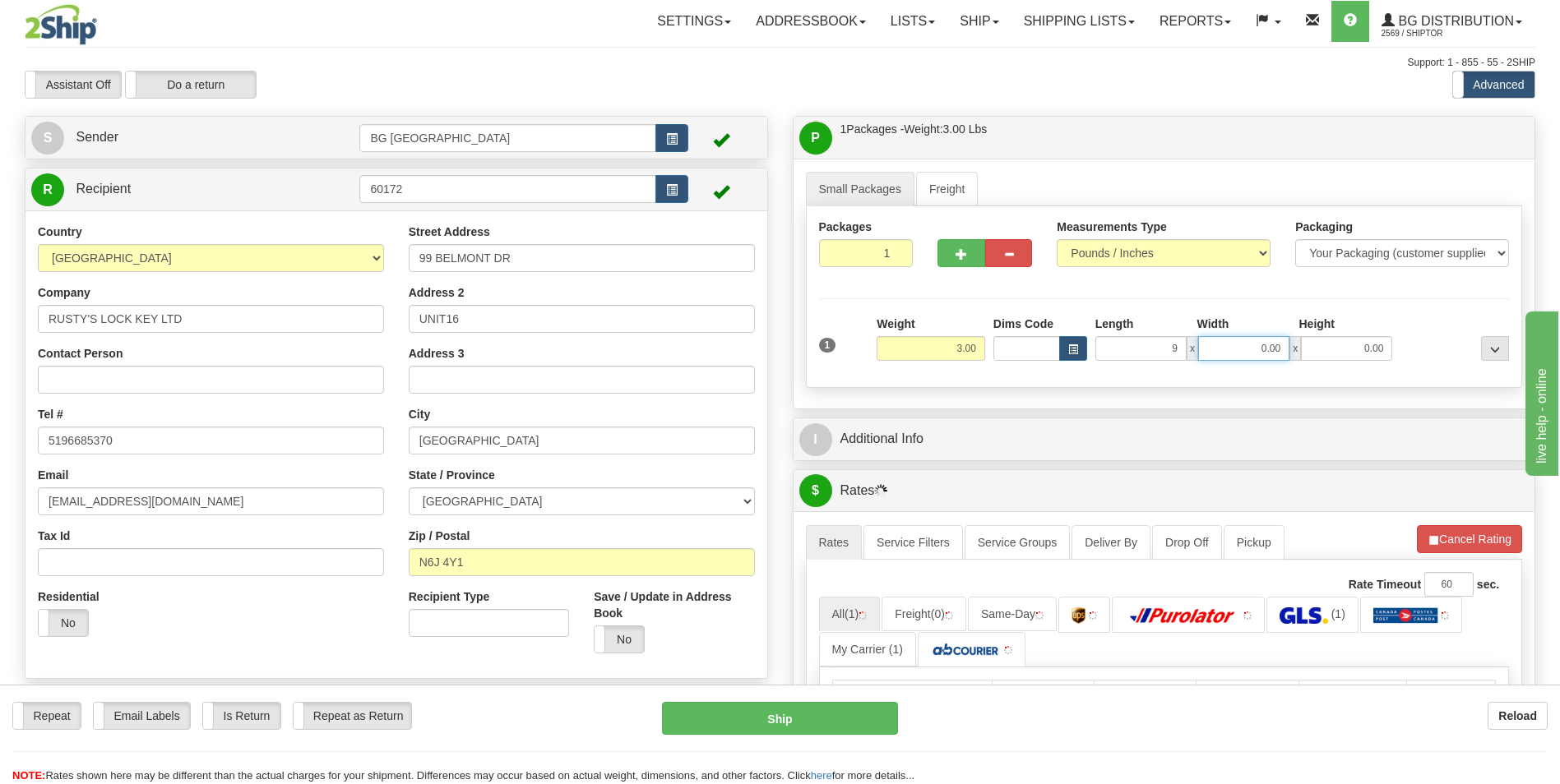
type input "9.00"
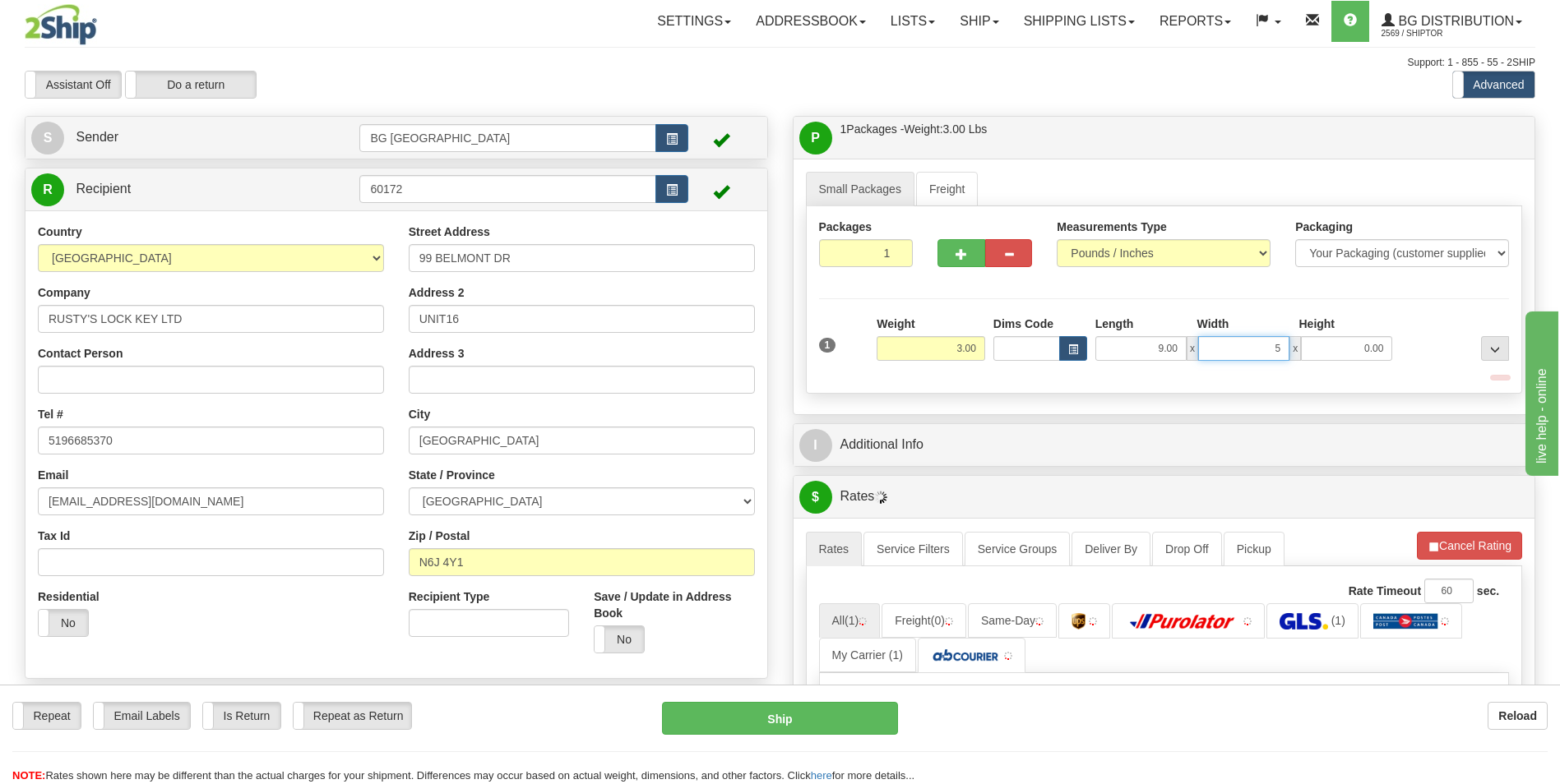
type input "5.00"
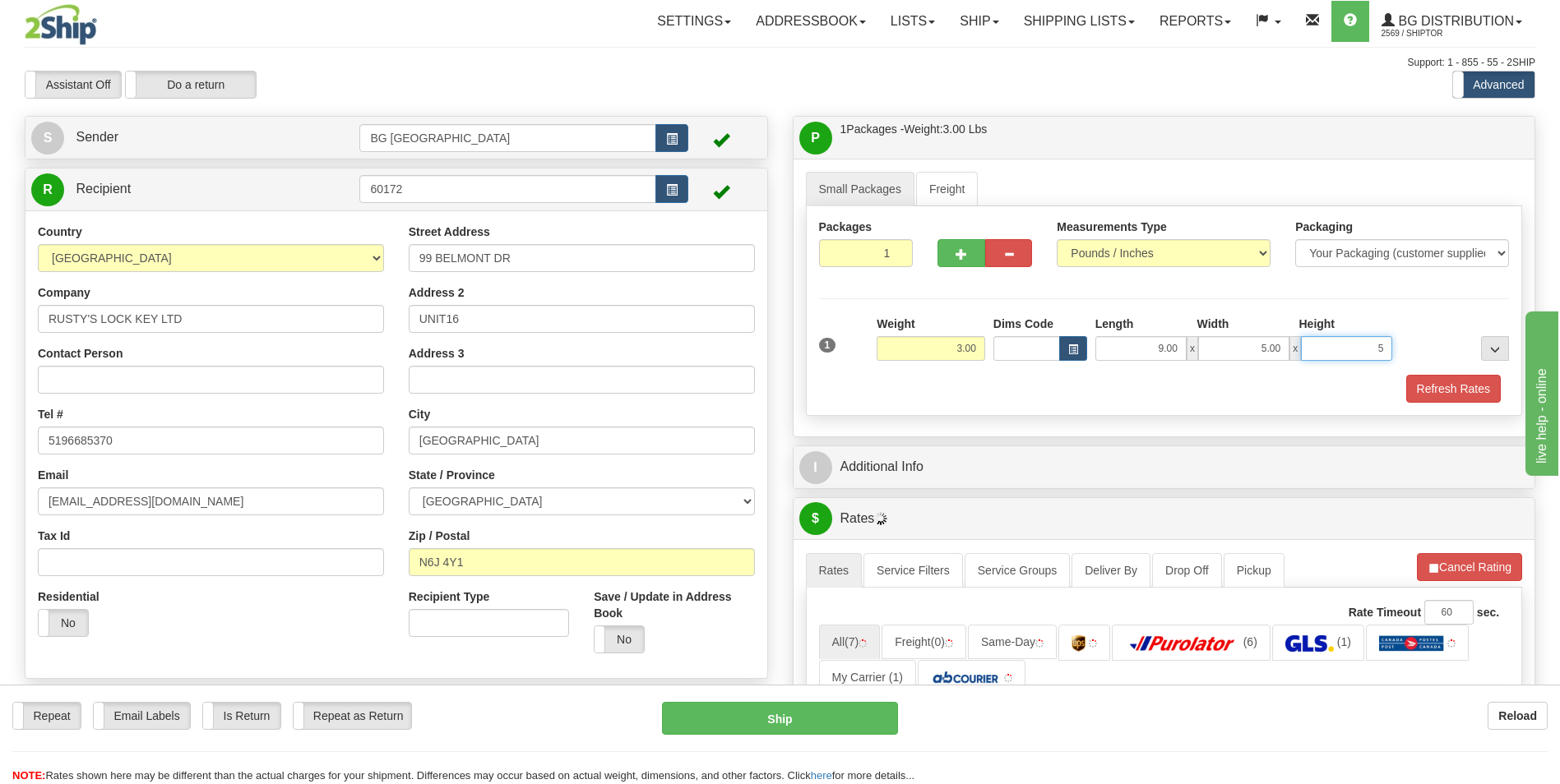
type input "5.00"
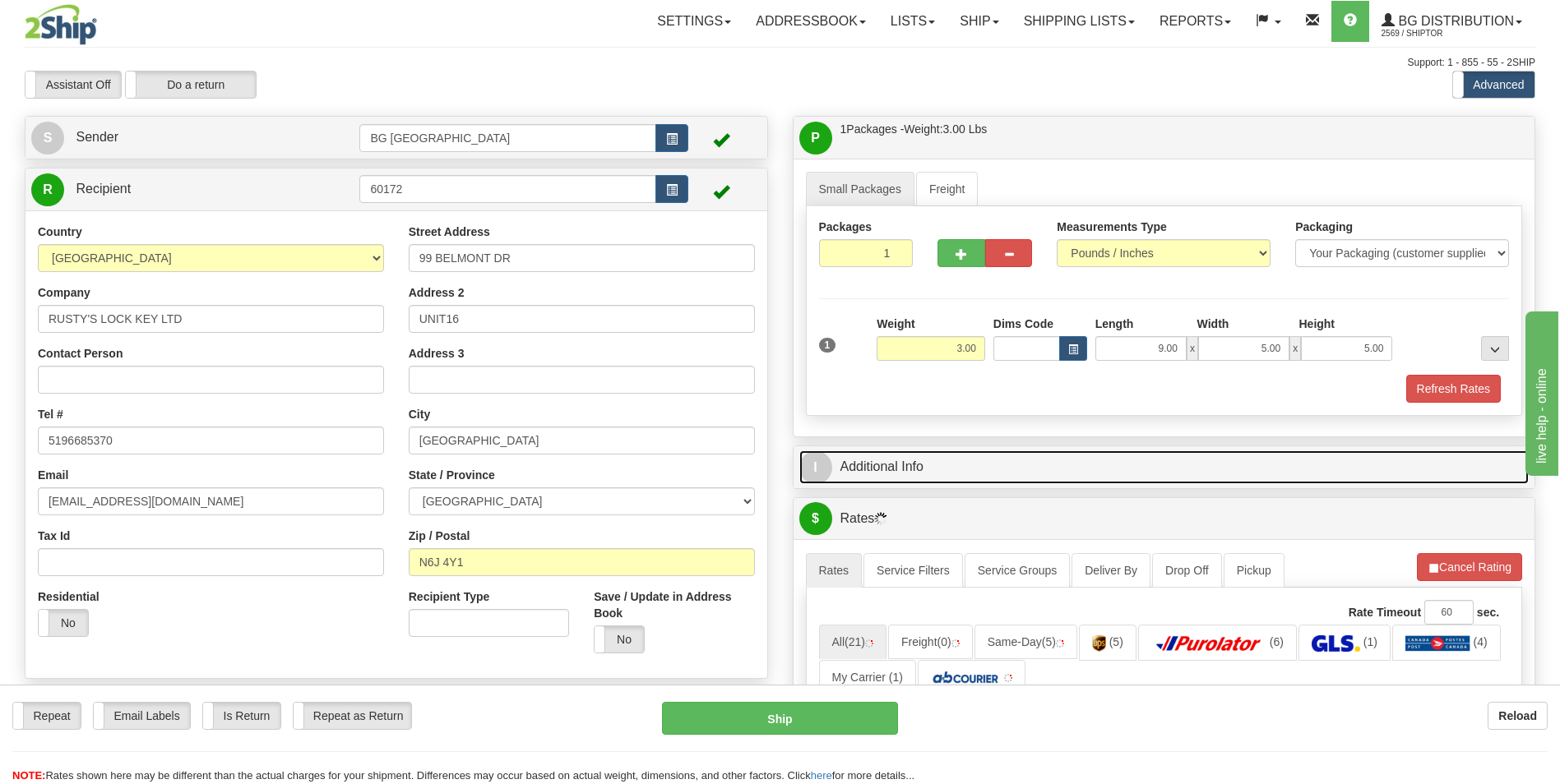
click at [913, 462] on link "I Additional Info" at bounding box center [1164, 467] width 731 height 34
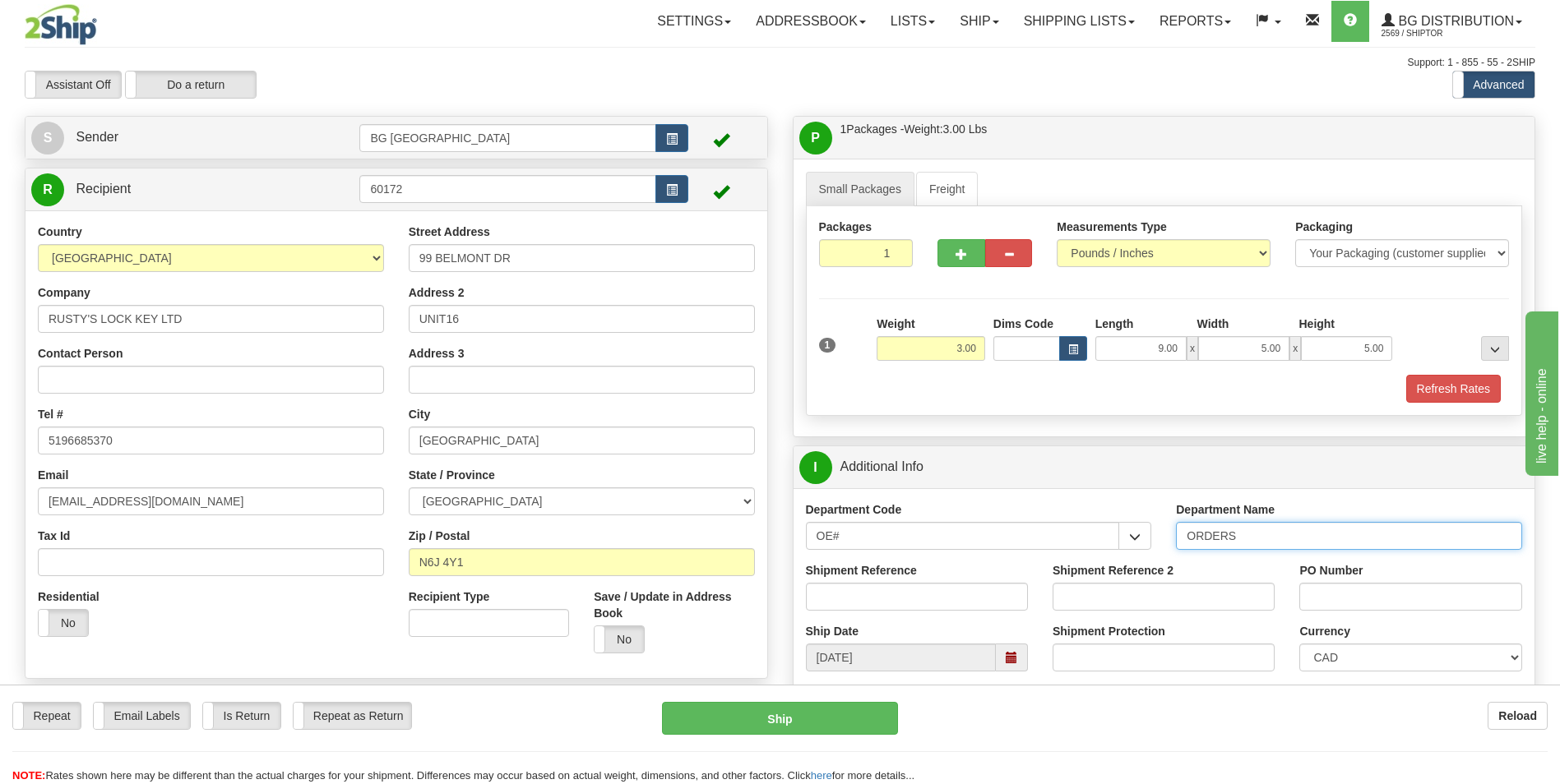
click at [1254, 537] on input "ORDERS" at bounding box center [1349, 536] width 346 height 28
type input "70183182-00"
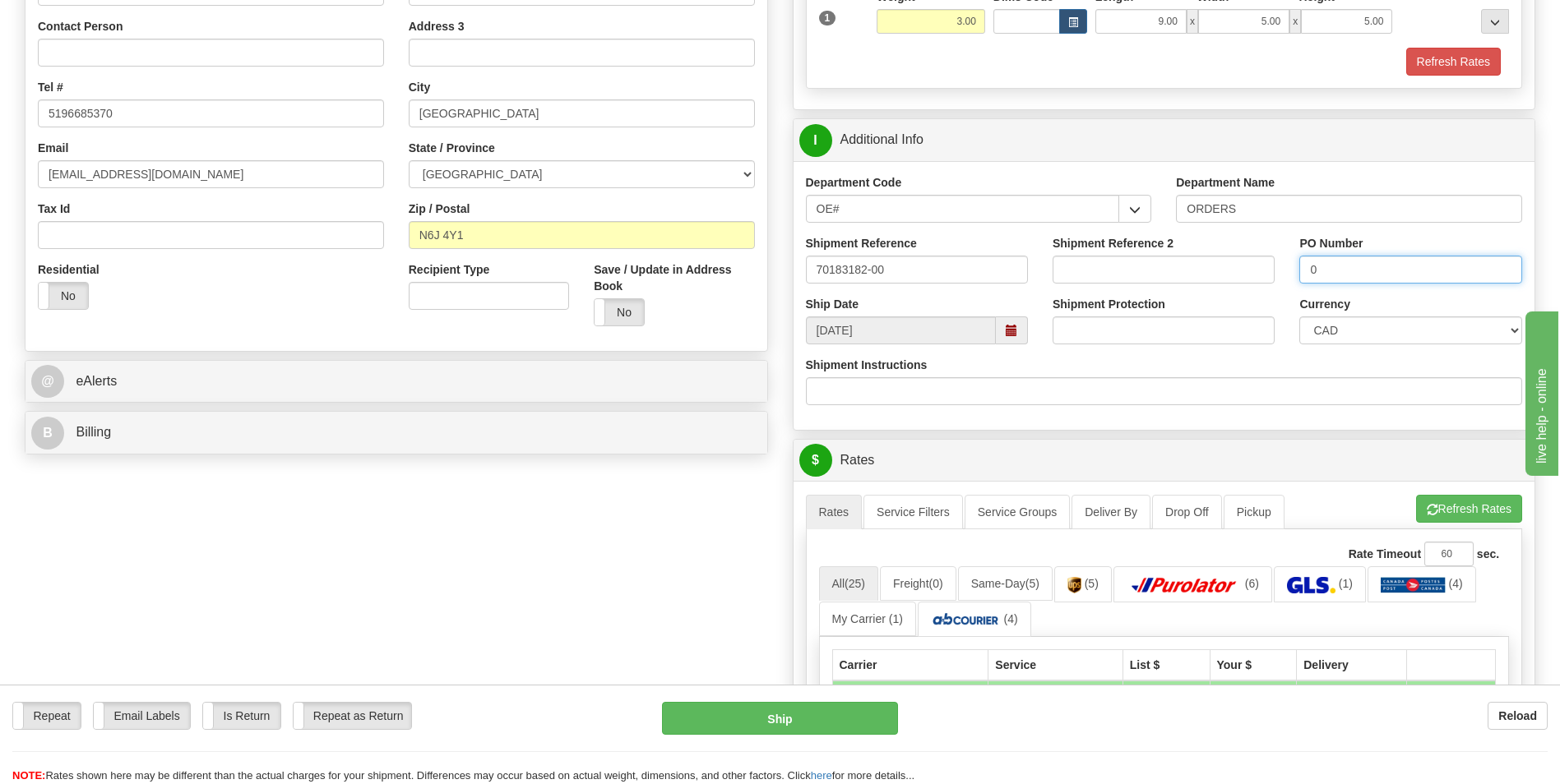
scroll to position [329, 0]
type input "0"
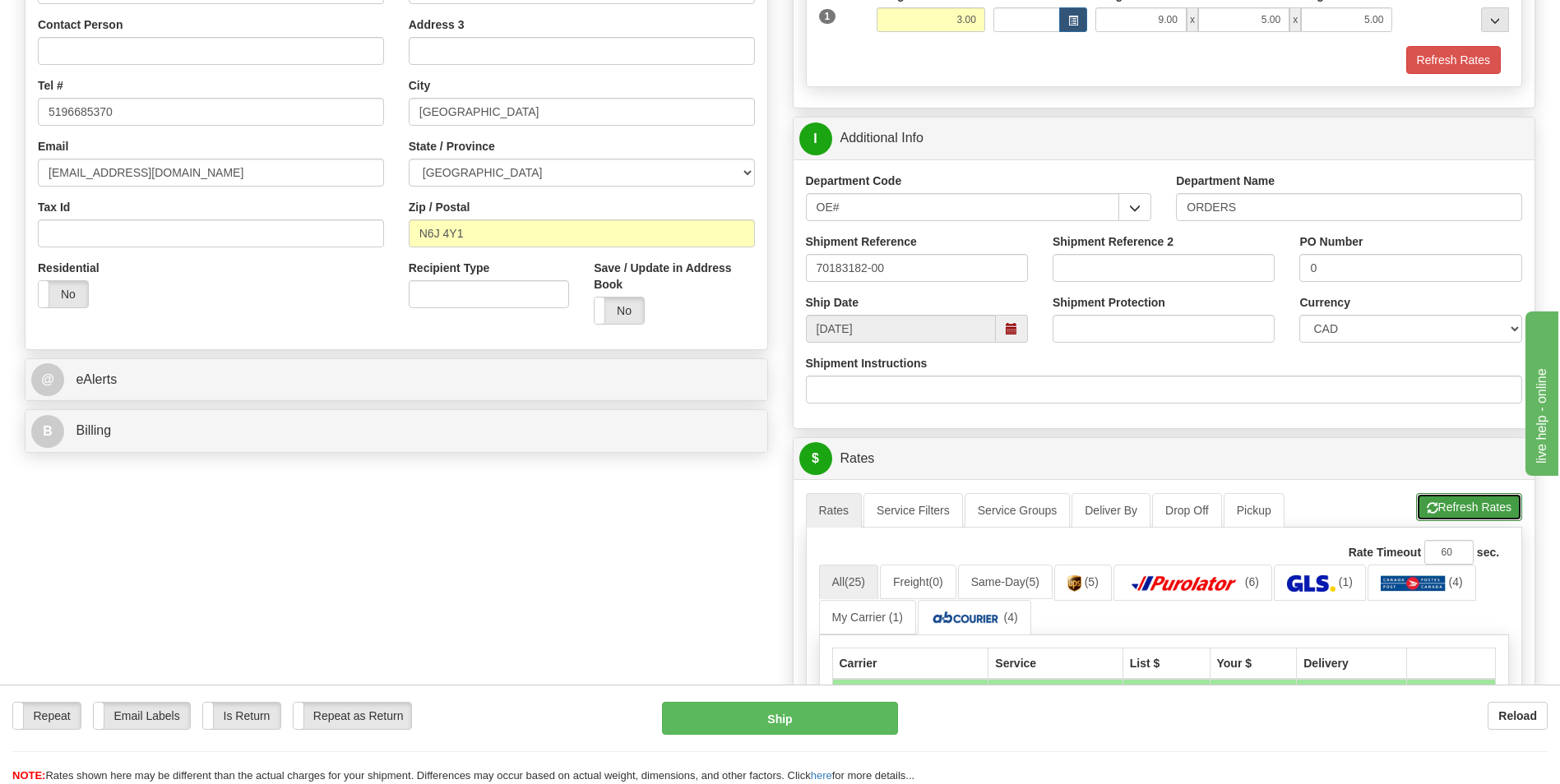
click at [1486, 506] on button "Refresh Rates" at bounding box center [1469, 508] width 106 height 28
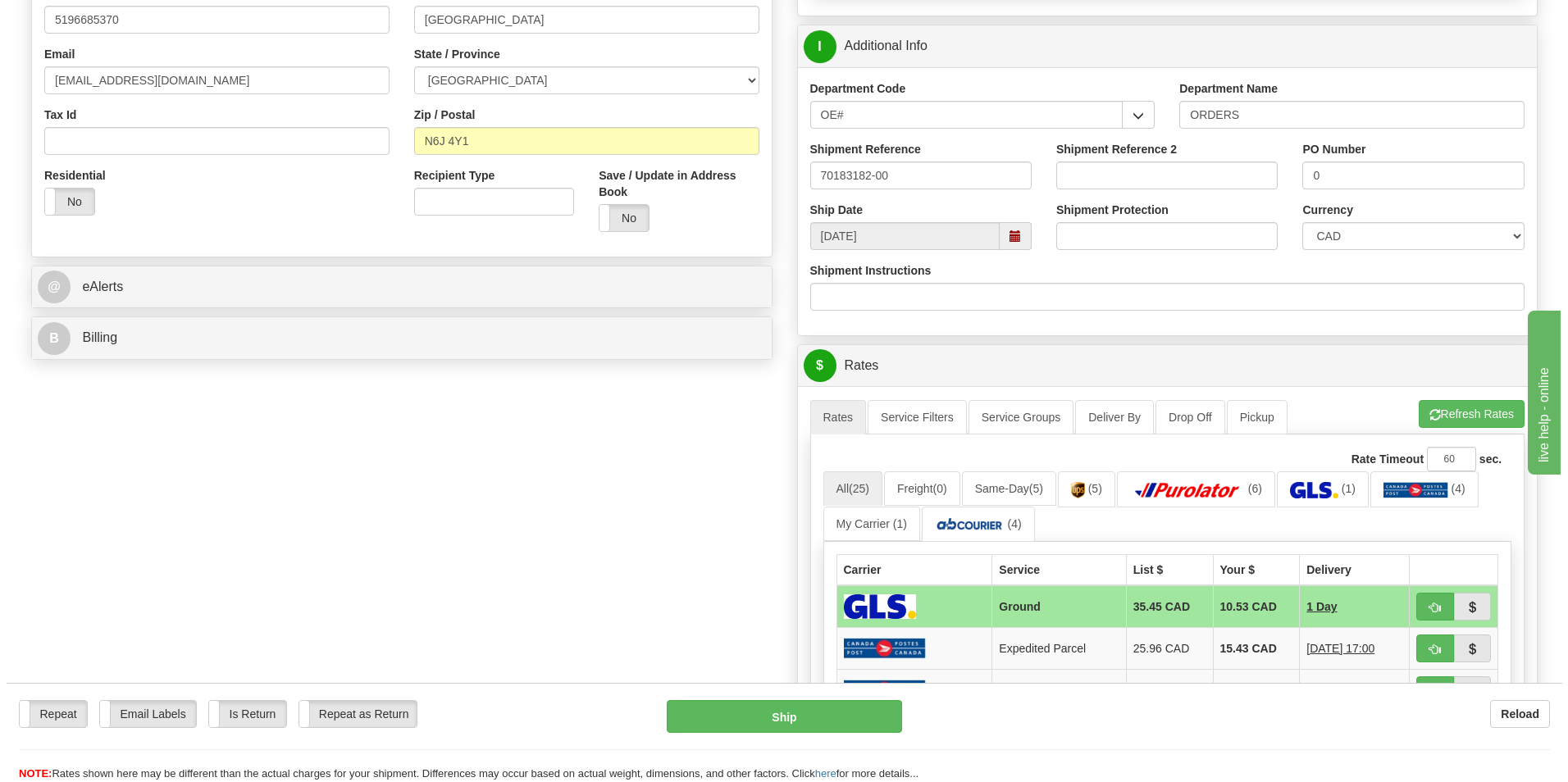
scroll to position [574, 0]
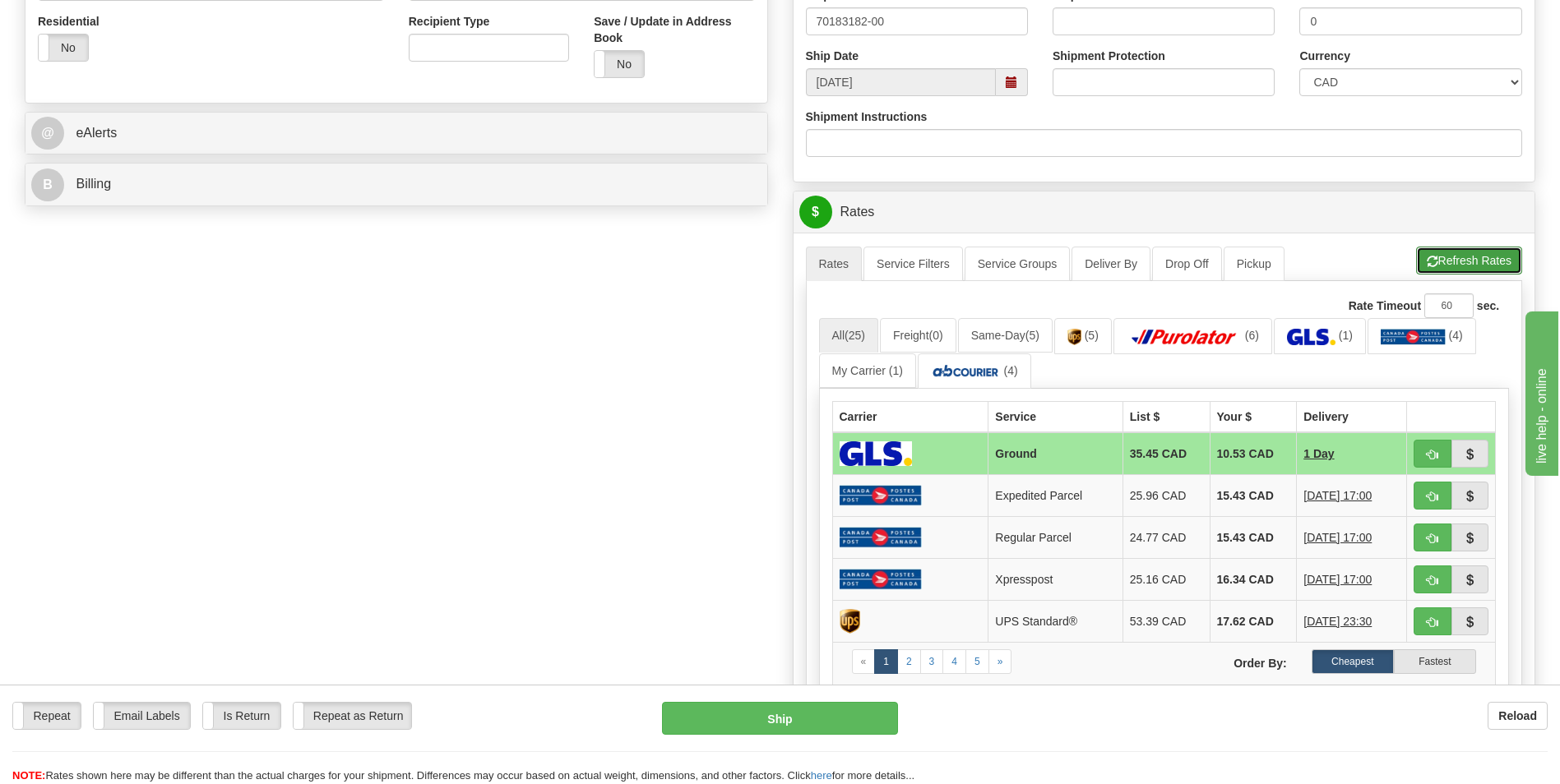
click at [1461, 262] on button "Refresh Rates" at bounding box center [1469, 260] width 106 height 28
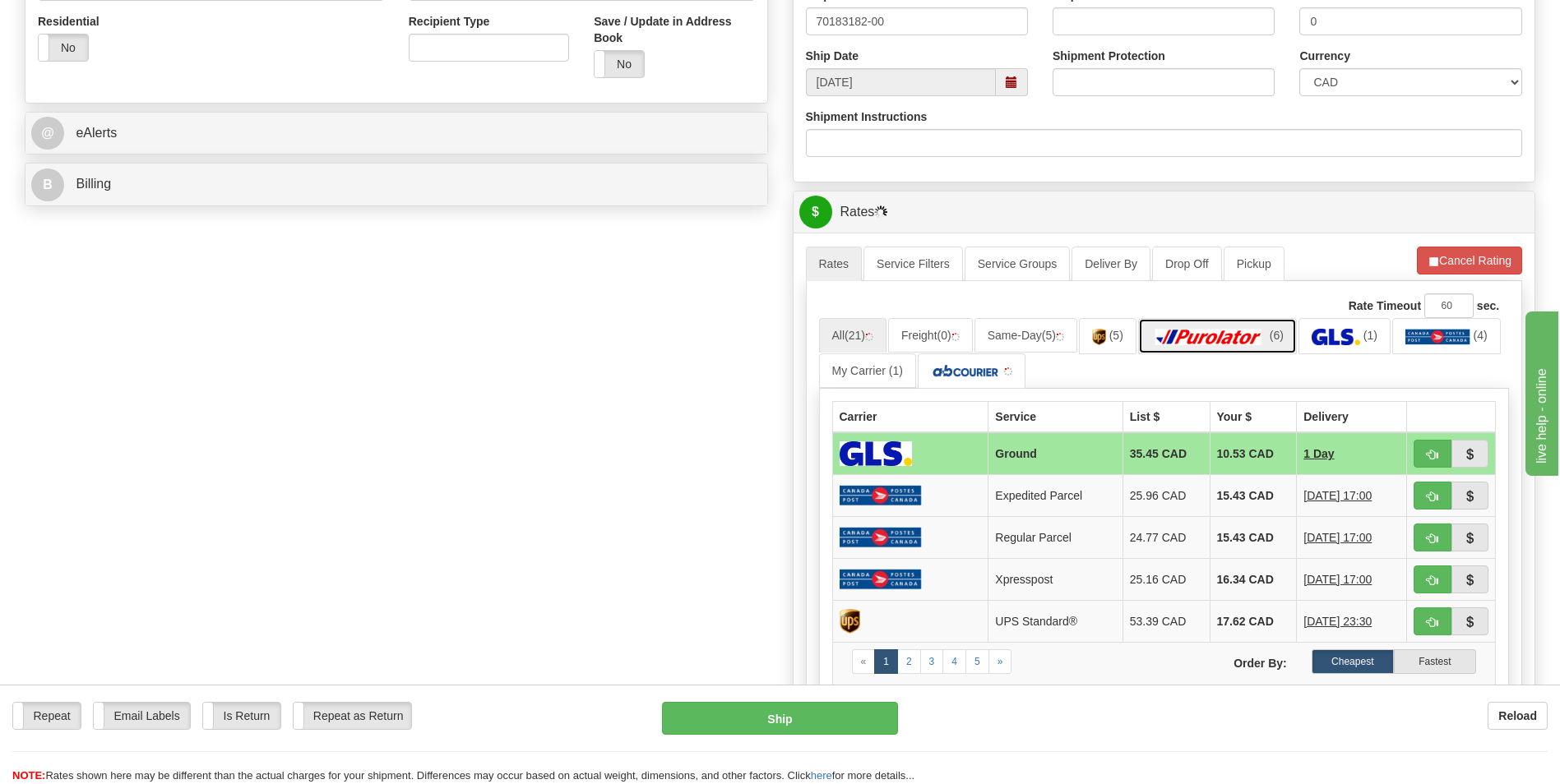
click at [1209, 349] on link "(6)" at bounding box center [1217, 336] width 159 height 36
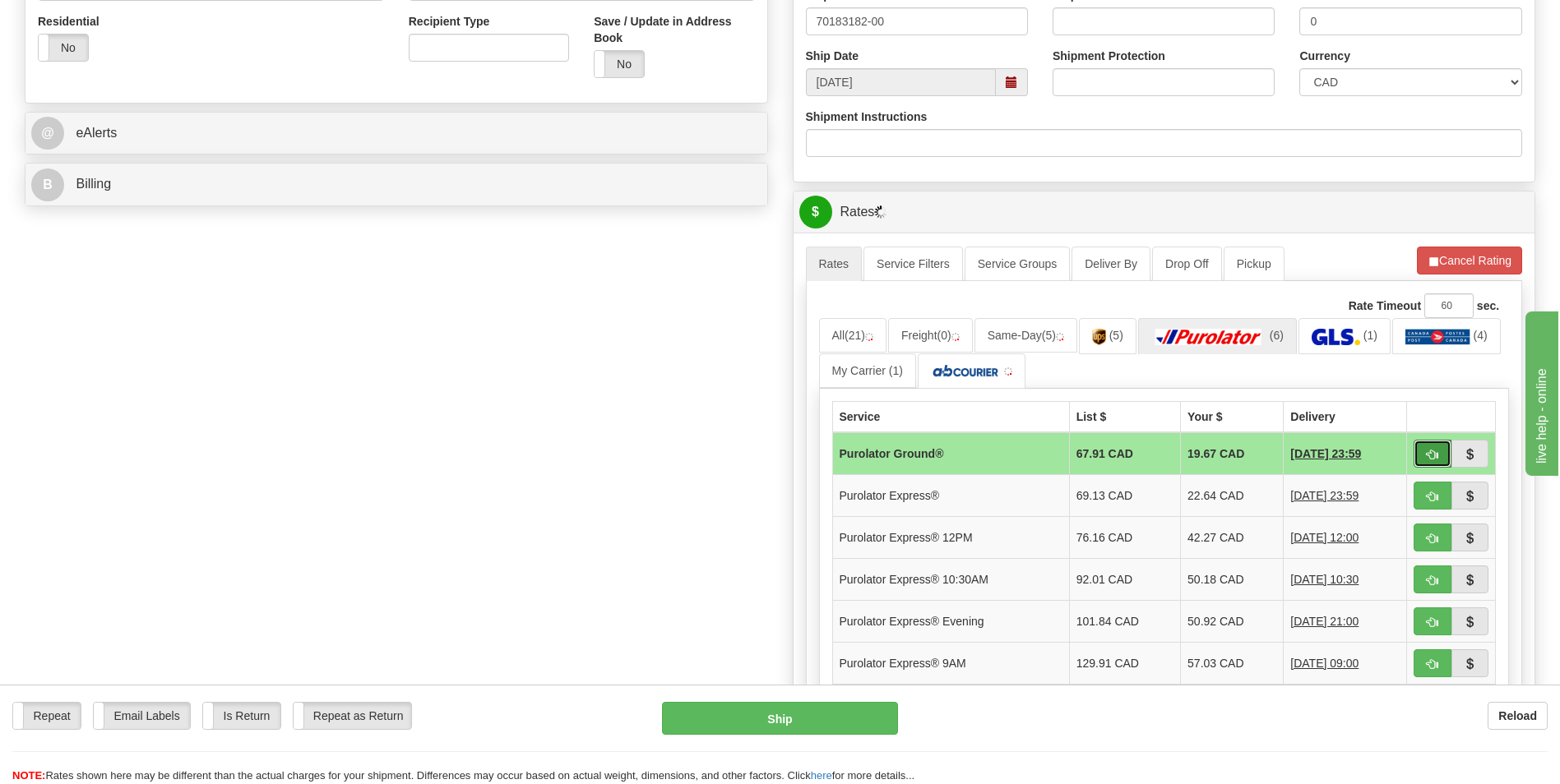
click at [1433, 464] on button "button" at bounding box center [1432, 454] width 38 height 28
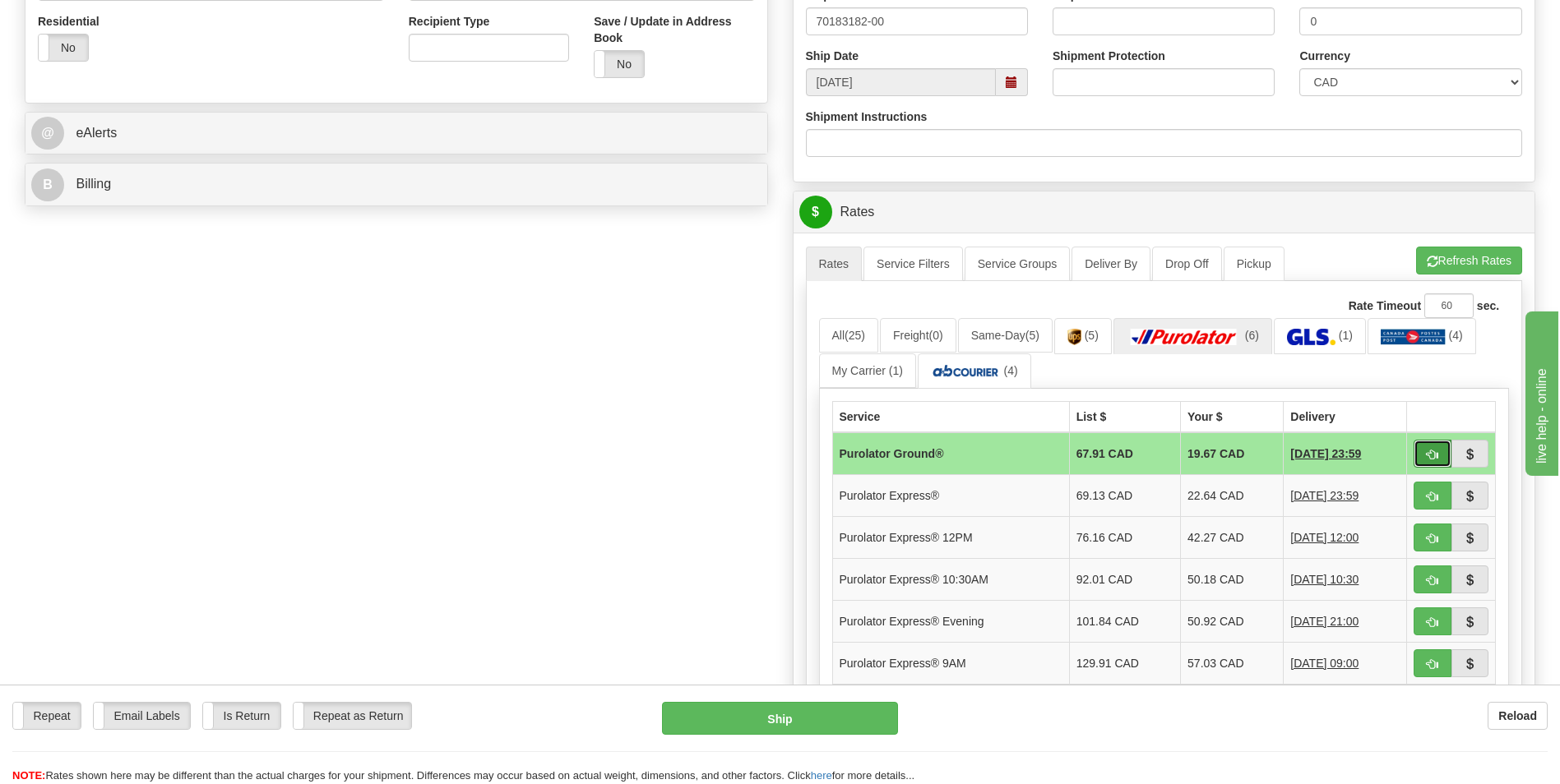
click at [1445, 450] on button "button" at bounding box center [1432, 454] width 38 height 28
type input "260"
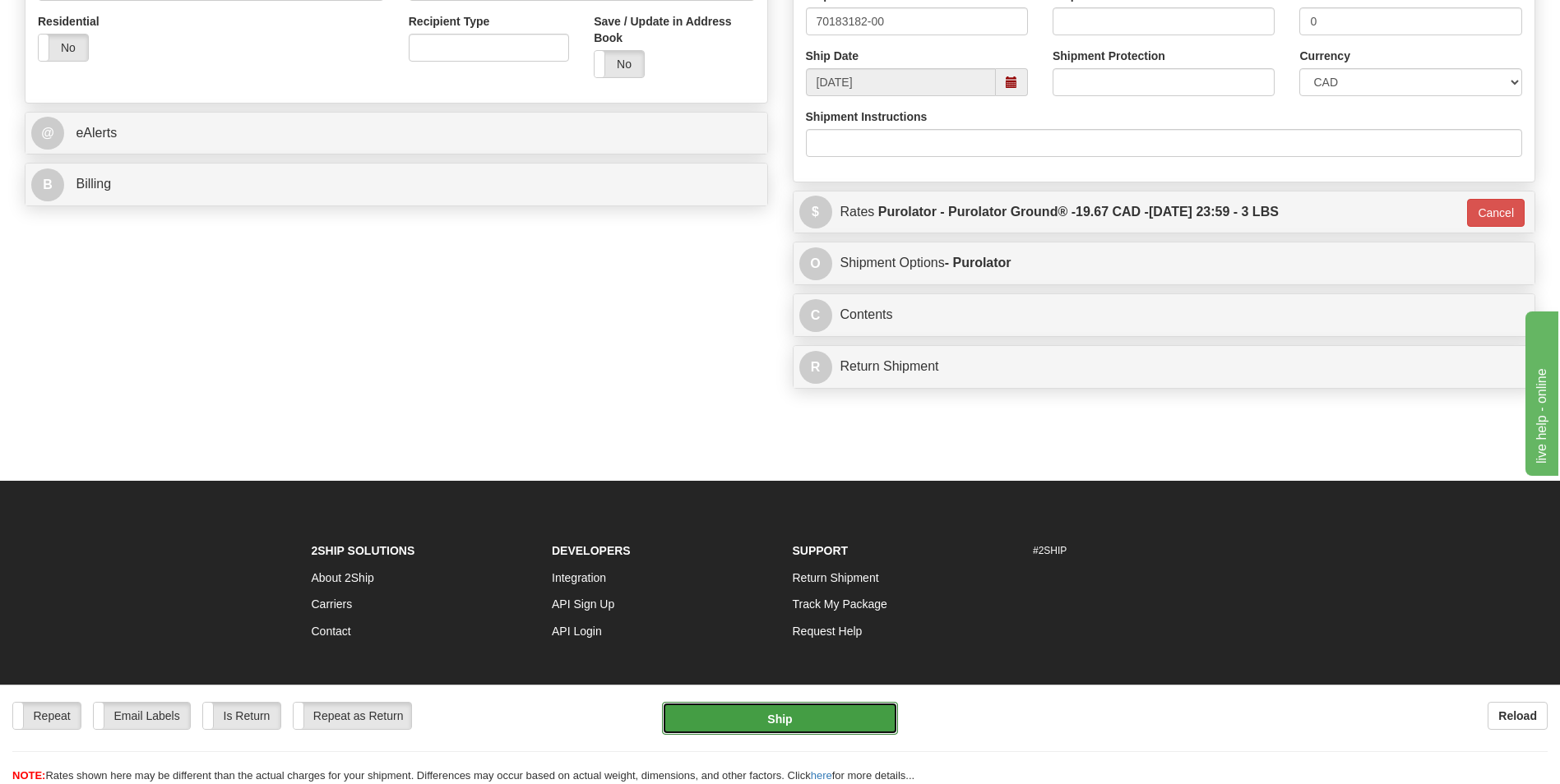
click at [757, 717] on button "Ship" at bounding box center [780, 718] width 235 height 33
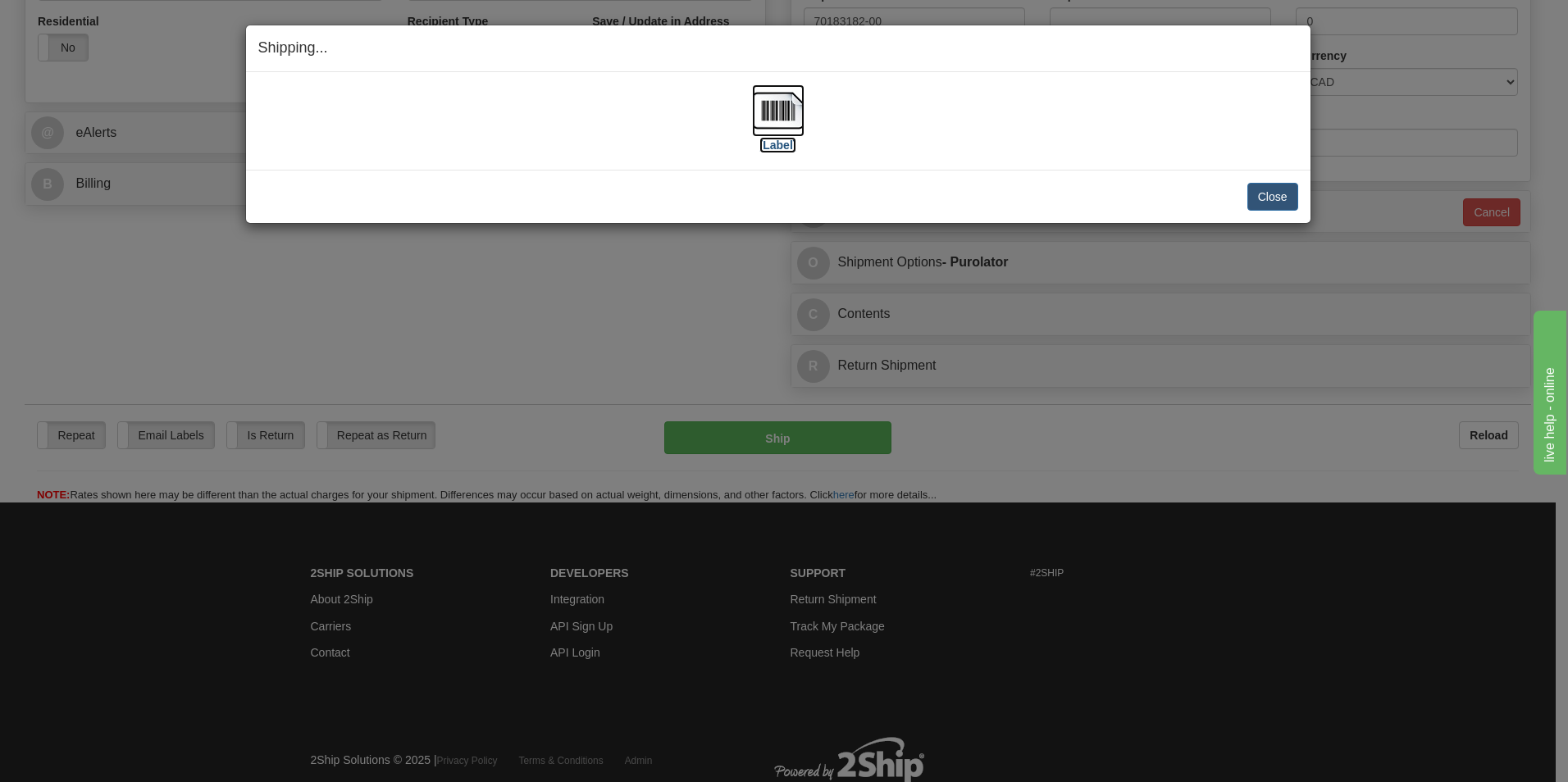
click at [780, 119] on img at bounding box center [778, 111] width 53 height 53
click at [1279, 193] on button "Close" at bounding box center [1273, 197] width 51 height 28
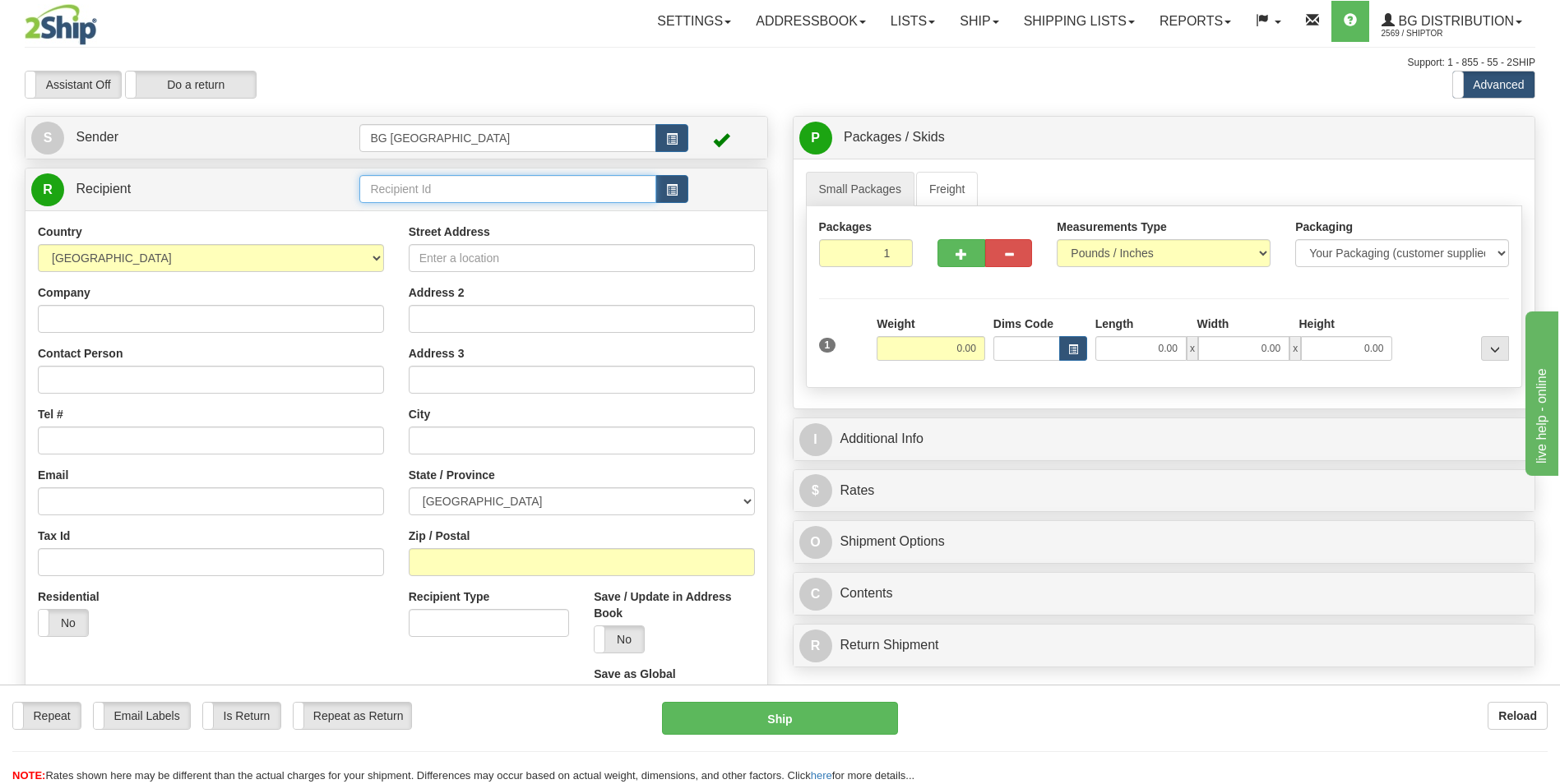
click at [402, 192] on input "text" at bounding box center [507, 189] width 296 height 28
click at [392, 212] on div "60209" at bounding box center [504, 214] width 280 height 18
type input "60209"
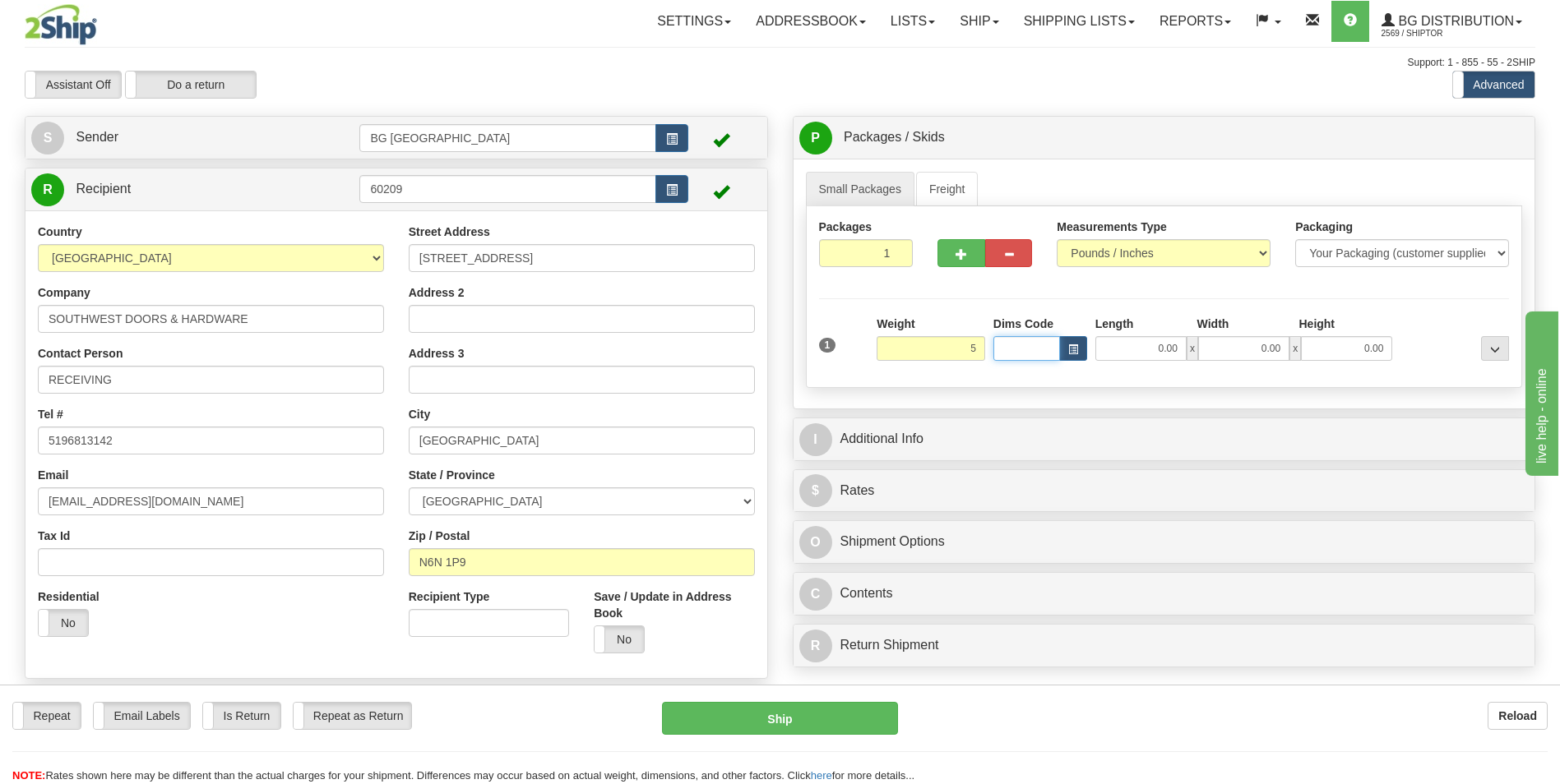
type input "5.00"
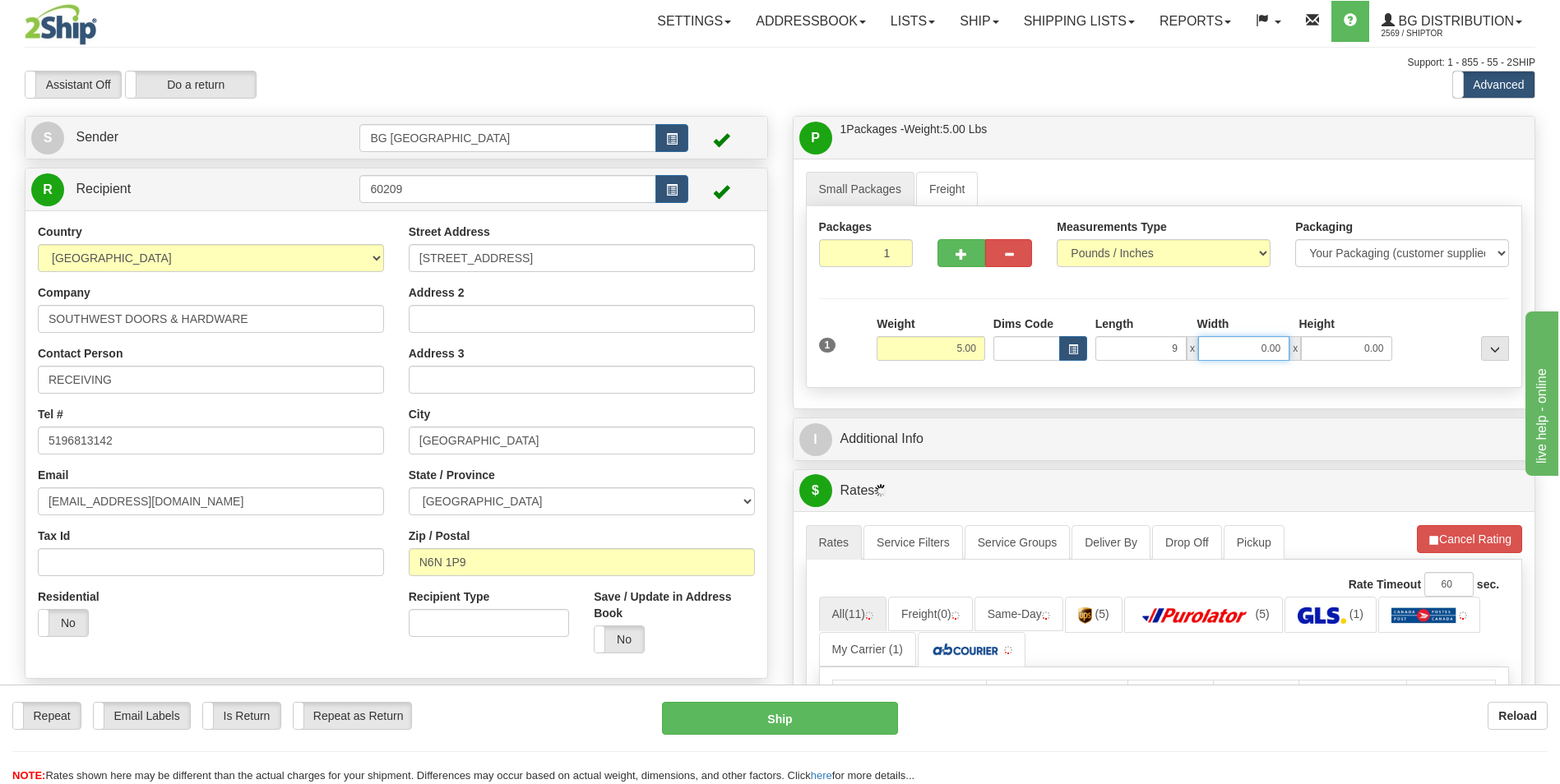
type input "9.00"
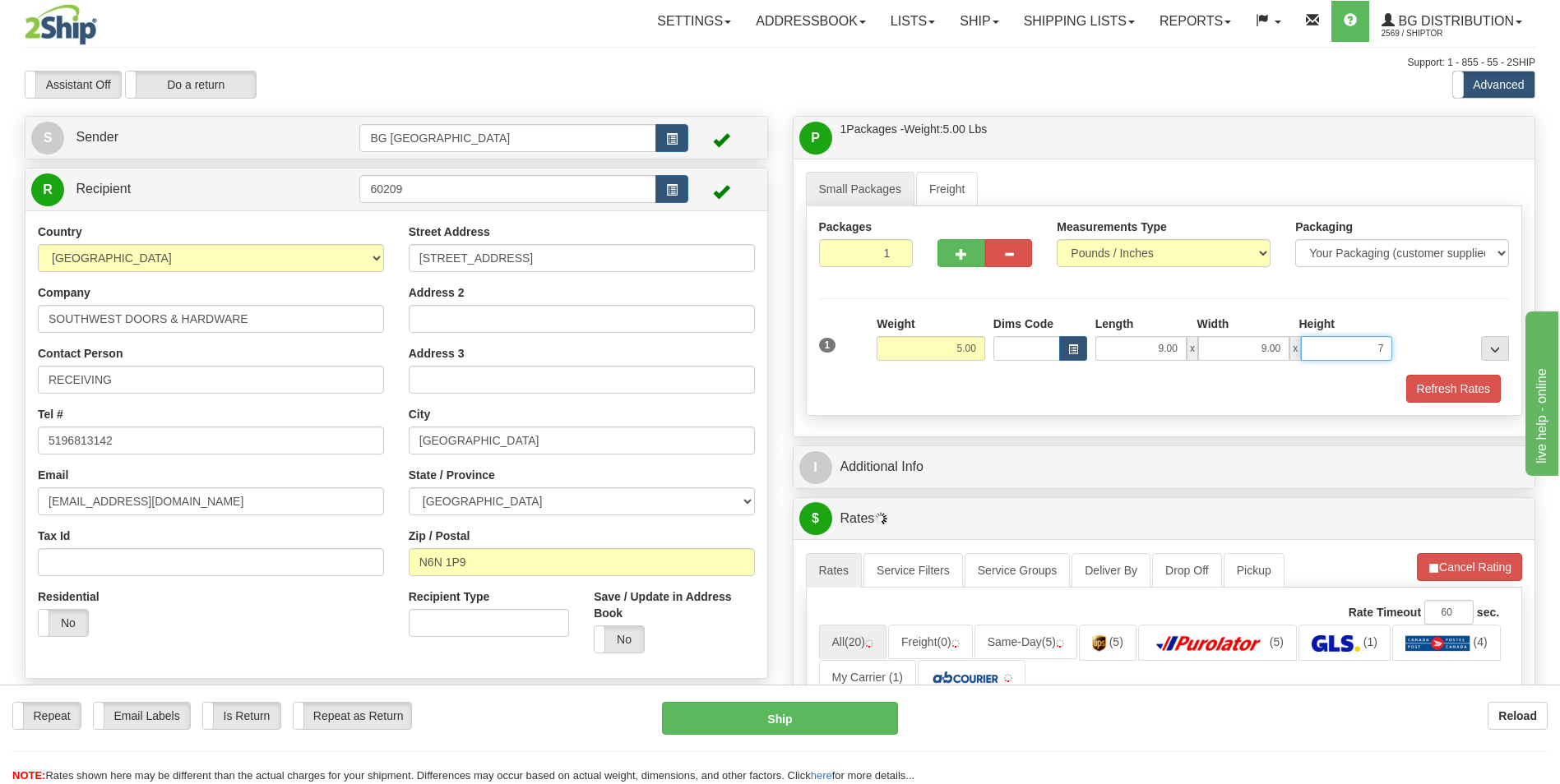
type input "7.00"
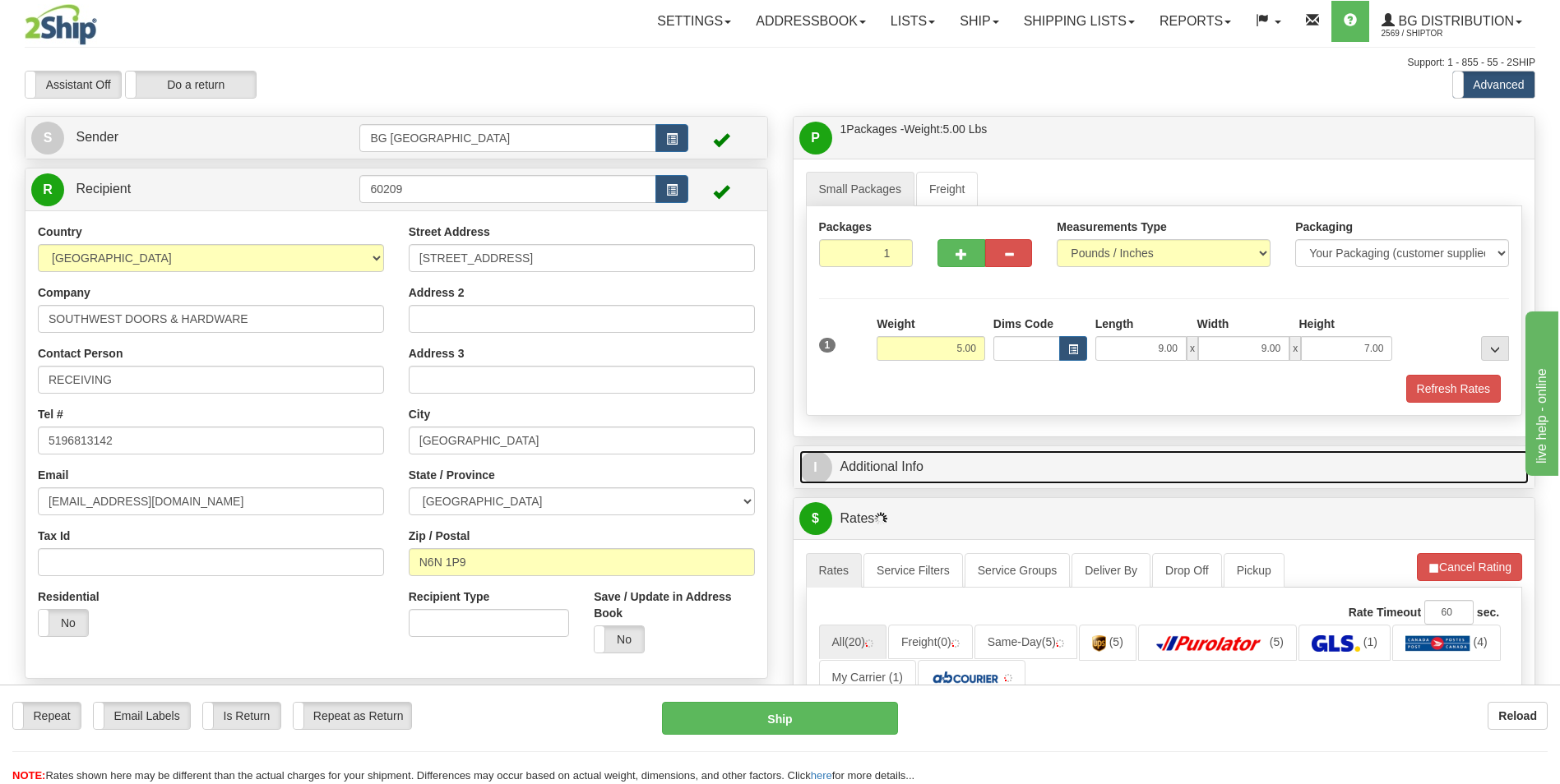
click at [927, 457] on link "I Additional Info" at bounding box center [1164, 467] width 731 height 34
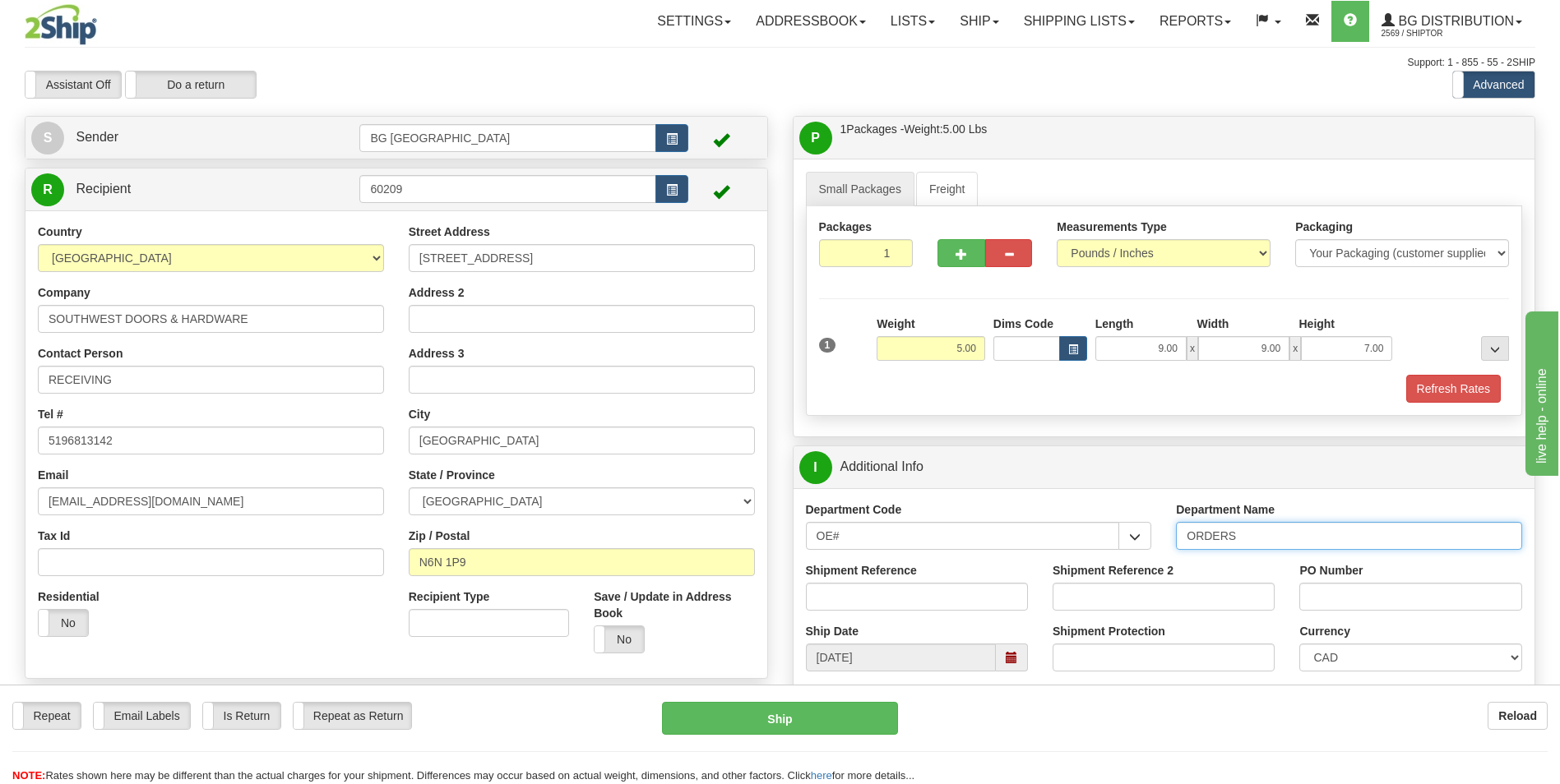
click at [1268, 541] on input "ORDERS" at bounding box center [1349, 536] width 346 height 28
type input "70181719-00"
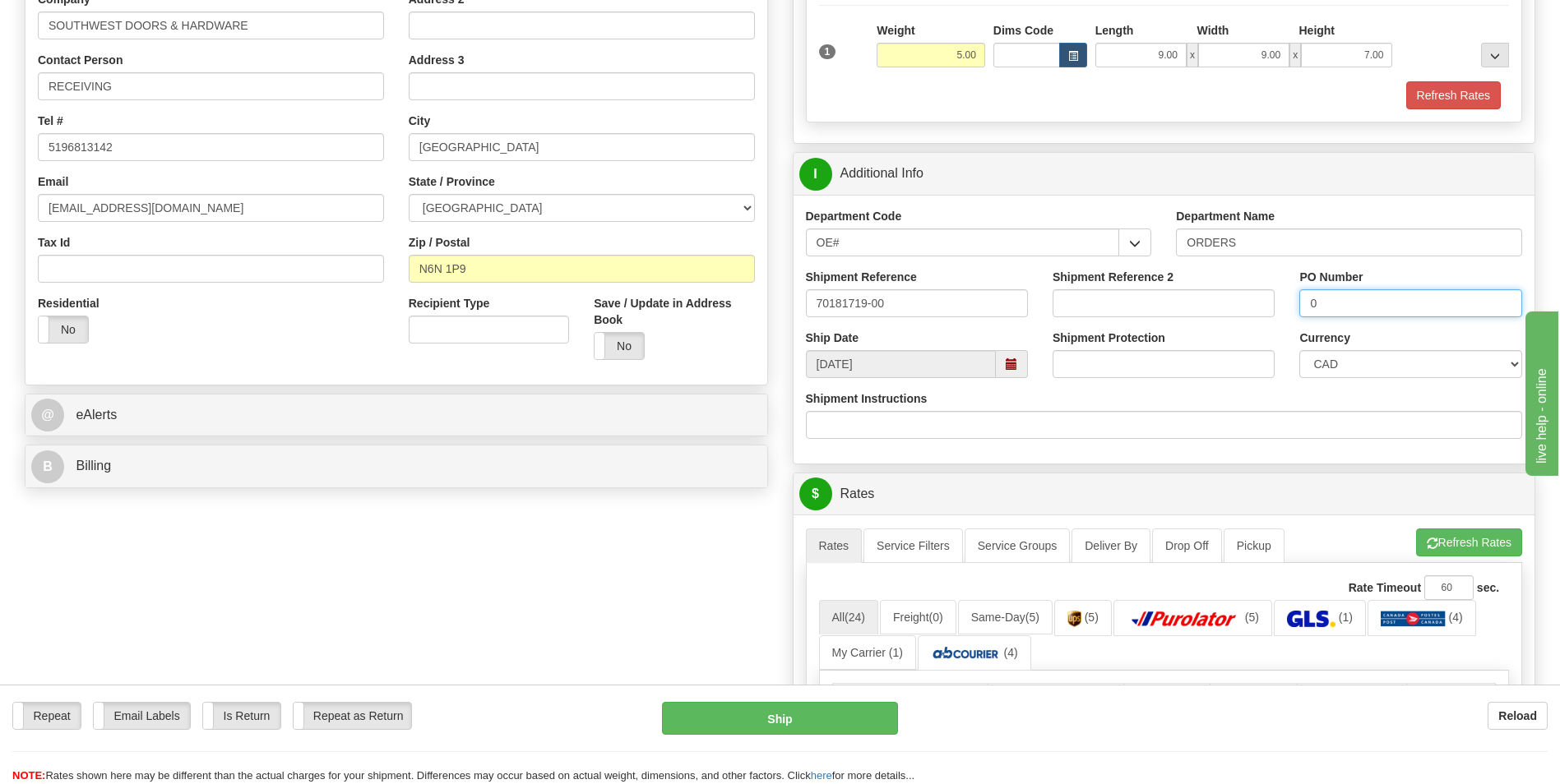
scroll to position [329, 0]
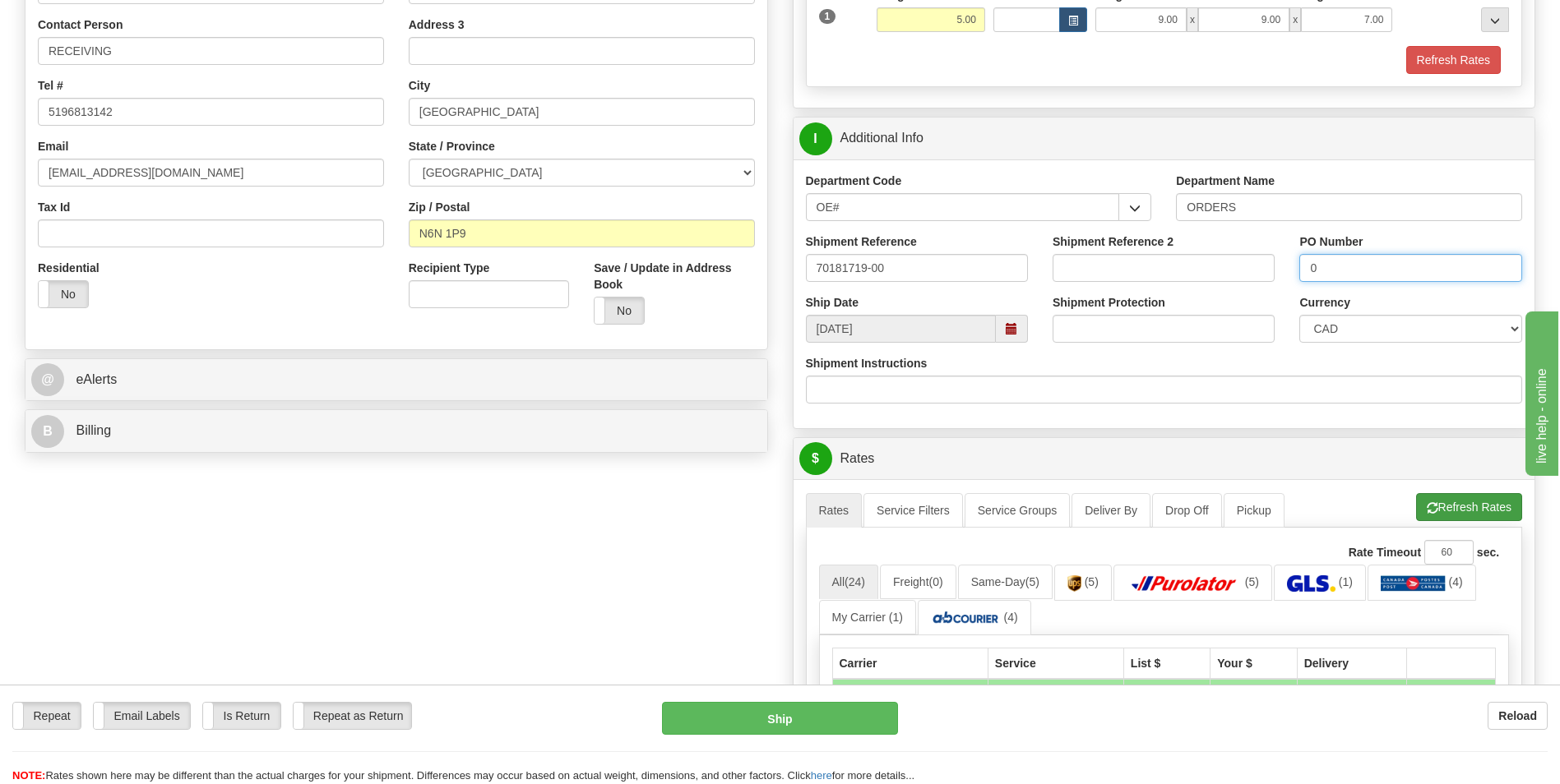
type input "0"
click at [1432, 505] on span "button" at bounding box center [1432, 508] width 11 height 10
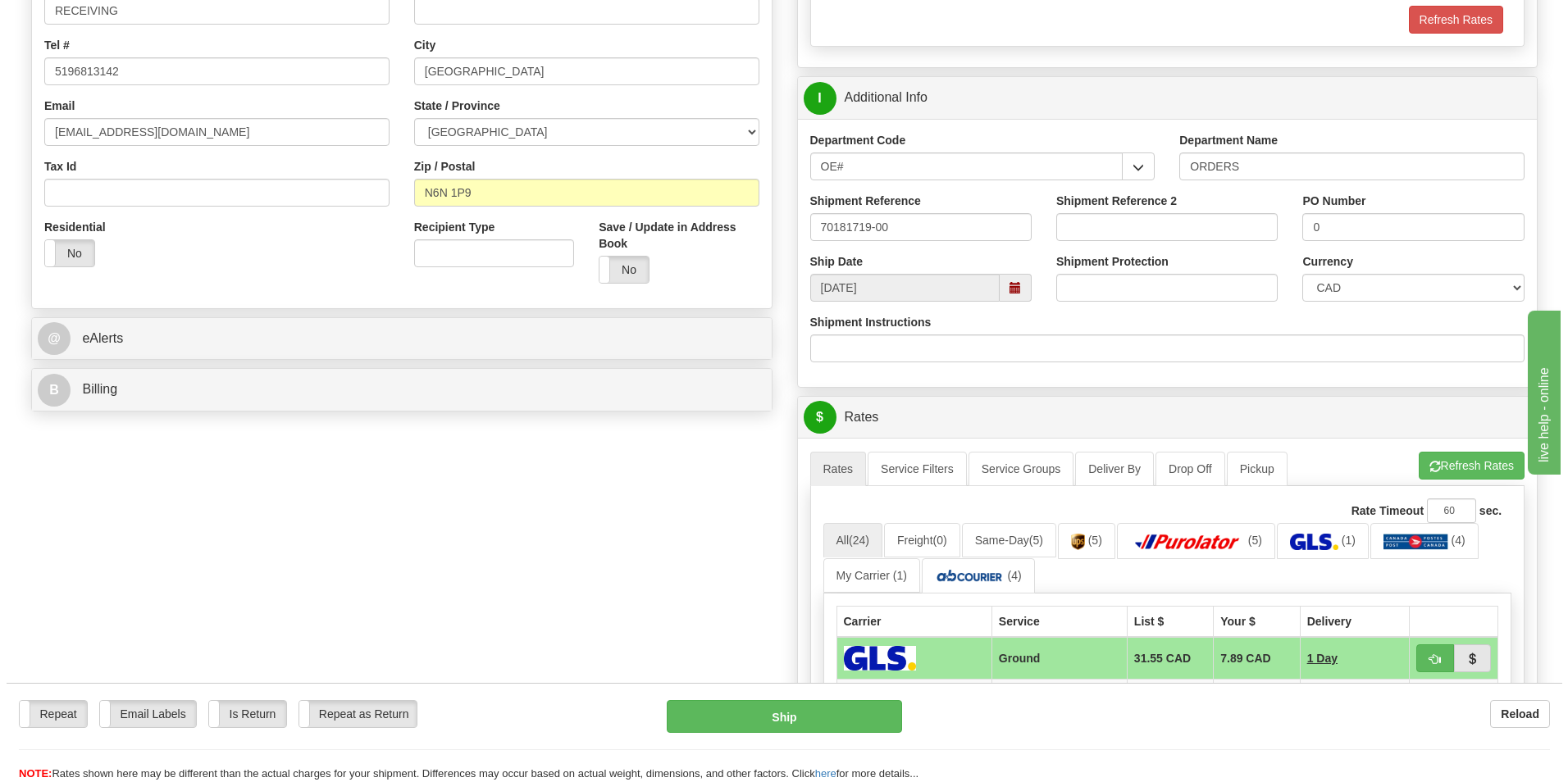
scroll to position [574, 0]
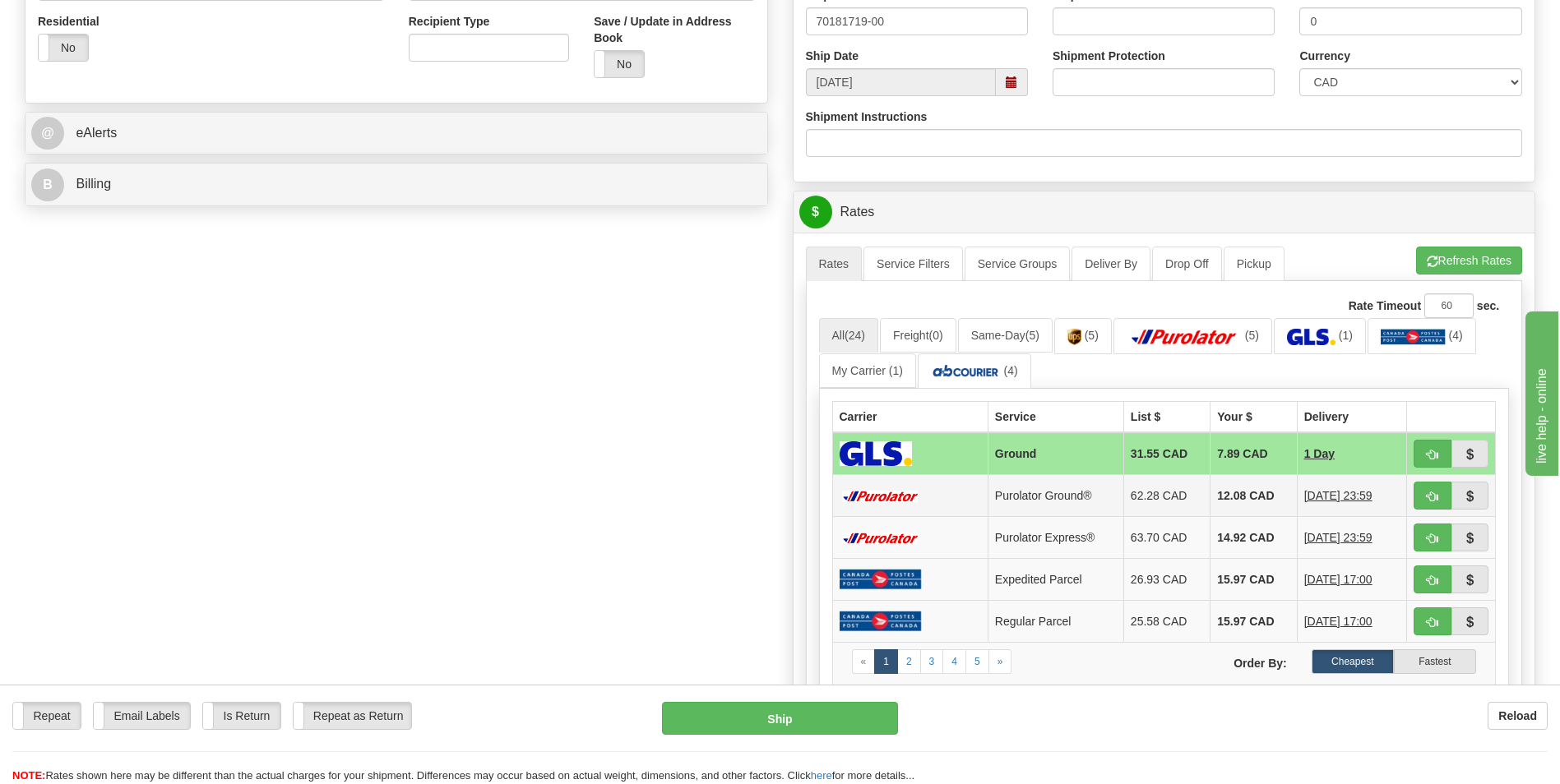
drag, startPoint x: 1238, startPoint y: 496, endPoint x: 1263, endPoint y: 492, distance: 25.3
click at [1238, 496] on td "12.08 CAD" at bounding box center [1253, 495] width 87 height 42
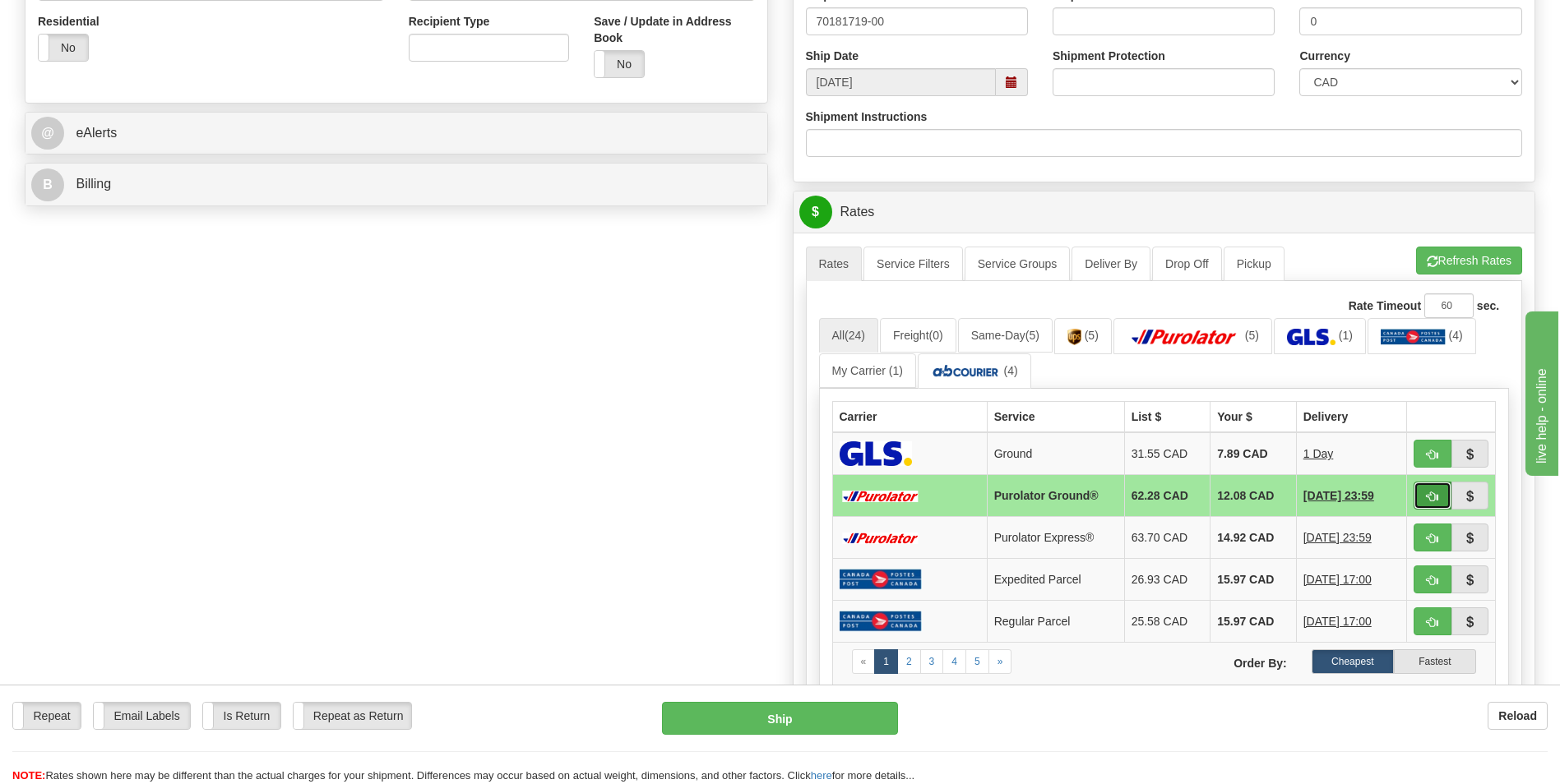
click at [1432, 488] on button "button" at bounding box center [1432, 495] width 38 height 28
type input "260"
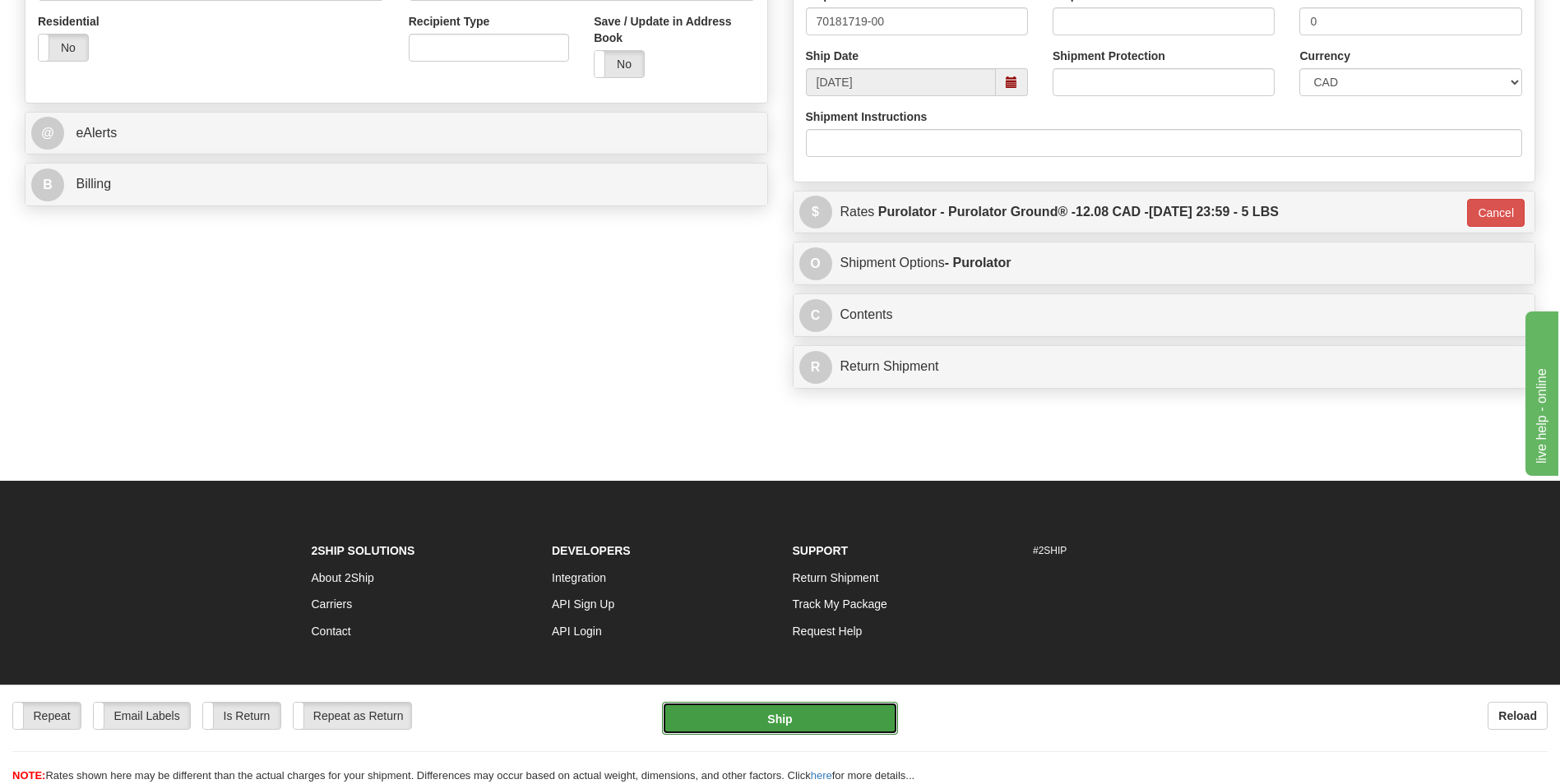
click at [848, 708] on button "Ship" at bounding box center [780, 718] width 235 height 33
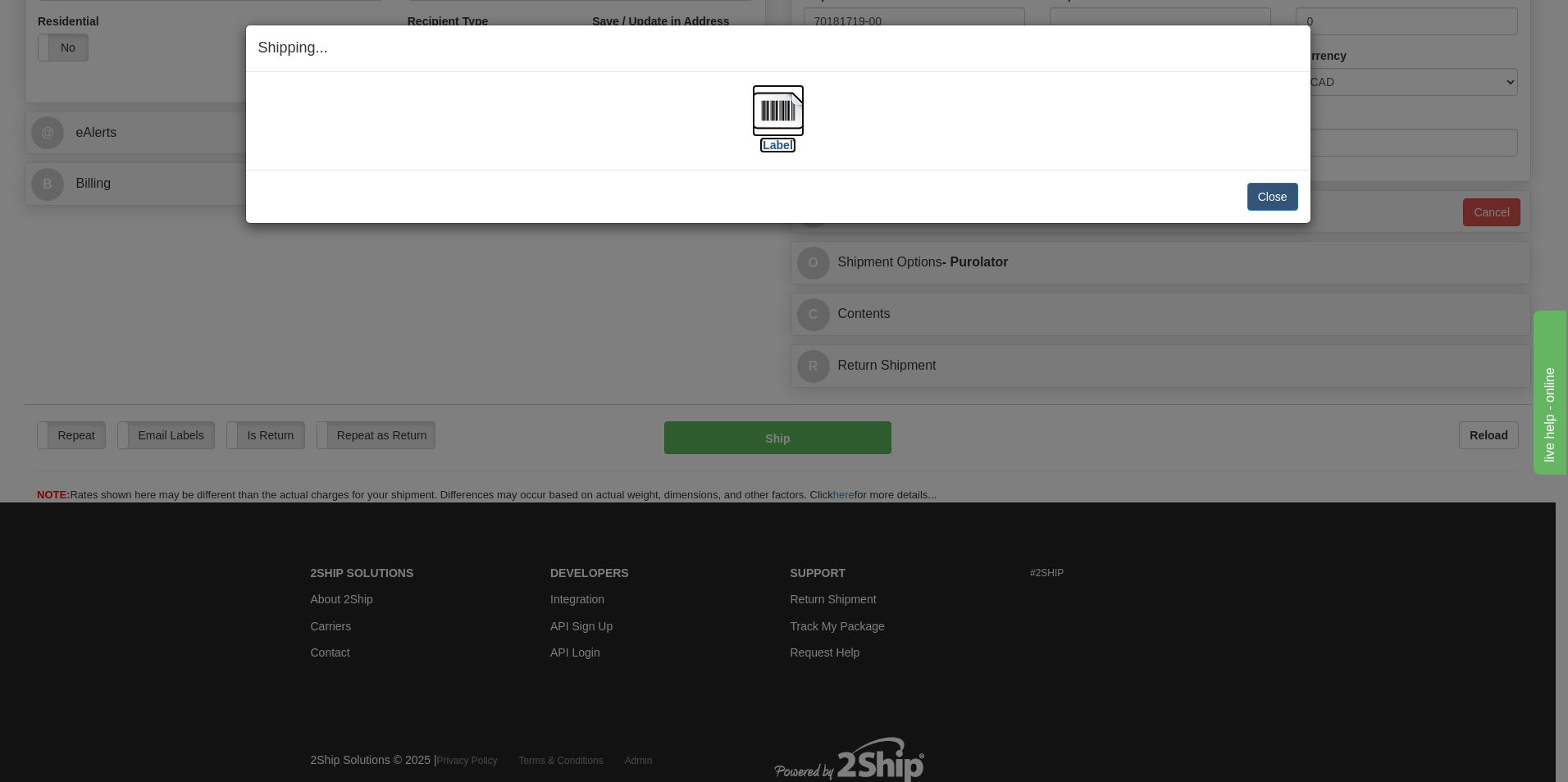
click at [761, 113] on img at bounding box center [778, 111] width 53 height 53
click at [1258, 191] on button "Close" at bounding box center [1273, 197] width 51 height 28
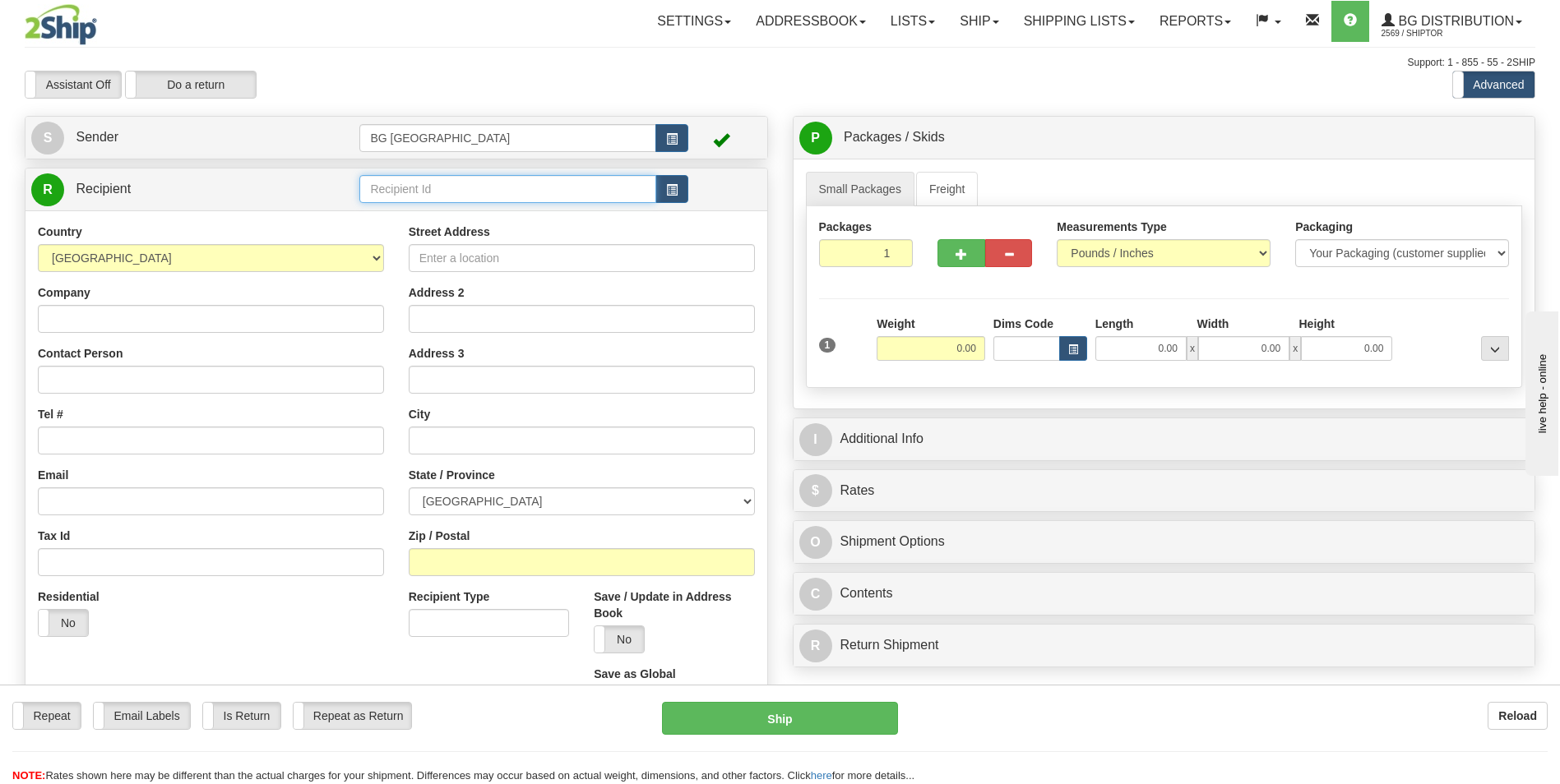
click at [448, 187] on input "text" at bounding box center [507, 189] width 296 height 28
click at [417, 205] on li "60020" at bounding box center [507, 214] width 294 height 22
type input "60020"
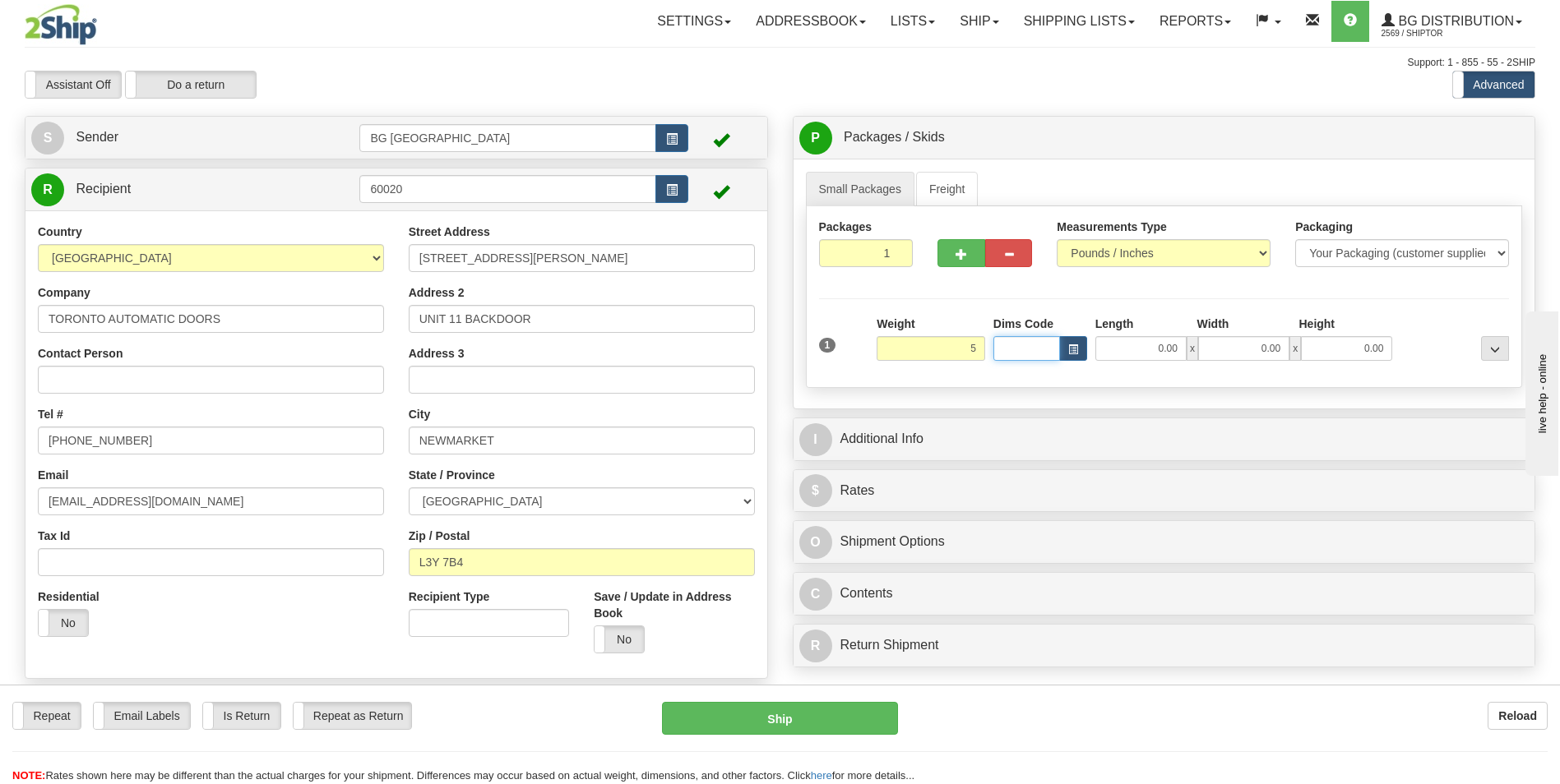
type input "5.00"
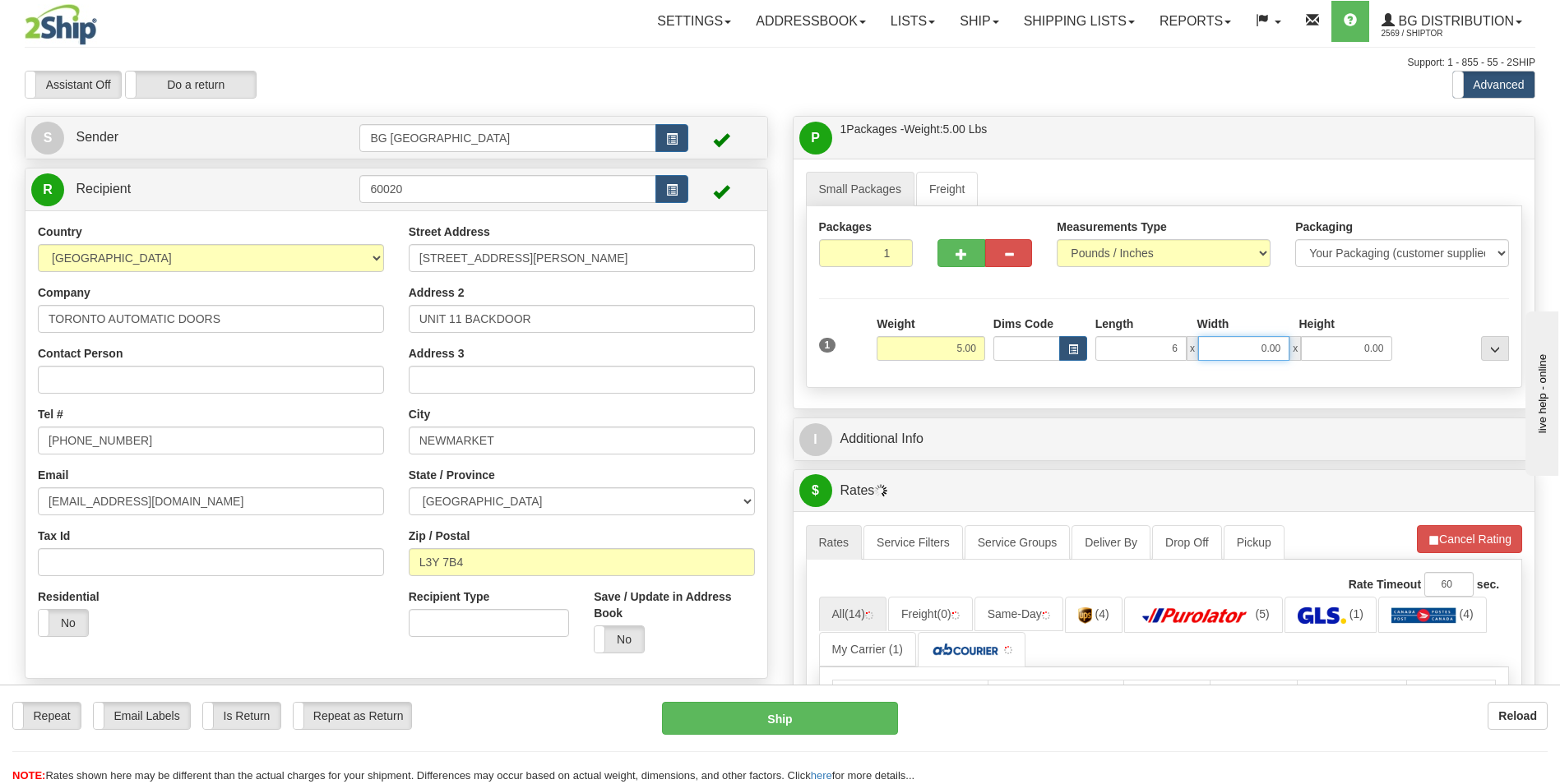
type input "6.00"
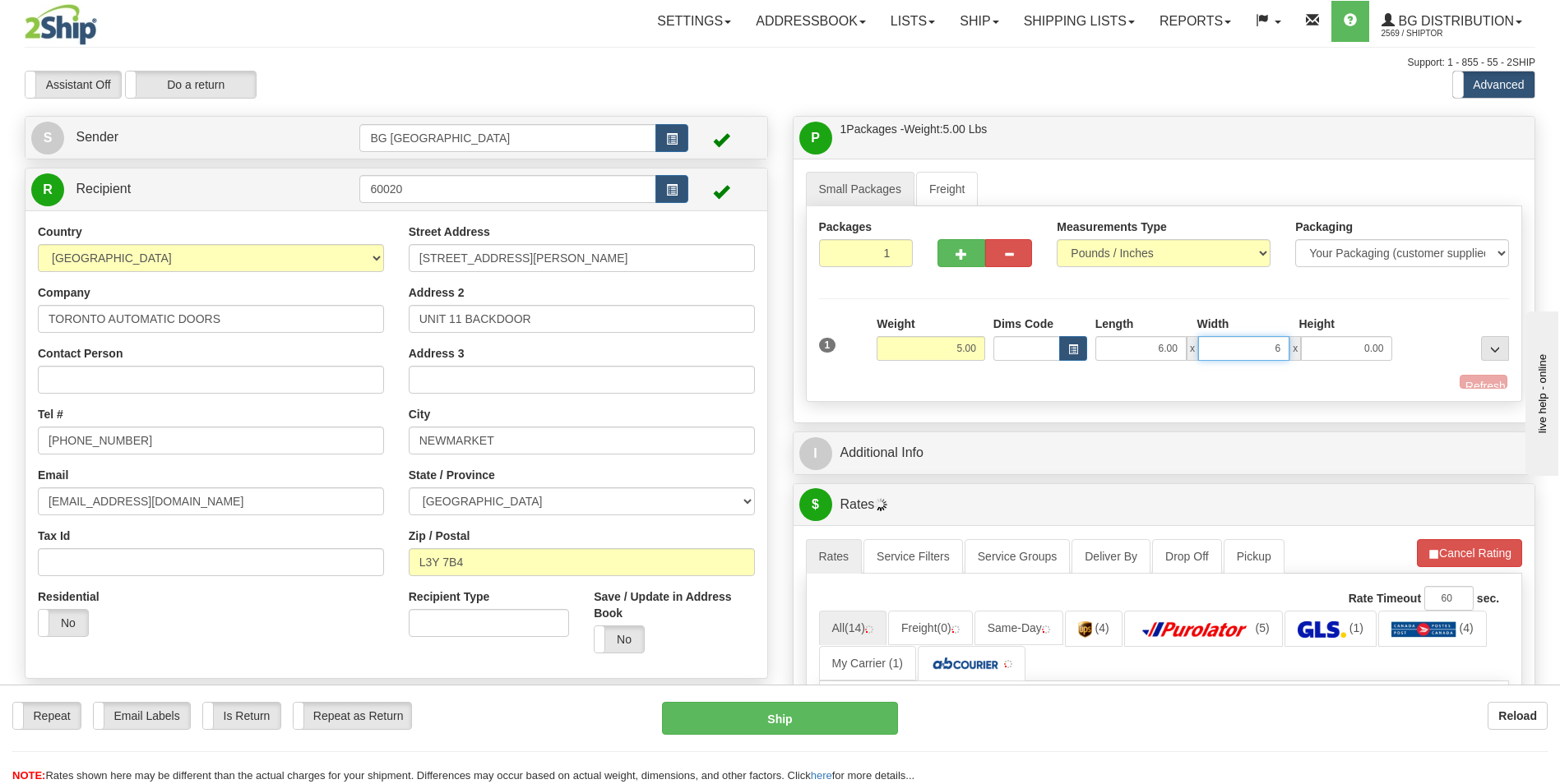
type input "6.00"
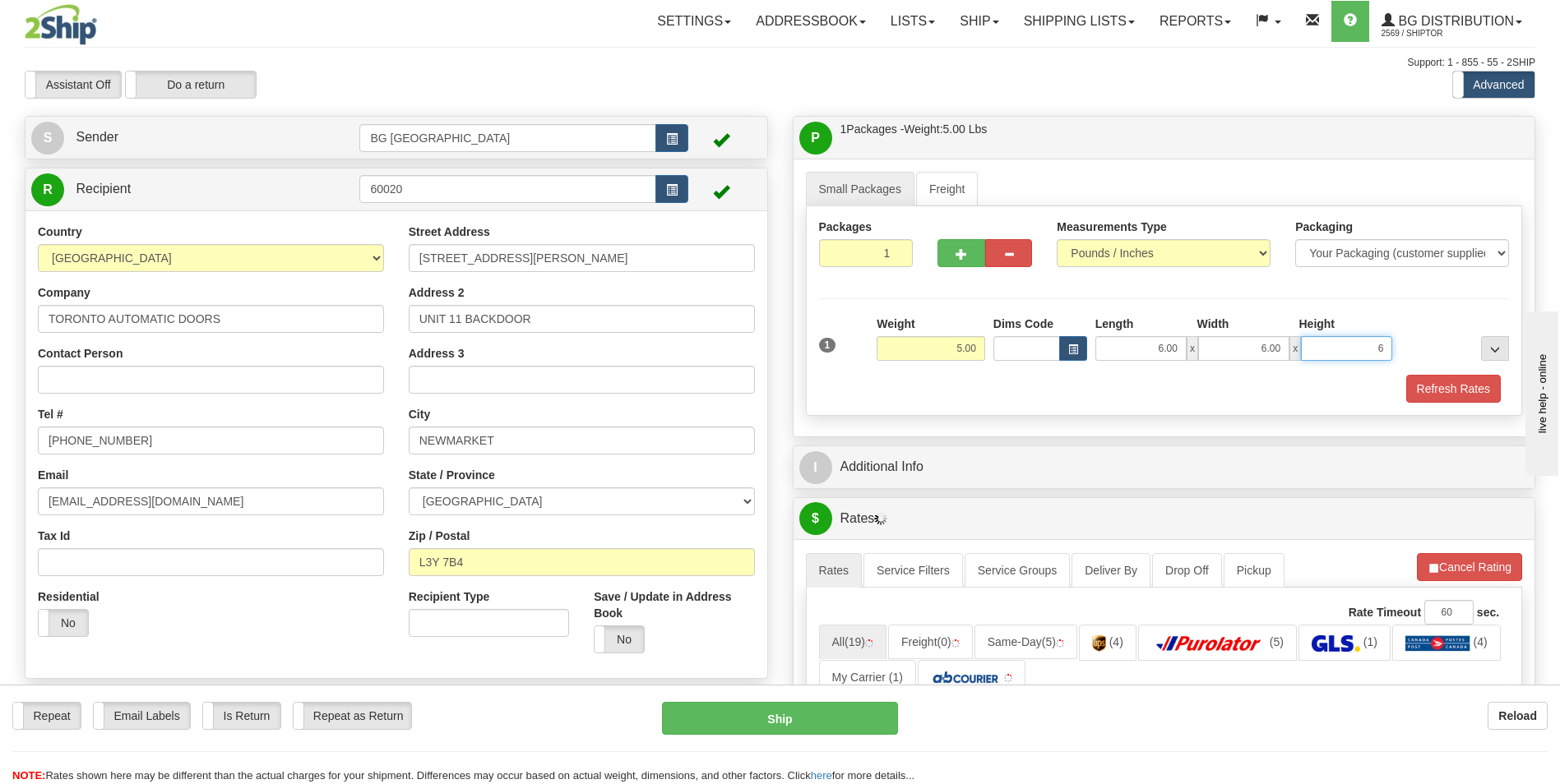
type input "6.00"
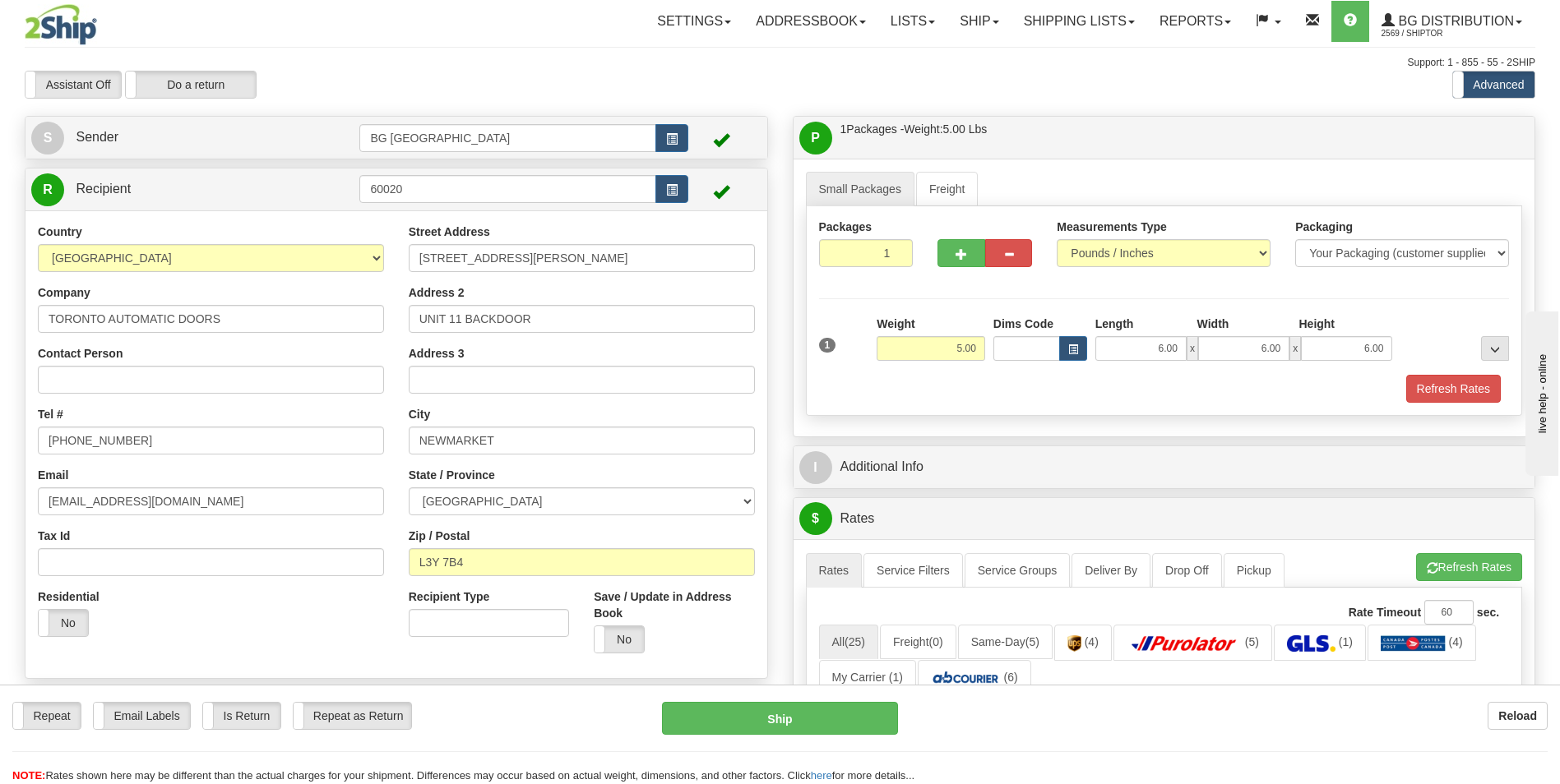
click at [919, 447] on div "I Additional Info" at bounding box center [1164, 467] width 742 height 42
click at [915, 448] on div "I Additional Info" at bounding box center [1164, 467] width 742 height 42
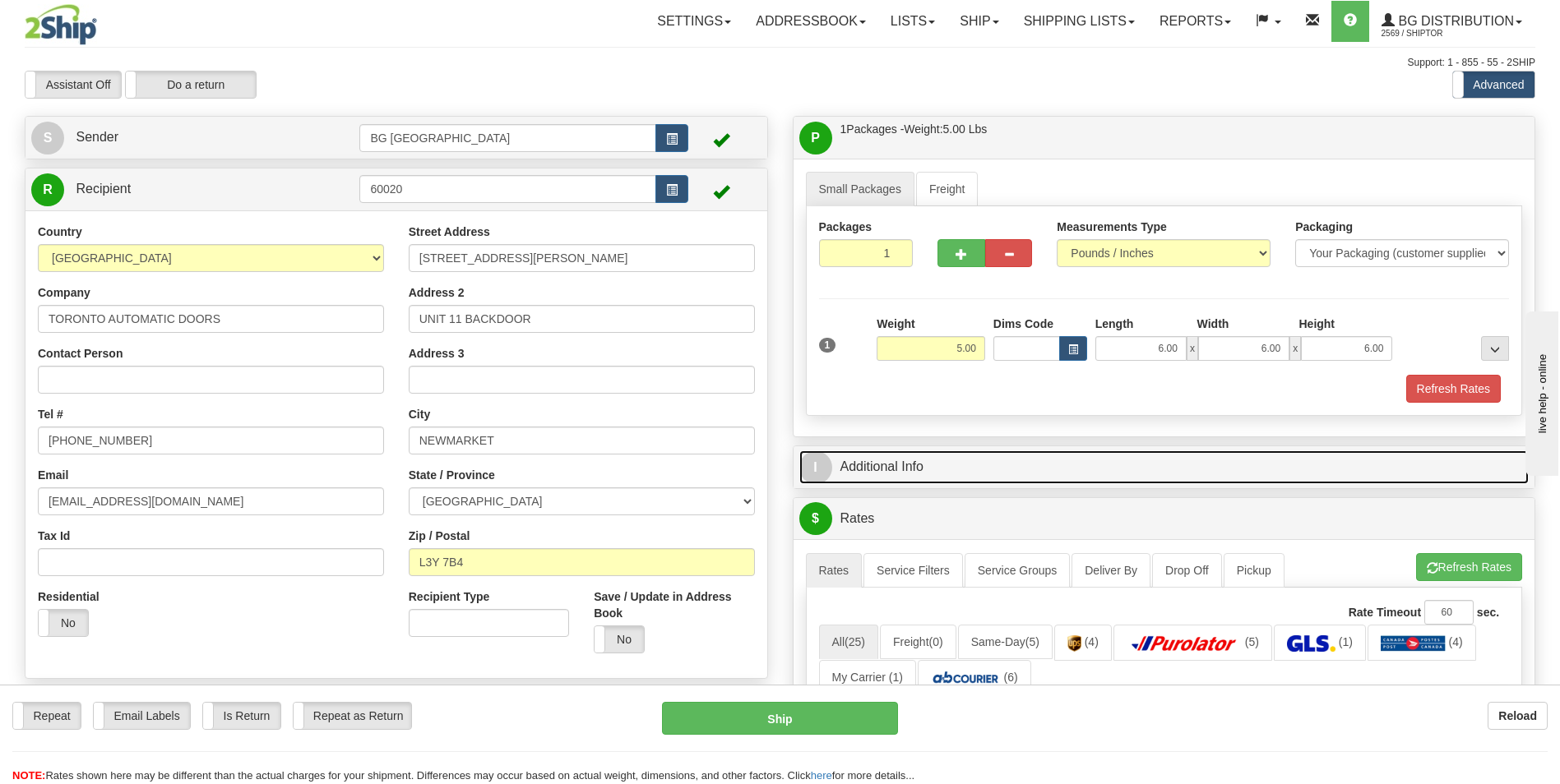
click at [911, 453] on link "I Additional Info" at bounding box center [1164, 467] width 731 height 34
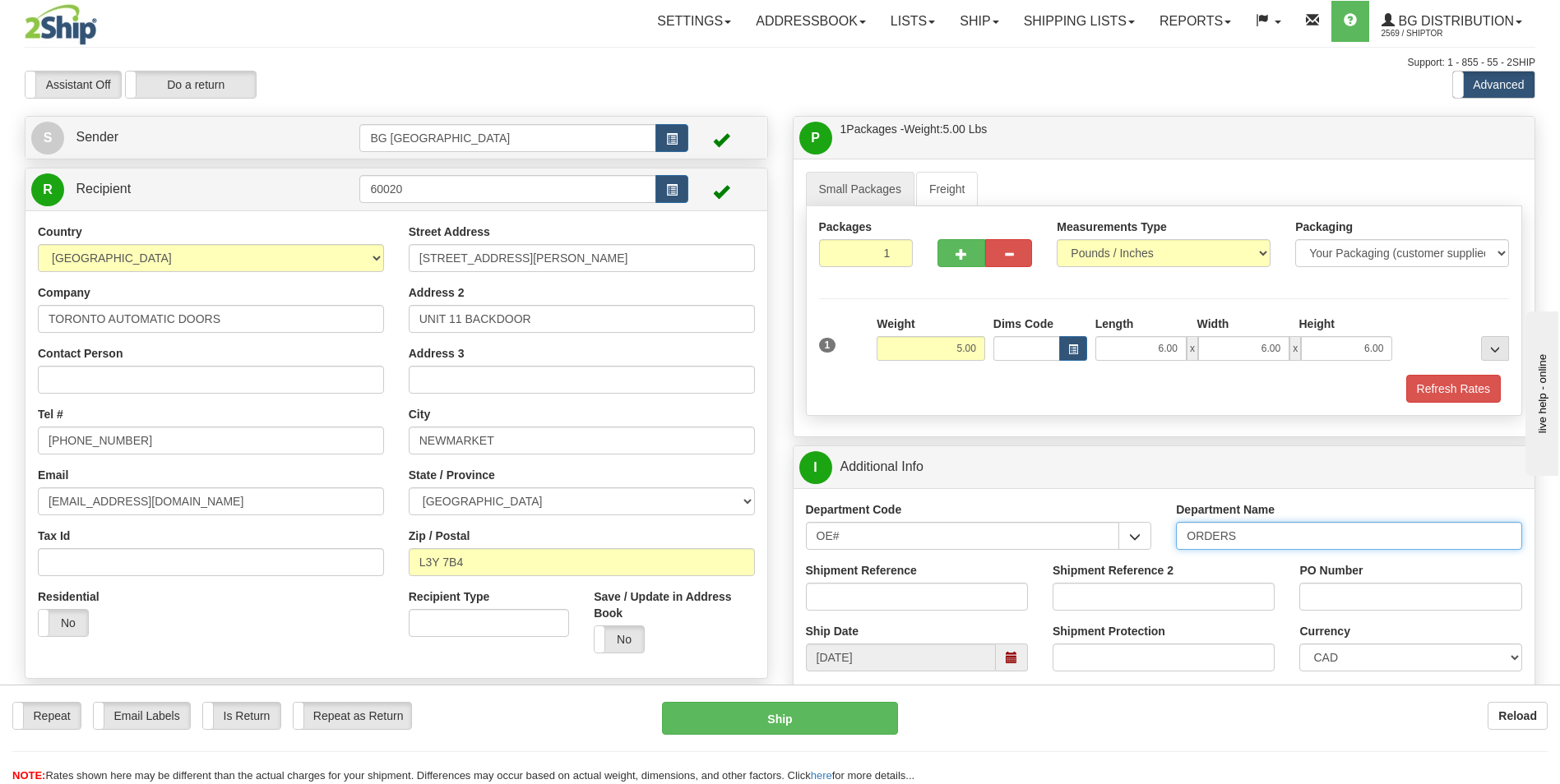
click at [1296, 542] on input "ORDERS" at bounding box center [1349, 536] width 346 height 28
type input "70183037-00"
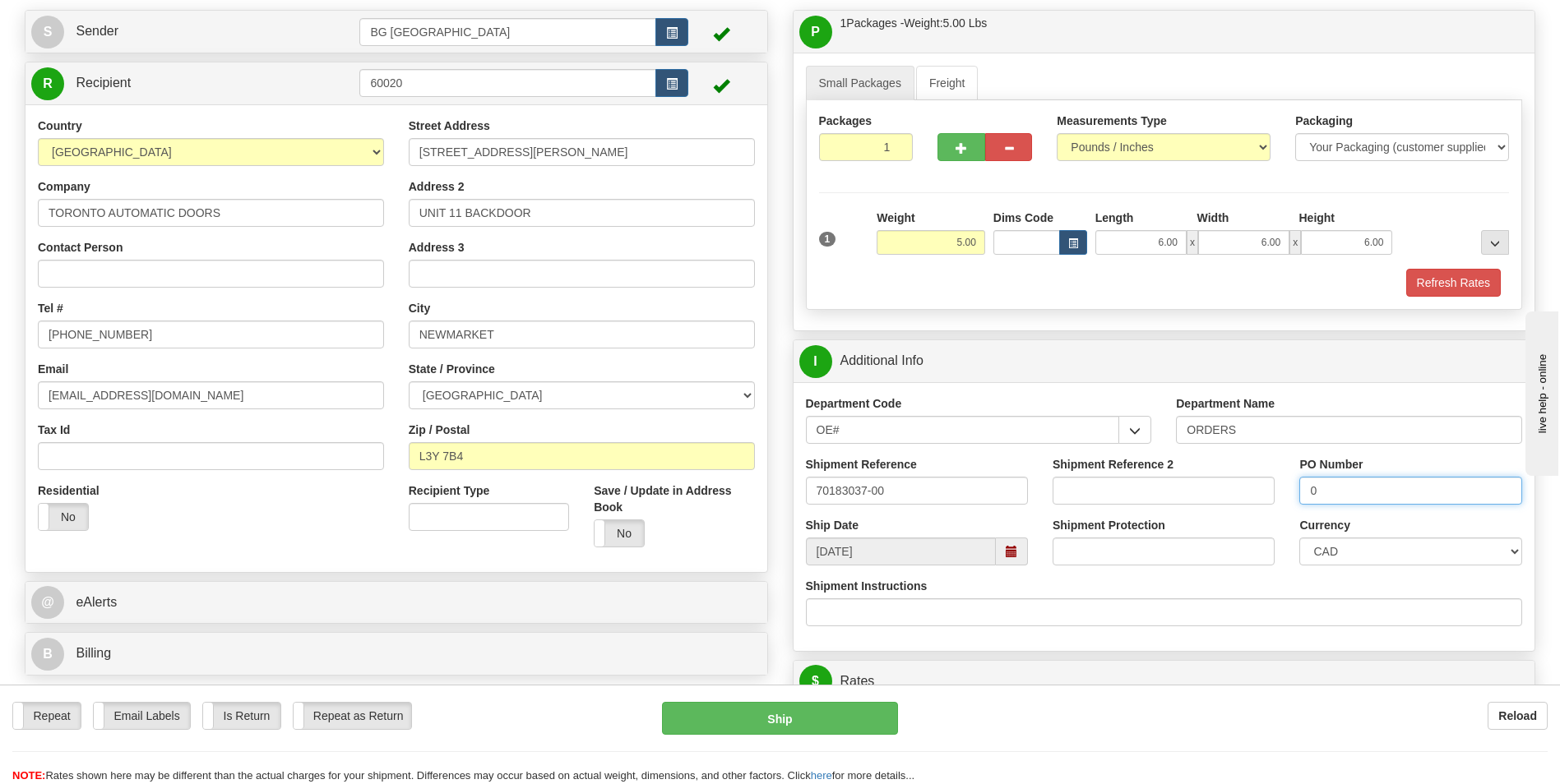
scroll to position [329, 0]
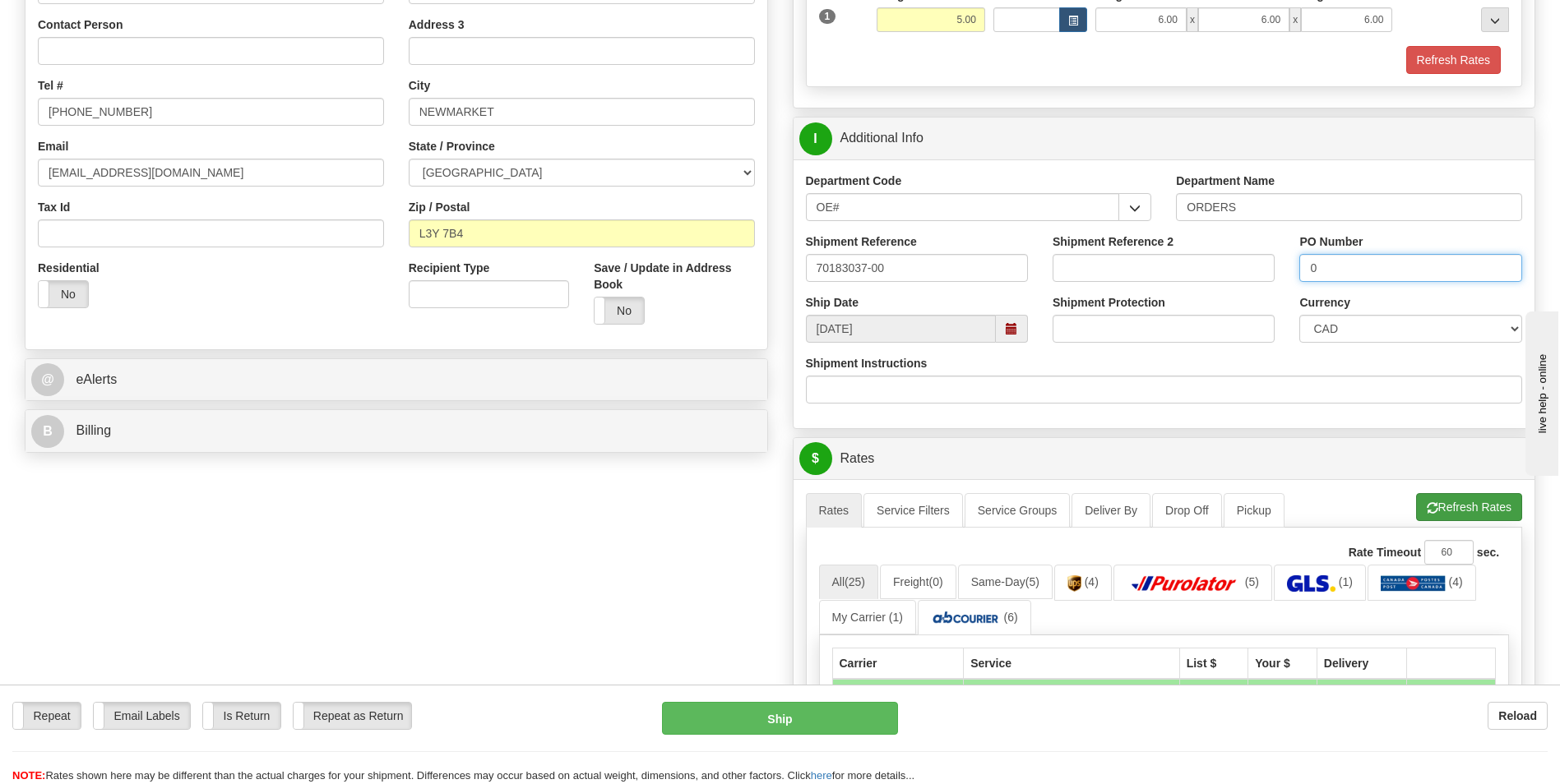
type input "0"
click at [1484, 511] on button "Refresh Rates" at bounding box center [1469, 508] width 106 height 28
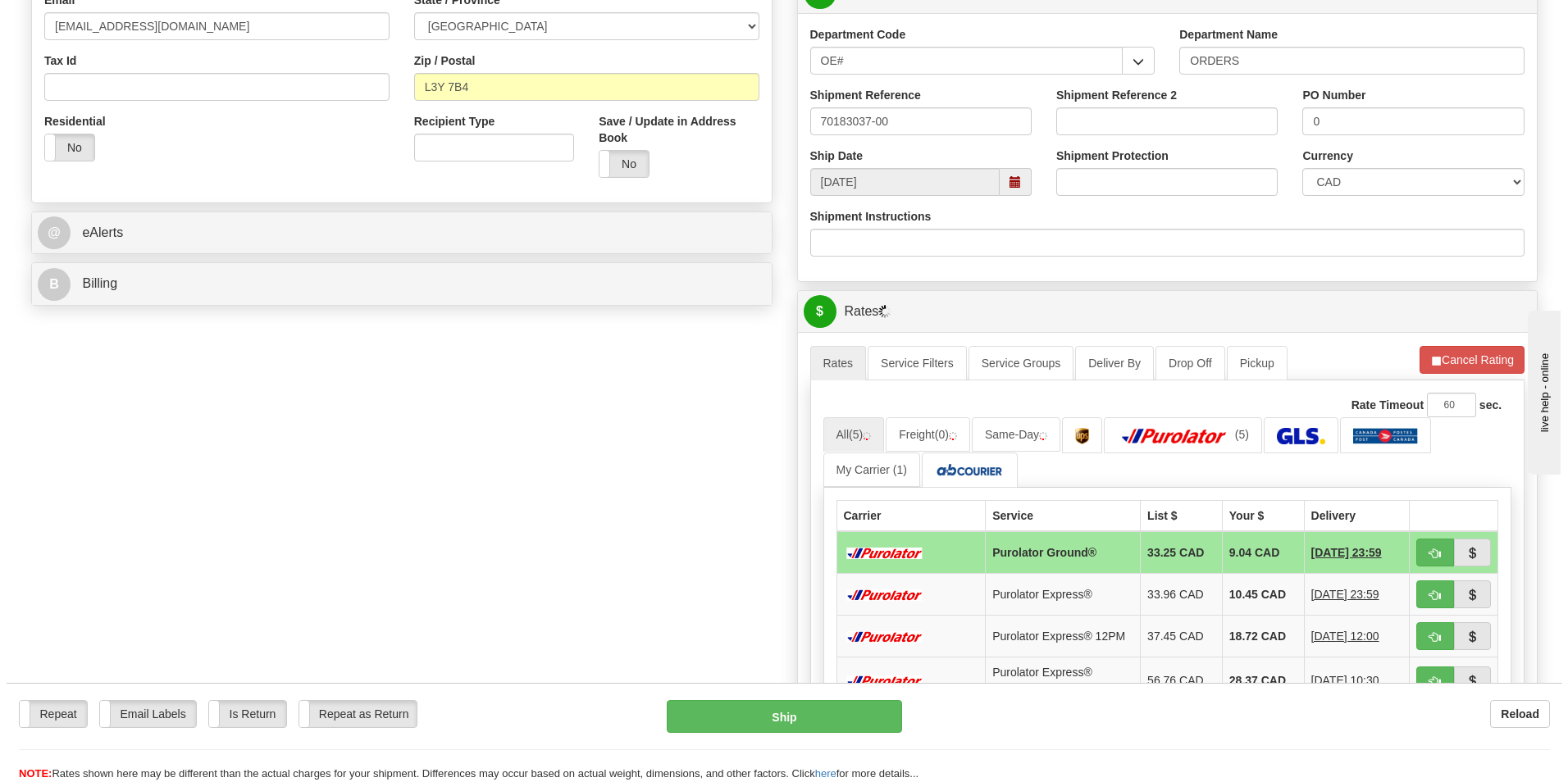
scroll to position [492, 0]
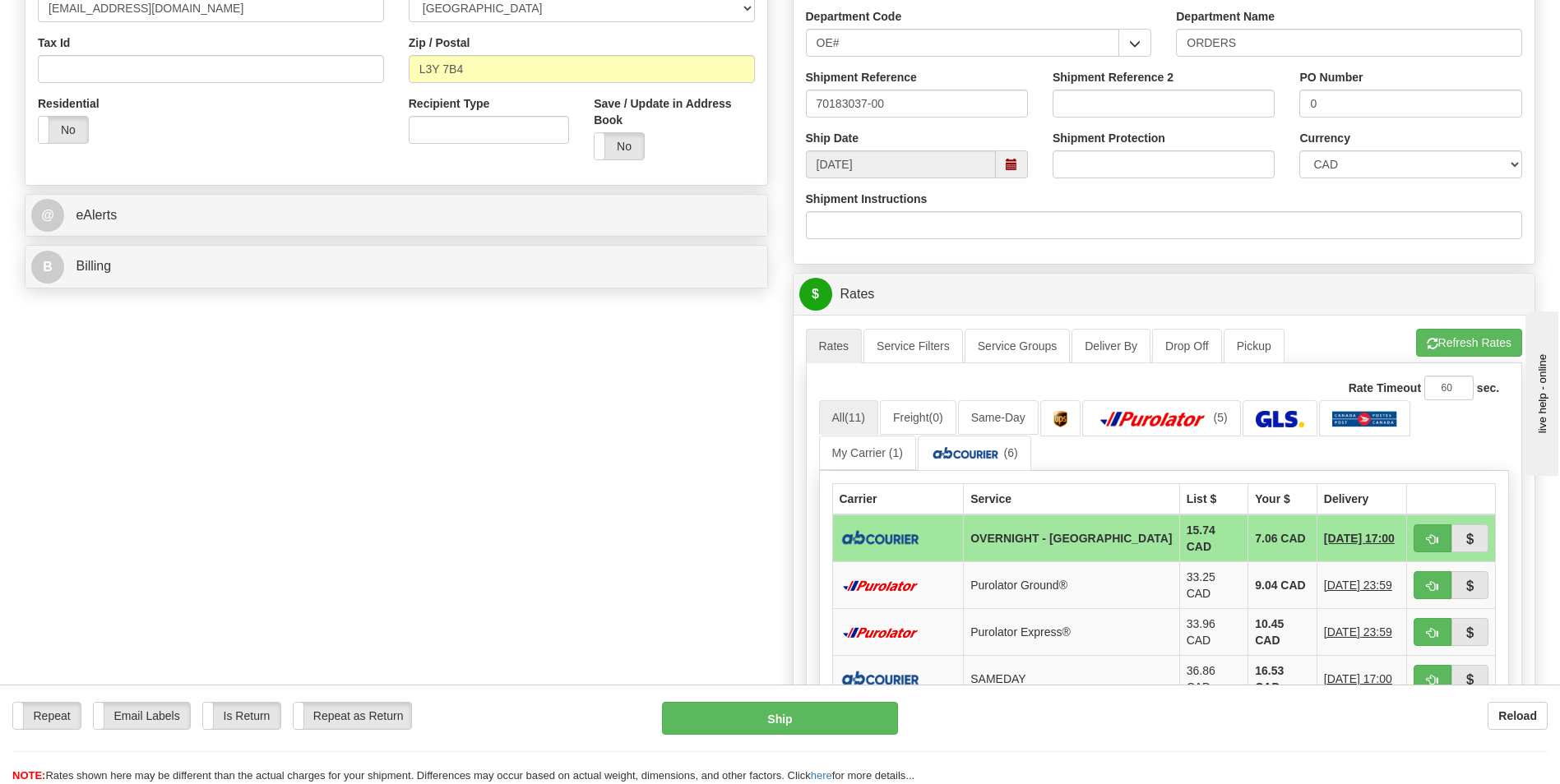
click at [1261, 546] on td "7.06 CAD" at bounding box center [1282, 538] width 69 height 48
click at [1422, 534] on button "button" at bounding box center [1432, 539] width 38 height 28
type input "4"
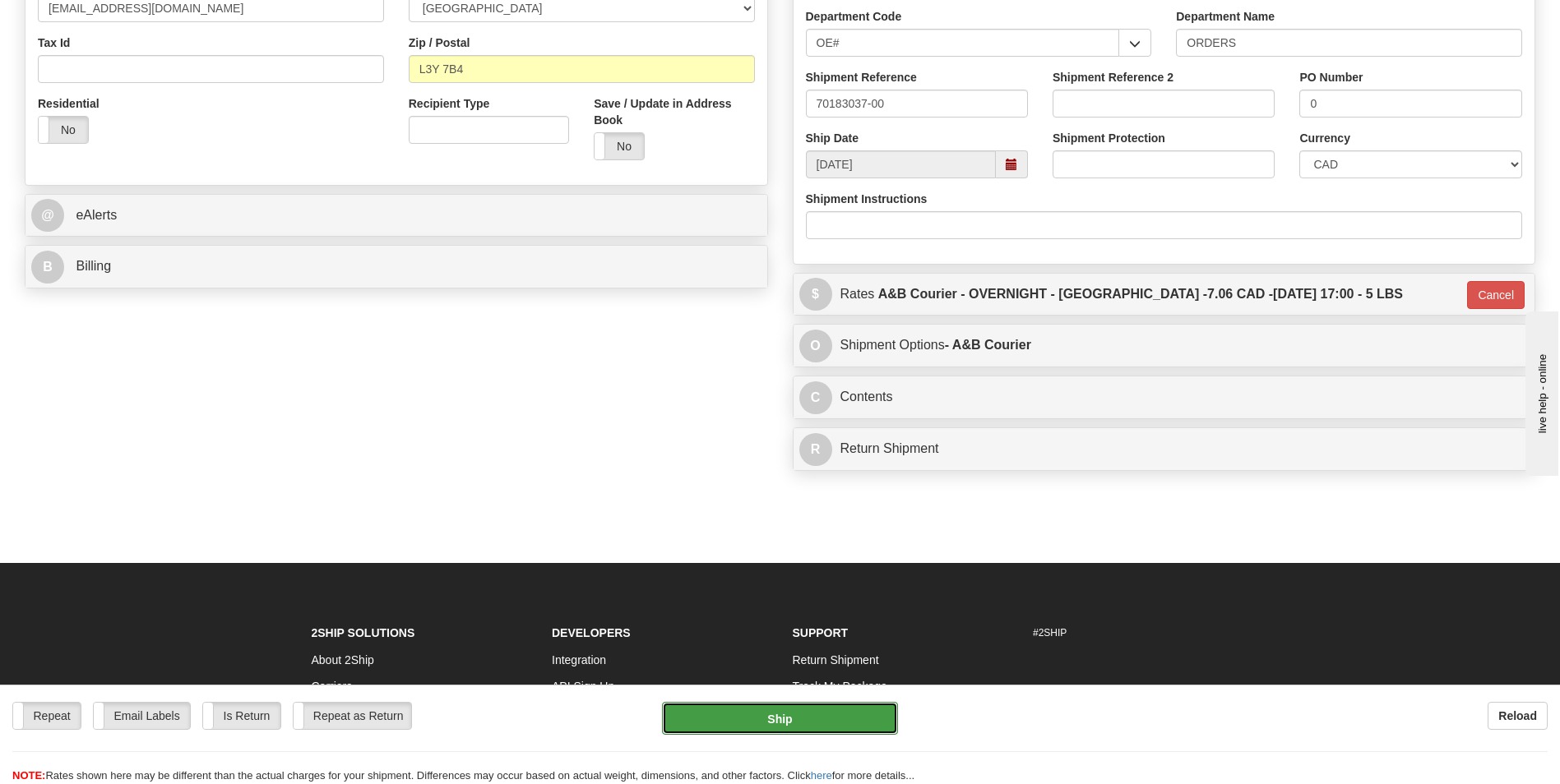
click at [801, 711] on button "Ship" at bounding box center [780, 718] width 235 height 33
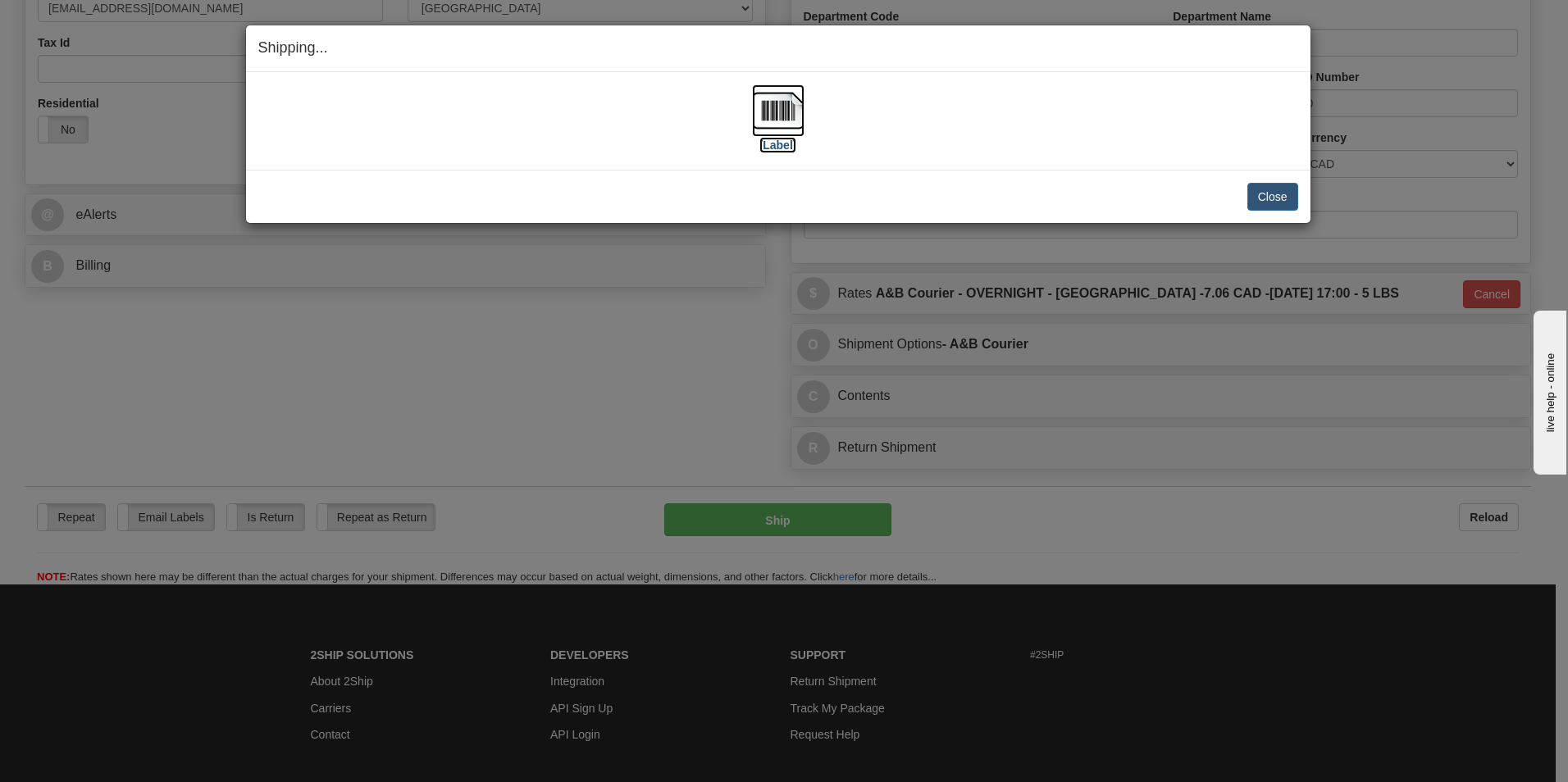
click at [778, 95] on img at bounding box center [778, 111] width 53 height 53
click at [1266, 197] on button "Close" at bounding box center [1273, 197] width 51 height 28
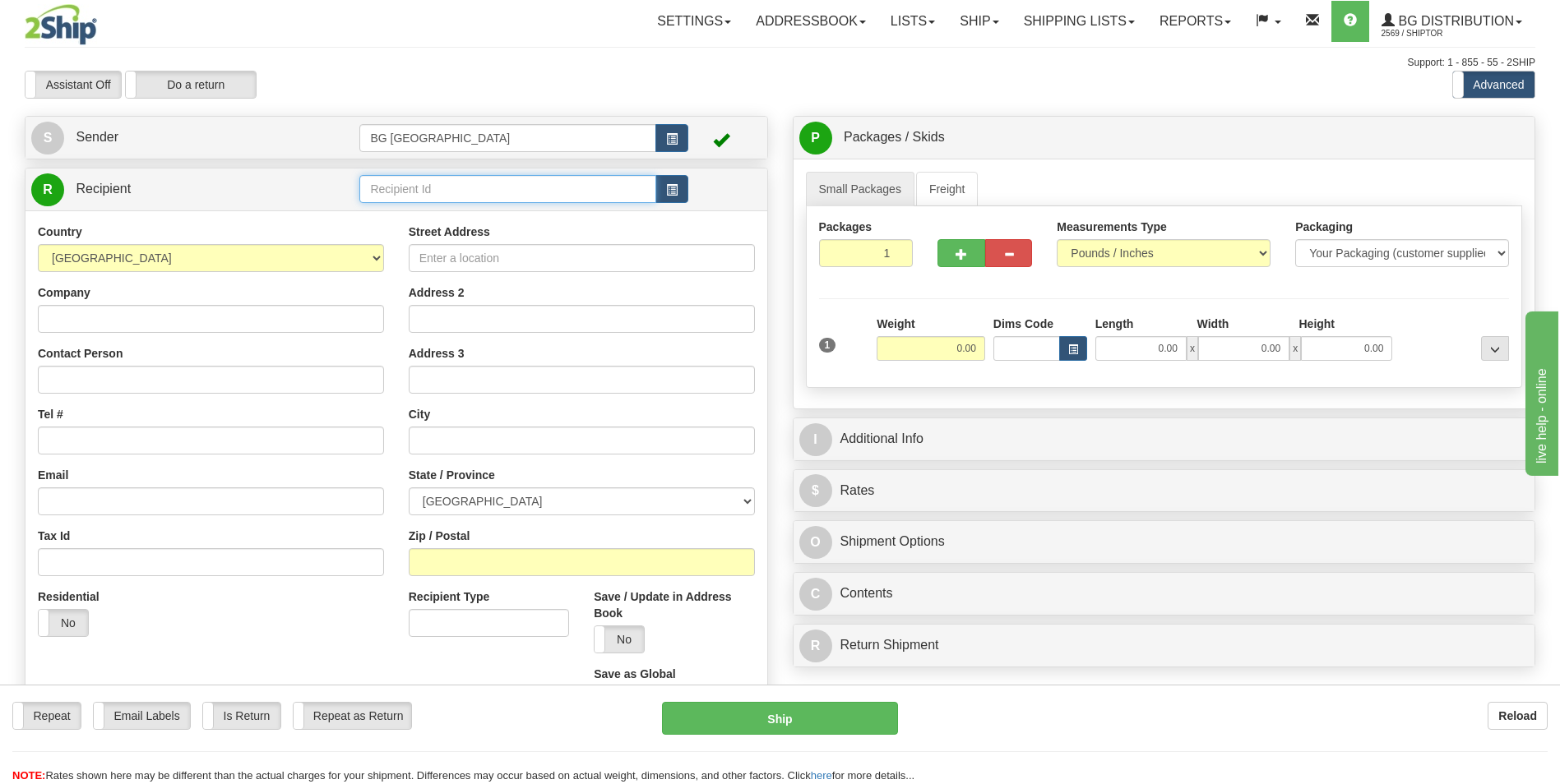
click at [425, 181] on input "text" at bounding box center [507, 189] width 296 height 28
click at [434, 206] on div "[GEOGRAPHIC_DATA]" at bounding box center [504, 214] width 280 height 18
type input "[GEOGRAPHIC_DATA]"
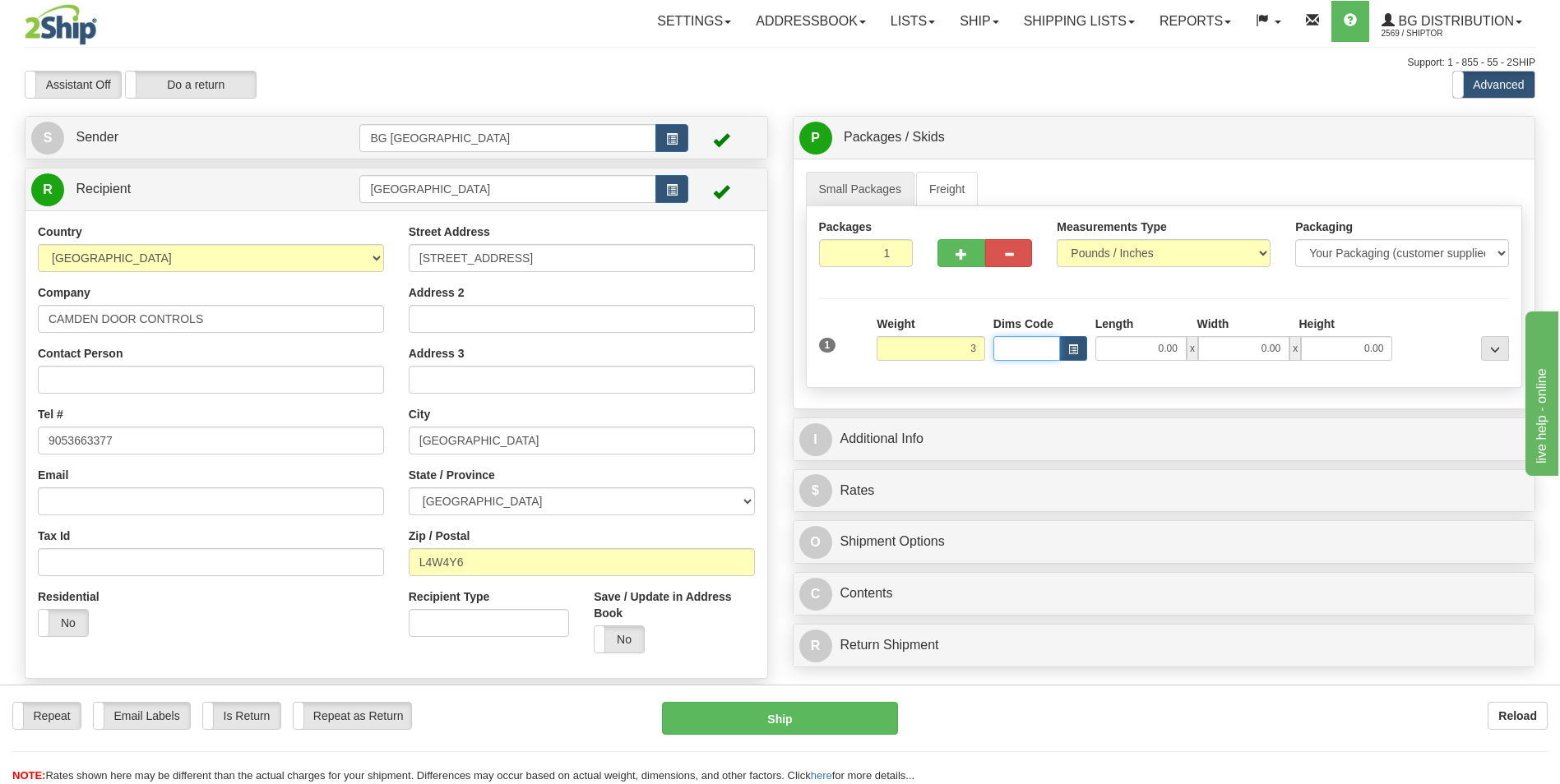
type input "3.00"
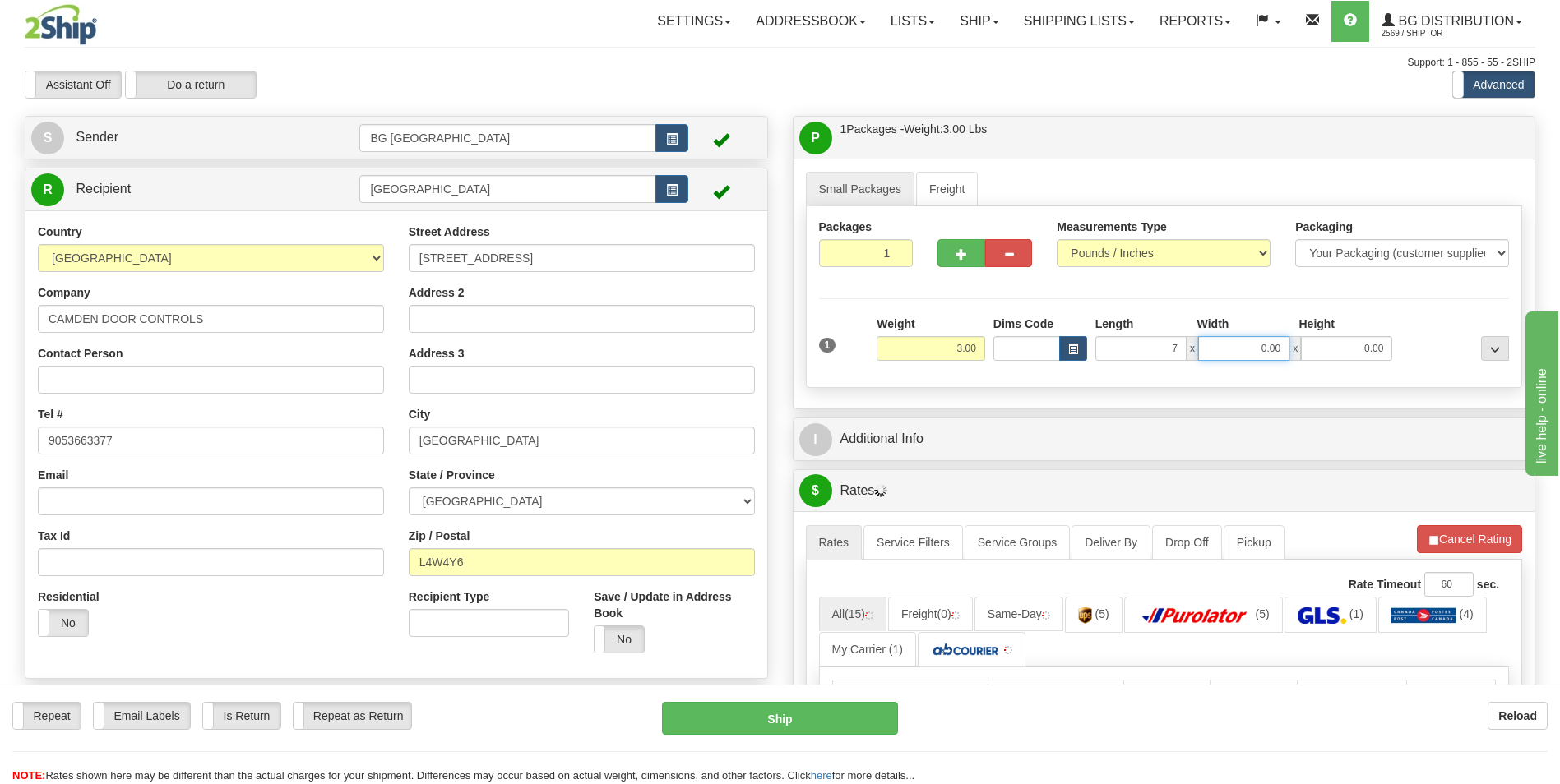
type input "7.00"
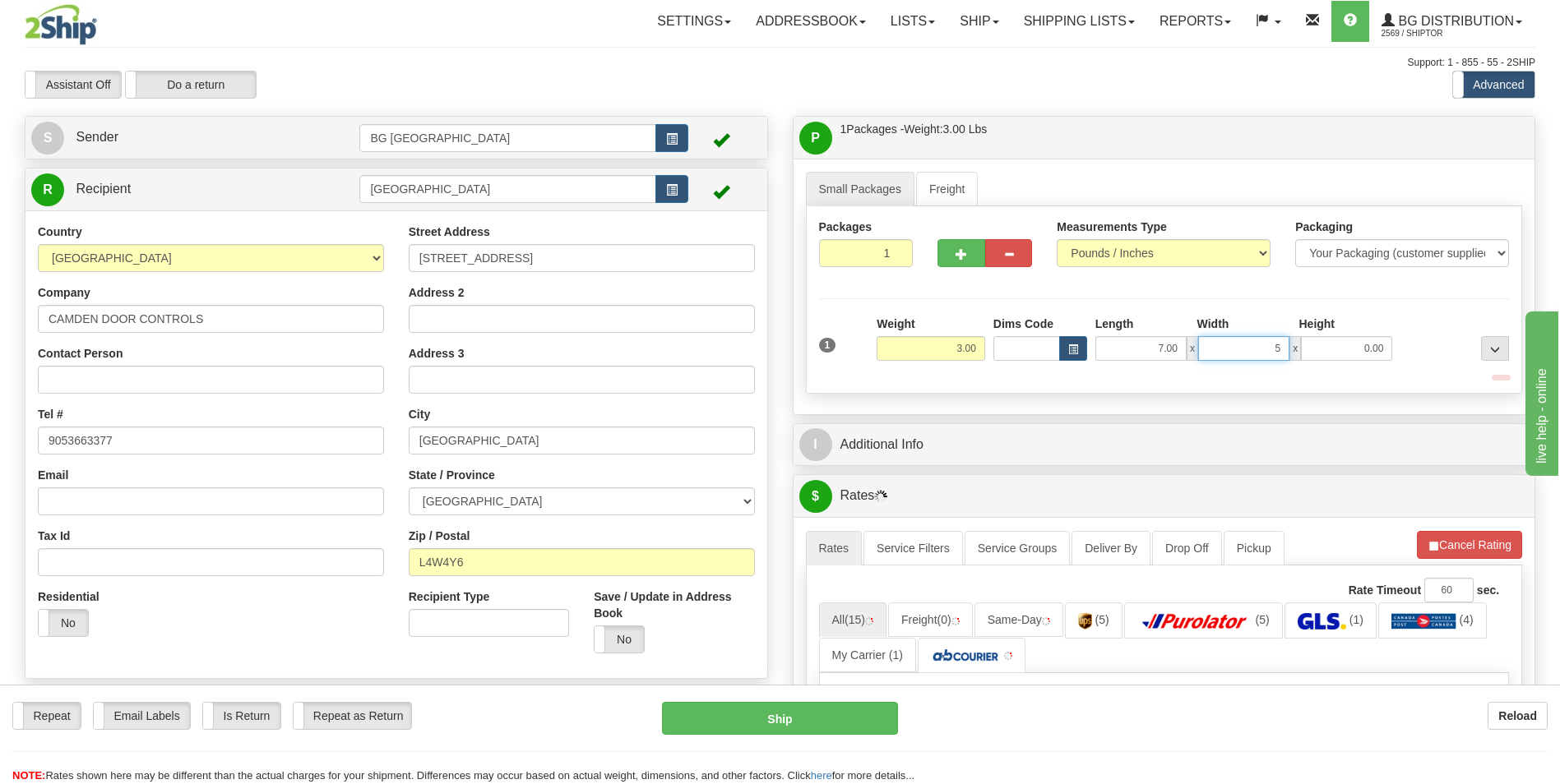
type input "5.00"
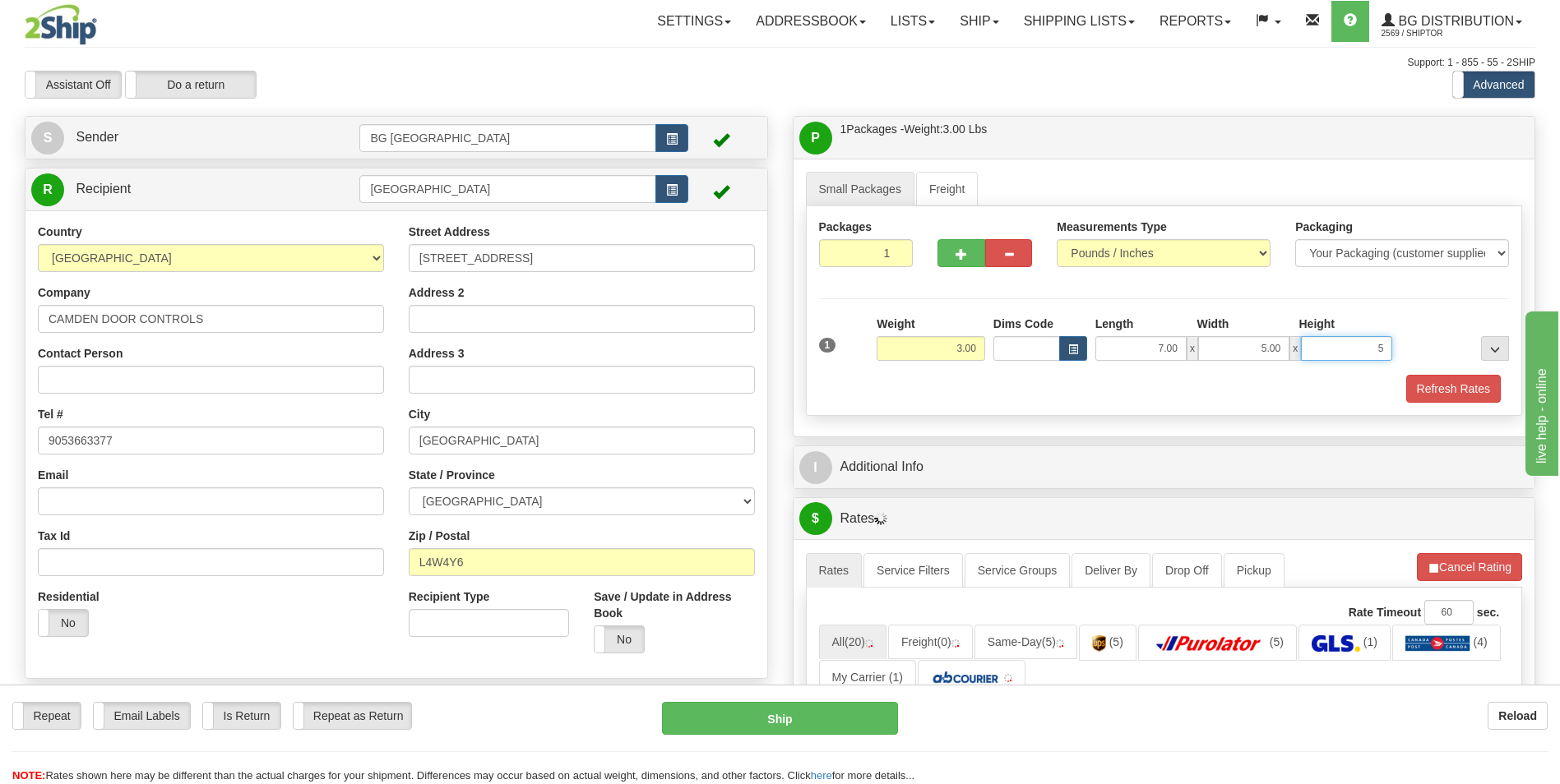
type input "5.00"
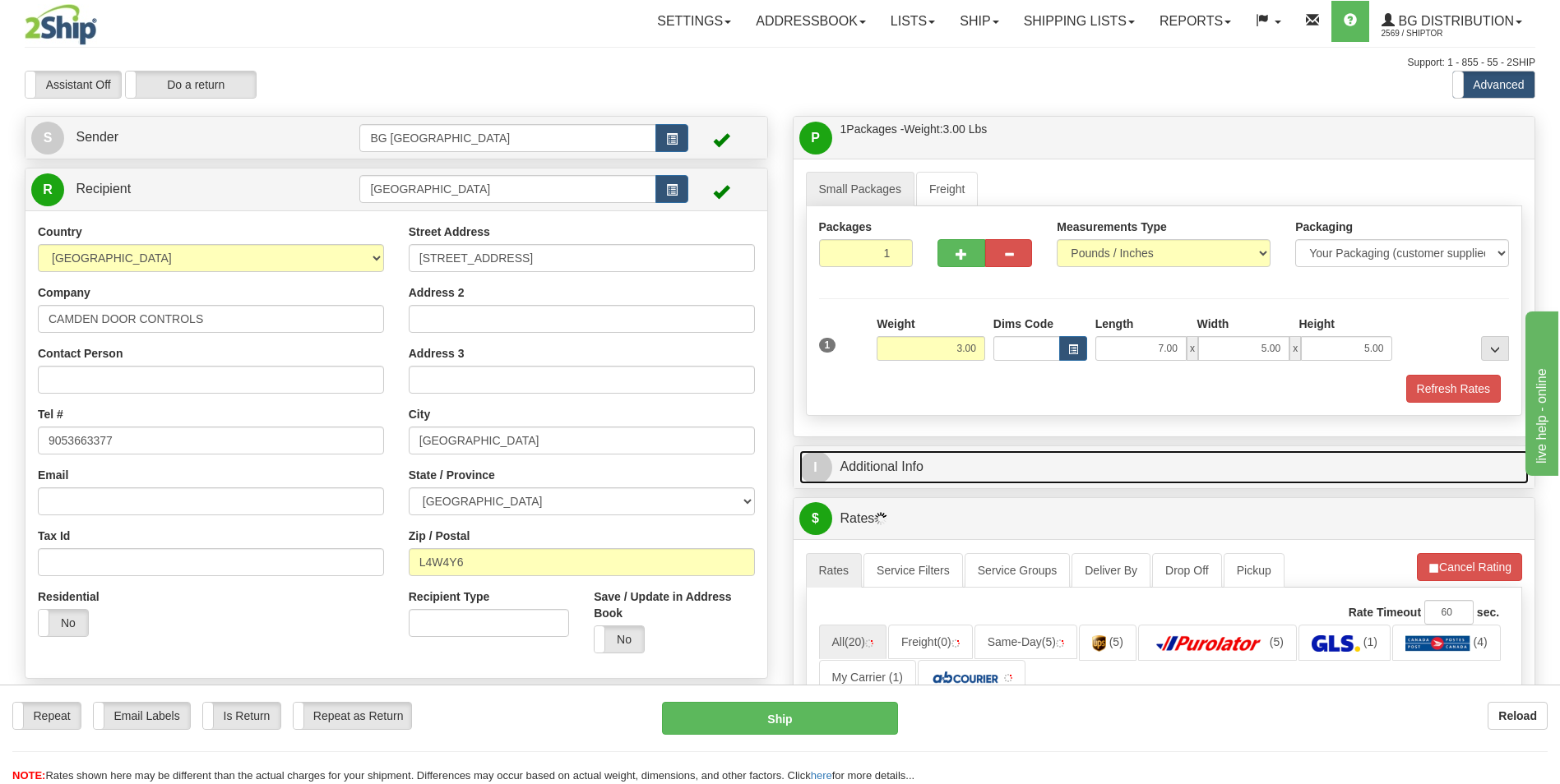
click at [926, 462] on link "I Additional Info" at bounding box center [1164, 467] width 731 height 34
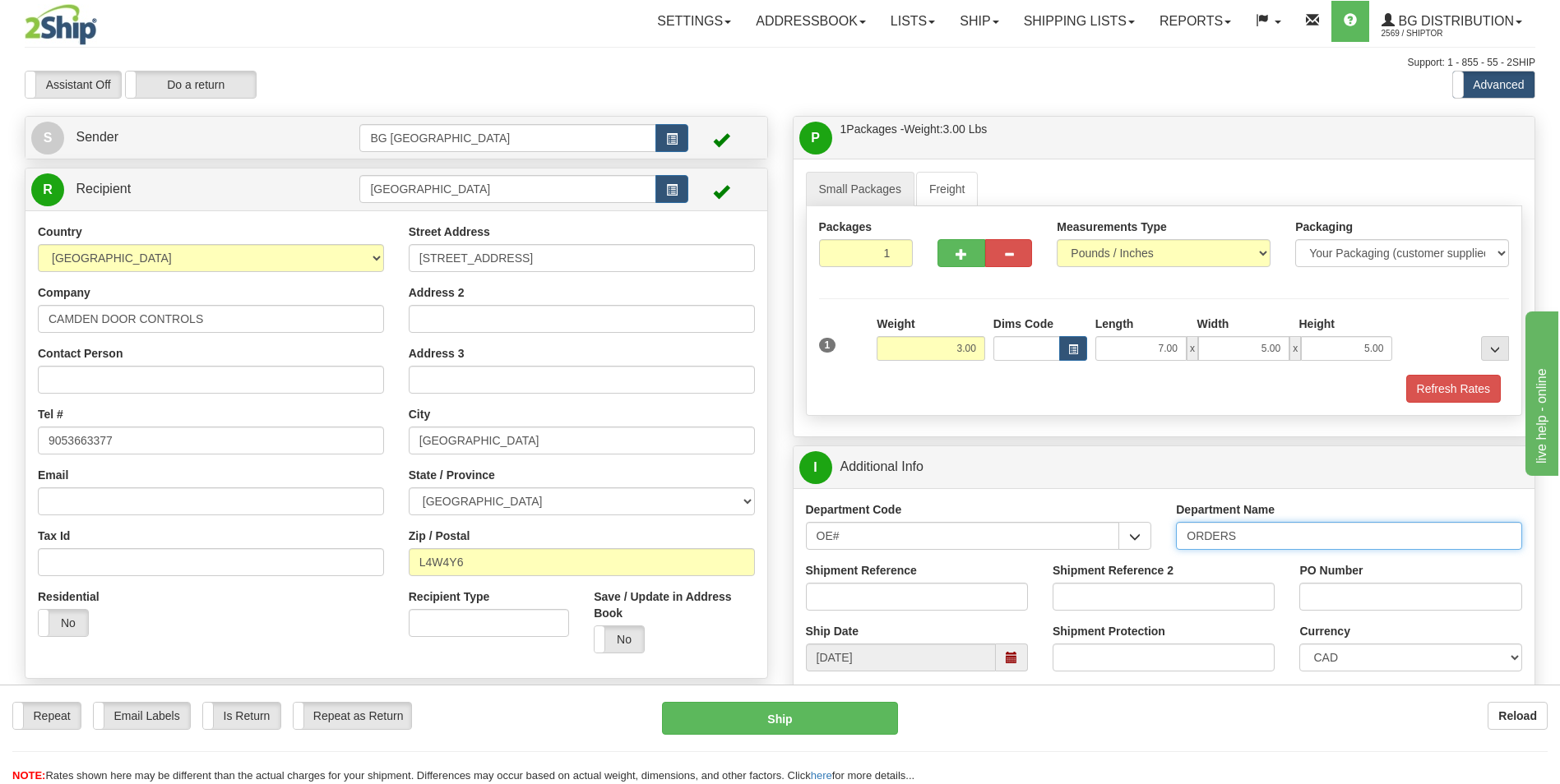
click at [1266, 534] on input "ORDERS" at bounding box center [1349, 536] width 346 height 28
type input "7"
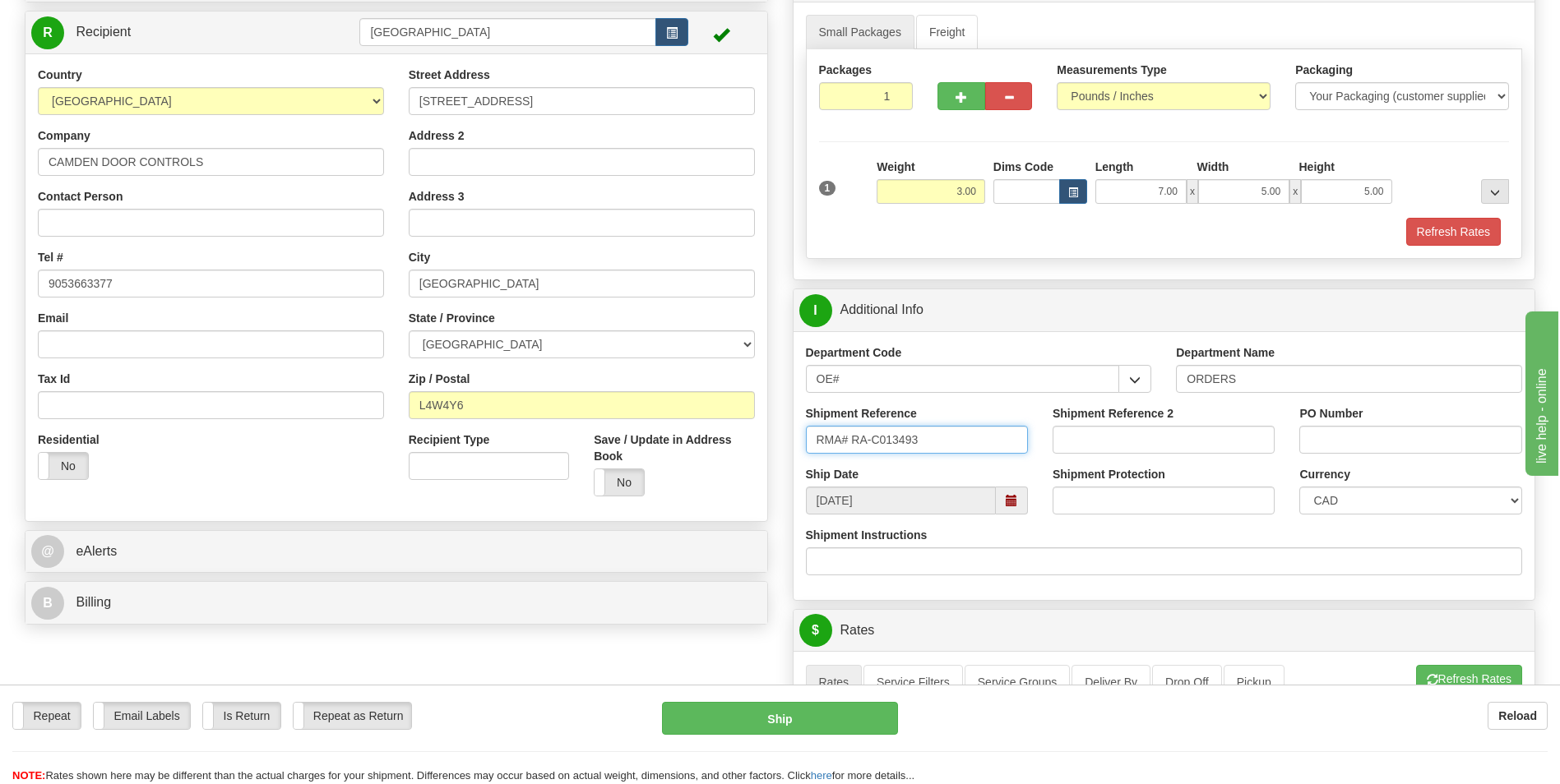
scroll to position [165, 0]
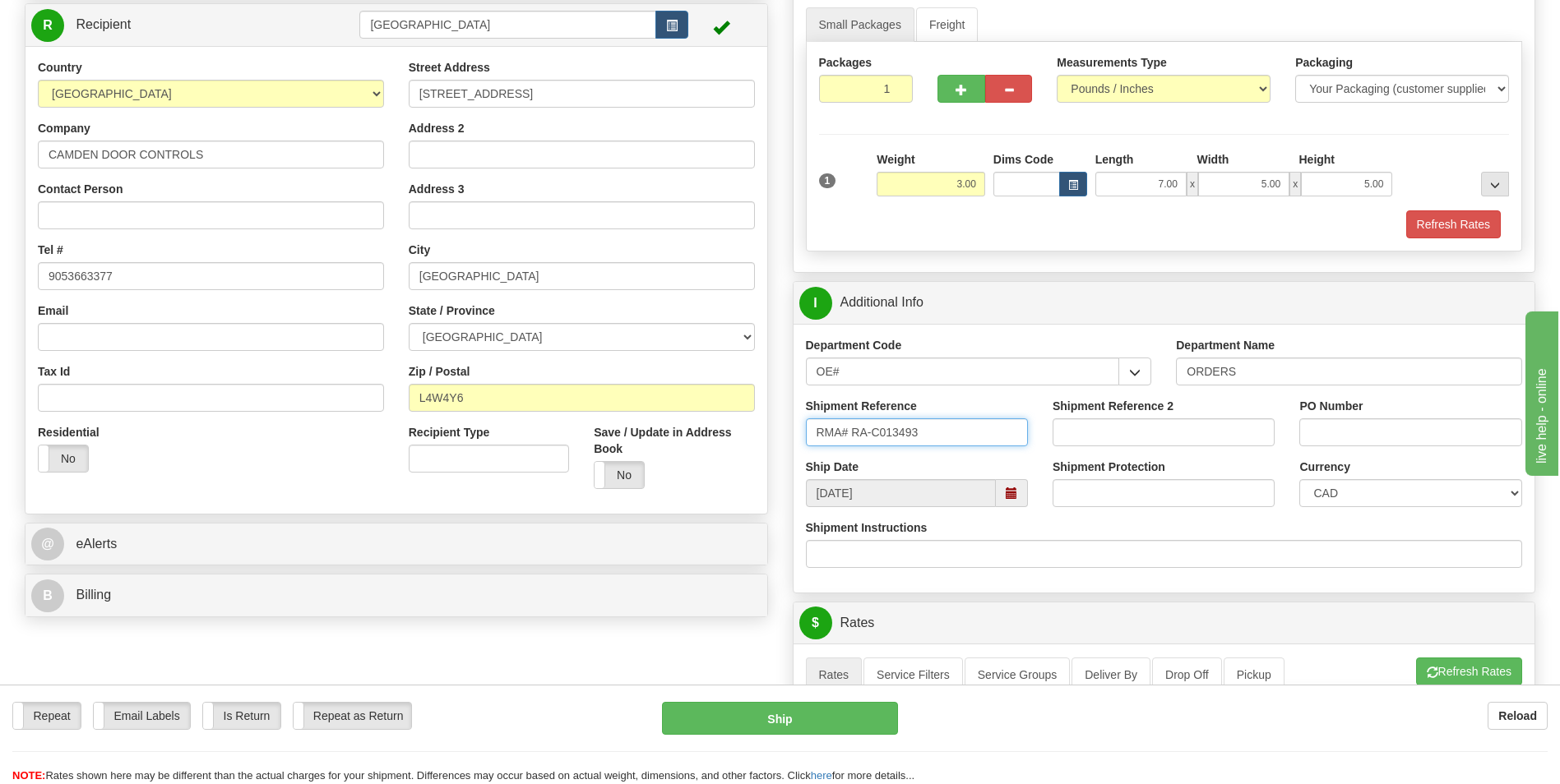
type input "RMA# RA-C013493"
click at [1336, 430] on input "PO Number" at bounding box center [1410, 432] width 222 height 28
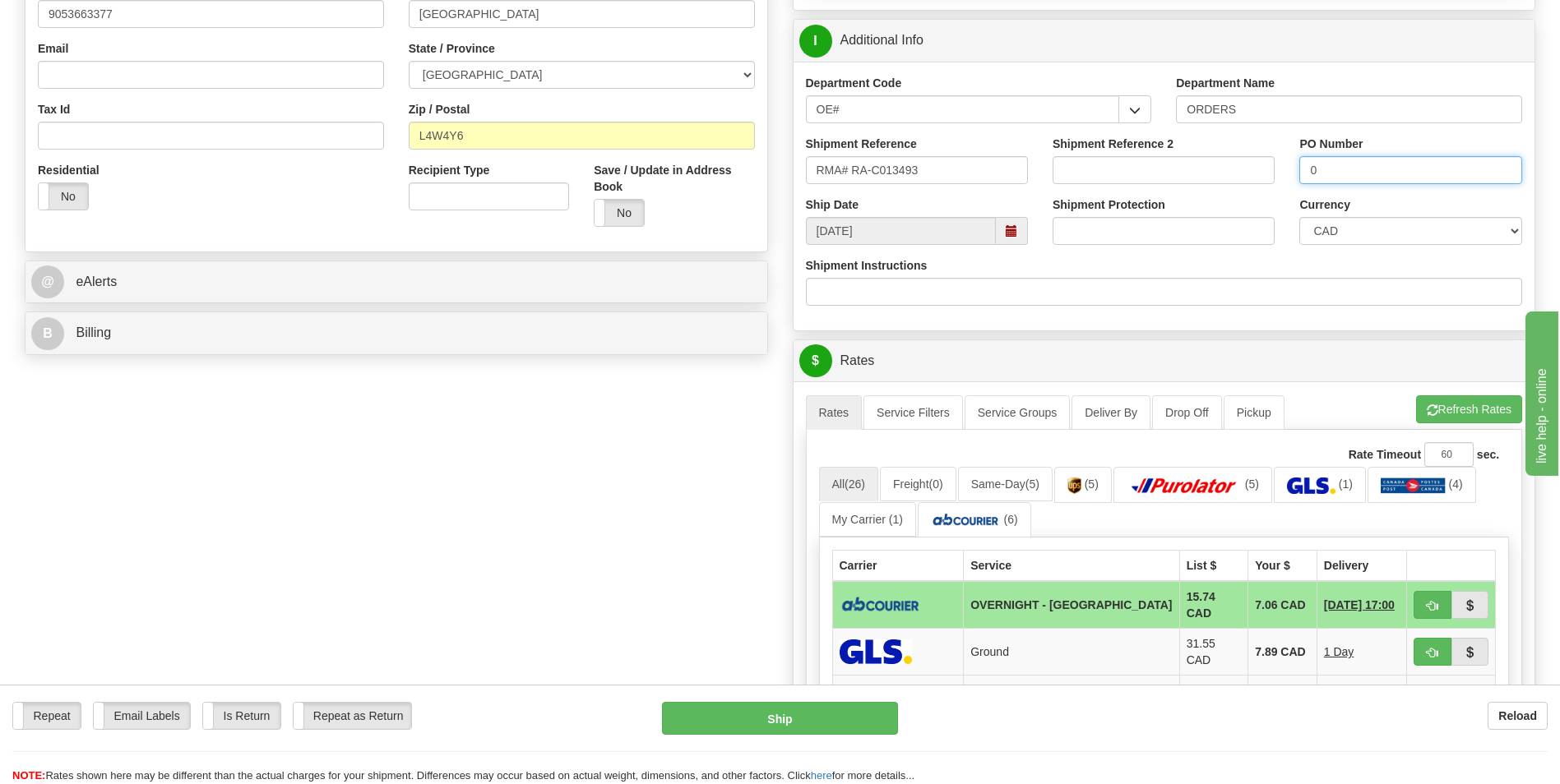
scroll to position [658, 0]
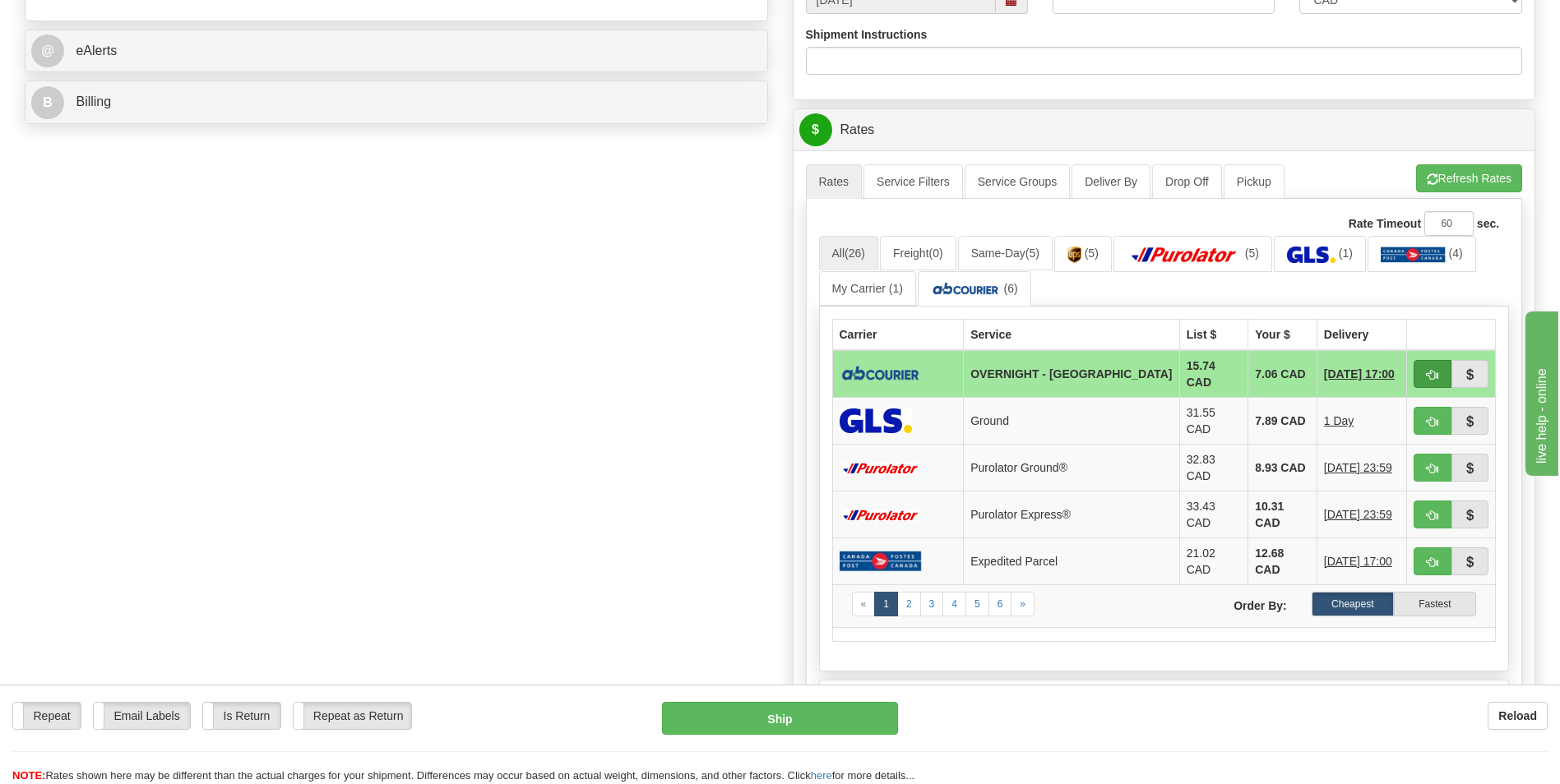
type input "0"
click at [1428, 372] on span "button" at bounding box center [1432, 375] width 11 height 10
type input "4"
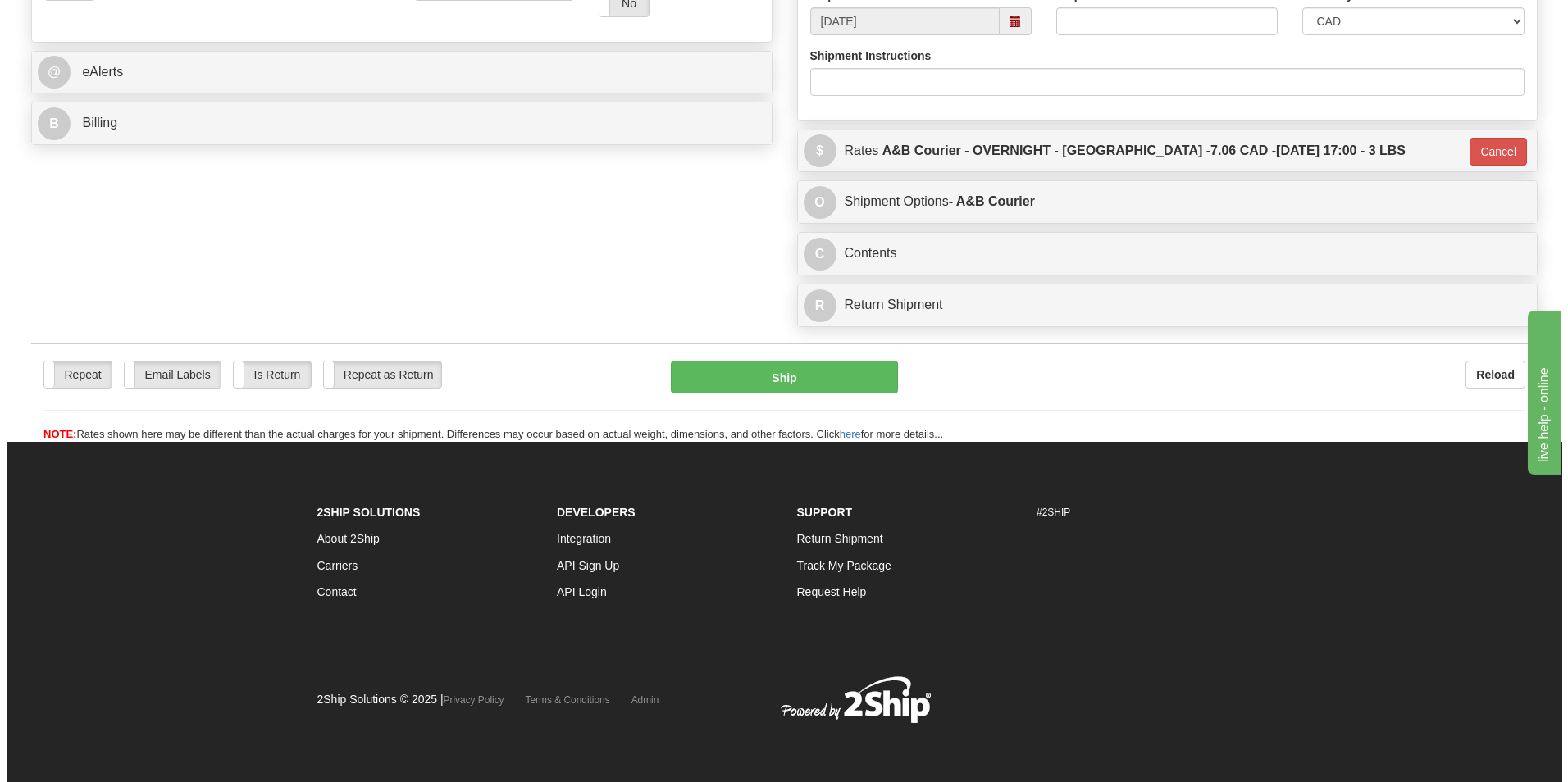
scroll to position [635, 0]
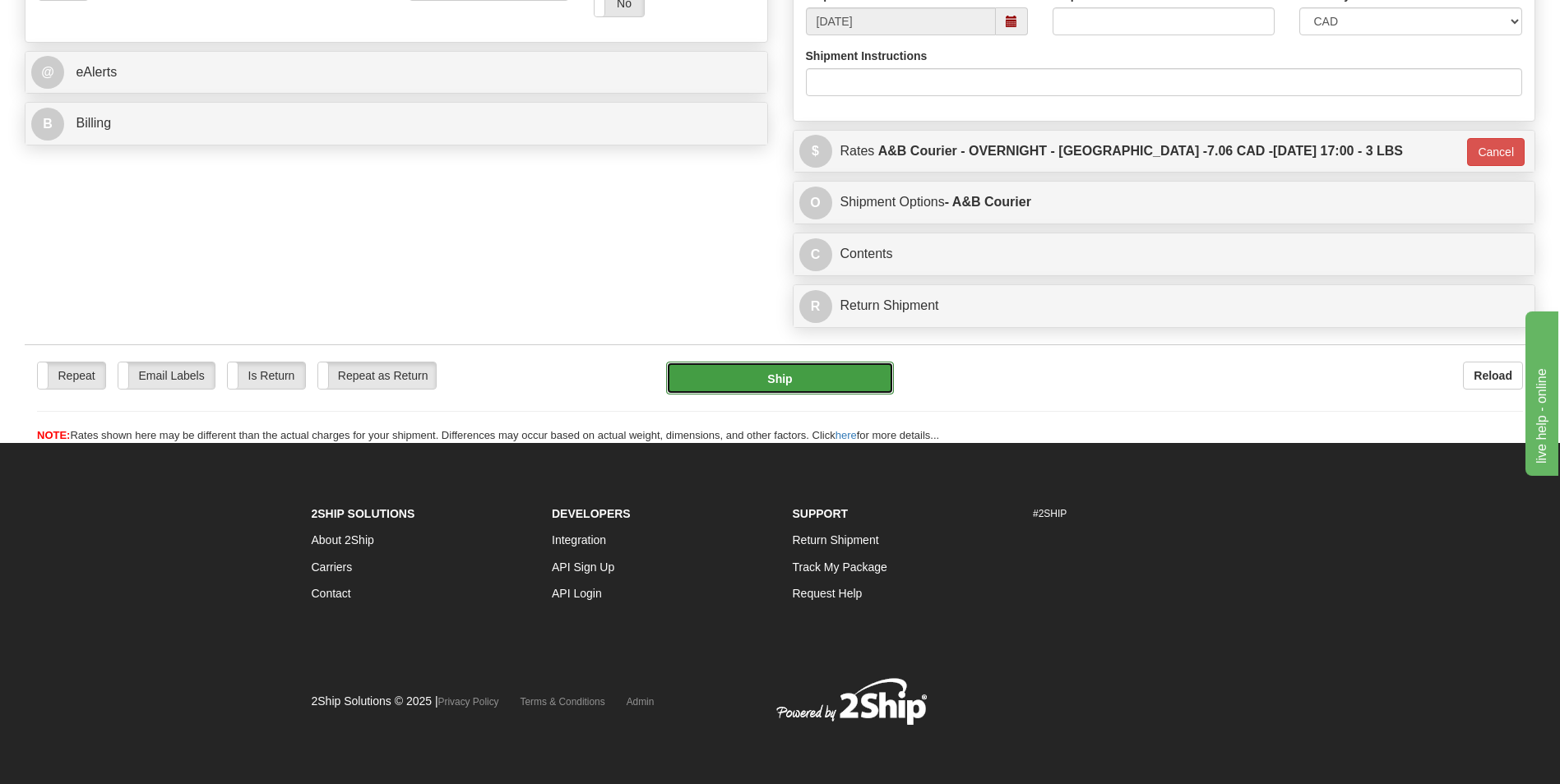
click at [773, 385] on button "Ship" at bounding box center [779, 378] width 227 height 33
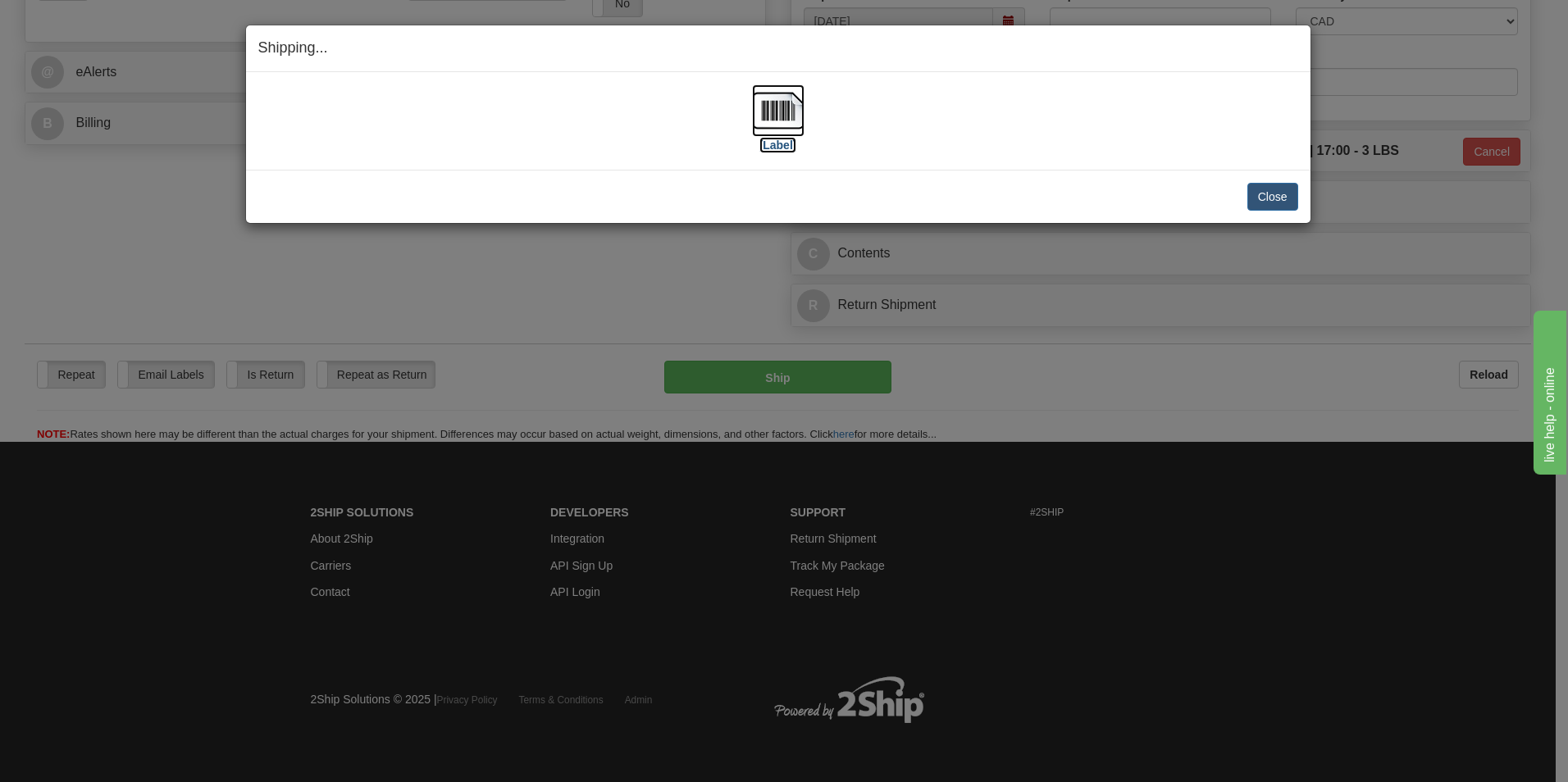
click at [754, 108] on img at bounding box center [778, 111] width 53 height 53
click at [1262, 197] on button "Close" at bounding box center [1273, 197] width 51 height 28
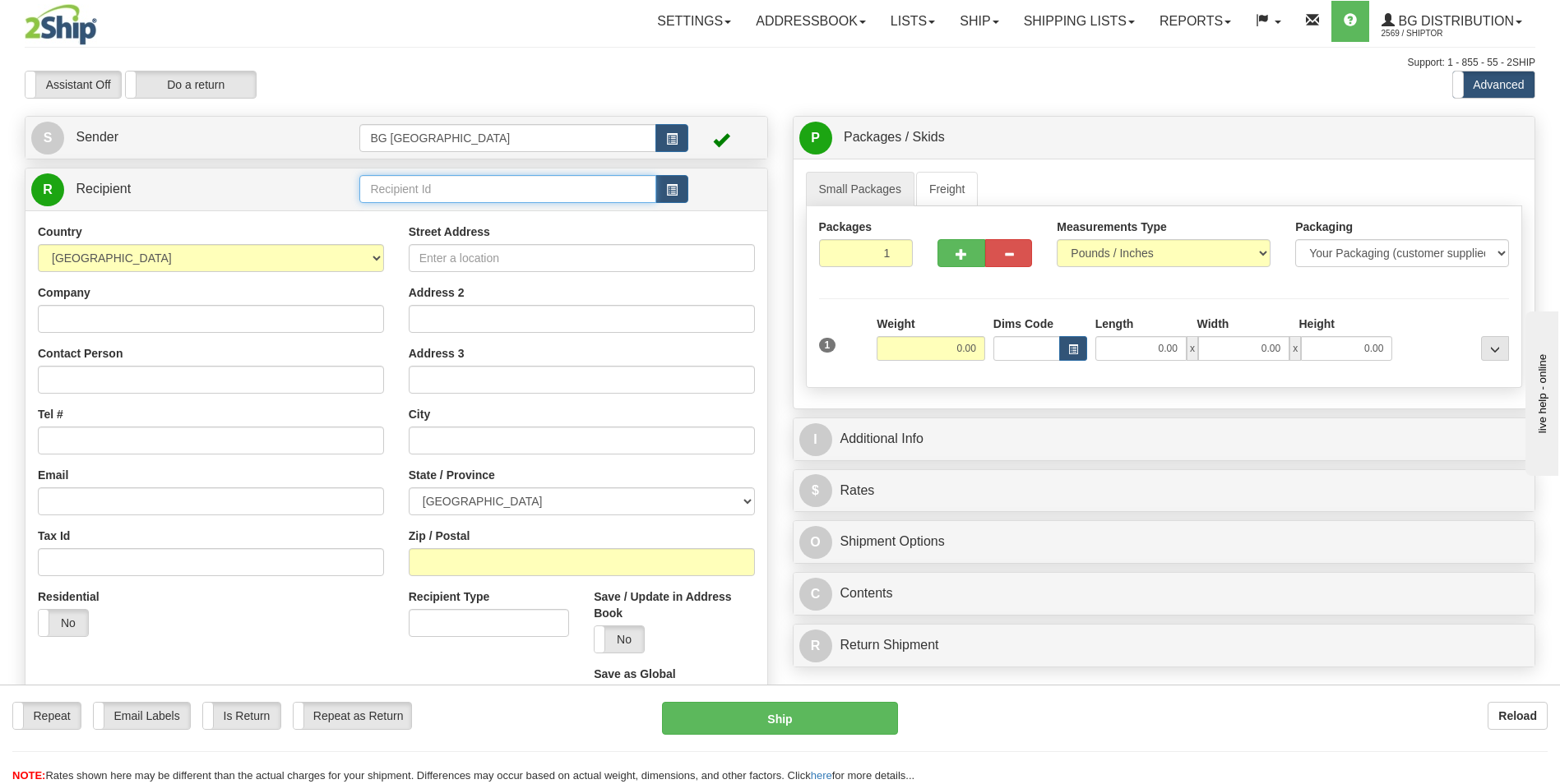
click at [404, 185] on input "text" at bounding box center [507, 189] width 296 height 28
click at [392, 210] on div "60054" at bounding box center [504, 214] width 280 height 18
type input "60054"
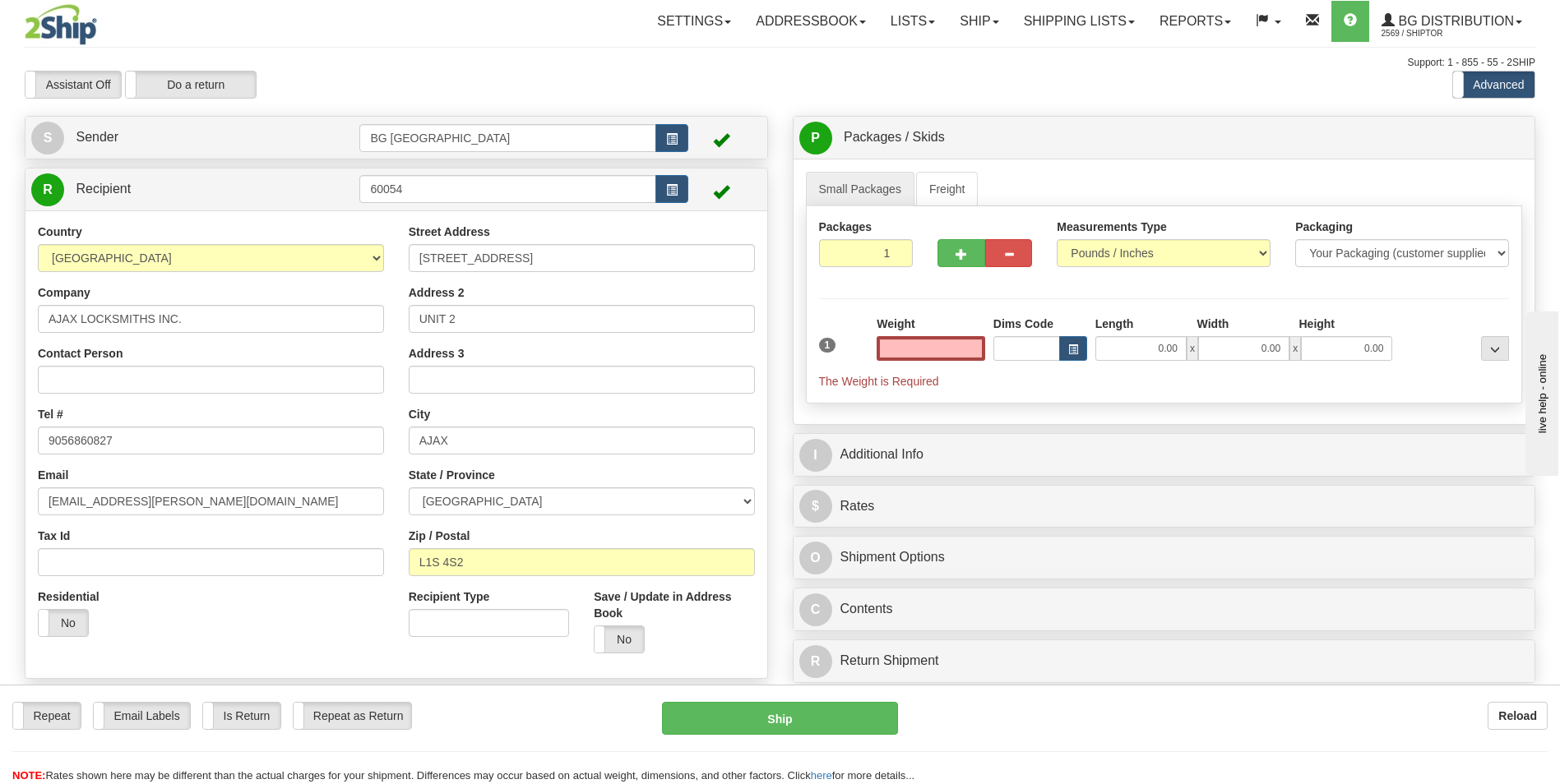
type input "0.00"
click at [939, 365] on div "Weight 0.00" at bounding box center [931, 344] width 117 height 57
click at [944, 347] on input "0.00" at bounding box center [930, 349] width 108 height 24
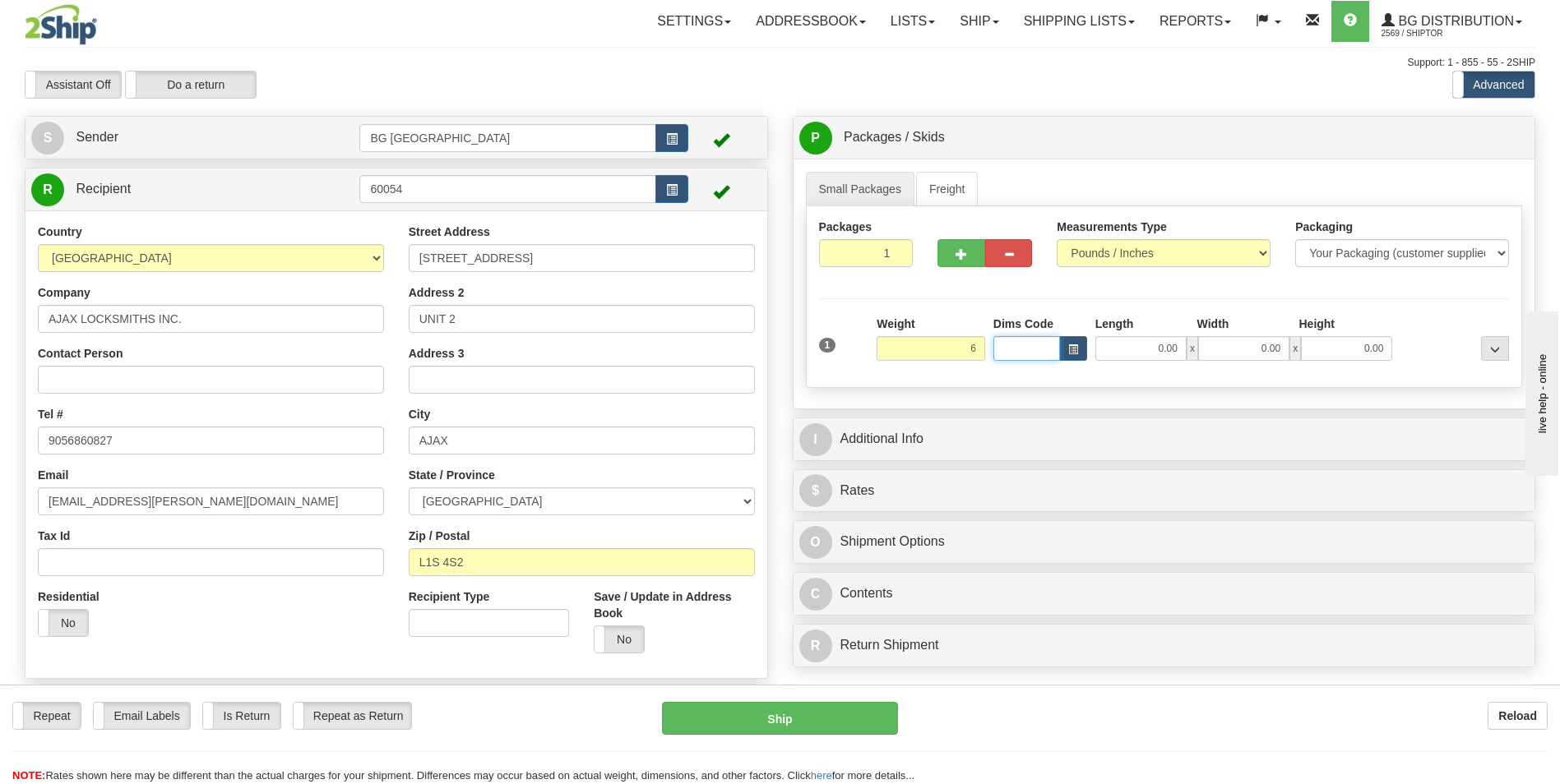
type input "6.00"
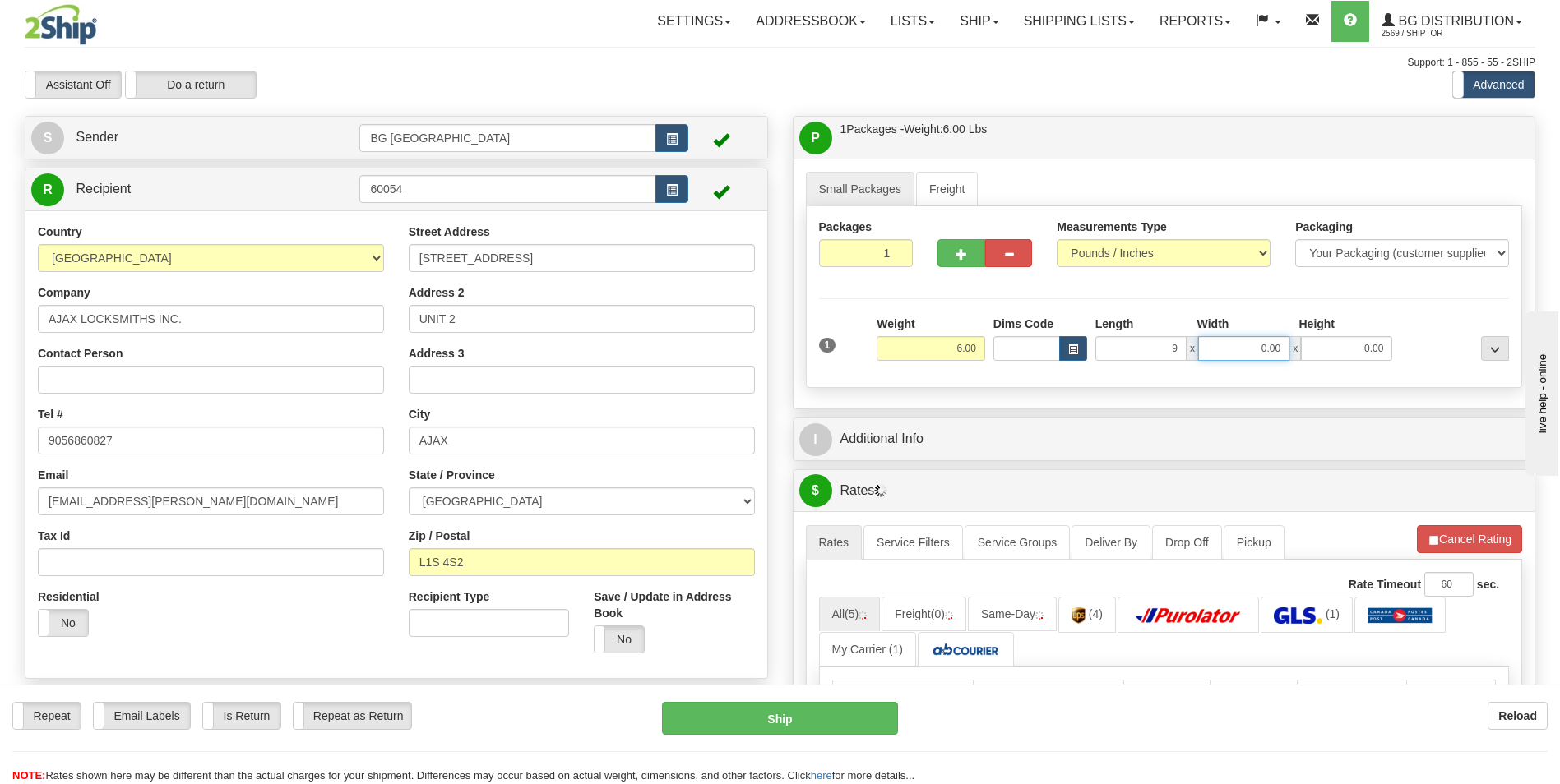
type input "9.00"
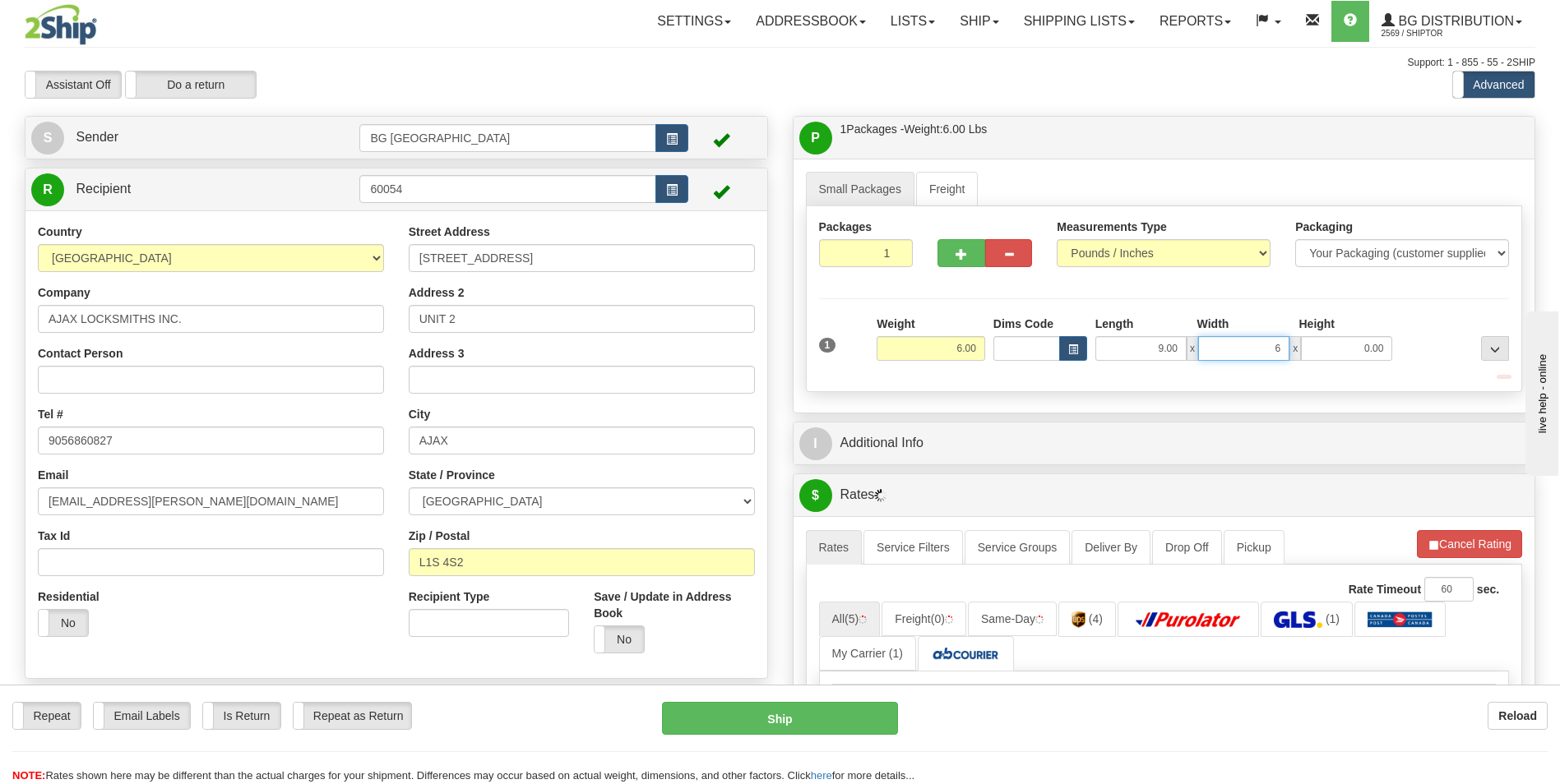
type input "6.00"
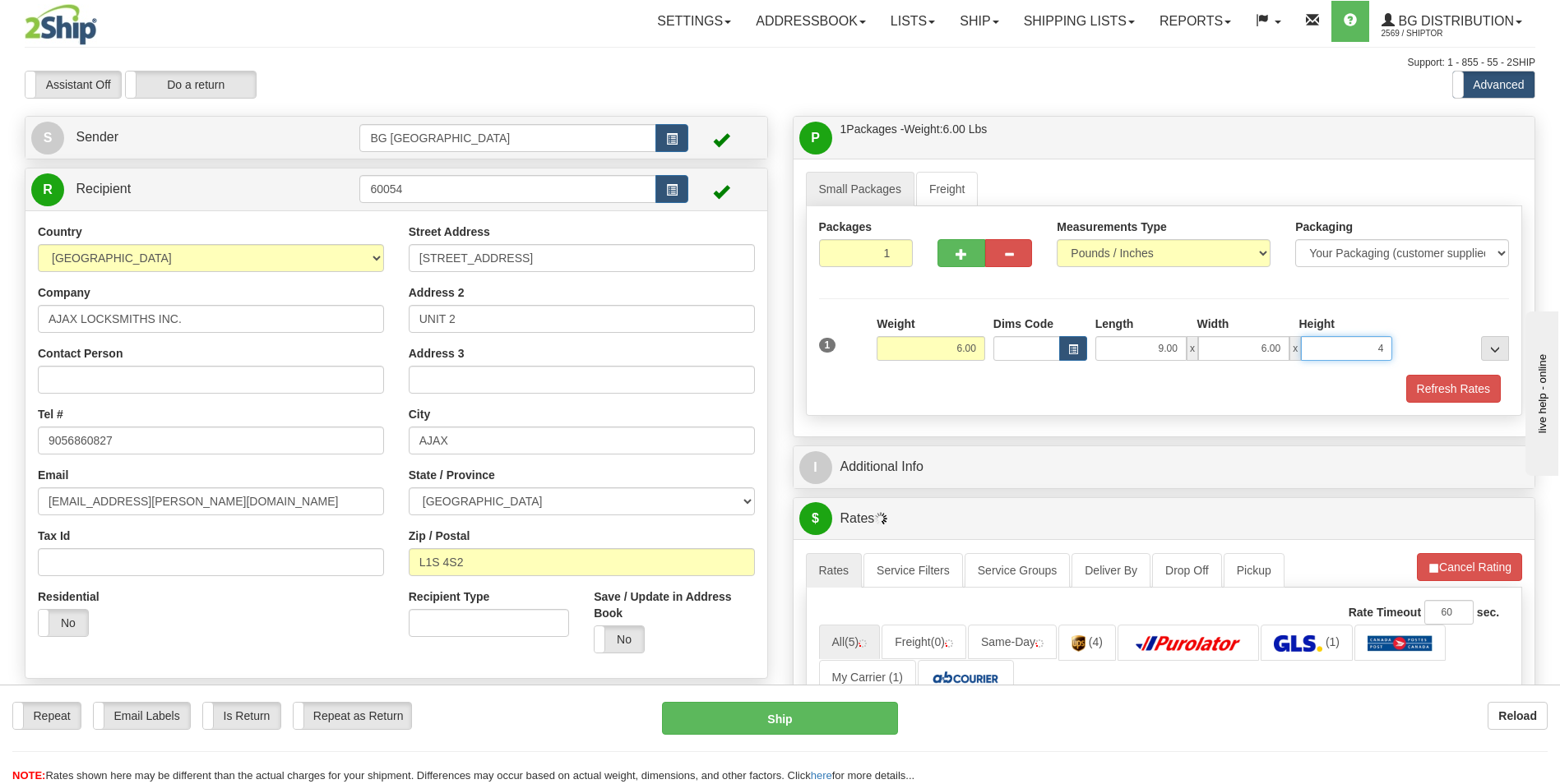
type input "4.00"
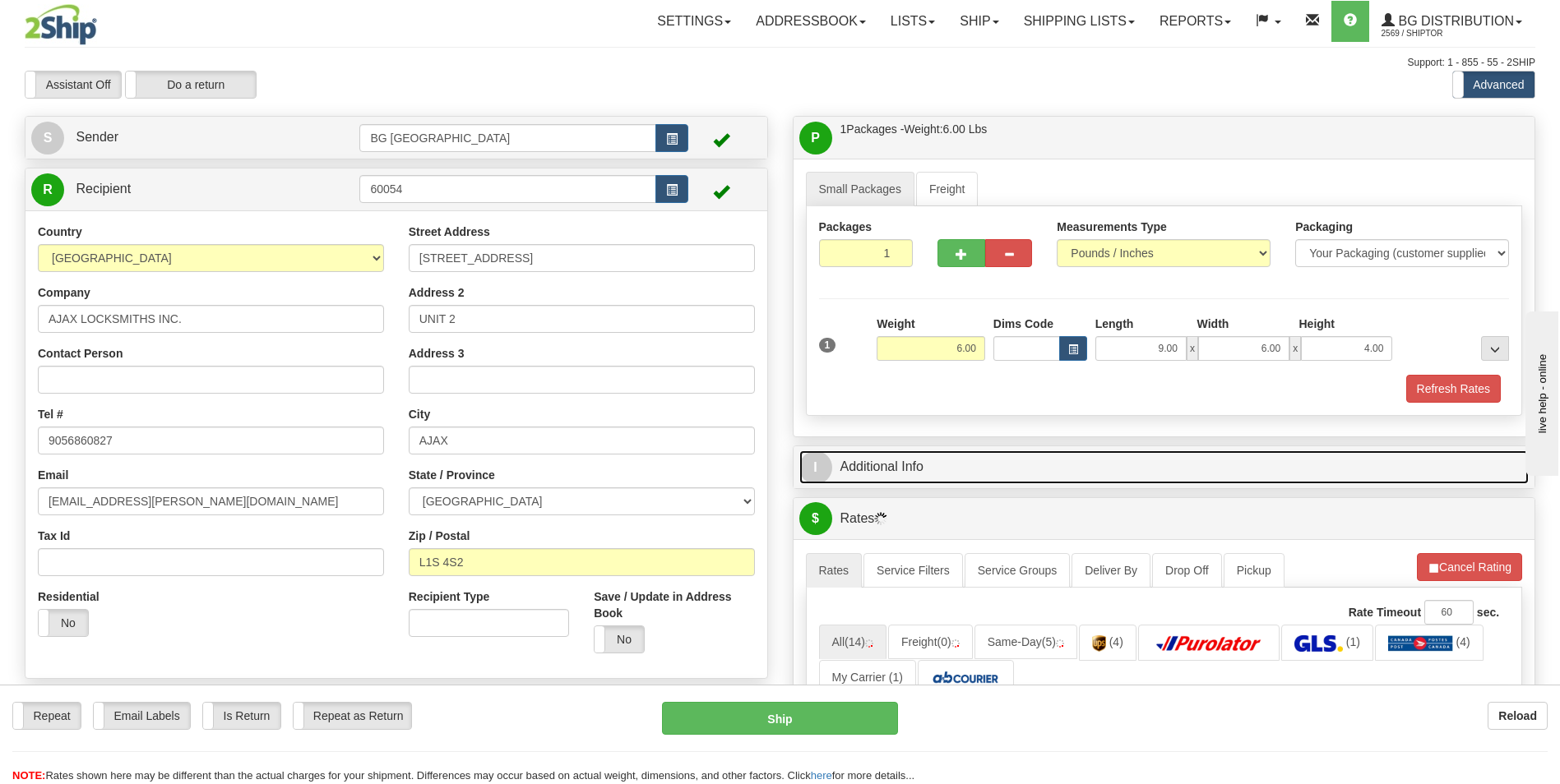
click at [918, 453] on link "I Additional Info" at bounding box center [1164, 467] width 731 height 34
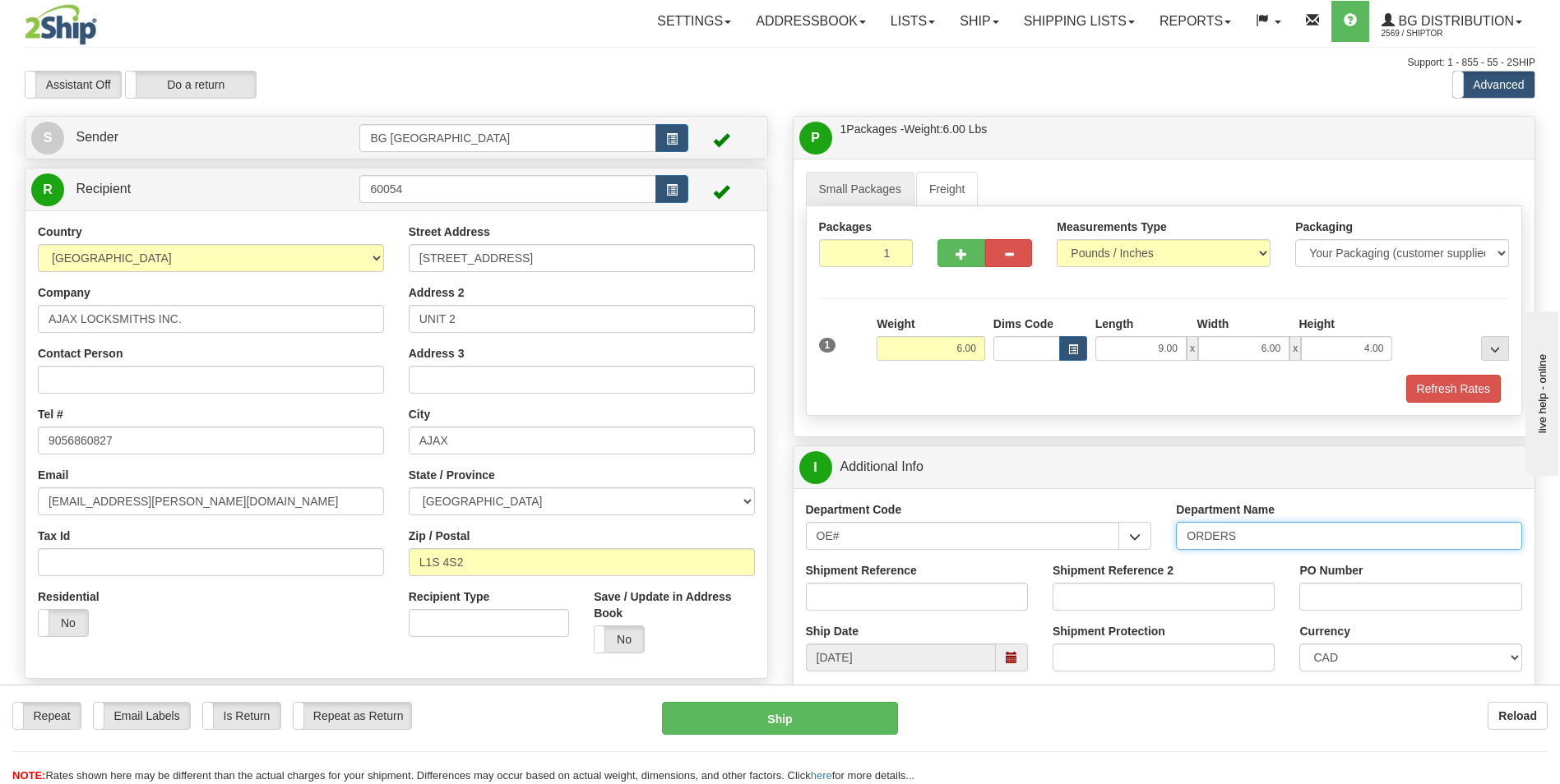
click at [1253, 539] on input "ORDERS" at bounding box center [1349, 536] width 346 height 28
type input "70181939-00"
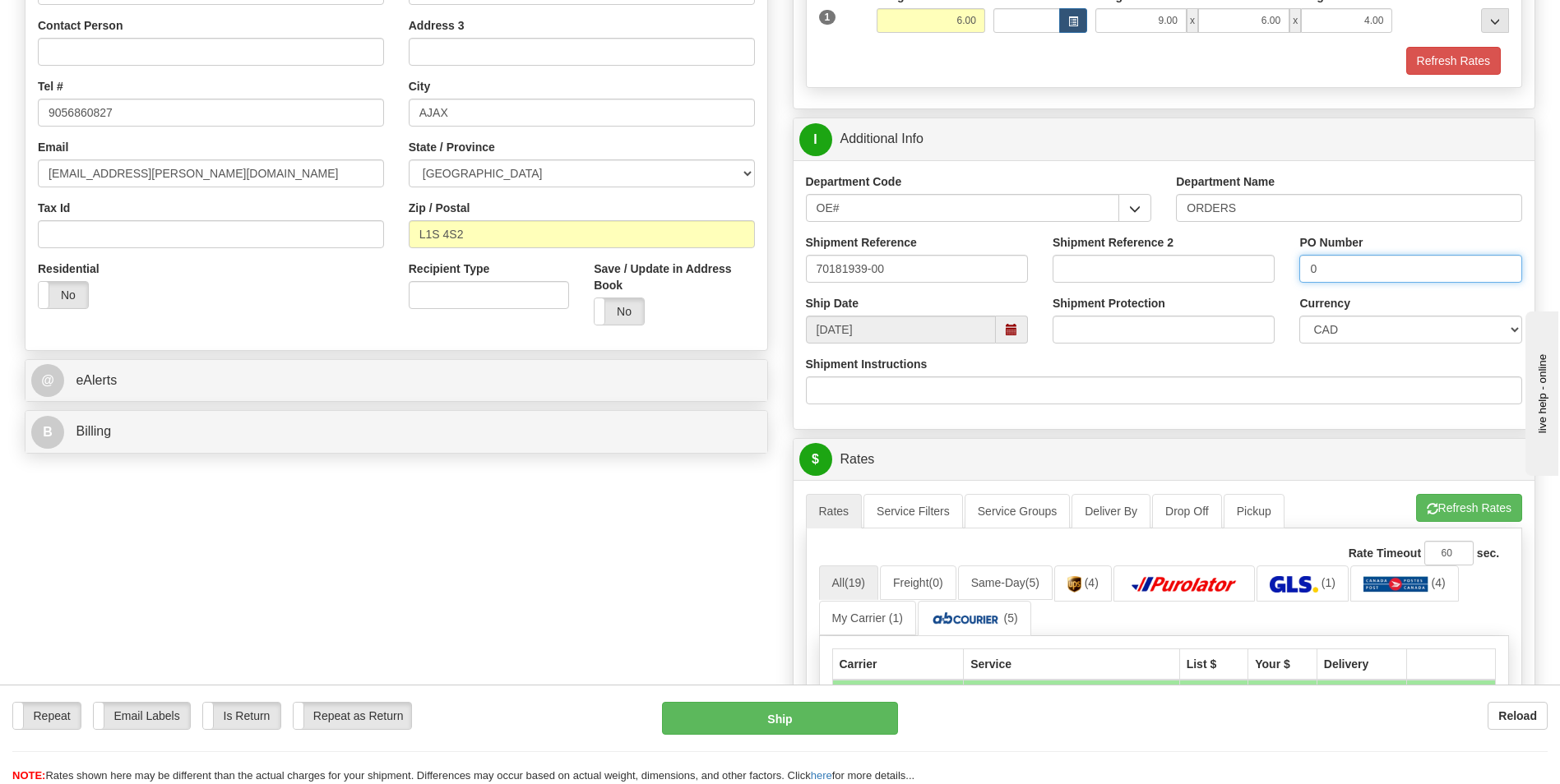
scroll to position [329, 0]
type input "0"
click at [1416, 508] on button "Refresh Rates" at bounding box center [1469, 508] width 106 height 28
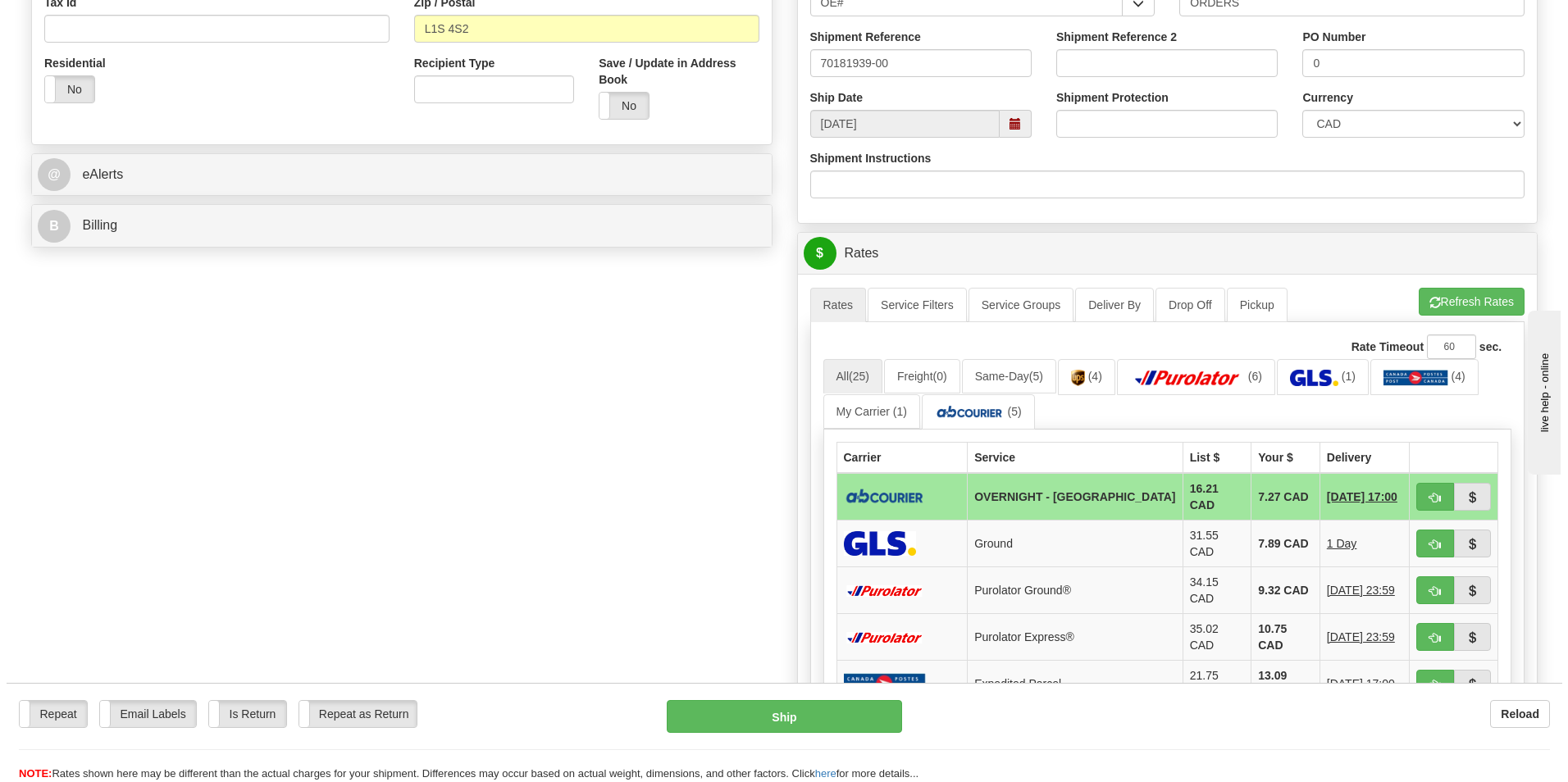
scroll to position [574, 0]
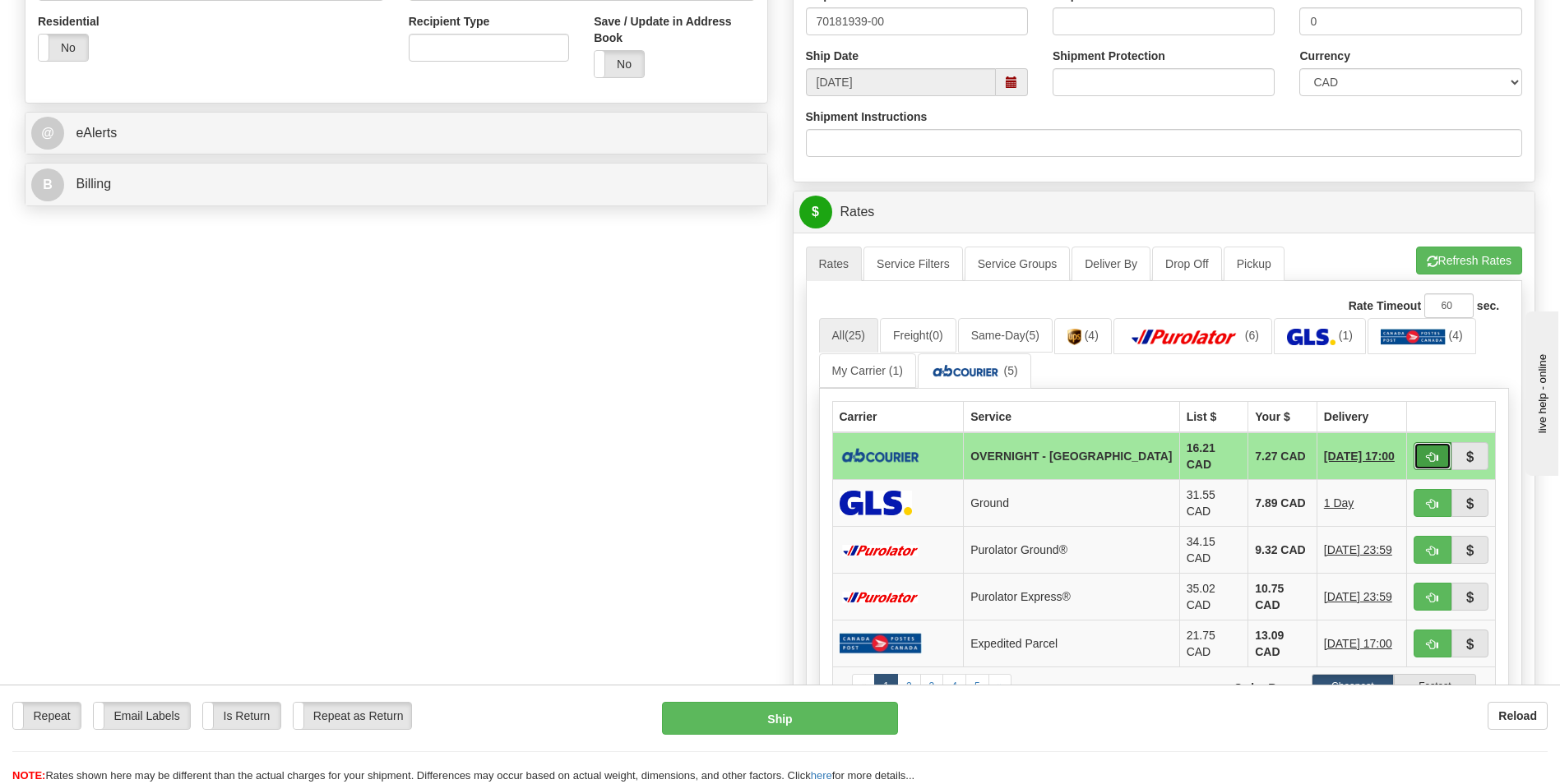
click at [1419, 448] on button "button" at bounding box center [1432, 456] width 38 height 28
type input "4"
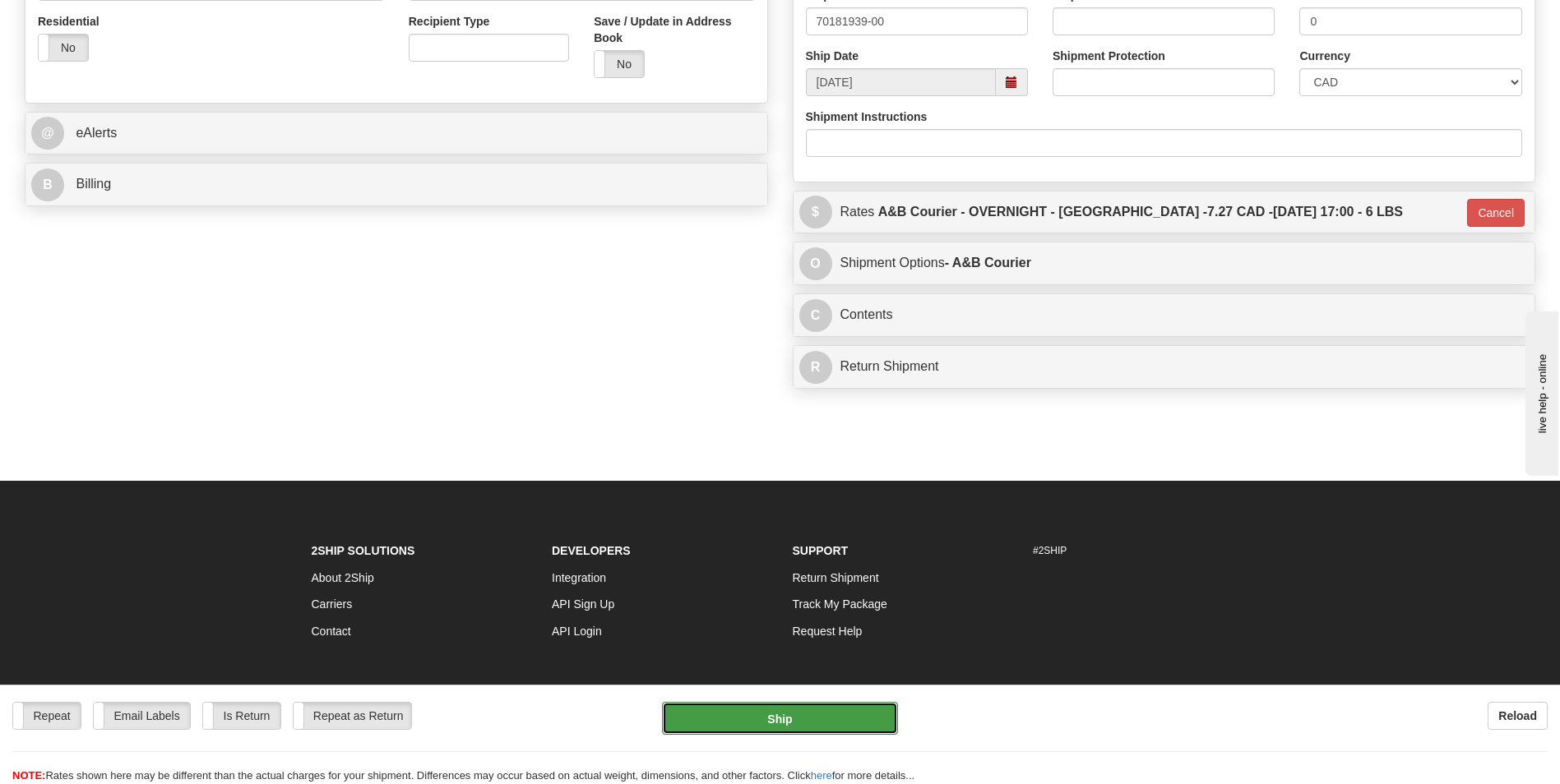
click at [766, 711] on button "Ship" at bounding box center [780, 718] width 235 height 33
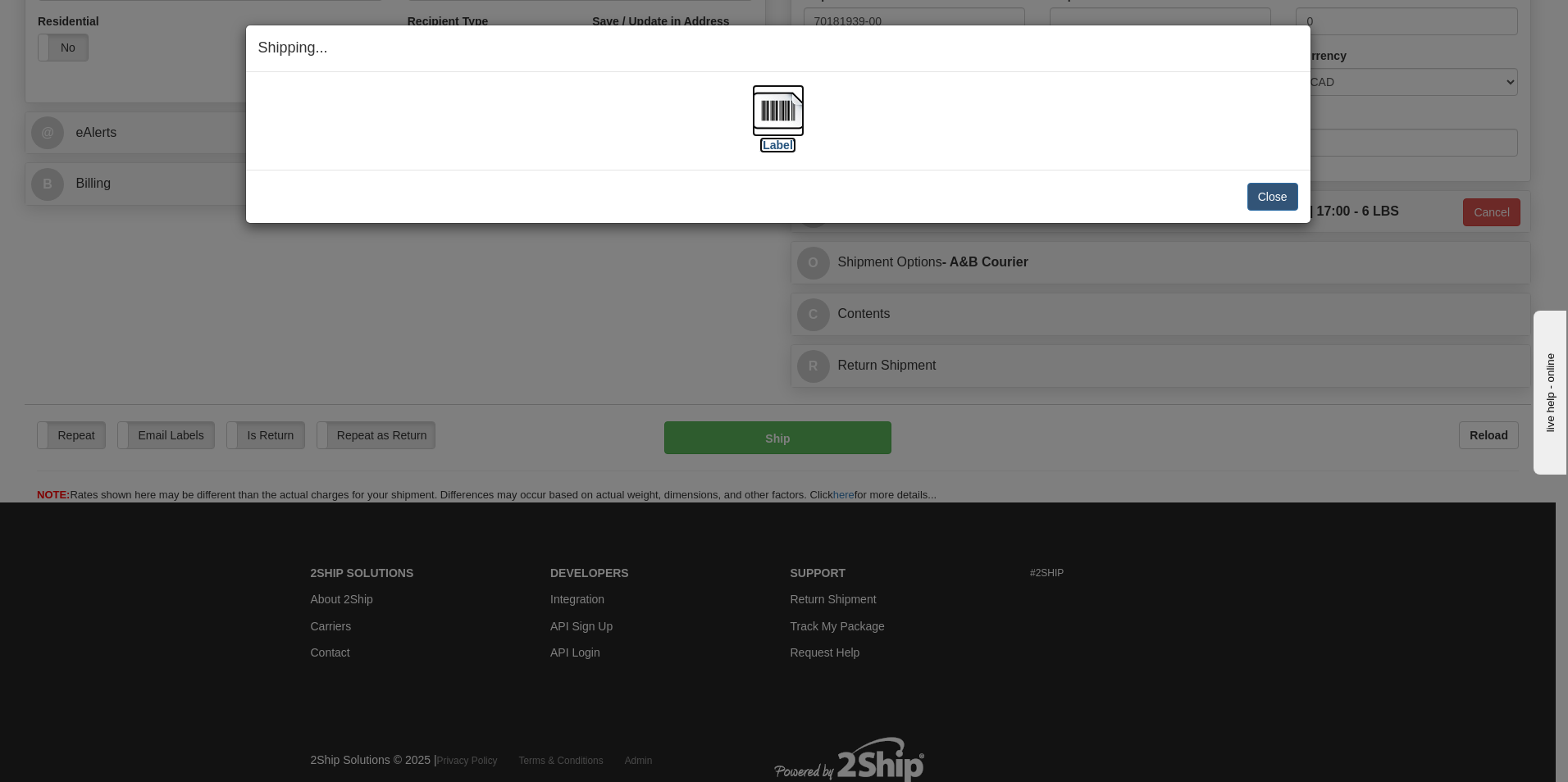
click at [778, 109] on img at bounding box center [778, 111] width 53 height 53
drag, startPoint x: 1277, startPoint y: 187, endPoint x: 1244, endPoint y: 179, distance: 34.0
click at [1277, 187] on button "Close" at bounding box center [1273, 197] width 51 height 28
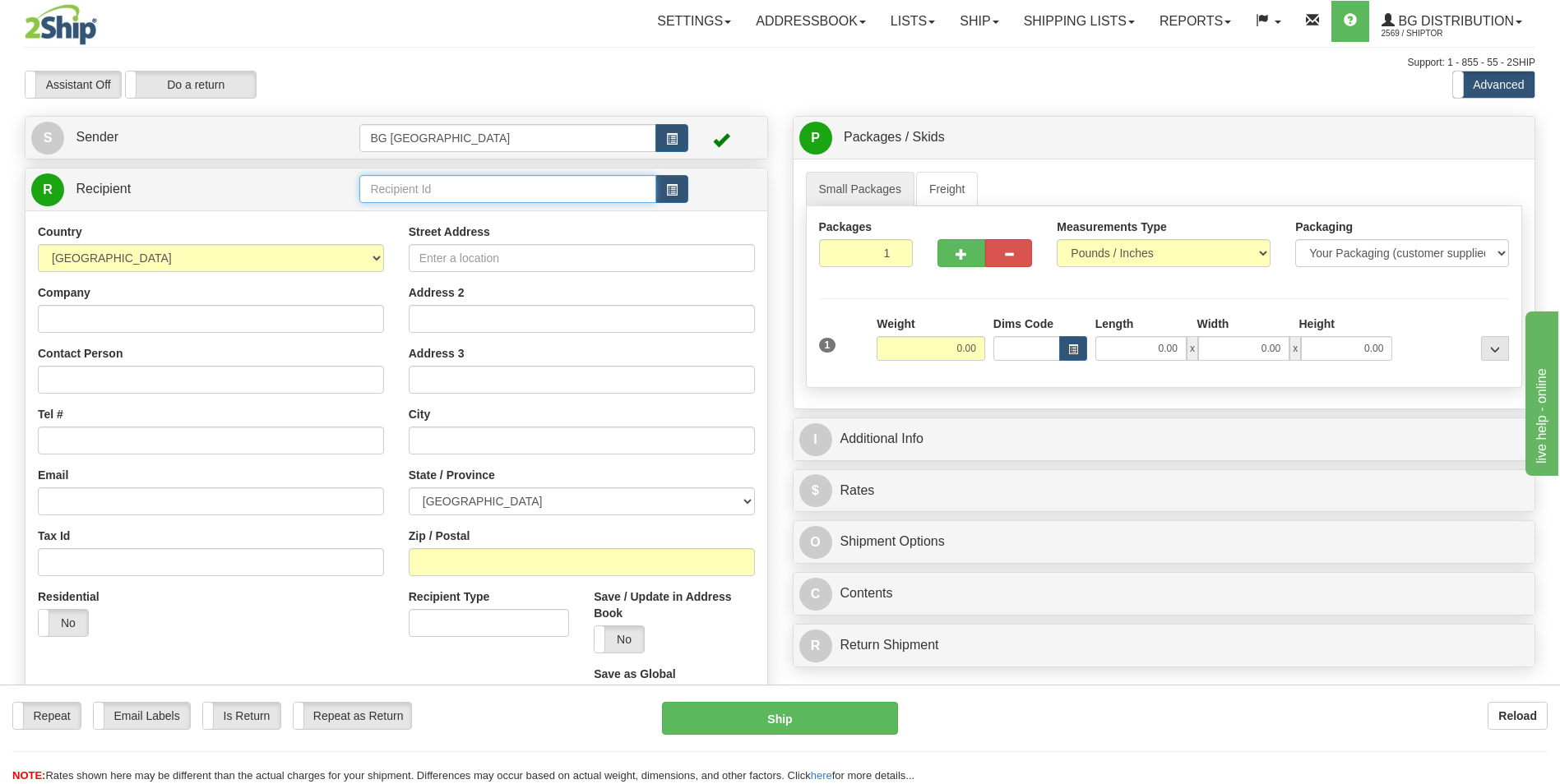
click at [385, 188] on input "text" at bounding box center [507, 189] width 296 height 28
